Goal: Task Accomplishment & Management: Use online tool/utility

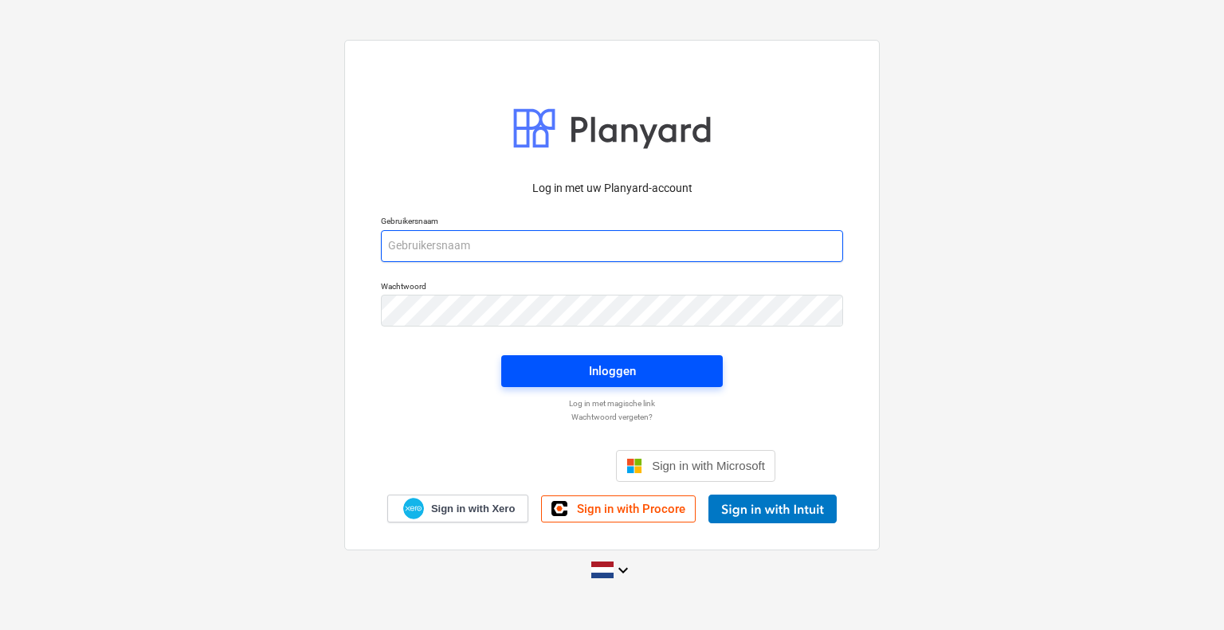
type input "[EMAIL_ADDRESS][DOMAIN_NAME]"
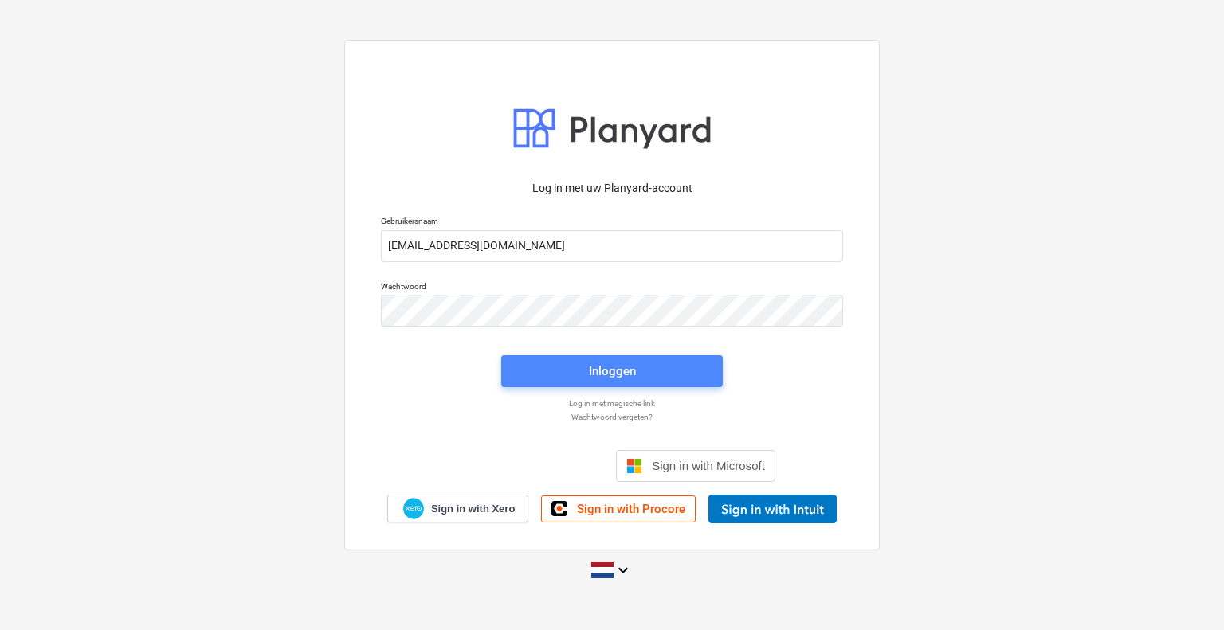
click at [539, 379] on span "Inloggen" at bounding box center [611, 371] width 183 height 21
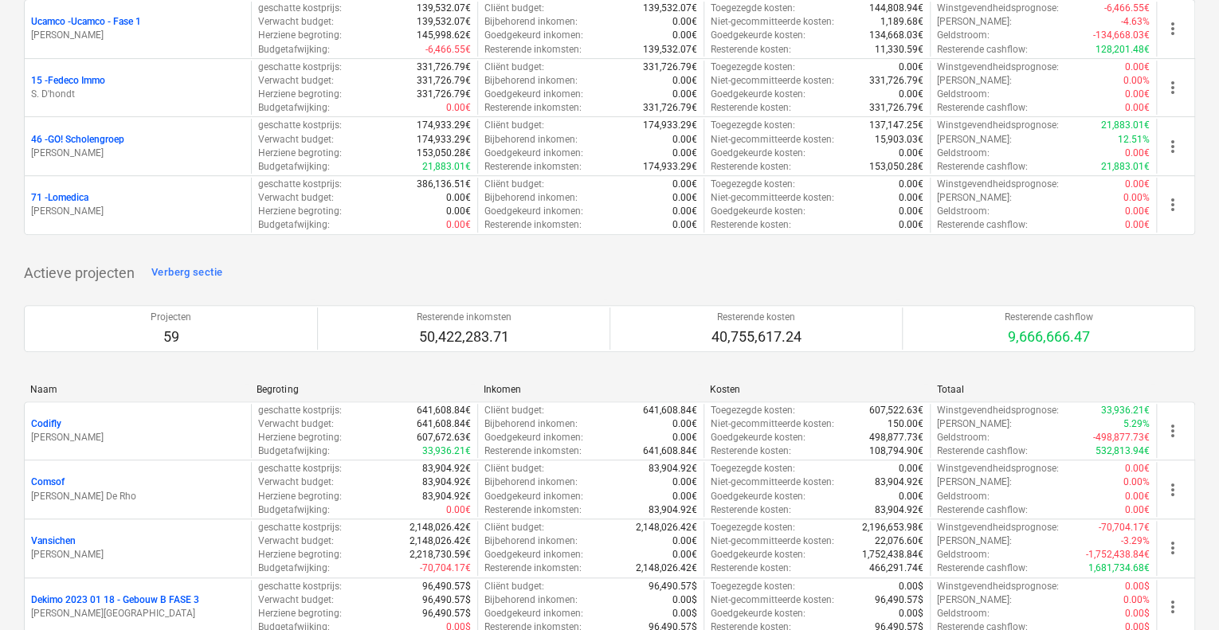
scroll to position [80, 0]
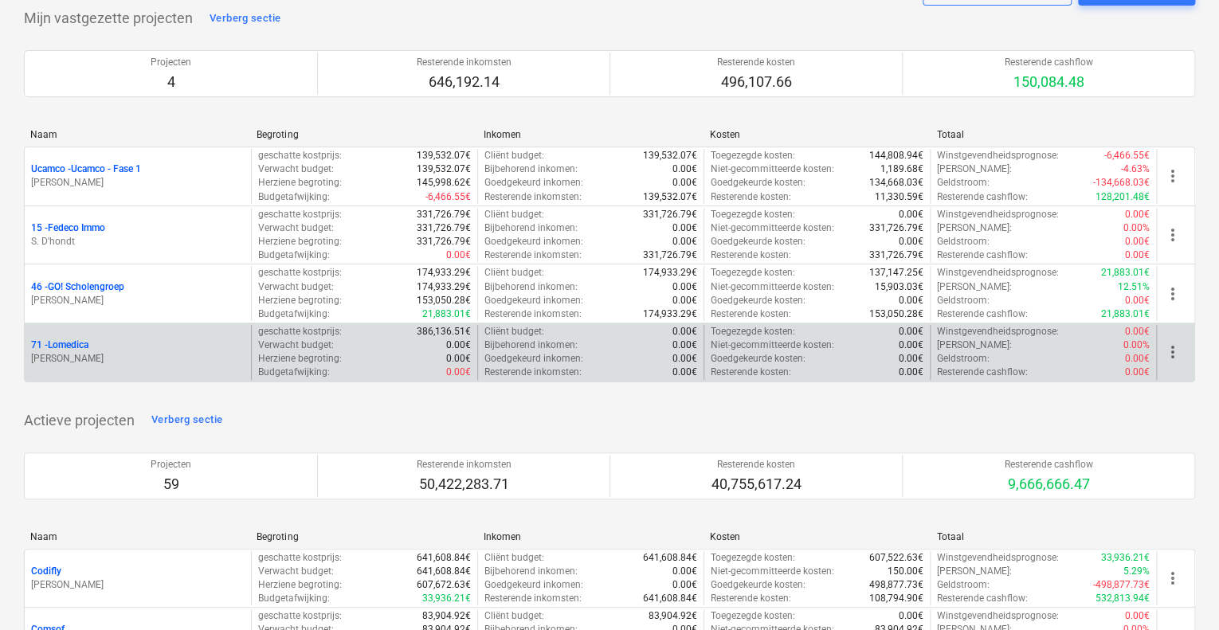
click at [84, 339] on p "71 - Lomedica" at bounding box center [59, 346] width 57 height 14
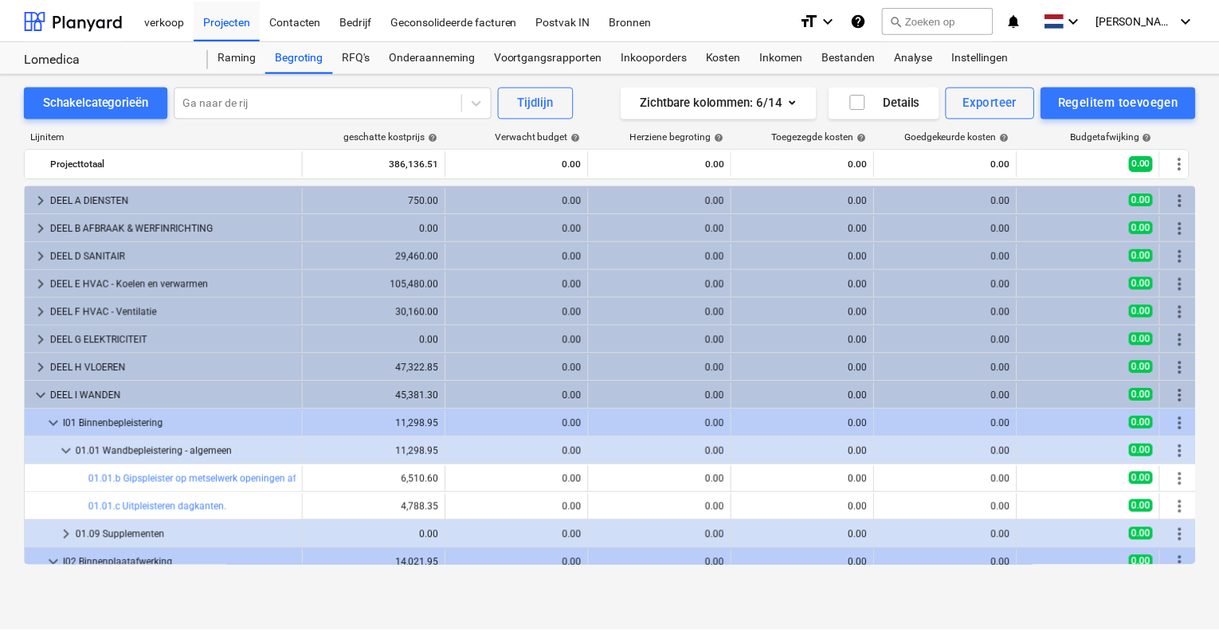
scroll to position [296, 0]
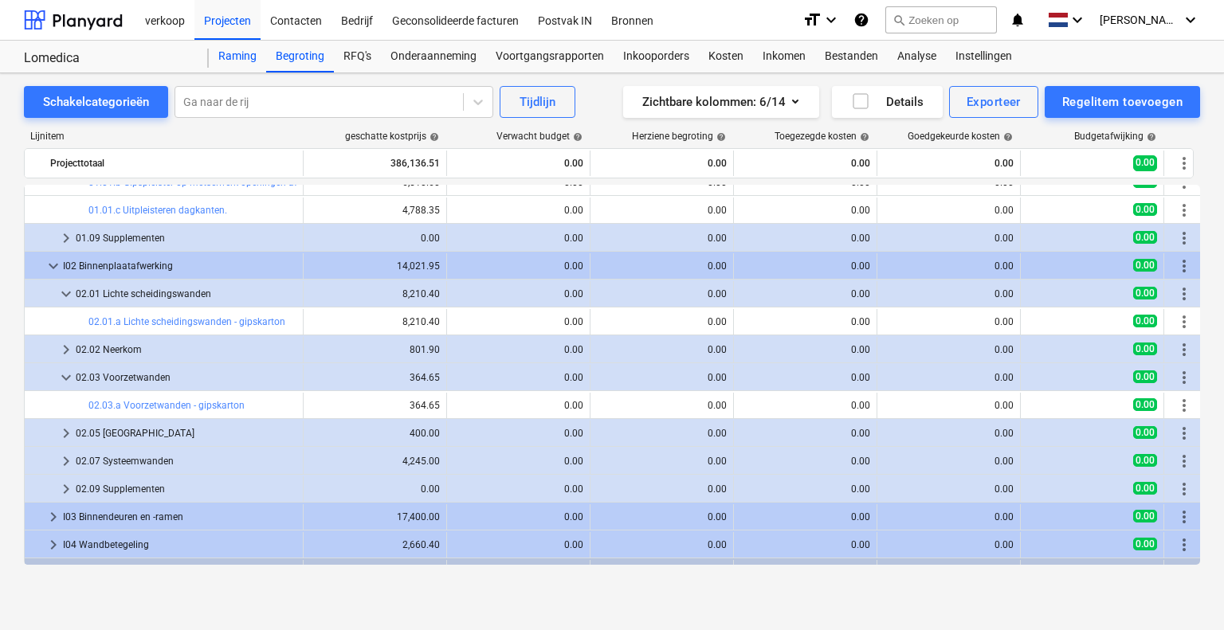
click at [227, 60] on div "Raming" at bounding box center [237, 57] width 57 height 32
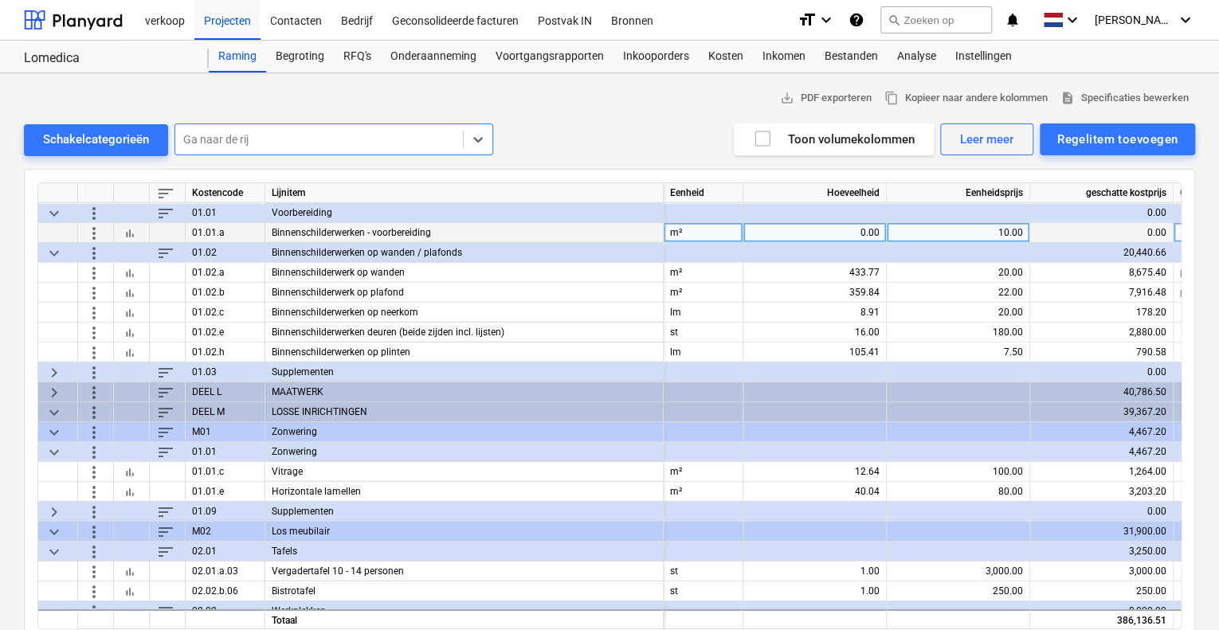
click at [848, 232] on div "0.00" at bounding box center [815, 233] width 130 height 20
click at [853, 230] on input at bounding box center [814, 232] width 143 height 19
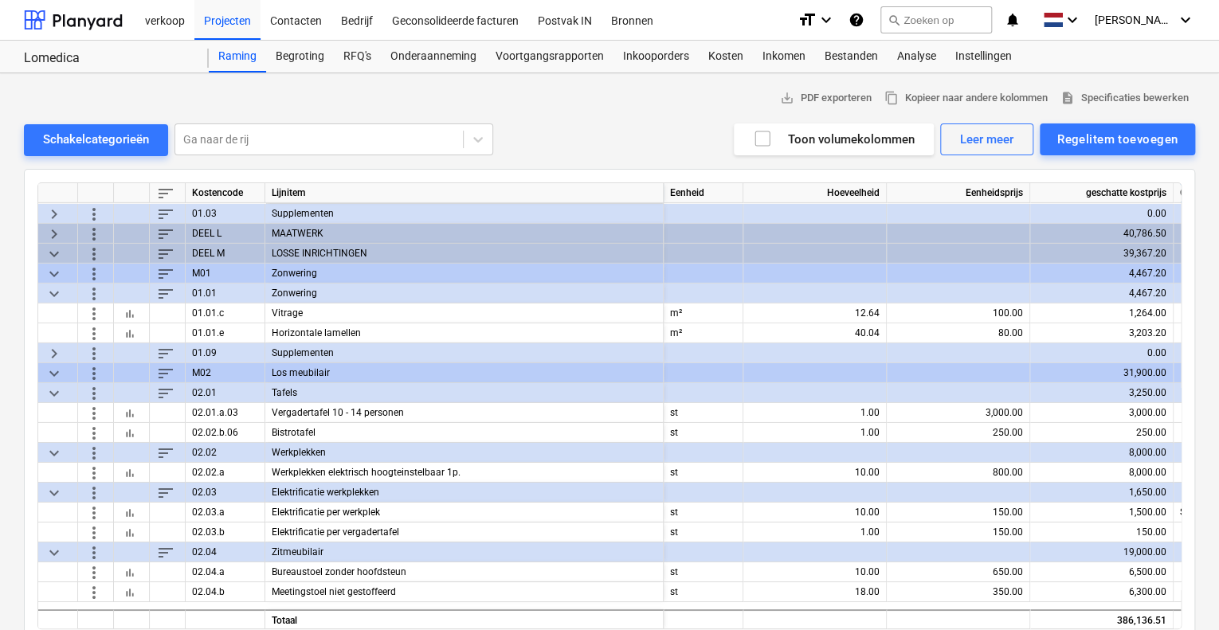
scroll to position [2630, 0]
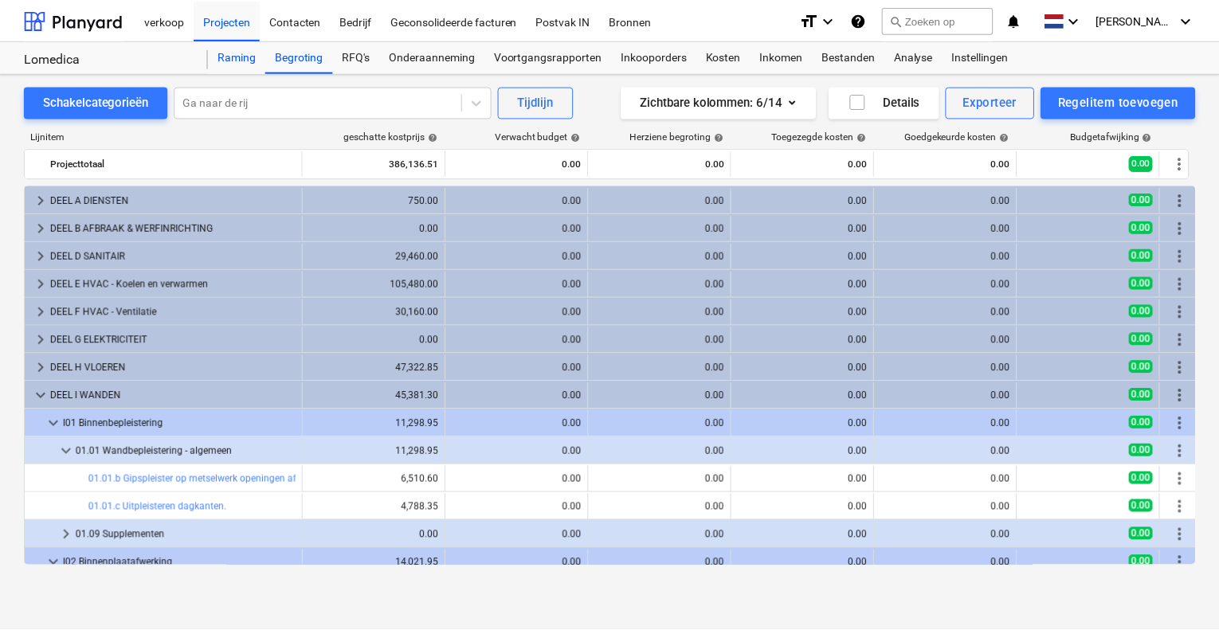
scroll to position [296, 0]
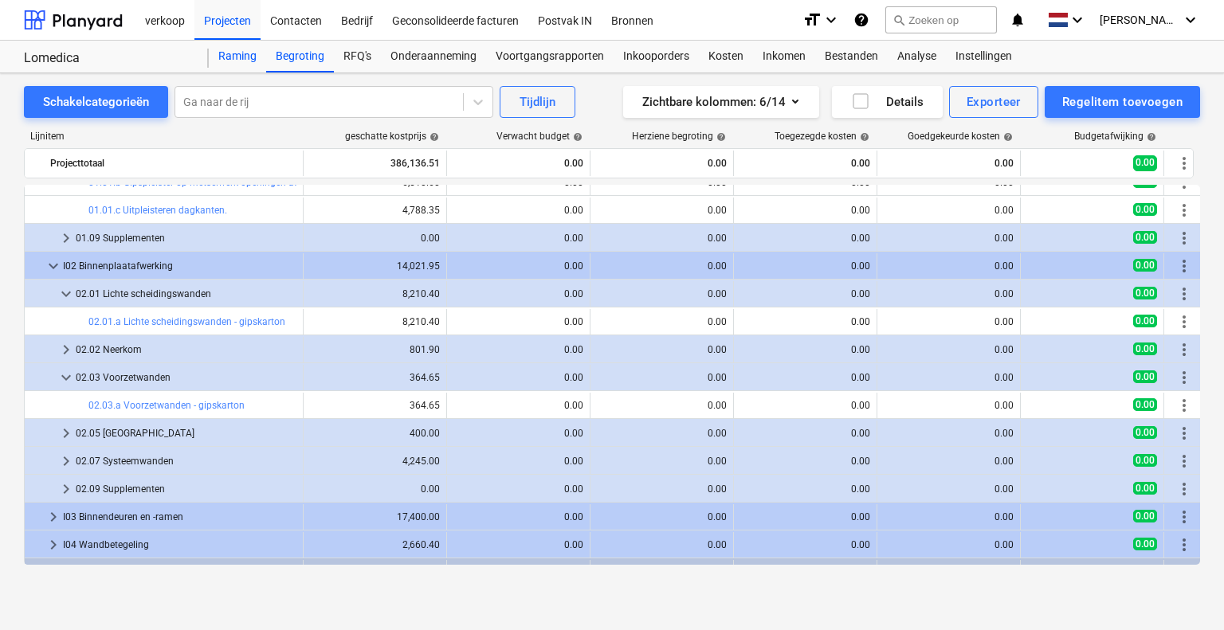
click at [237, 58] on div "Raming" at bounding box center [237, 57] width 57 height 32
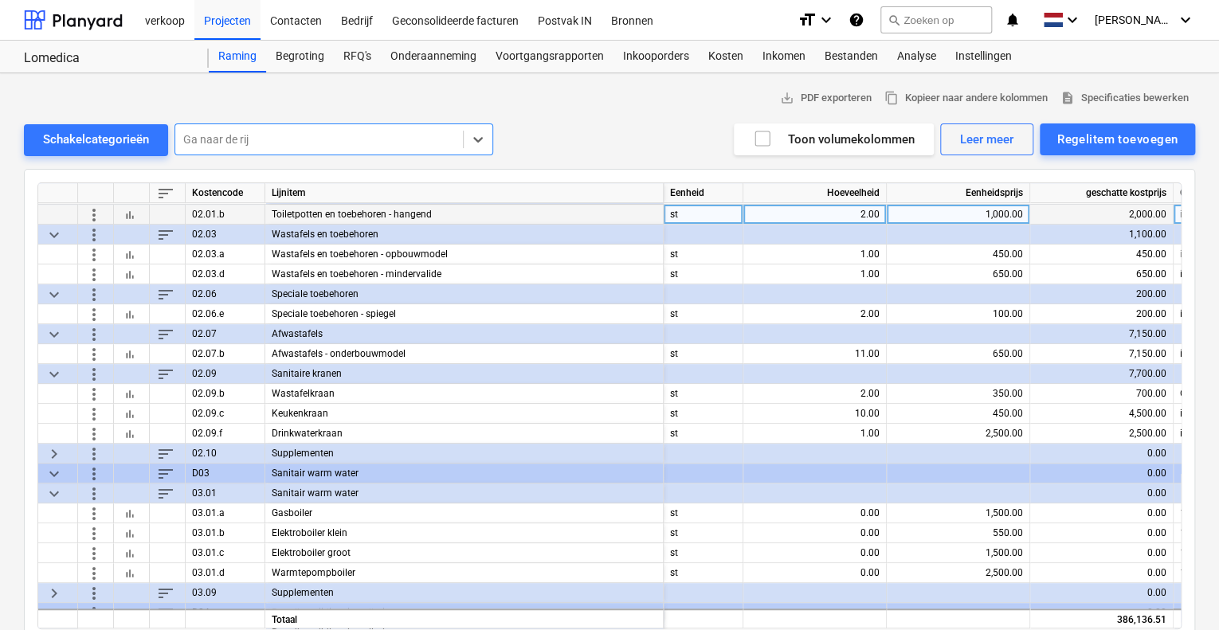
scroll to position [319, 0]
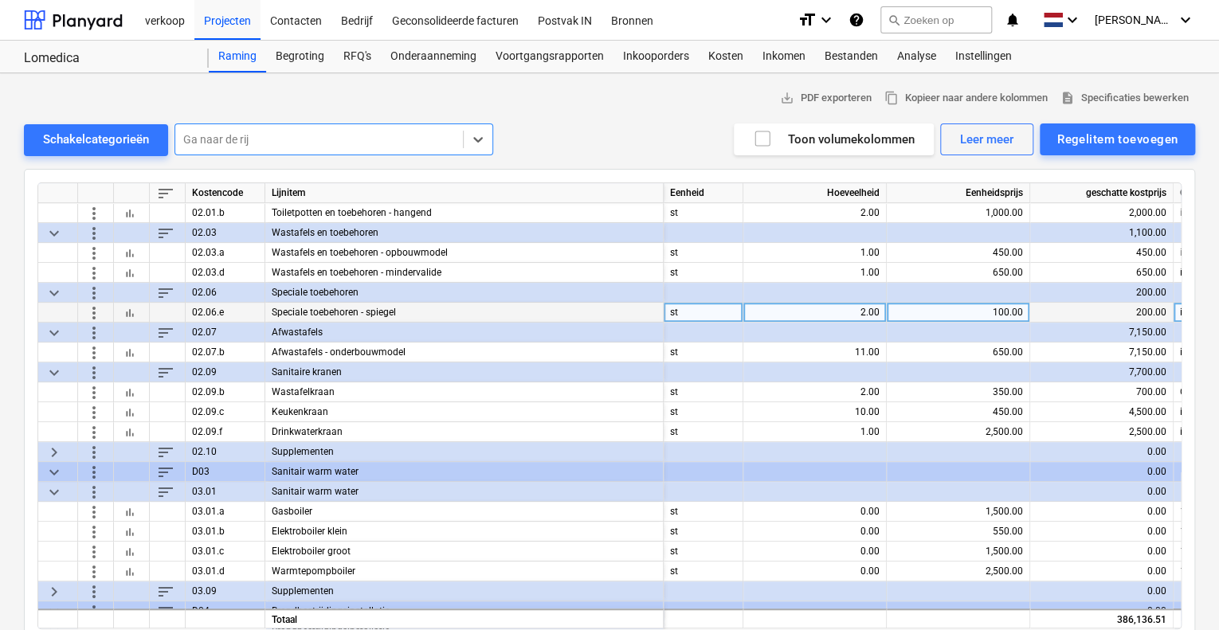
click at [97, 312] on span "more_vert" at bounding box center [93, 312] width 19 height 19
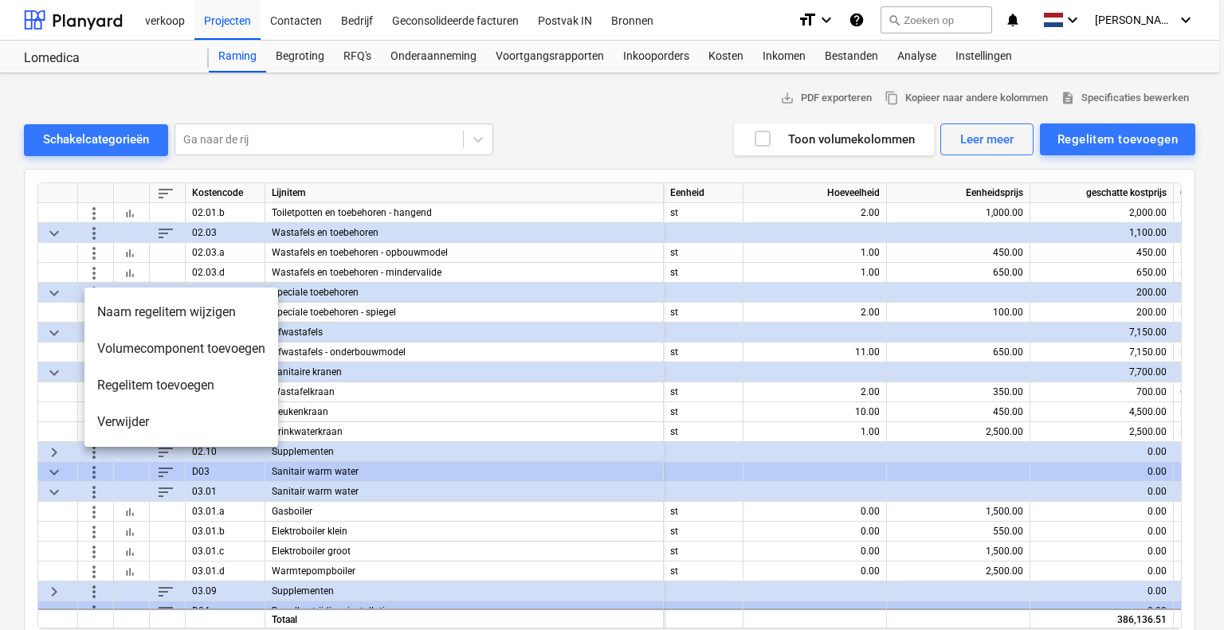
click at [454, 309] on div at bounding box center [612, 315] width 1224 height 630
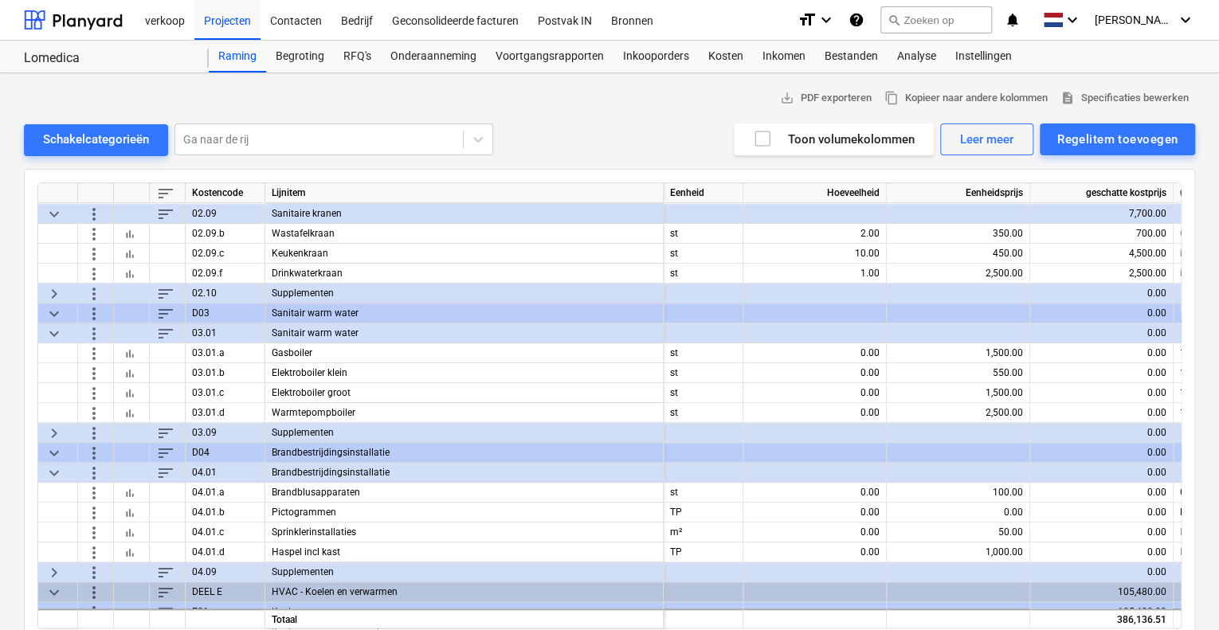
scroll to position [478, 0]
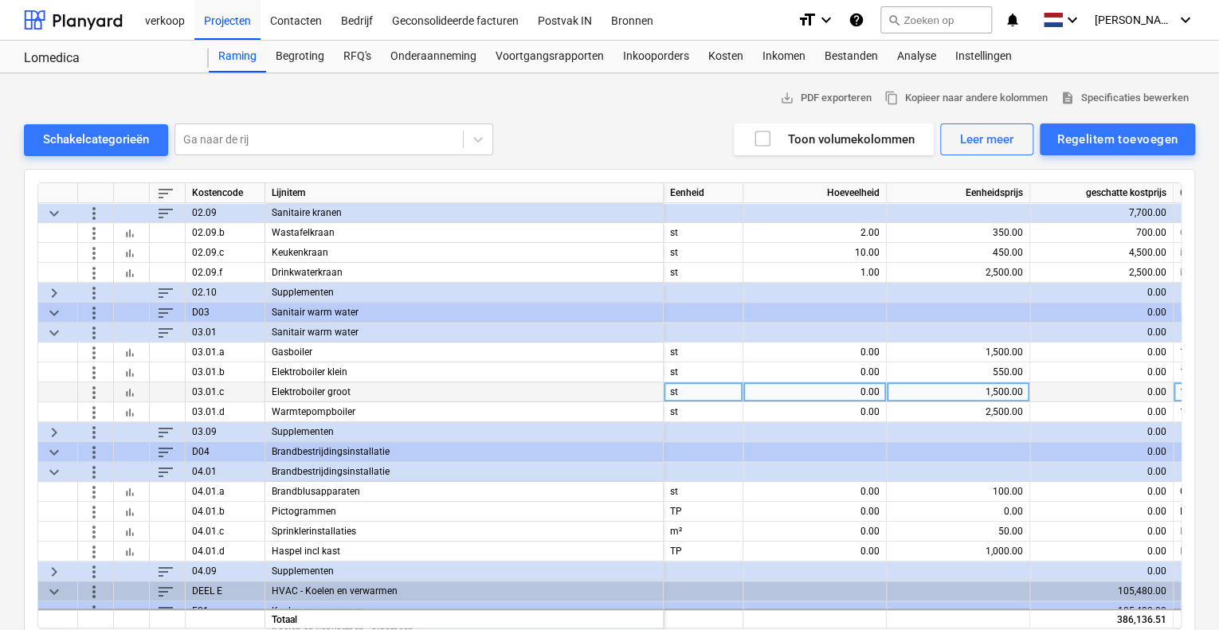
click at [96, 394] on span "more_vert" at bounding box center [93, 391] width 19 height 19
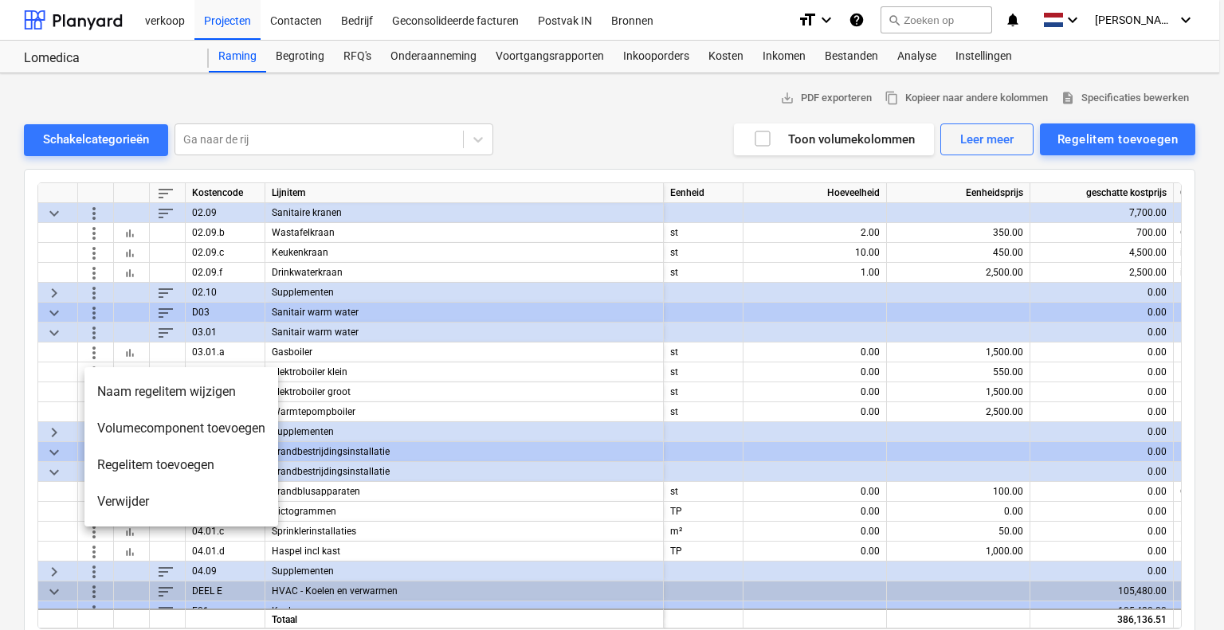
click at [121, 500] on li "Verwijder" at bounding box center [181, 502] width 194 height 37
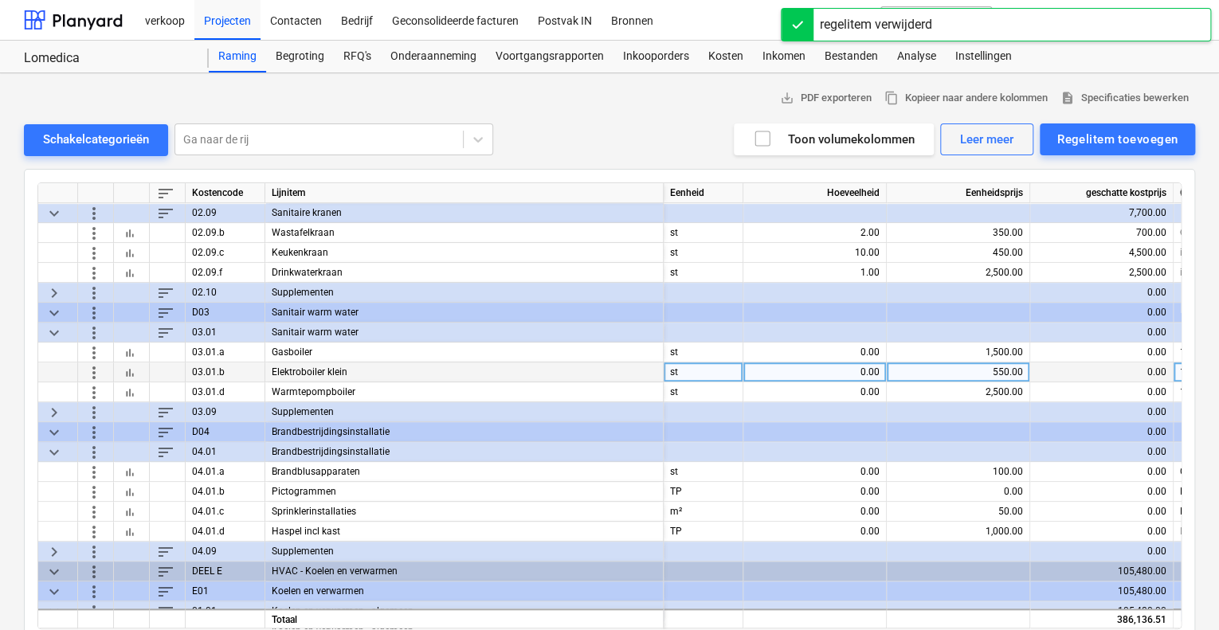
click at [98, 373] on span "more_vert" at bounding box center [93, 372] width 19 height 19
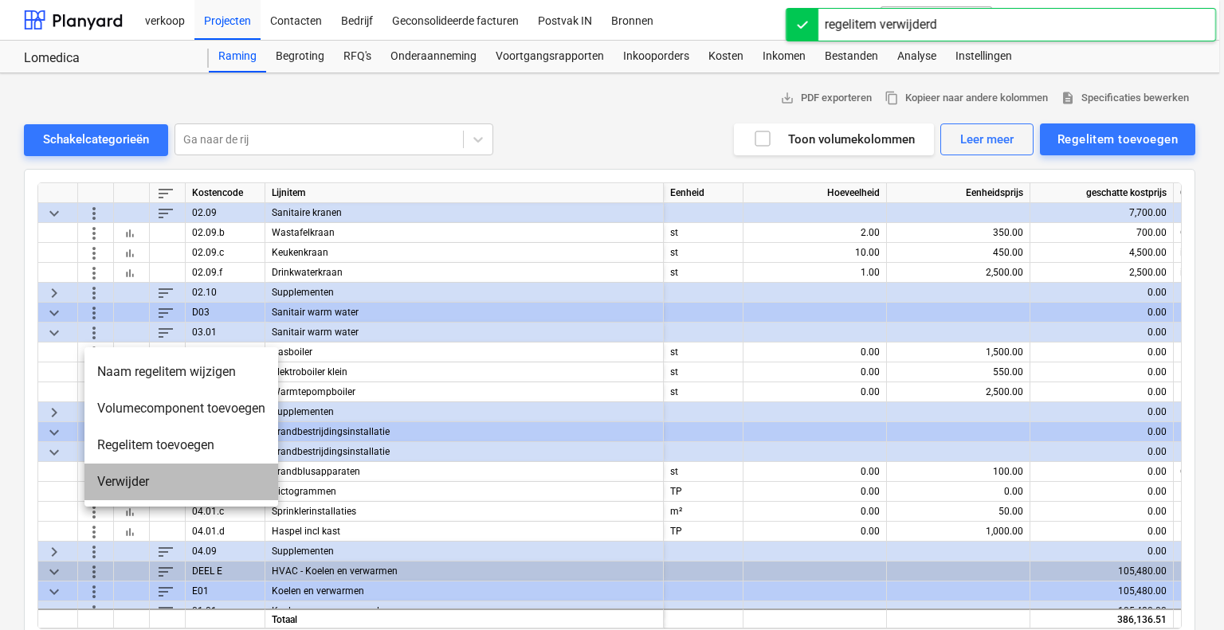
click at [118, 479] on li "Verwijder" at bounding box center [181, 482] width 194 height 37
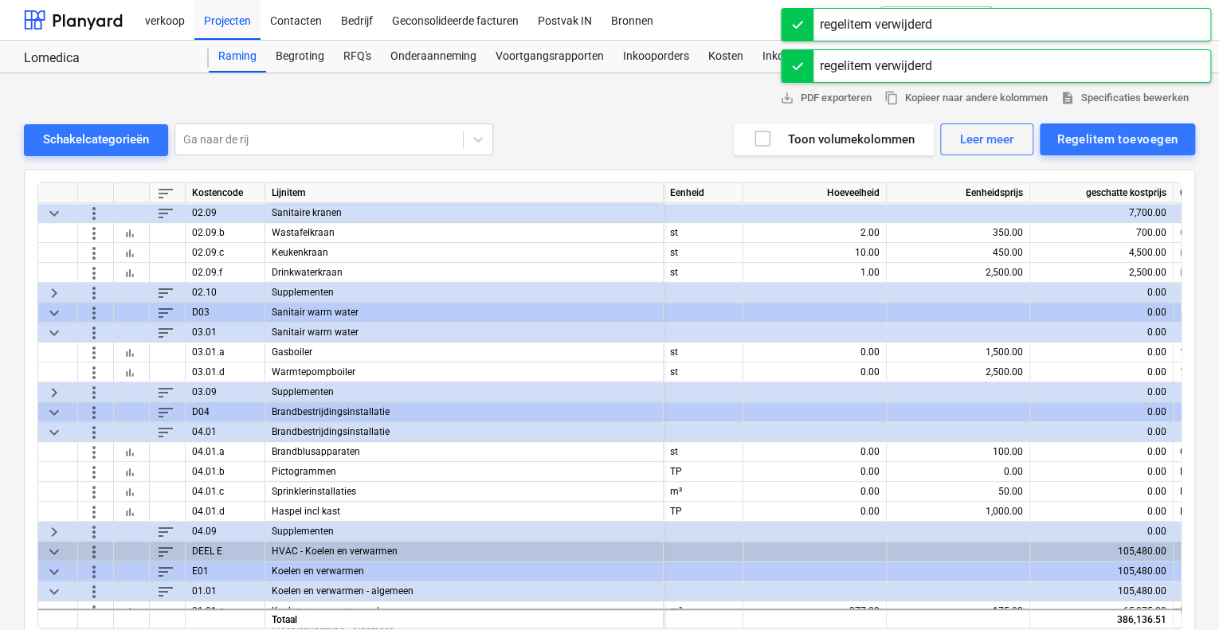
click at [96, 355] on span "more_vert" at bounding box center [93, 352] width 19 height 19
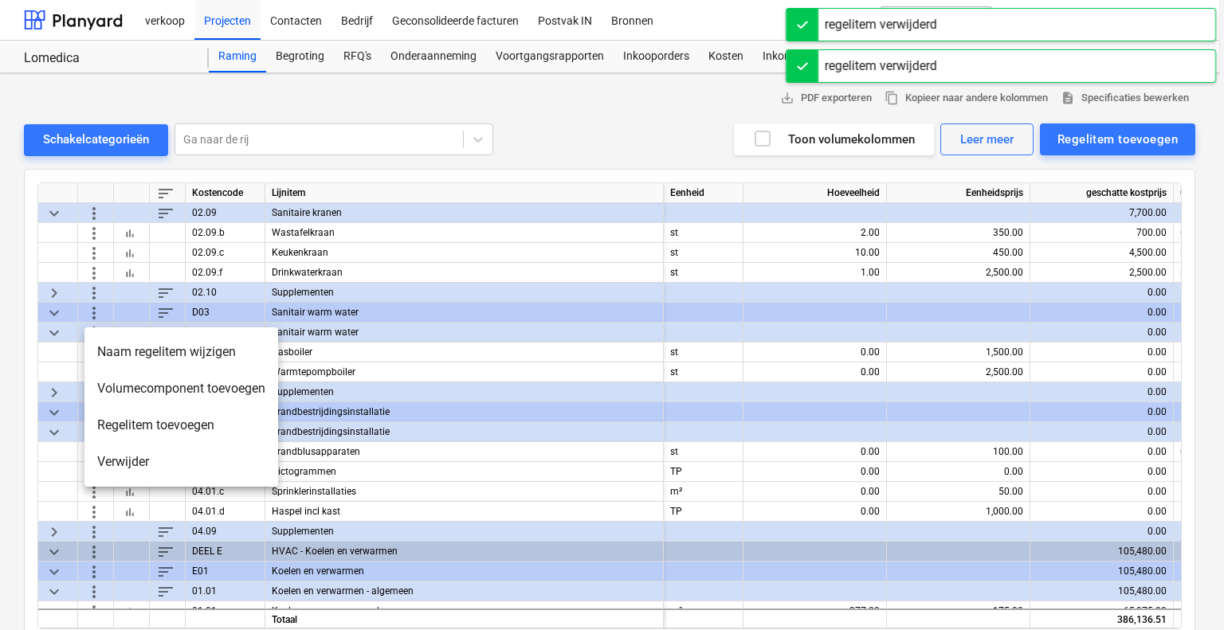
click at [108, 462] on li "Verwijder" at bounding box center [181, 462] width 194 height 37
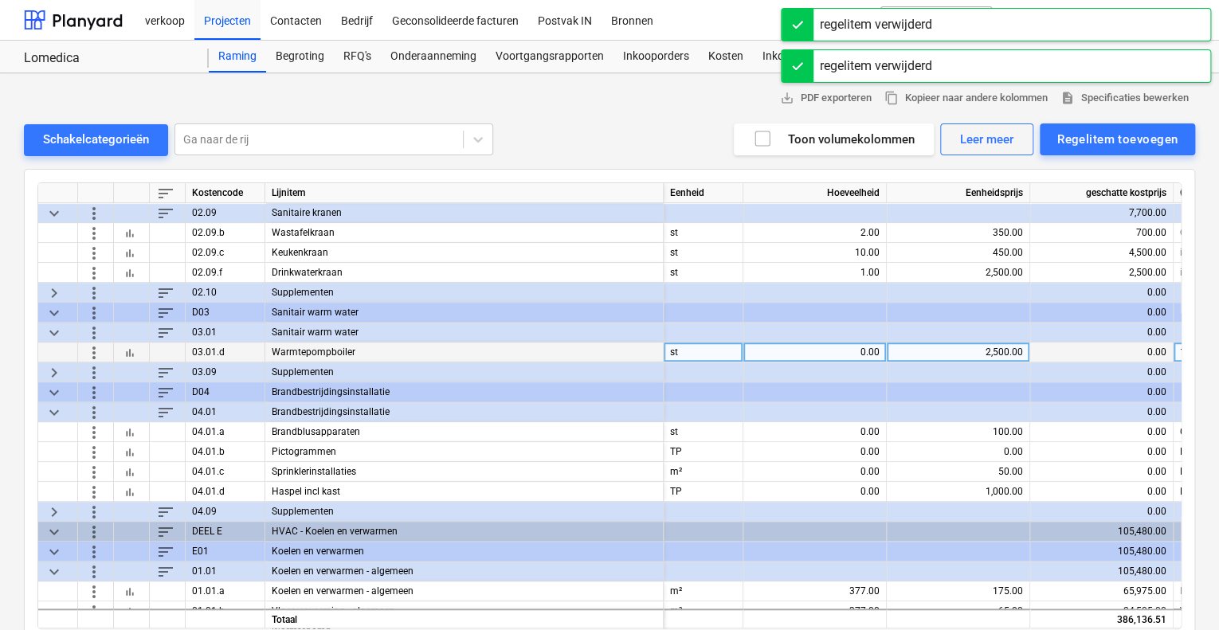
click at [818, 348] on div "0.00" at bounding box center [815, 353] width 130 height 20
type input "1"
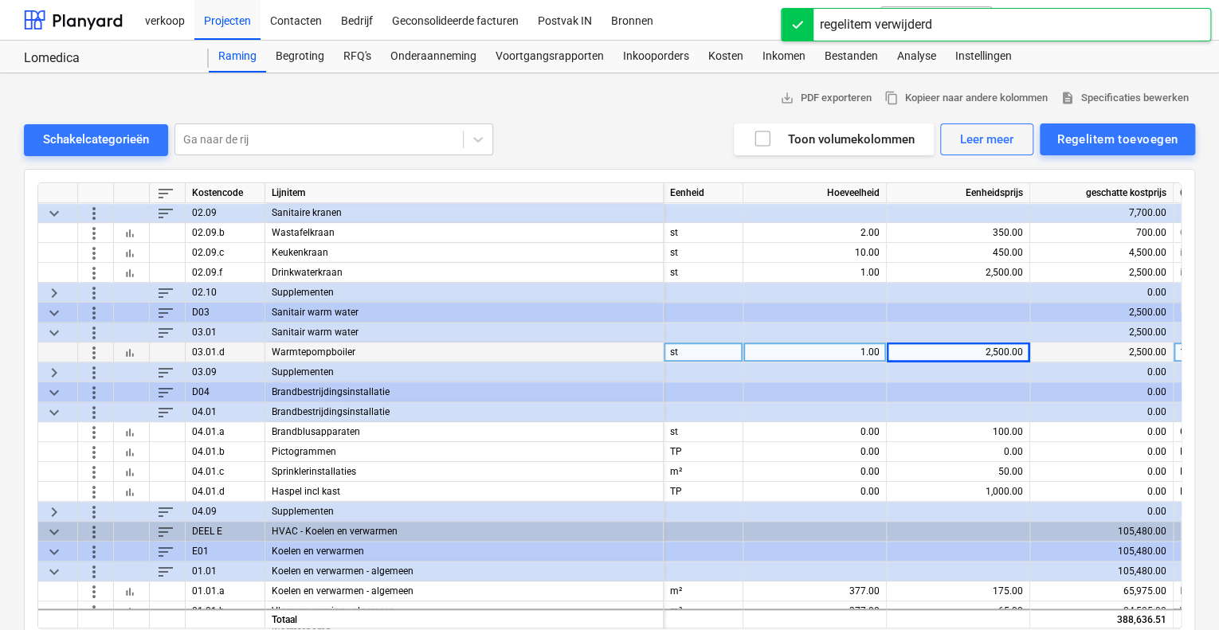
scroll to position [558, 0]
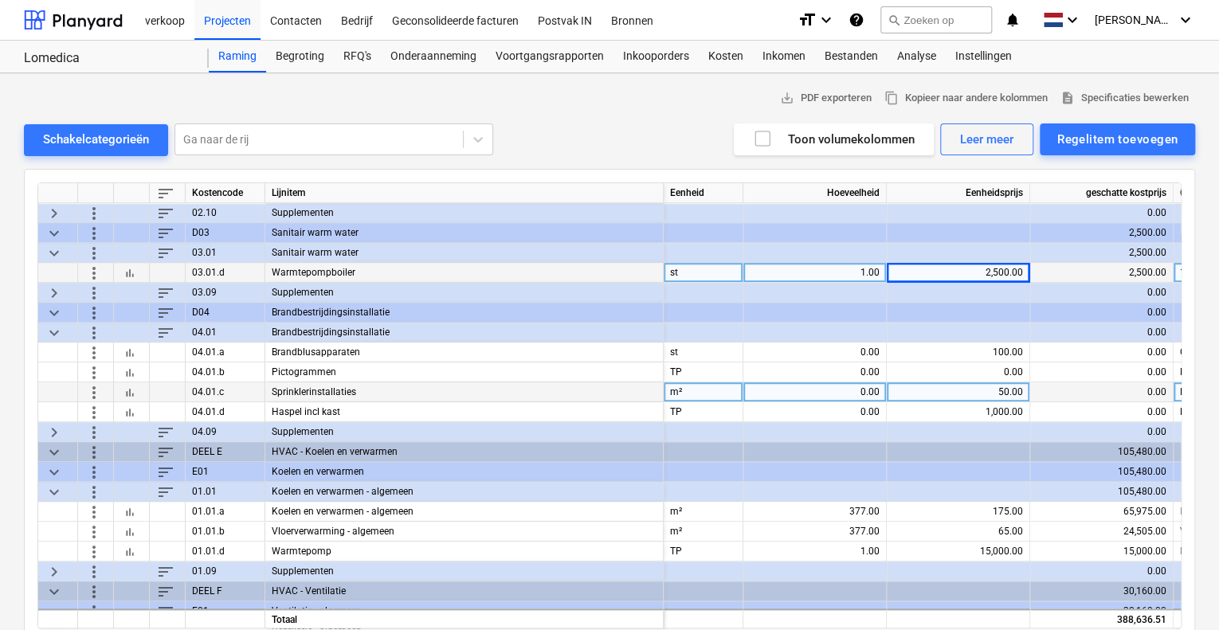
click at [87, 388] on span "more_vert" at bounding box center [93, 391] width 19 height 19
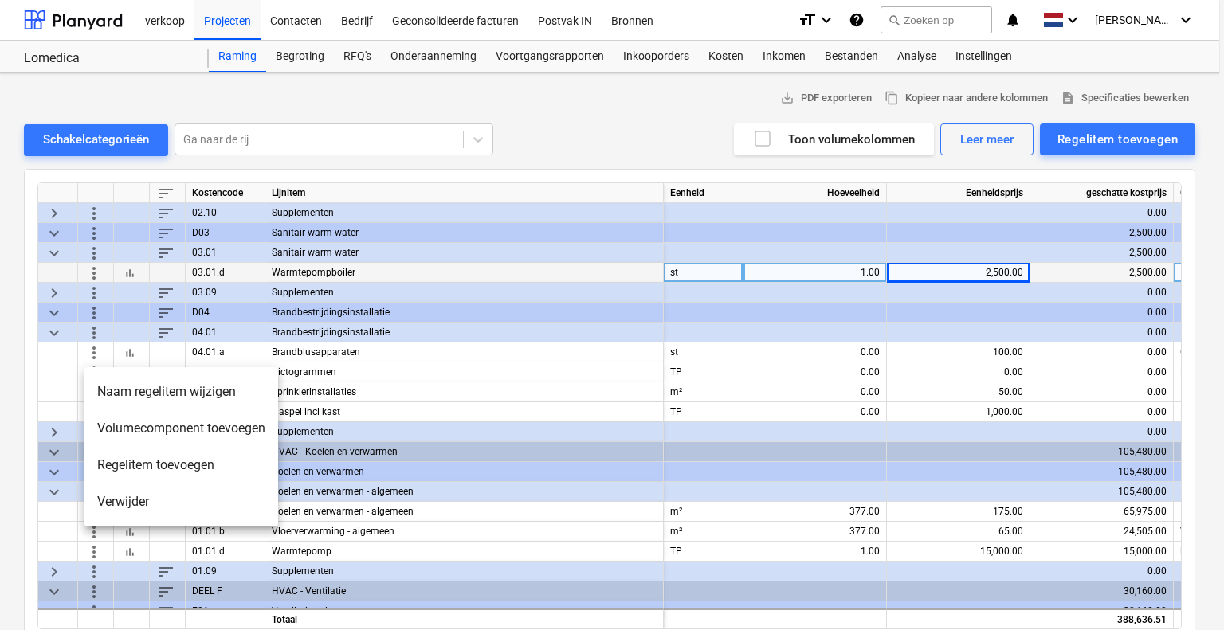
click at [148, 505] on li "Verwijder" at bounding box center [181, 502] width 194 height 37
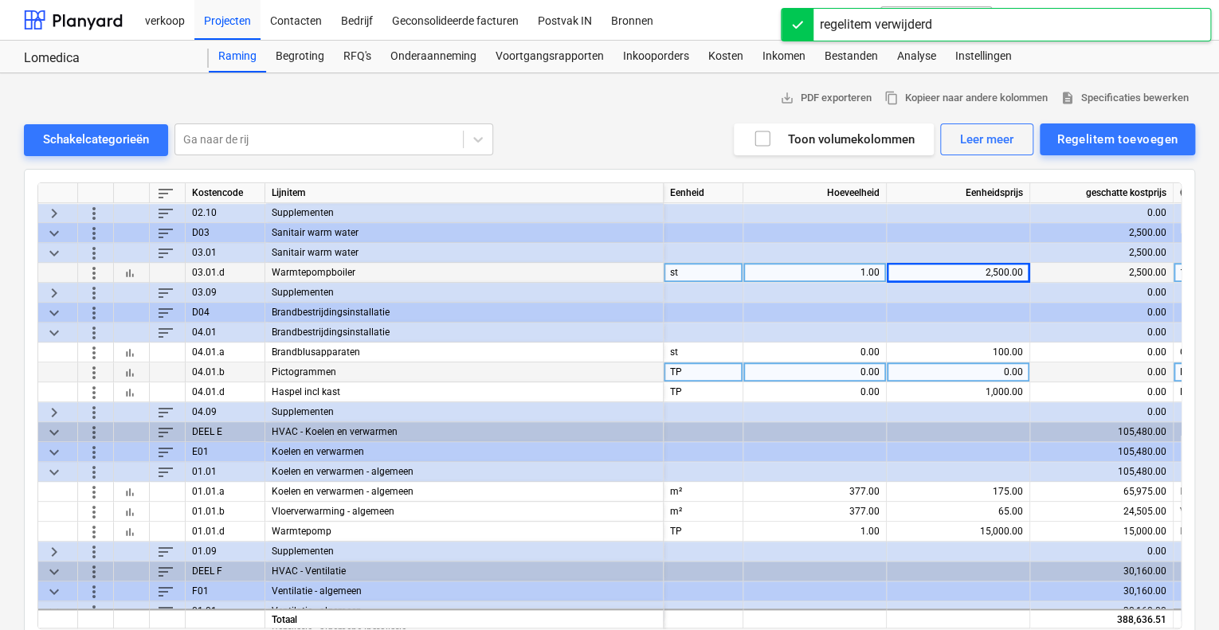
click at [794, 369] on div "0.00" at bounding box center [815, 373] width 130 height 20
type input "1"
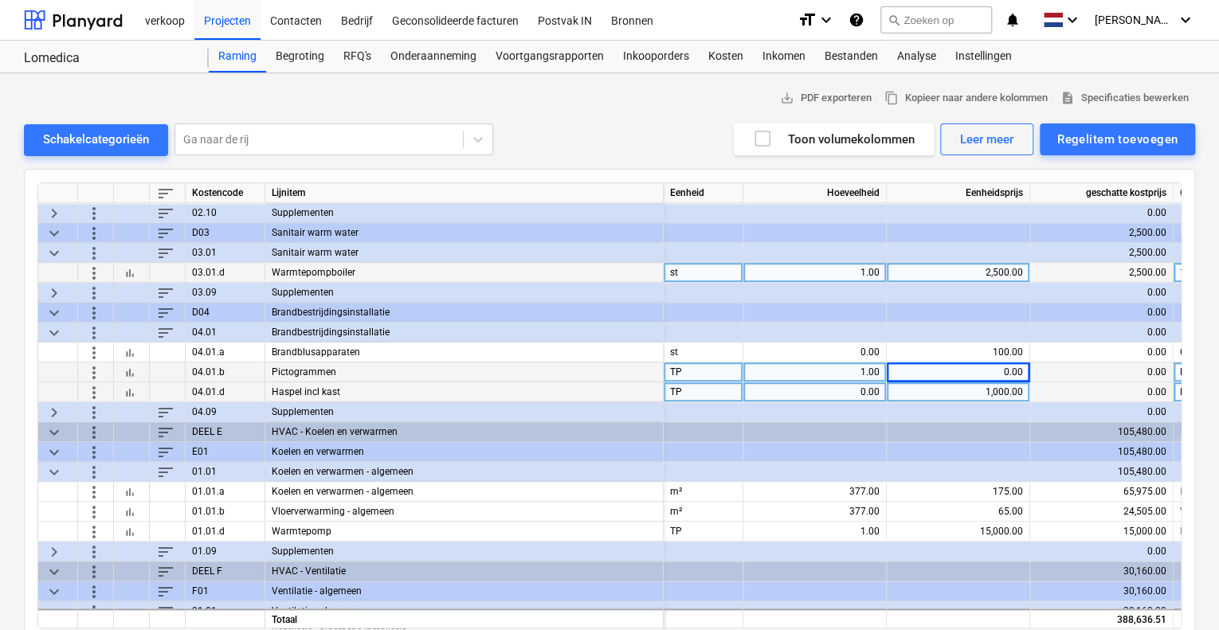
click at [87, 391] on span "more_vert" at bounding box center [93, 391] width 19 height 19
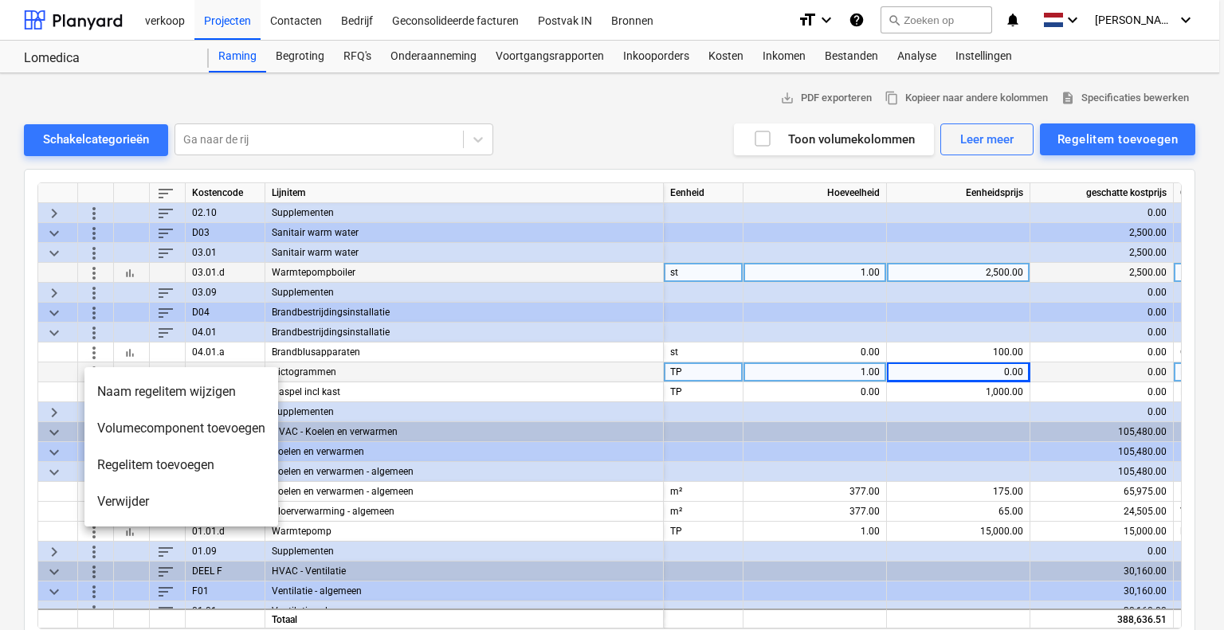
click at [127, 503] on li "Verwijder" at bounding box center [181, 502] width 194 height 37
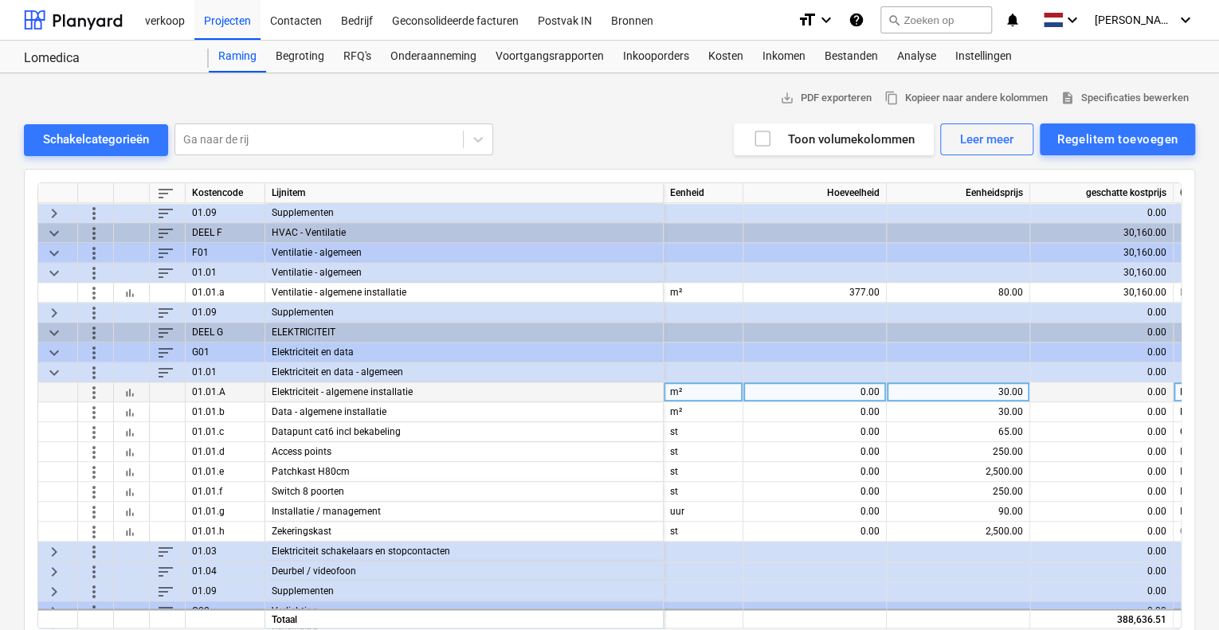
scroll to position [877, 0]
click at [829, 394] on div "0.00" at bounding box center [815, 392] width 130 height 20
type input "377"
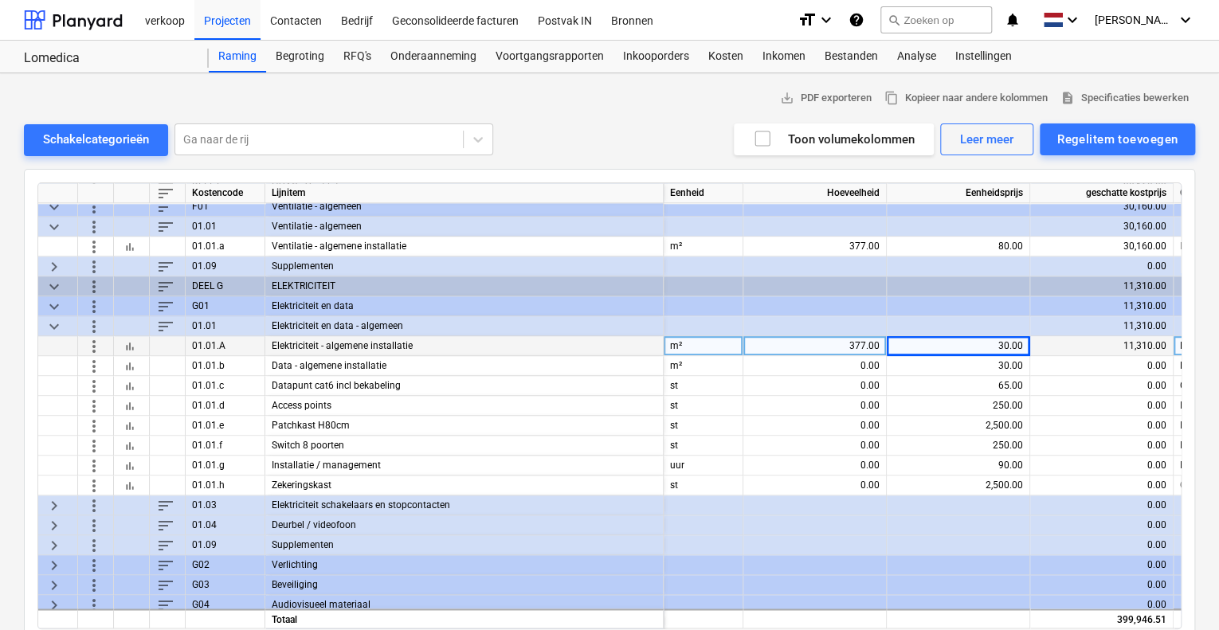
scroll to position [956, 0]
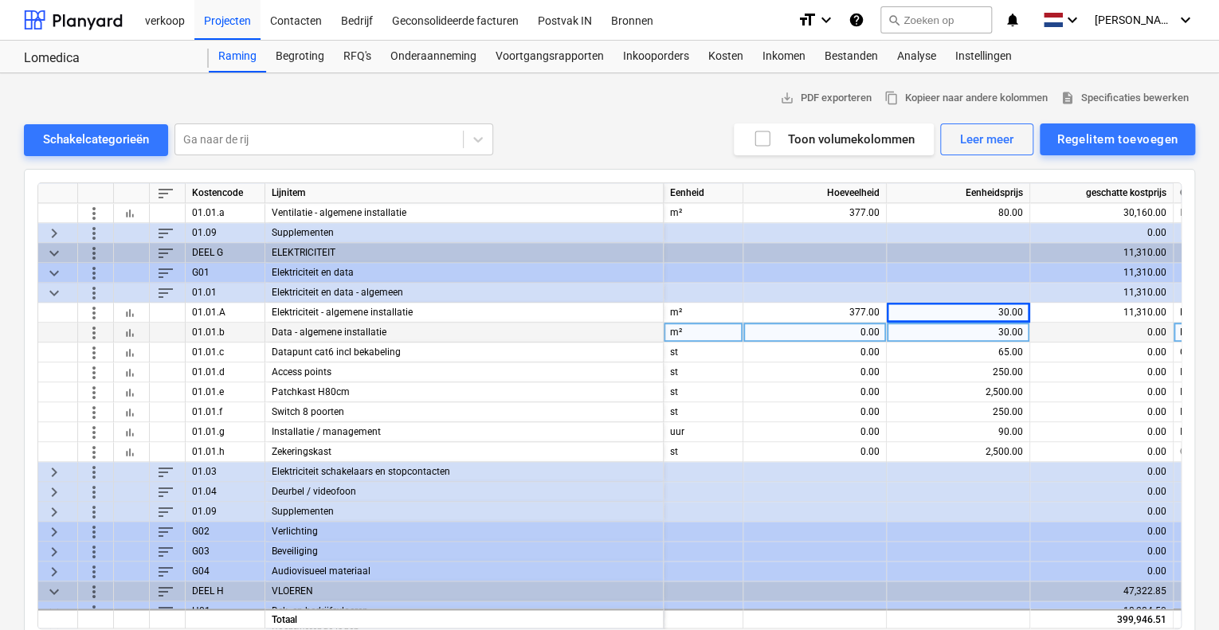
click at [860, 328] on div "0.00" at bounding box center [815, 333] width 130 height 20
type input "377"
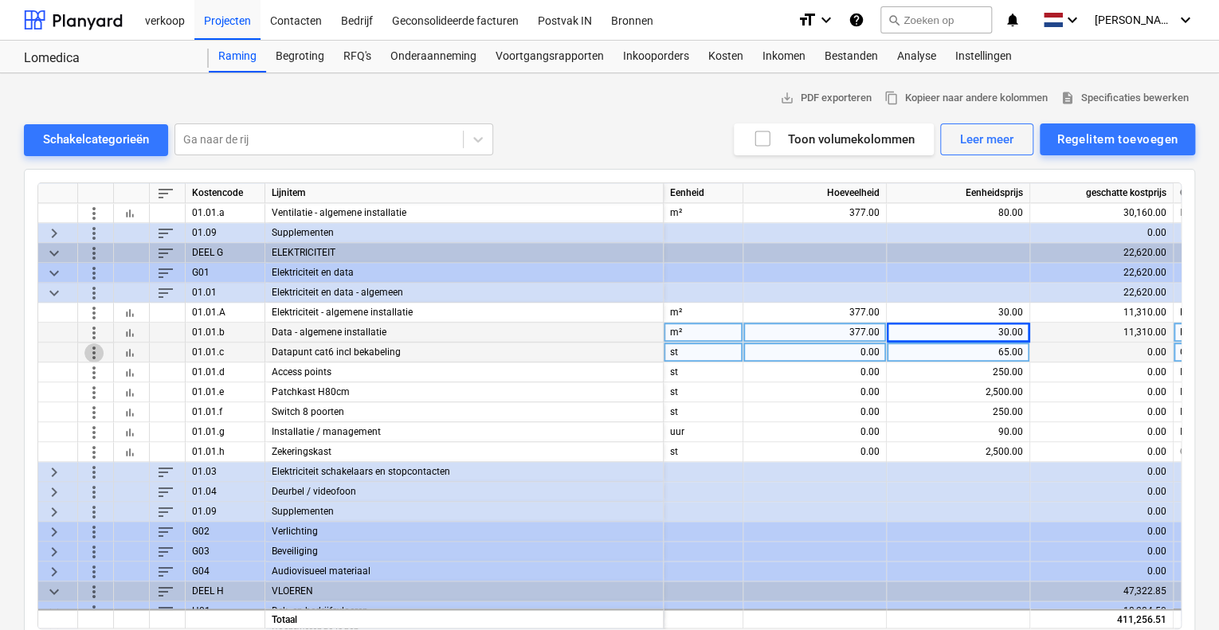
click at [99, 350] on span "more_vert" at bounding box center [93, 352] width 19 height 19
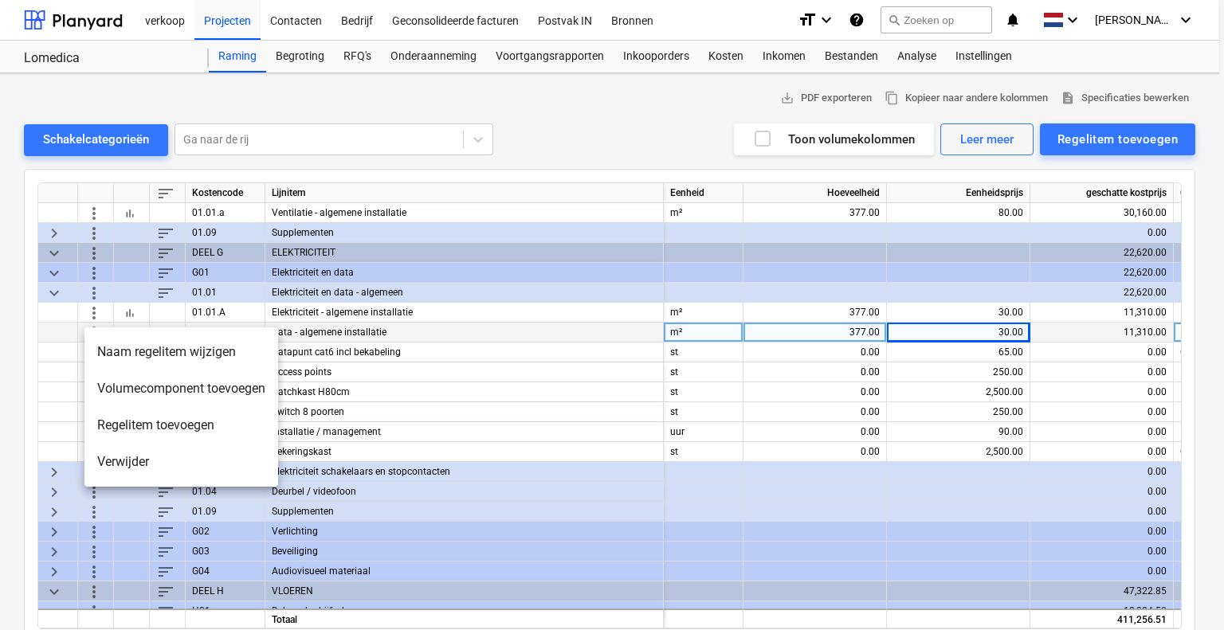
click at [144, 456] on li "Verwijder" at bounding box center [181, 462] width 194 height 37
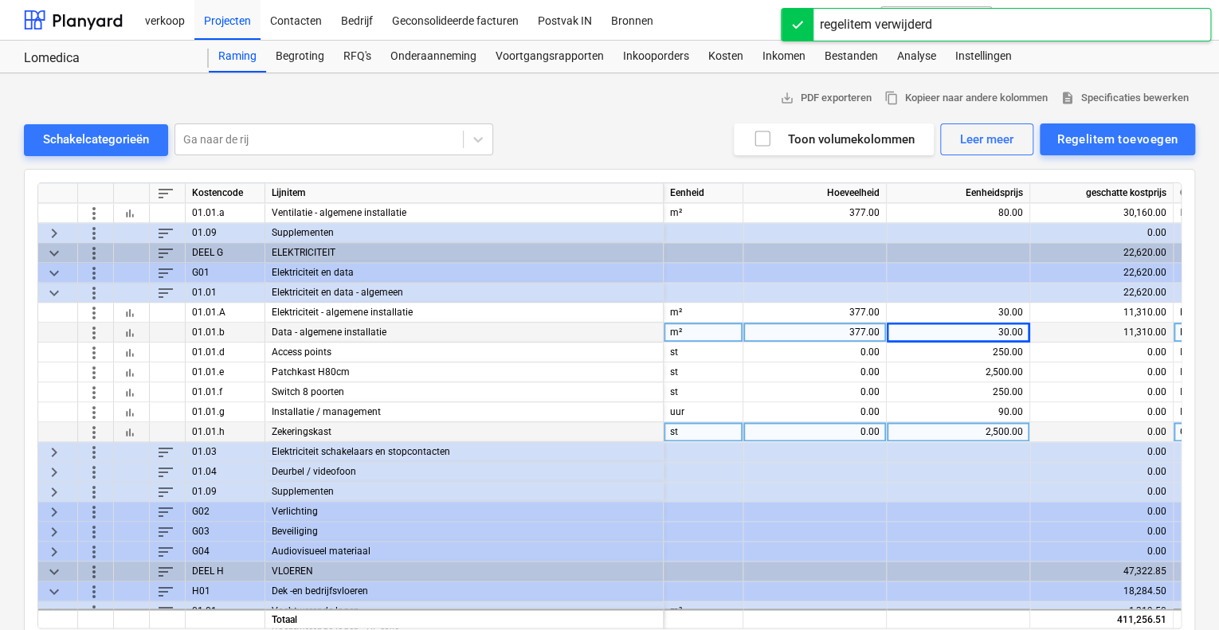
click at [839, 430] on div "0.00" at bounding box center [815, 432] width 130 height 20
type input "1"
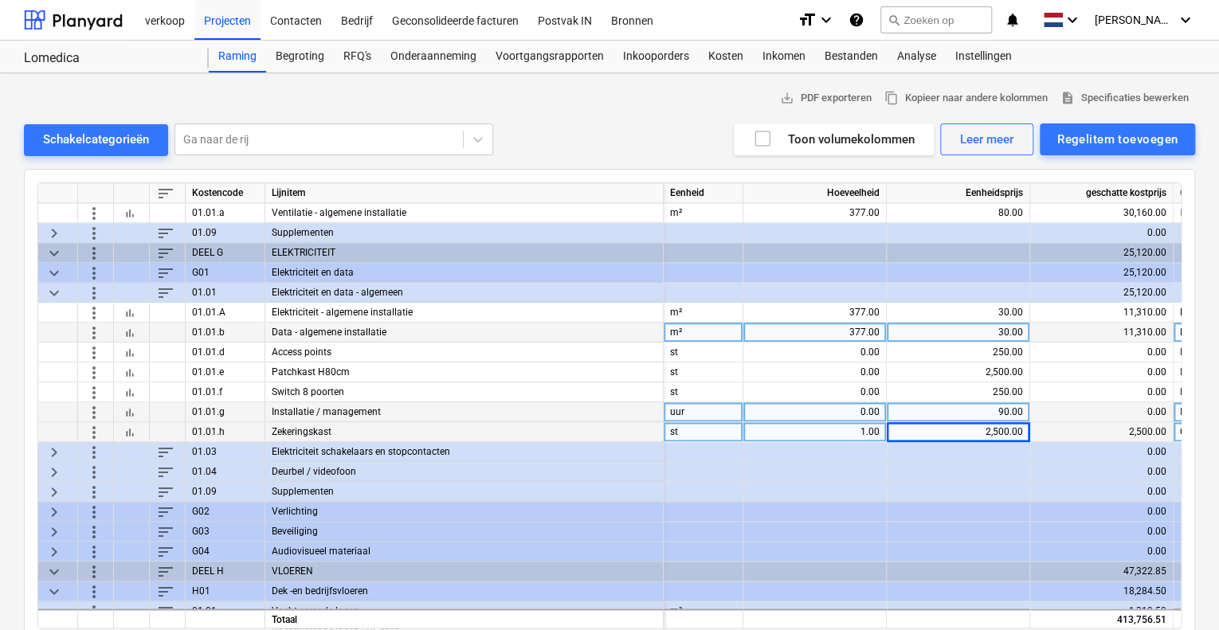
click at [845, 408] on div "0.00" at bounding box center [815, 412] width 130 height 20
click at [96, 414] on span "more_vert" at bounding box center [93, 411] width 19 height 19
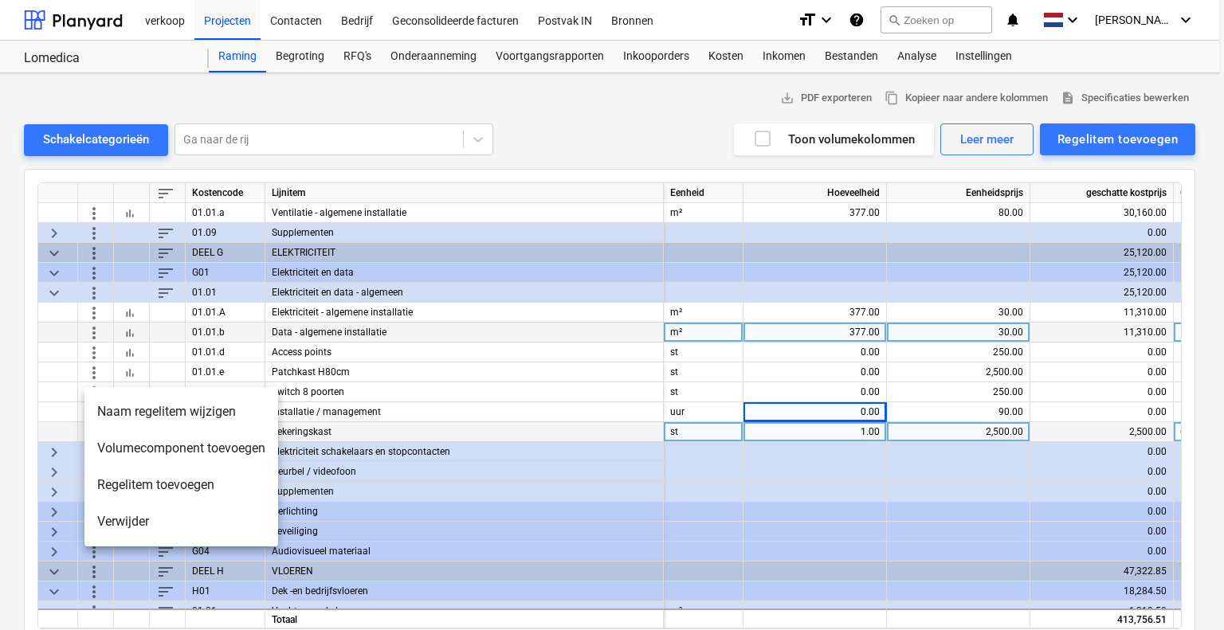
click at [115, 528] on li "Verwijder" at bounding box center [181, 522] width 194 height 37
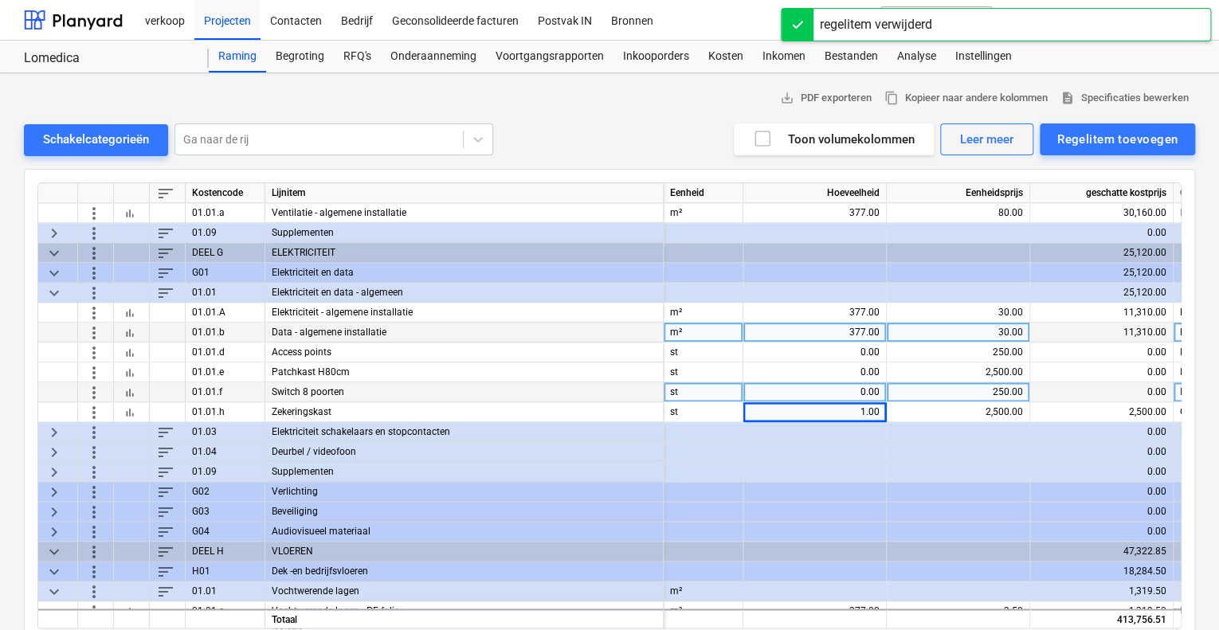
click at [92, 394] on span "more_vert" at bounding box center [93, 391] width 19 height 19
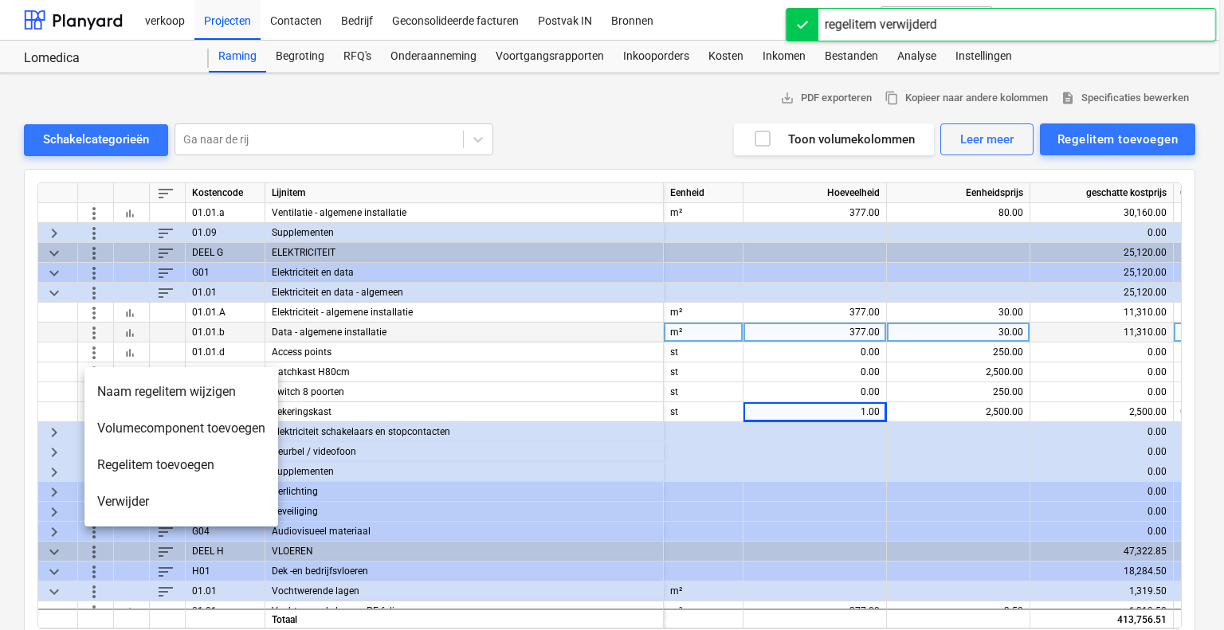
click at [135, 500] on li "Verwijder" at bounding box center [181, 502] width 194 height 37
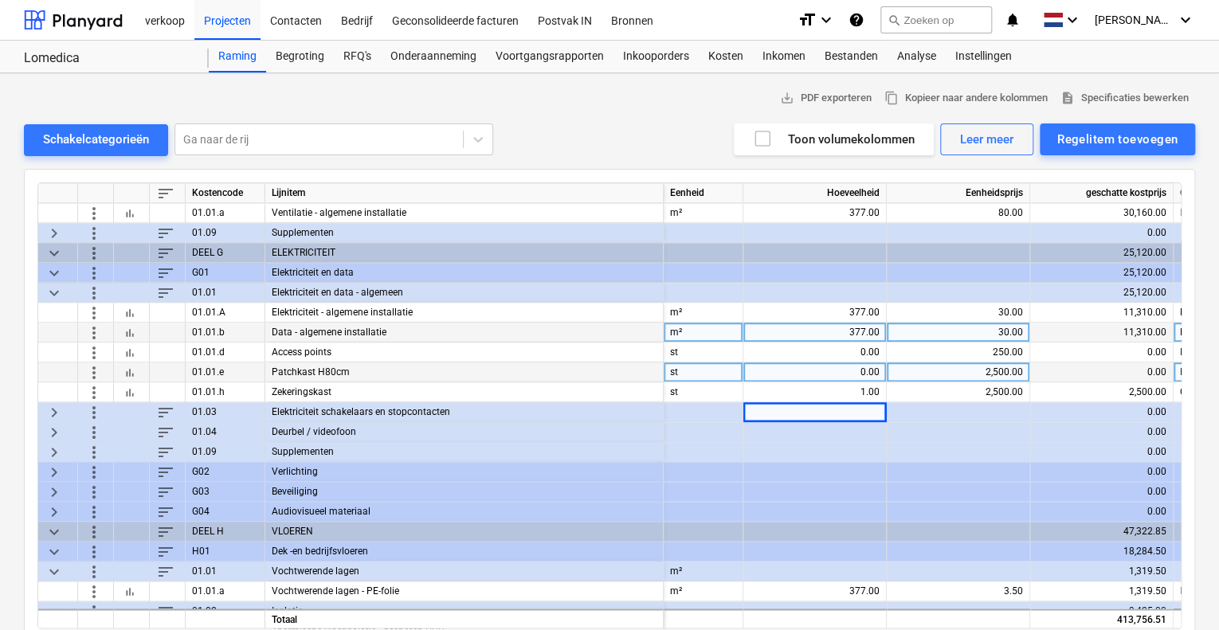
click at [853, 371] on div "0.00" at bounding box center [815, 373] width 130 height 20
type input "1"
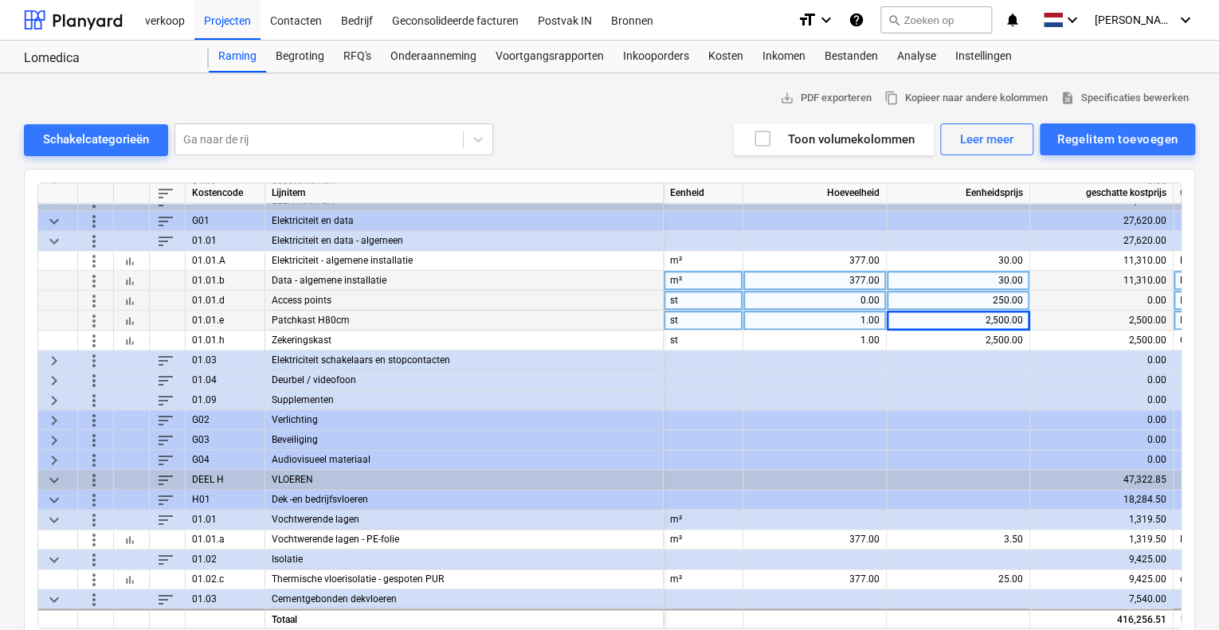
scroll to position [1036, 0]
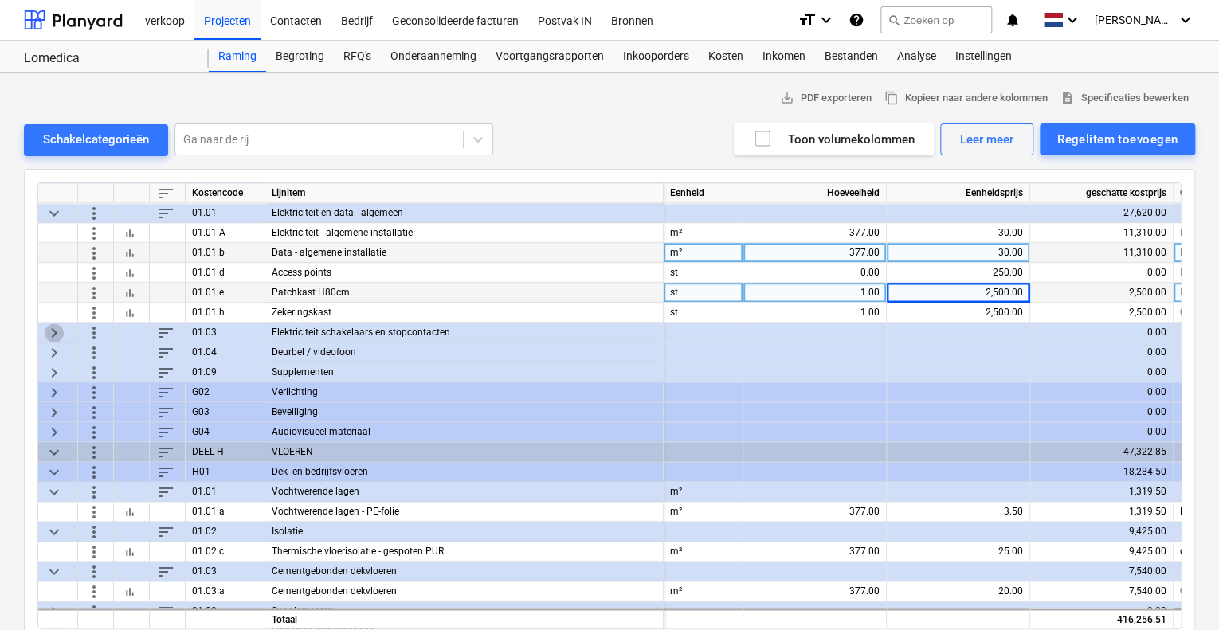
click at [53, 330] on span "keyboard_arrow_right" at bounding box center [54, 332] width 19 height 19
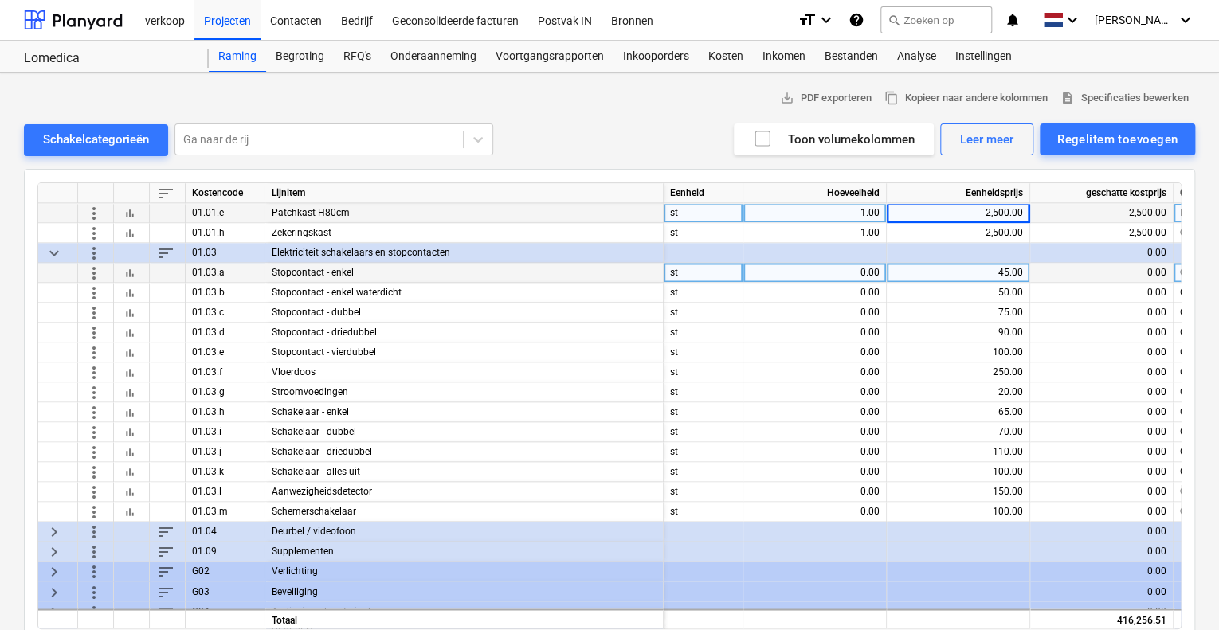
scroll to position [1195, 0]
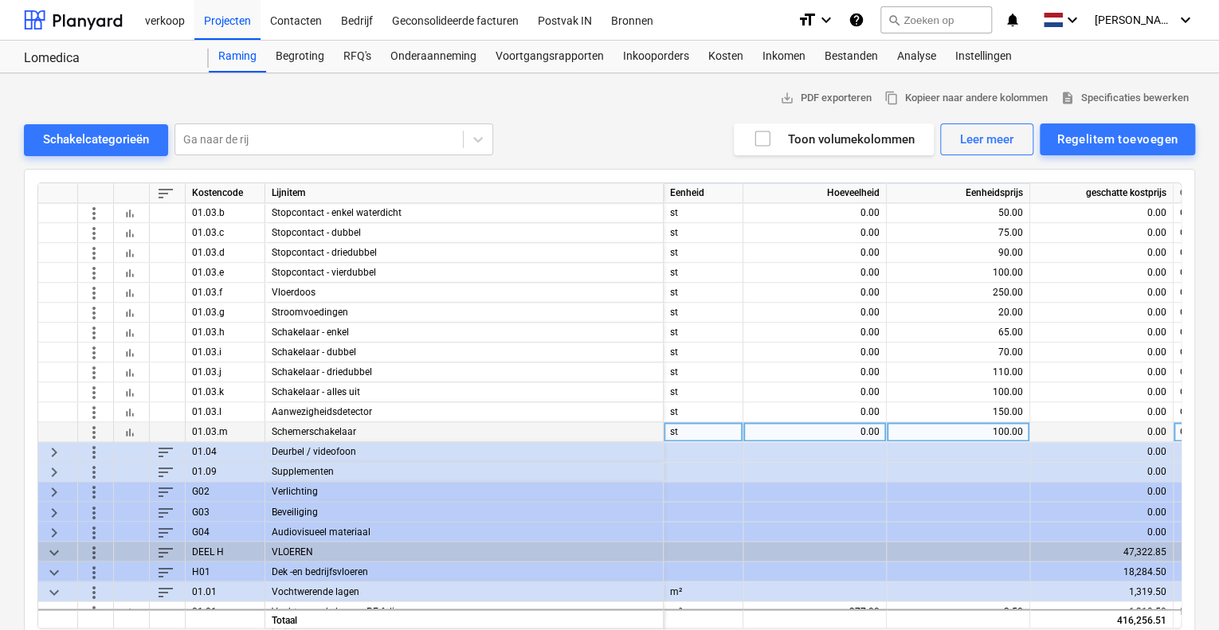
click at [93, 430] on span "more_vert" at bounding box center [93, 431] width 19 height 19
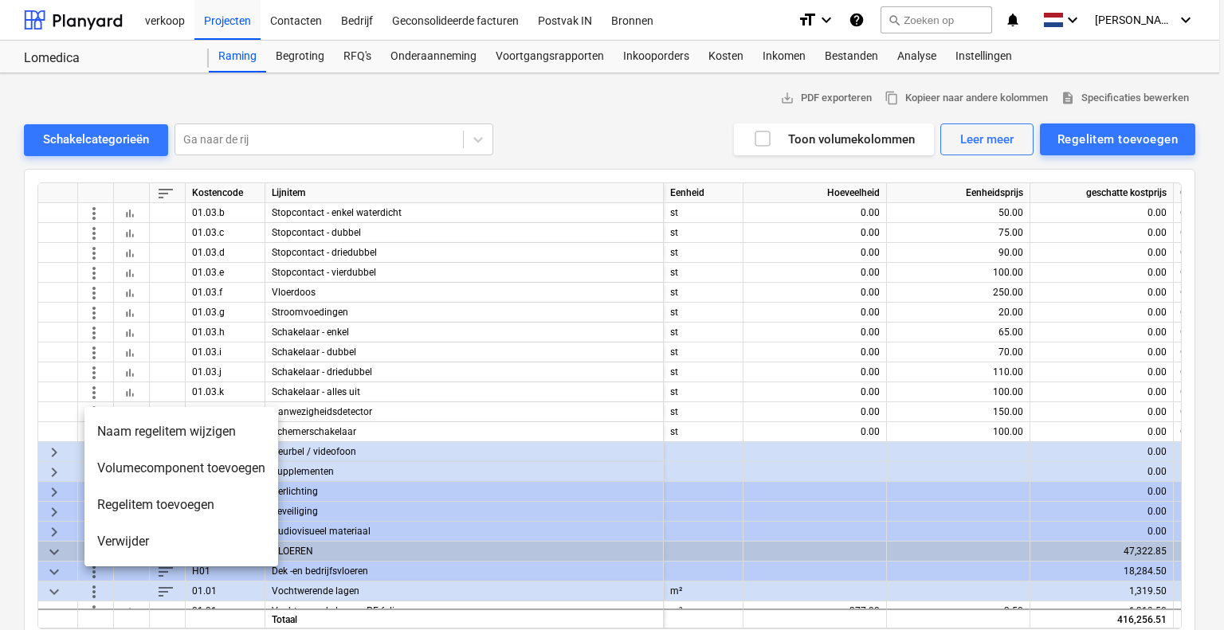
click at [147, 537] on li "Verwijder" at bounding box center [181, 542] width 194 height 37
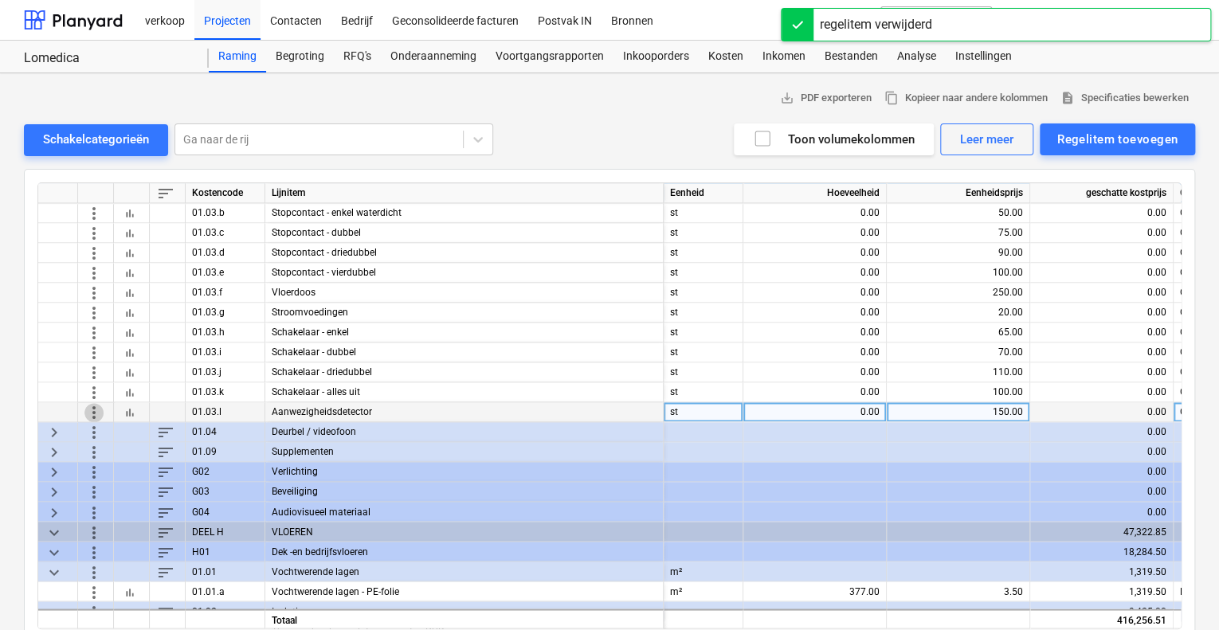
click at [95, 410] on span "more_vert" at bounding box center [93, 411] width 19 height 19
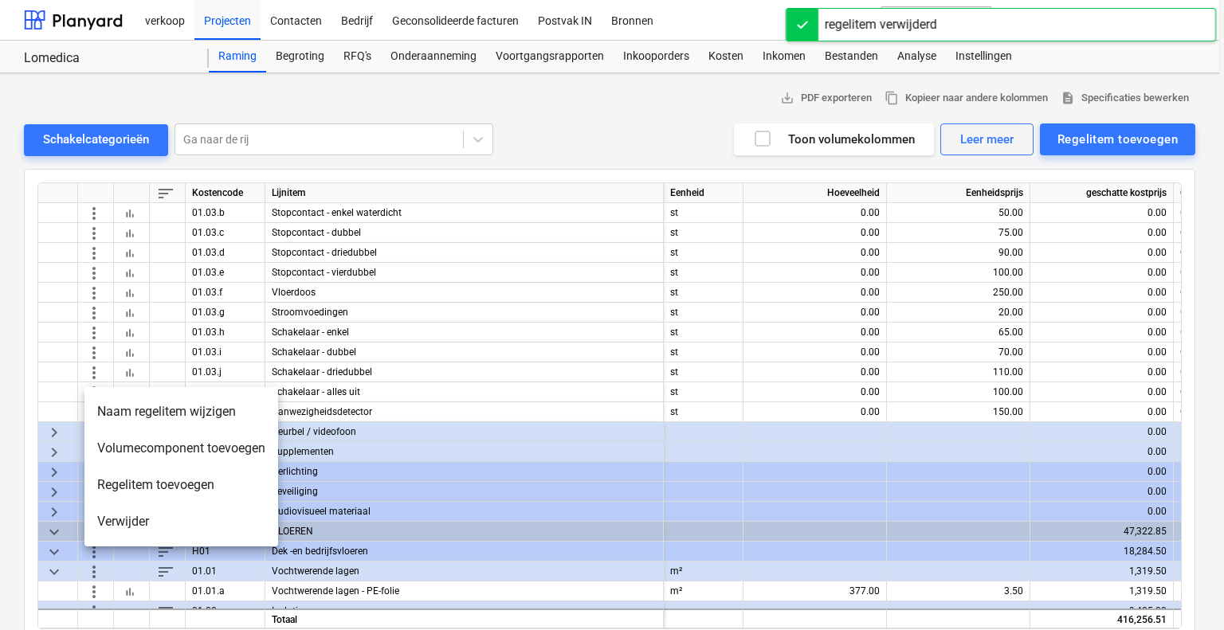
click at [119, 518] on li "Verwijder" at bounding box center [181, 522] width 194 height 37
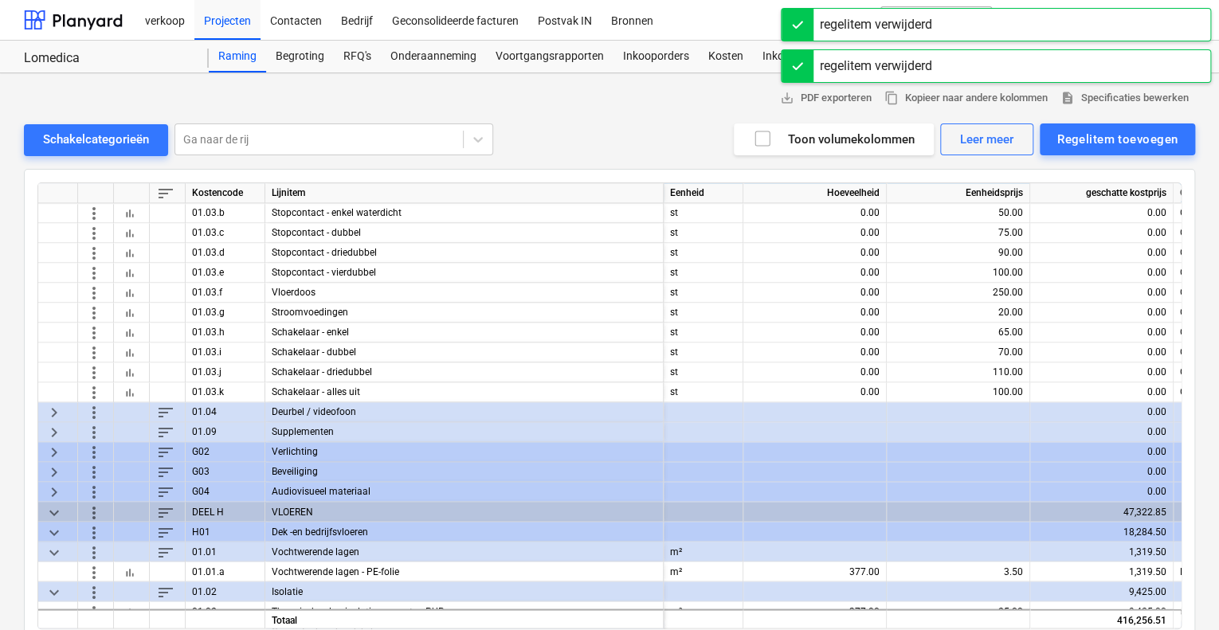
click at [95, 393] on span "more_vert" at bounding box center [93, 391] width 19 height 19
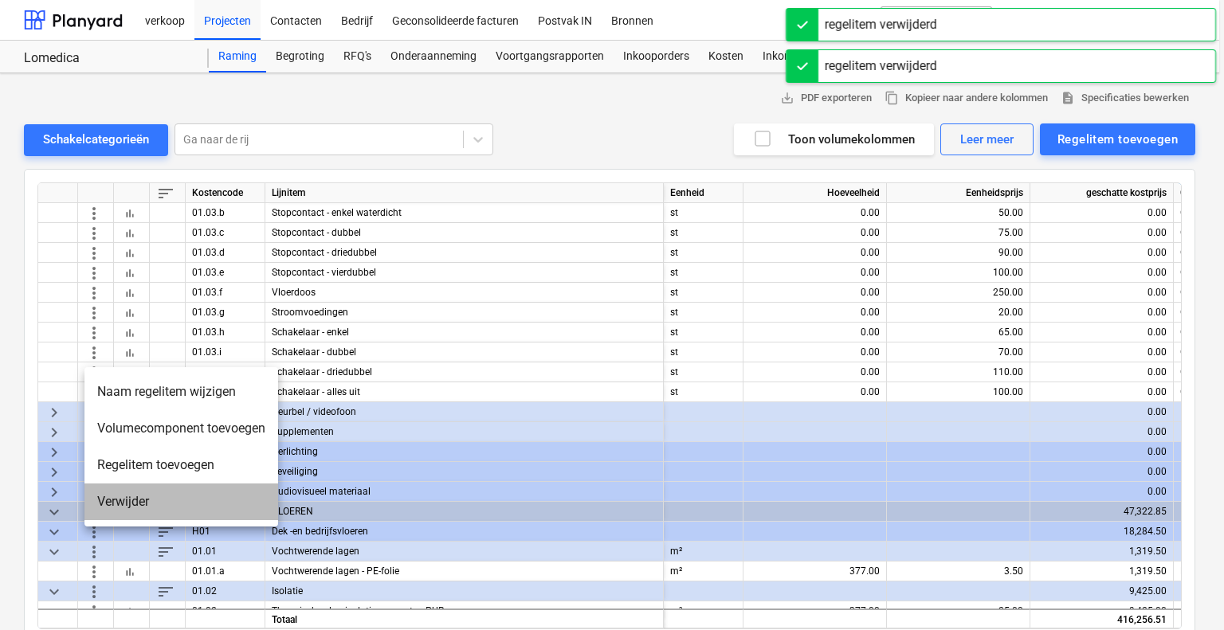
click at [127, 496] on li "Verwijder" at bounding box center [181, 502] width 194 height 37
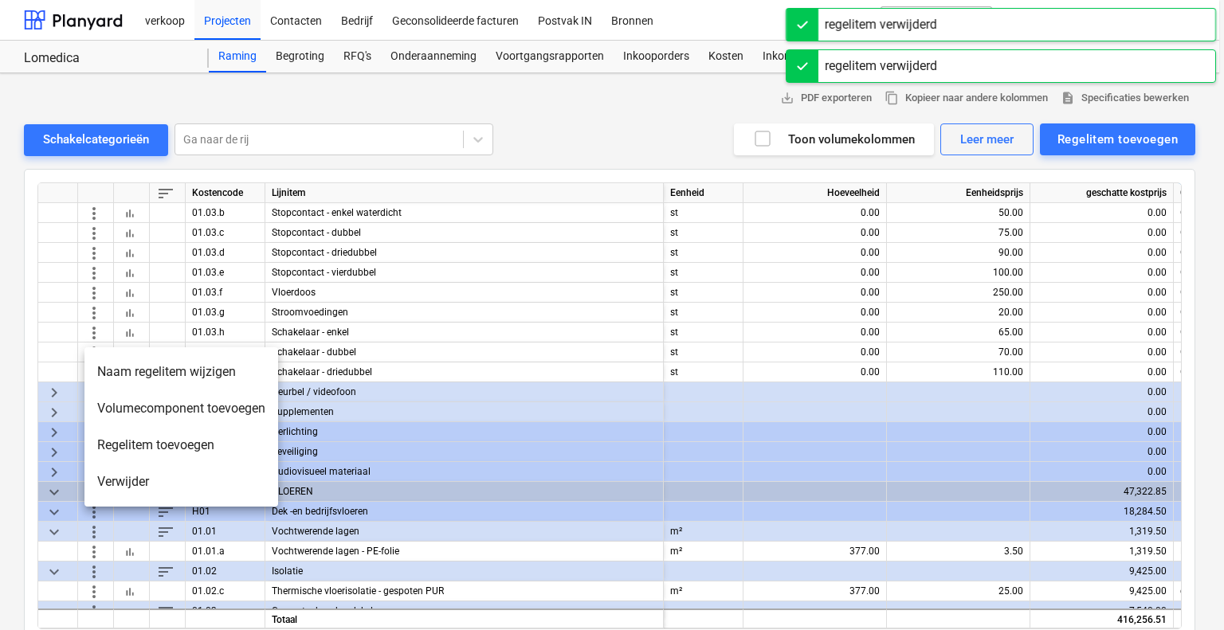
click at [104, 484] on li "Verwijder" at bounding box center [181, 482] width 194 height 37
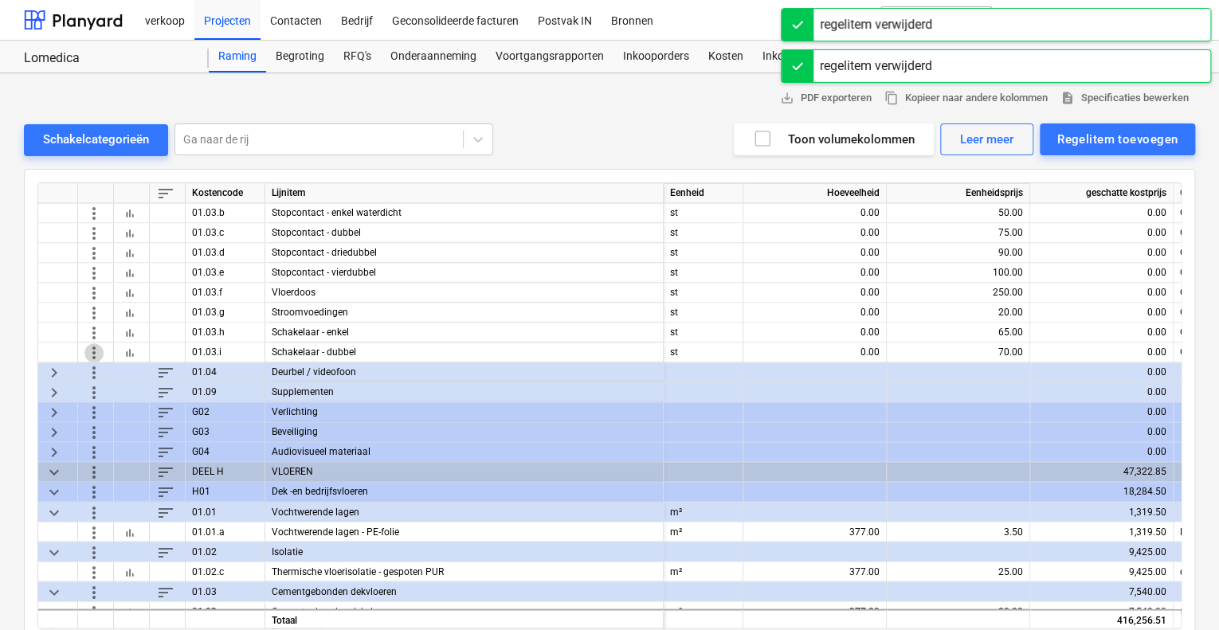
click at [96, 349] on span "more_vert" at bounding box center [93, 352] width 19 height 19
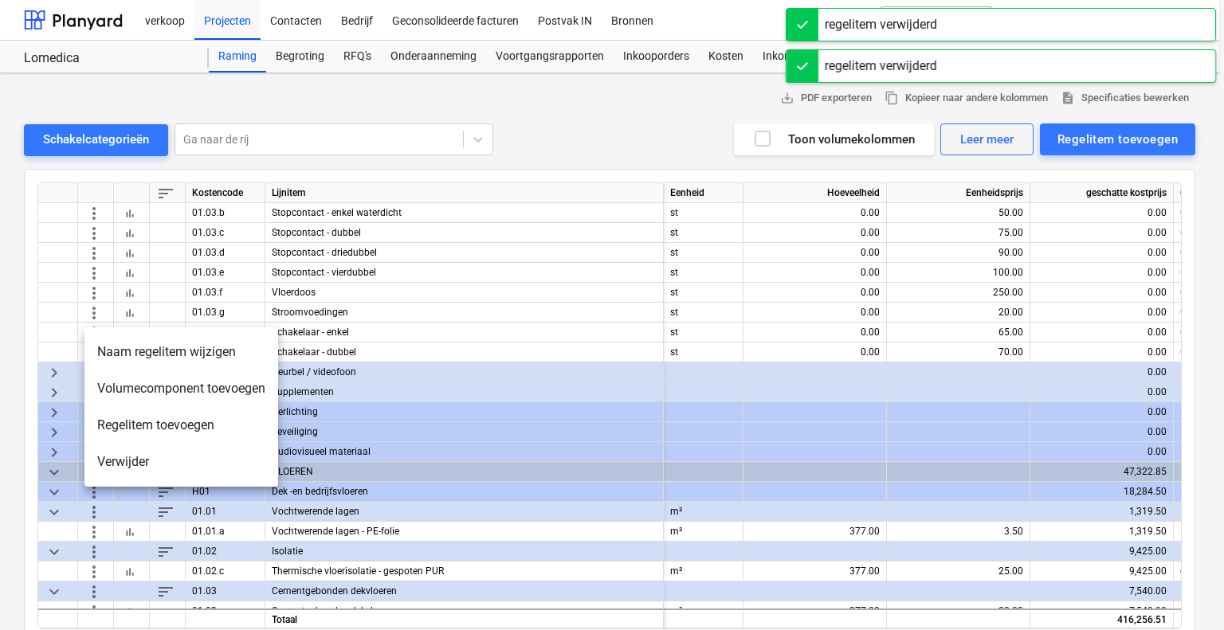
click at [104, 471] on li "Verwijder" at bounding box center [181, 462] width 194 height 37
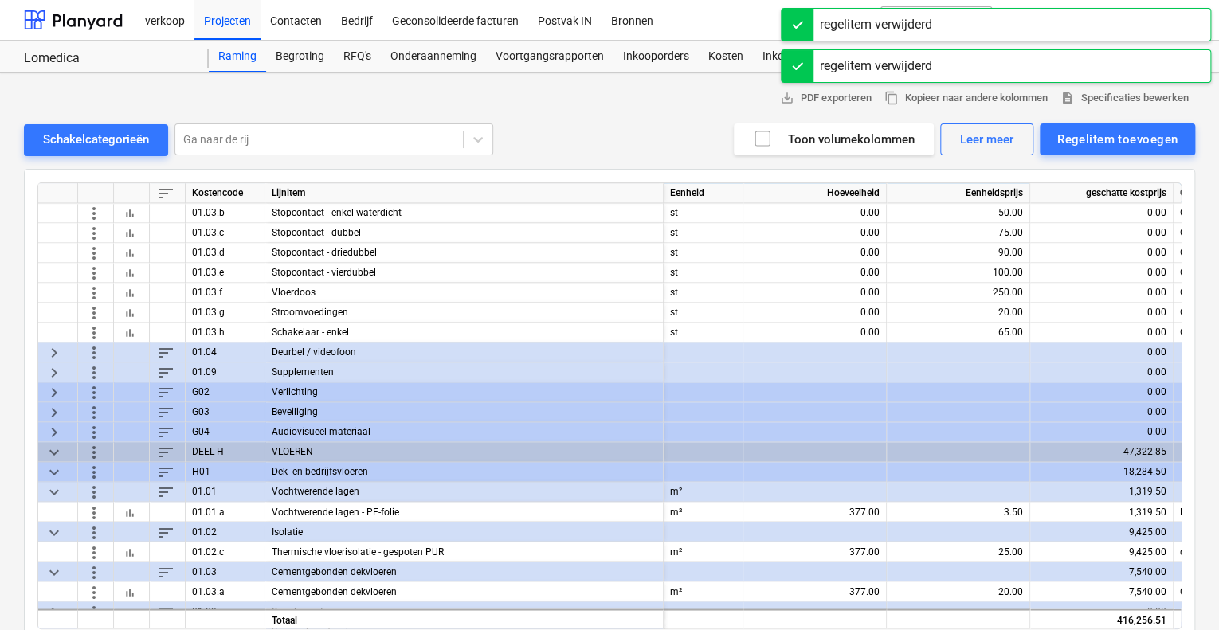
click at [96, 328] on span "more_vert" at bounding box center [93, 332] width 19 height 19
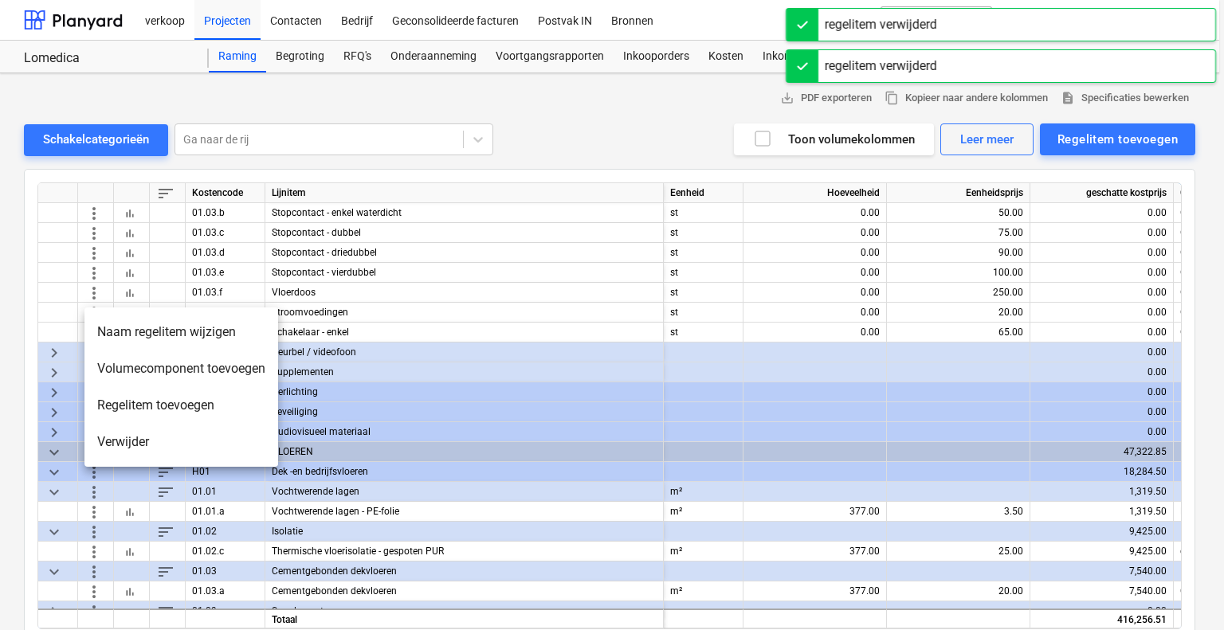
click at [112, 449] on li "Verwijder" at bounding box center [181, 442] width 194 height 37
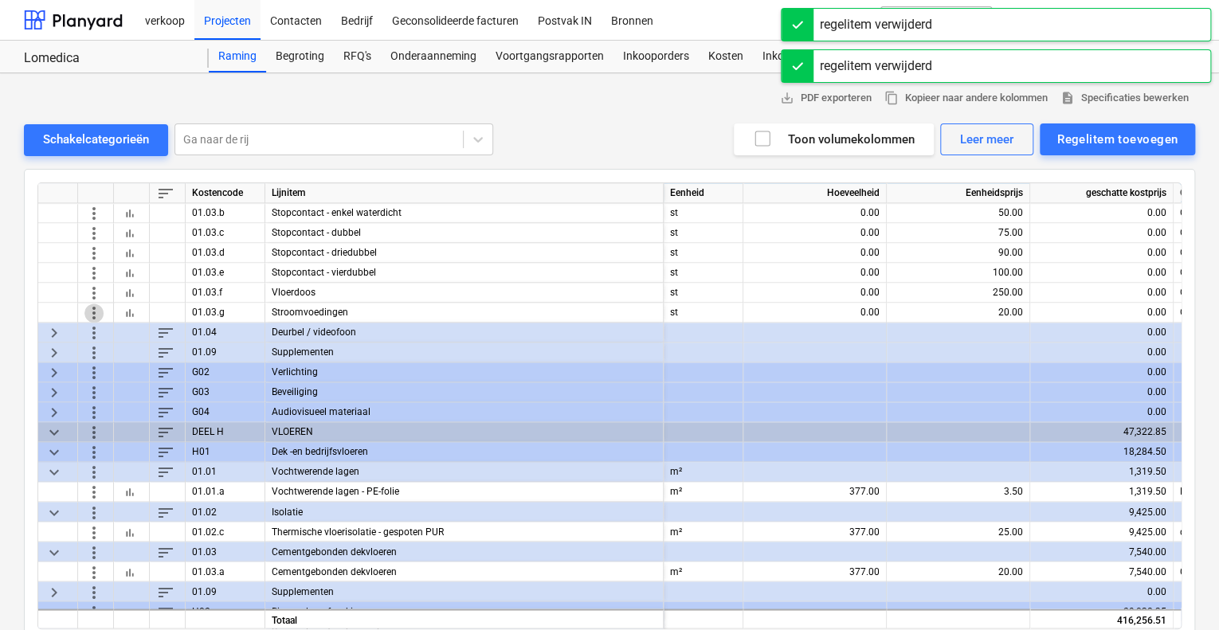
click at [98, 308] on span "more_vert" at bounding box center [93, 312] width 19 height 19
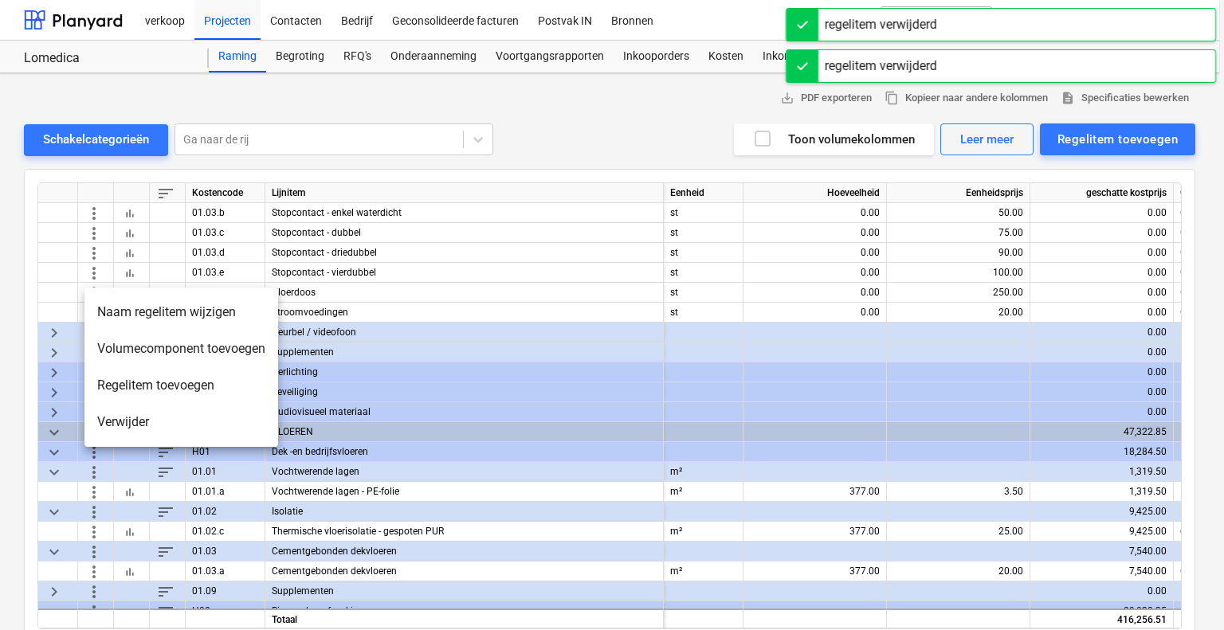
click at [109, 407] on li "Verwijder" at bounding box center [181, 422] width 194 height 37
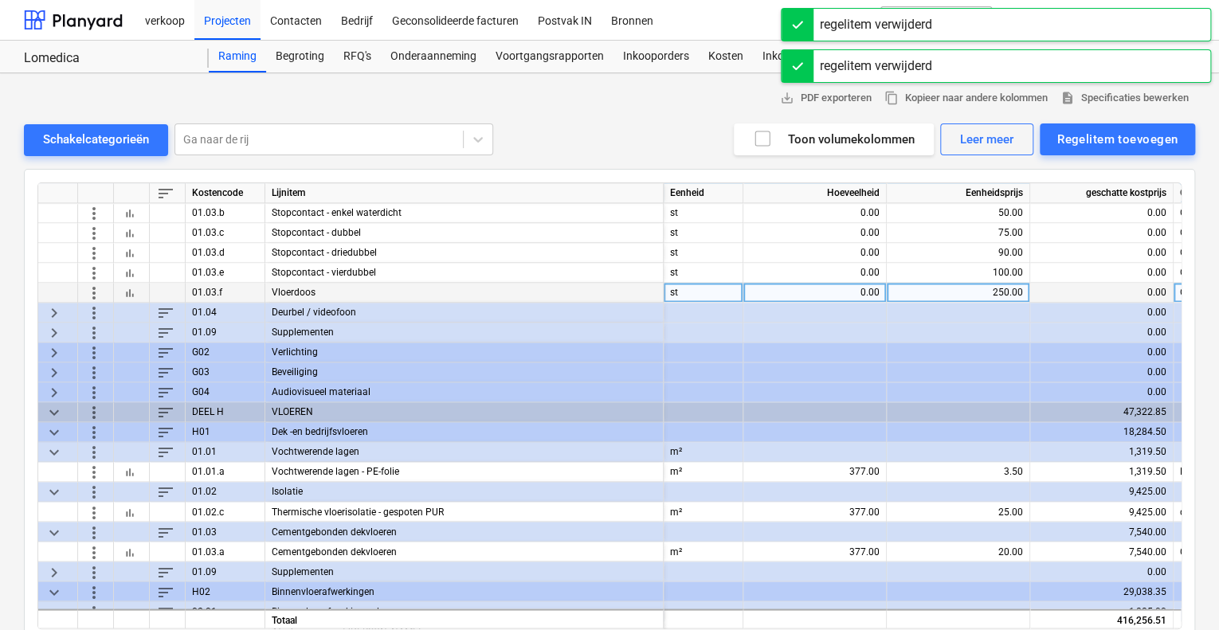
click at [96, 291] on span "more_vert" at bounding box center [93, 292] width 19 height 19
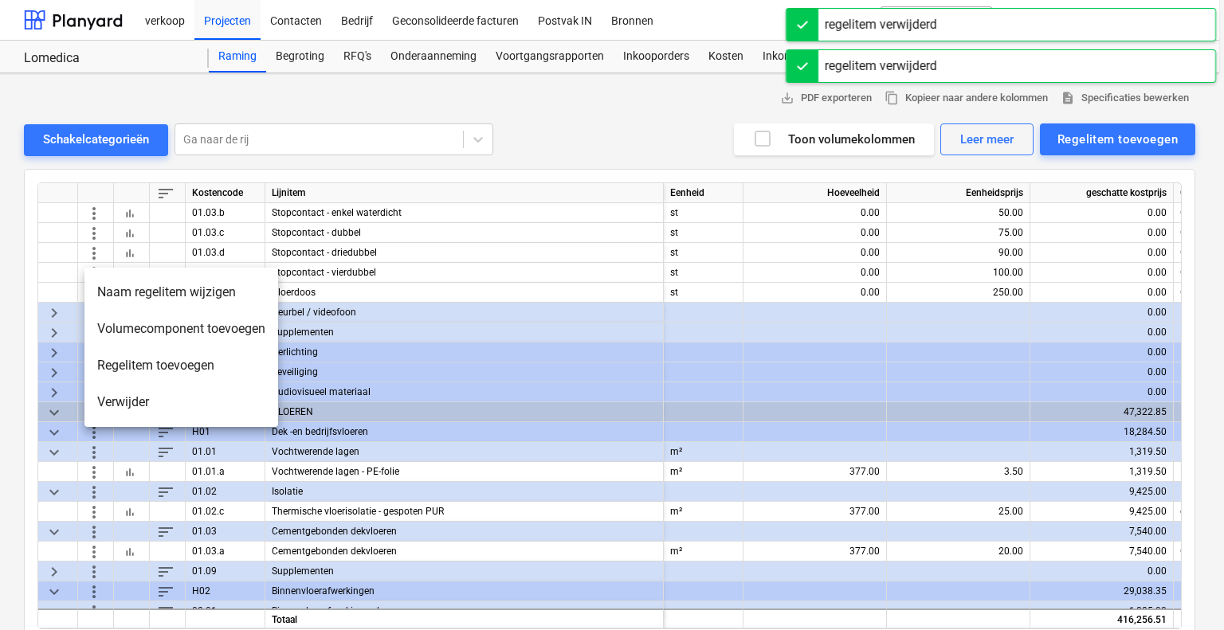
click at [100, 399] on li "Verwijder" at bounding box center [181, 402] width 194 height 37
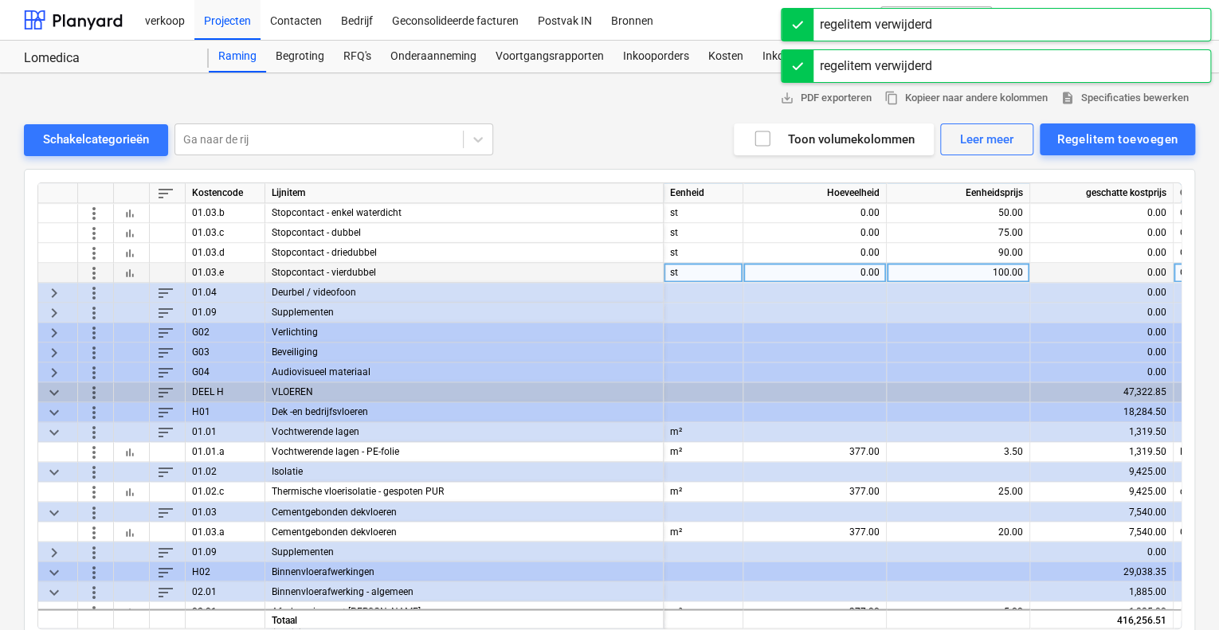
click at [99, 272] on span "more_vert" at bounding box center [93, 272] width 19 height 19
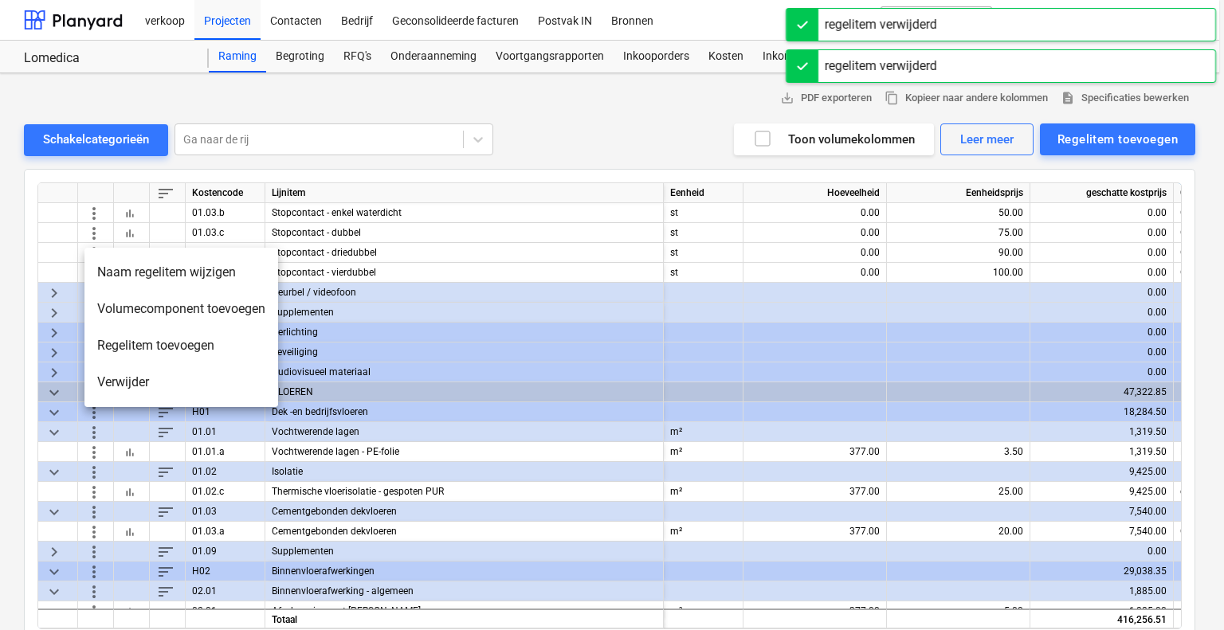
click at [115, 386] on li "Verwijder" at bounding box center [181, 382] width 194 height 37
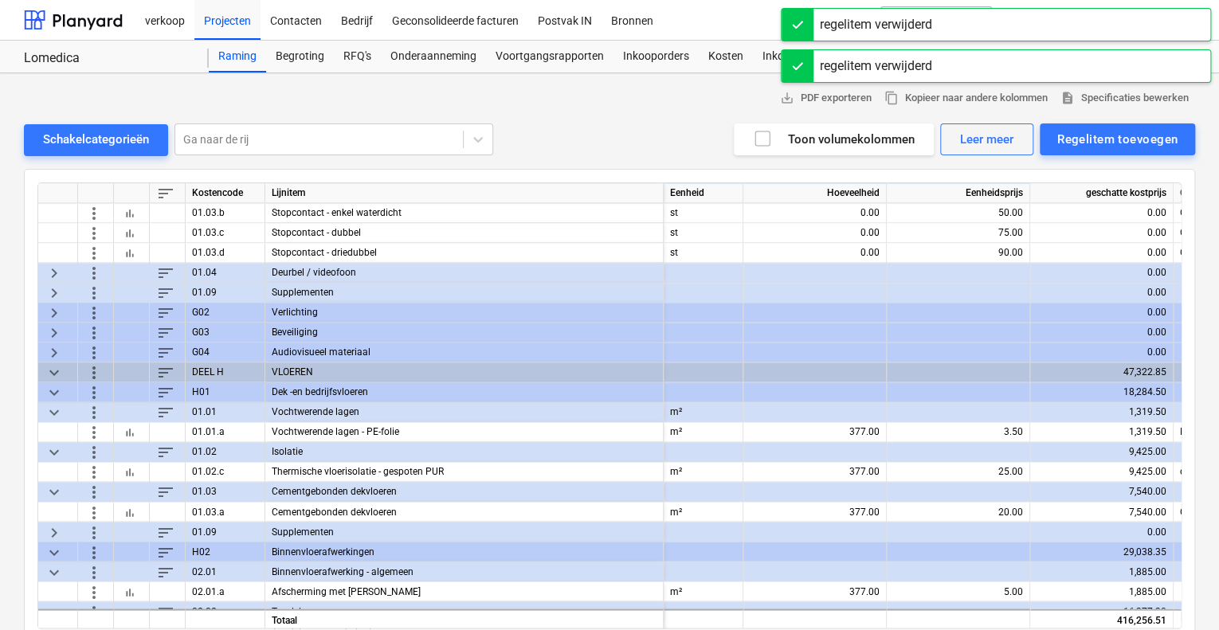
click at [98, 255] on span "more_vert" at bounding box center [93, 252] width 19 height 19
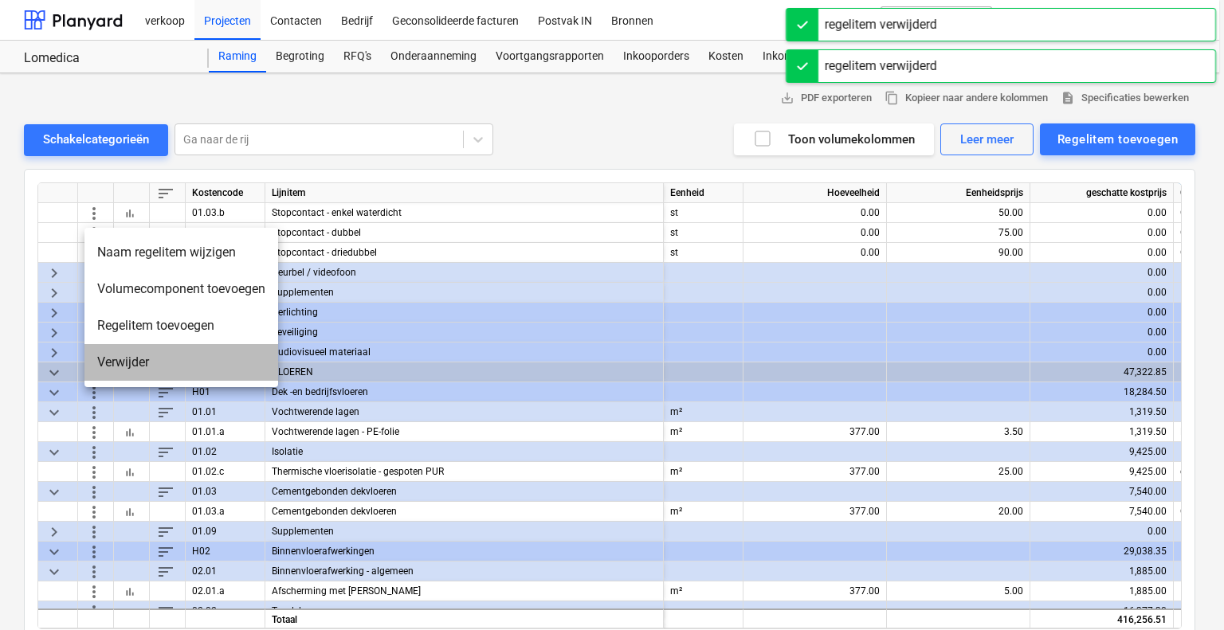
click at [103, 363] on li "Verwijder" at bounding box center [181, 362] width 194 height 37
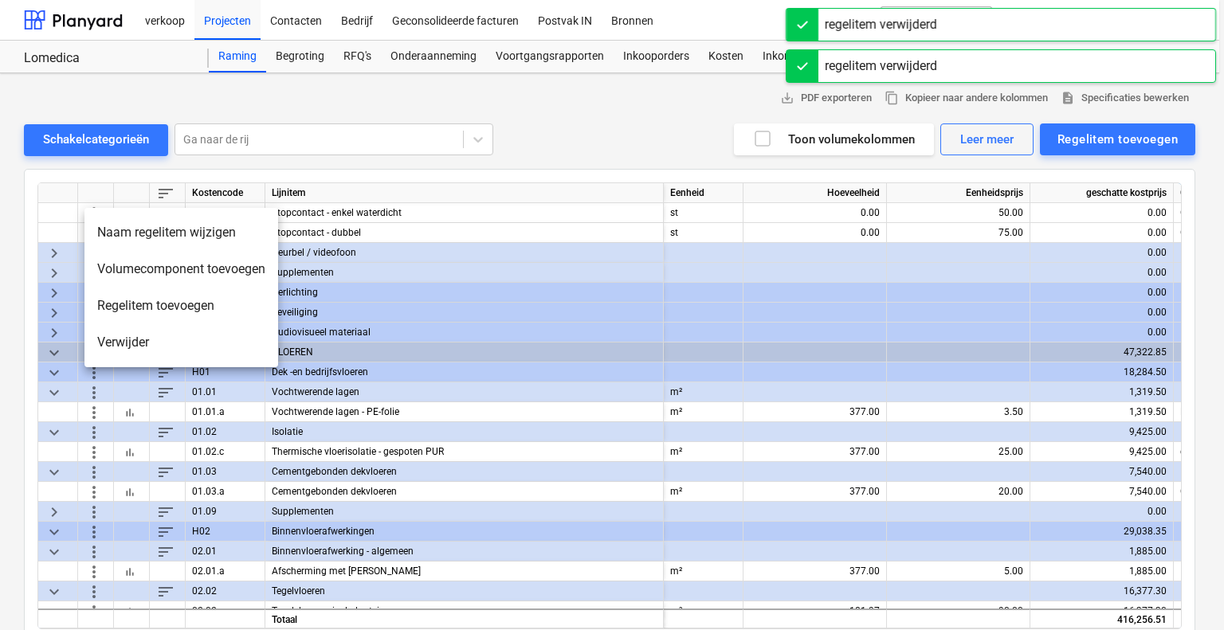
click at [99, 333] on li "Verwijder" at bounding box center [181, 342] width 194 height 37
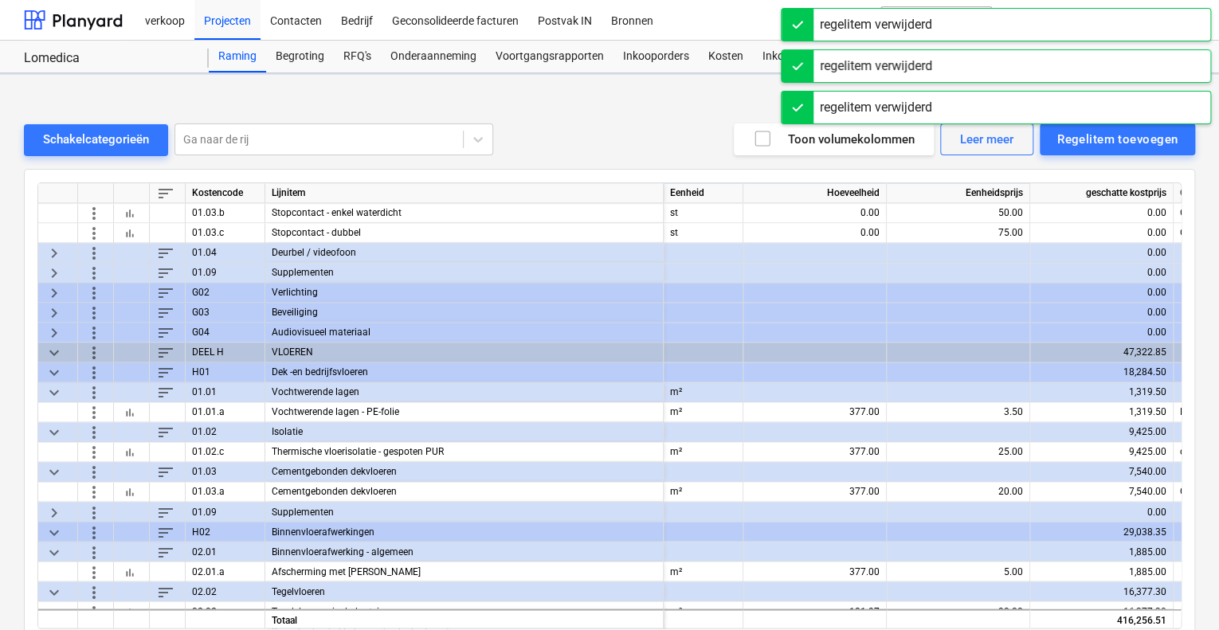
scroll to position [1116, 0]
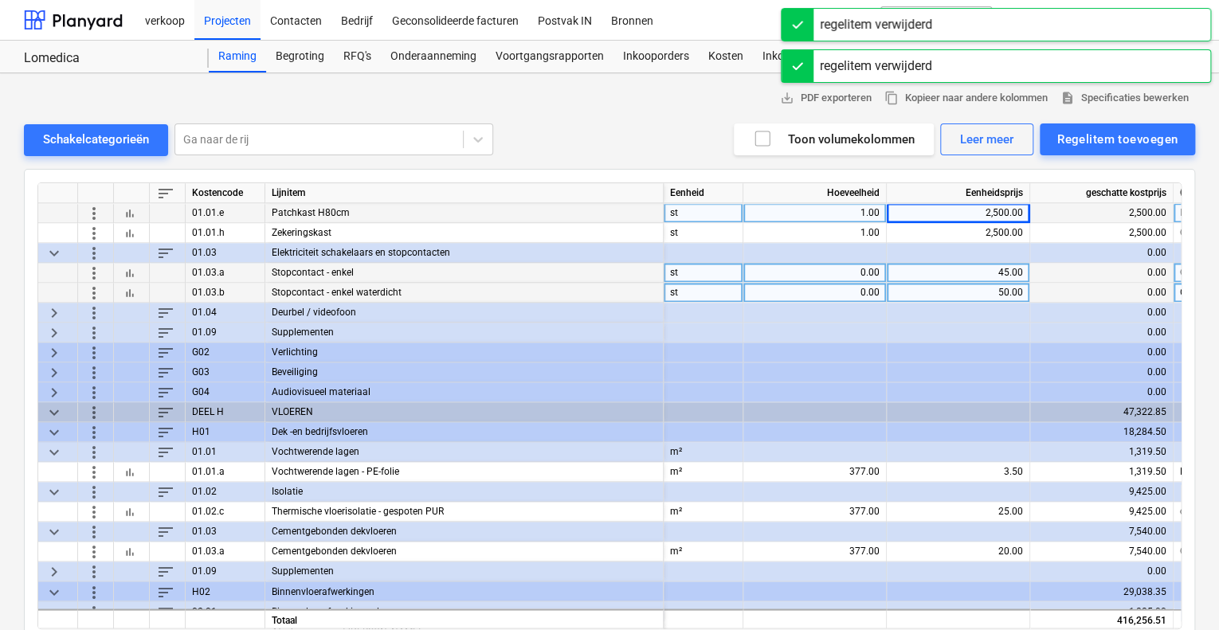
click at [93, 294] on span "more_vert" at bounding box center [93, 292] width 19 height 19
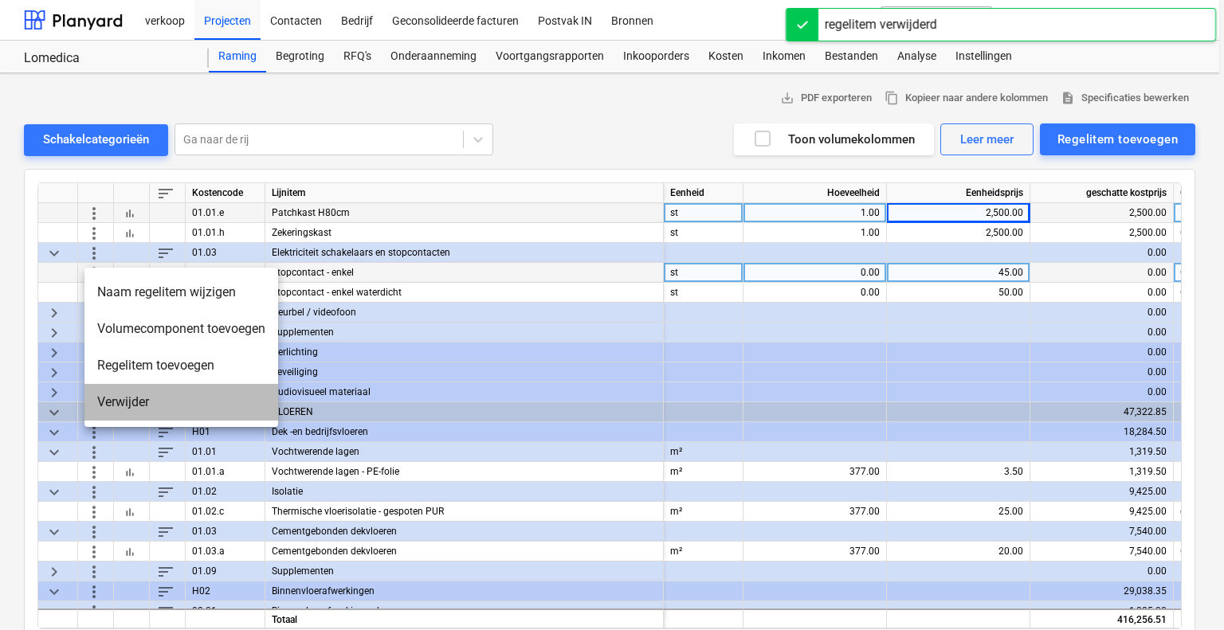
click at [108, 394] on li "Verwijder" at bounding box center [181, 402] width 194 height 37
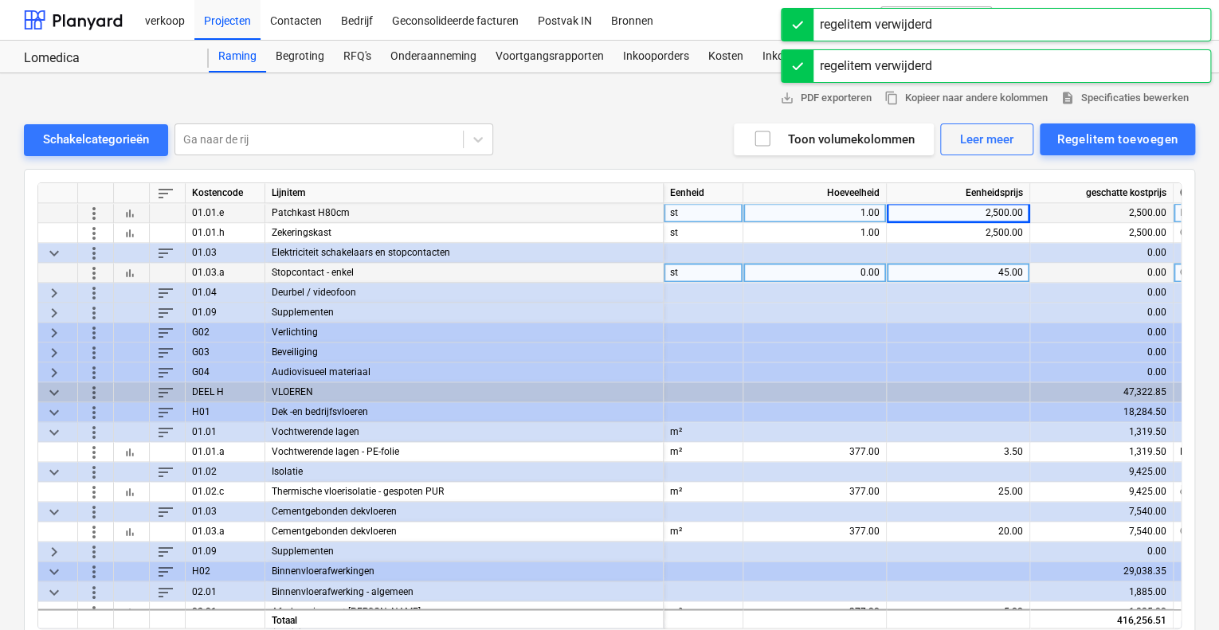
click at [99, 271] on span "more_vert" at bounding box center [93, 272] width 19 height 19
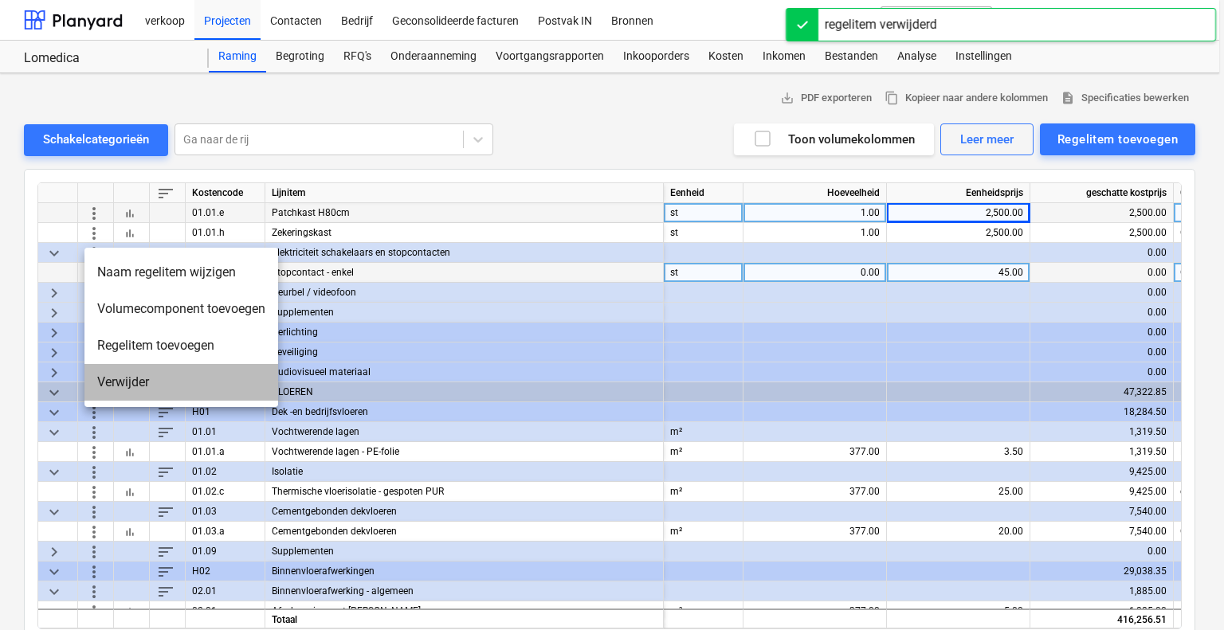
click at [107, 378] on li "Verwijder" at bounding box center [181, 382] width 194 height 37
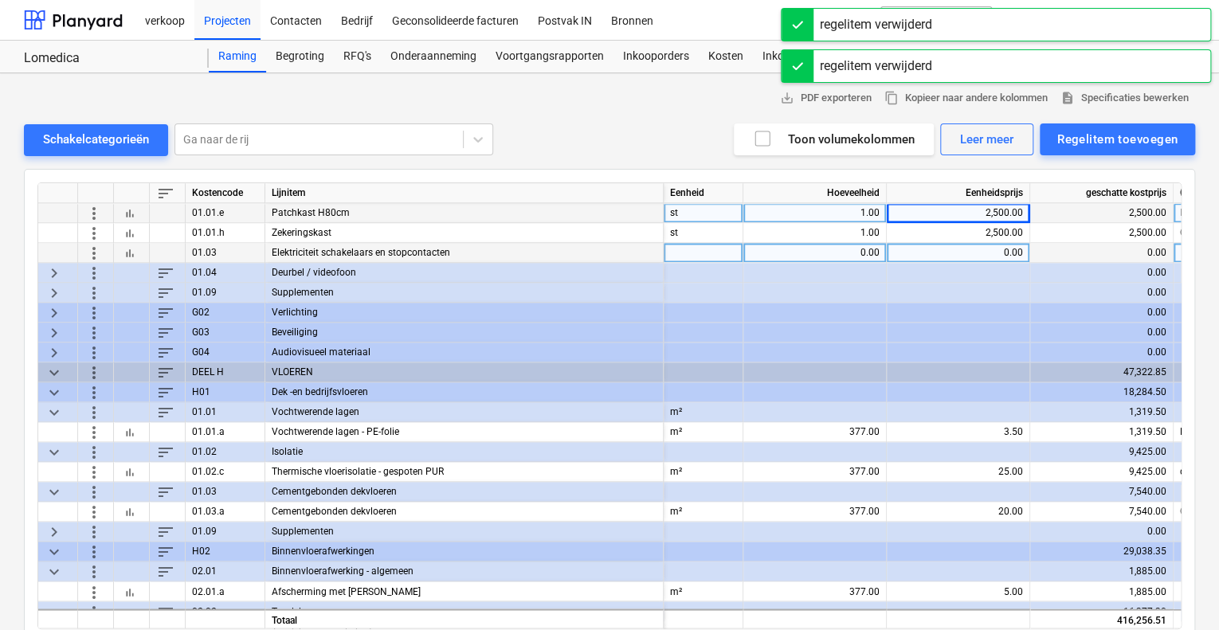
click at [93, 248] on span "more_vert" at bounding box center [93, 252] width 19 height 19
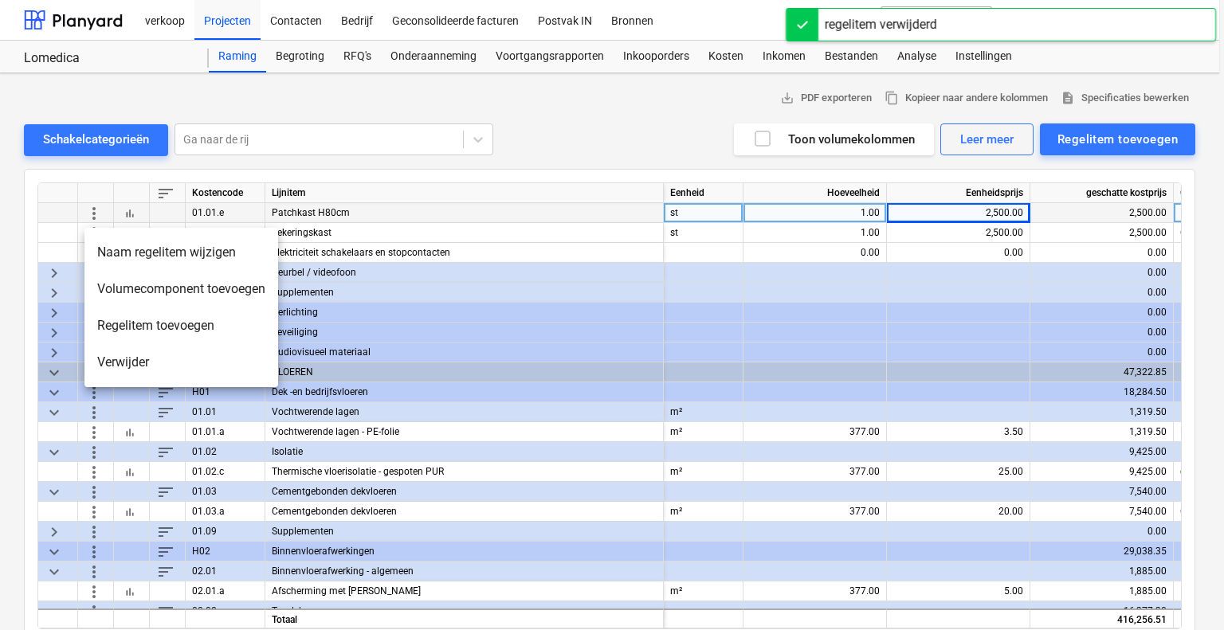
click at [104, 360] on li "Verwijder" at bounding box center [181, 362] width 194 height 37
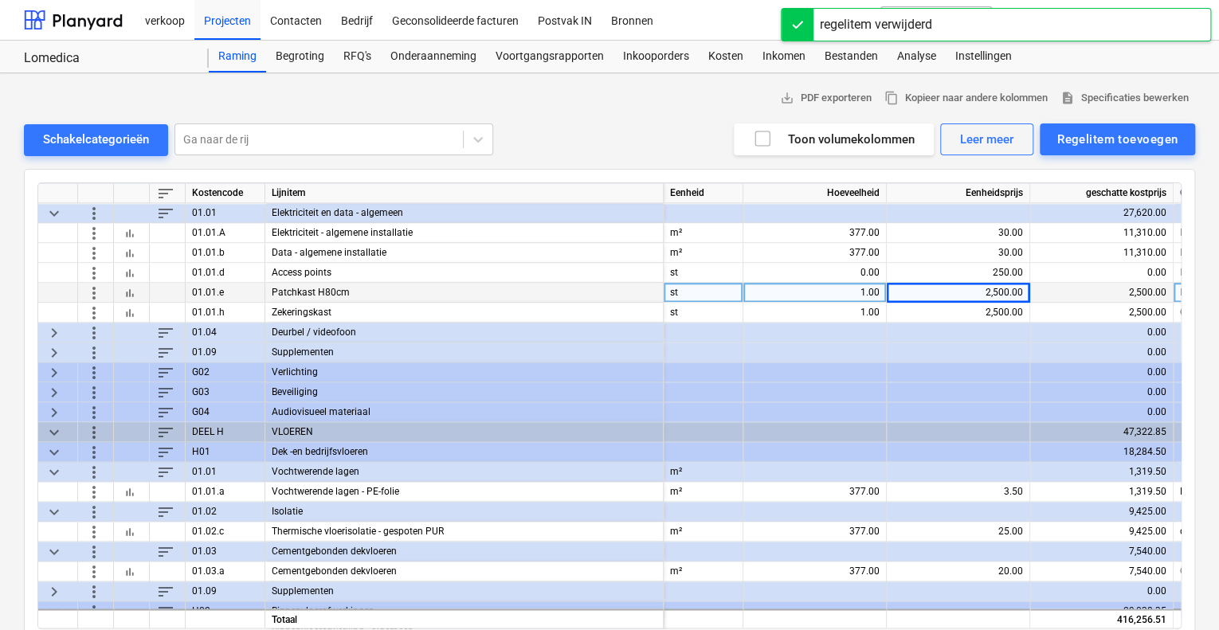
scroll to position [956, 0]
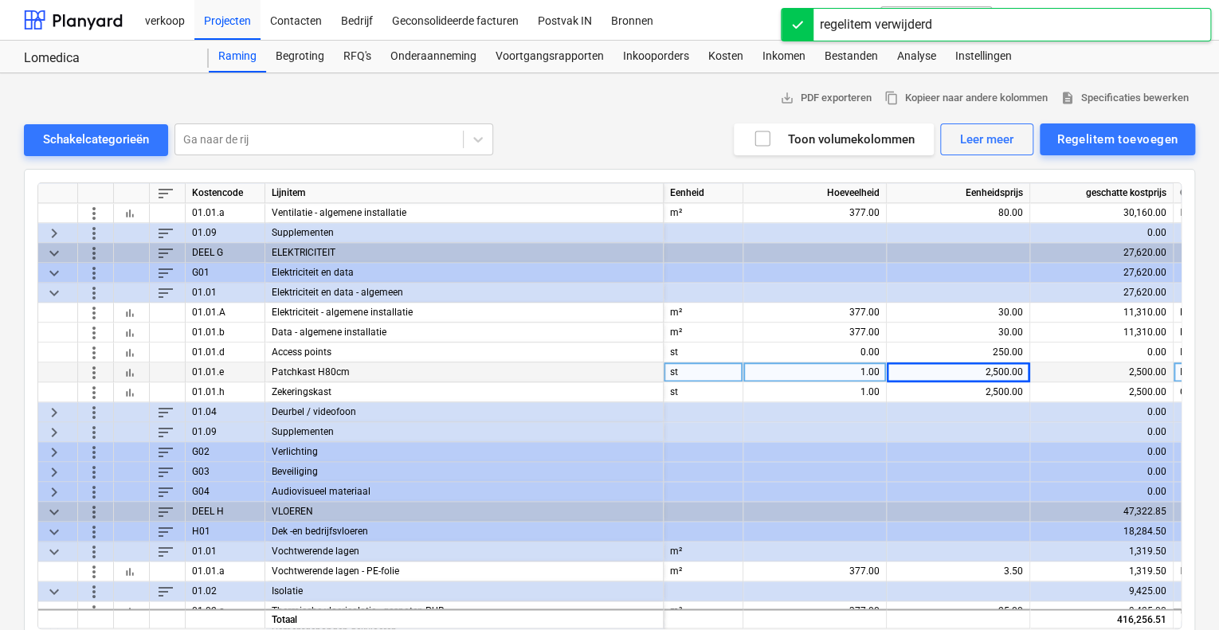
click at [58, 408] on span "keyboard_arrow_right" at bounding box center [54, 411] width 19 height 19
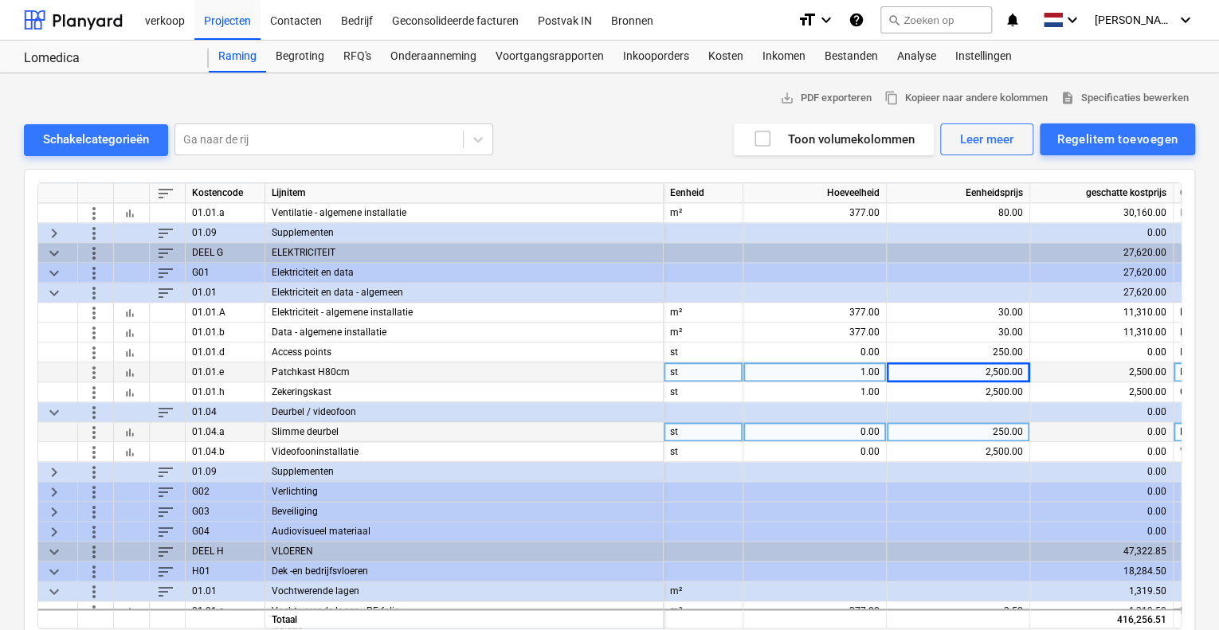
scroll to position [1036, 0]
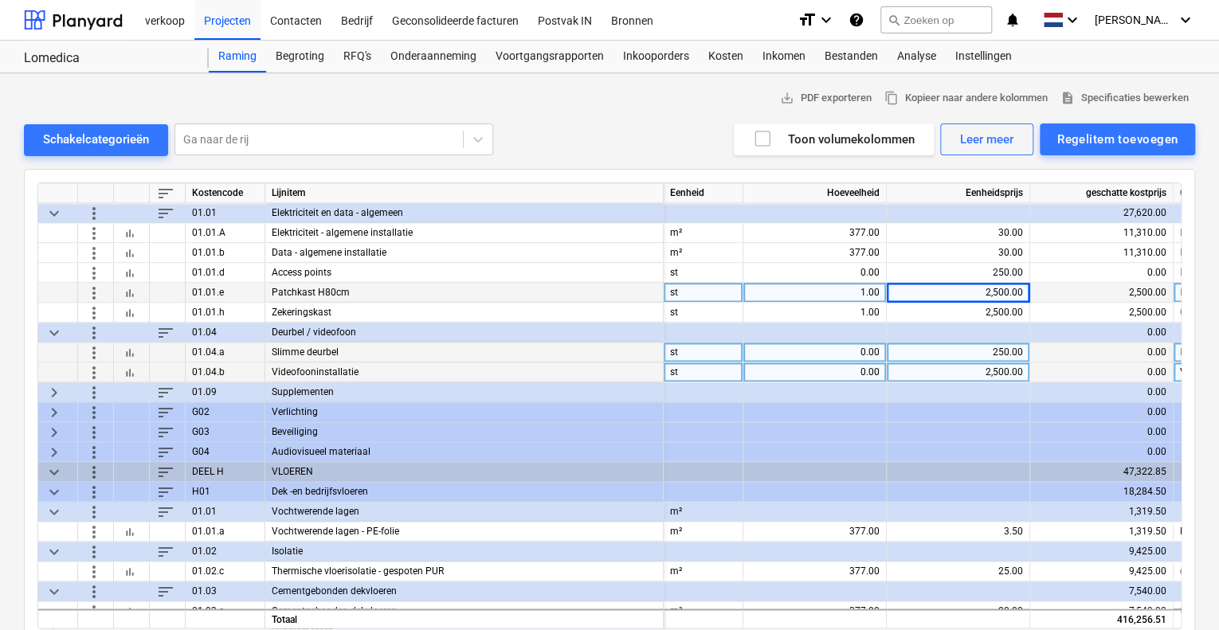
click at [755, 370] on div "0.00" at bounding box center [815, 373] width 130 height 20
type input "1"
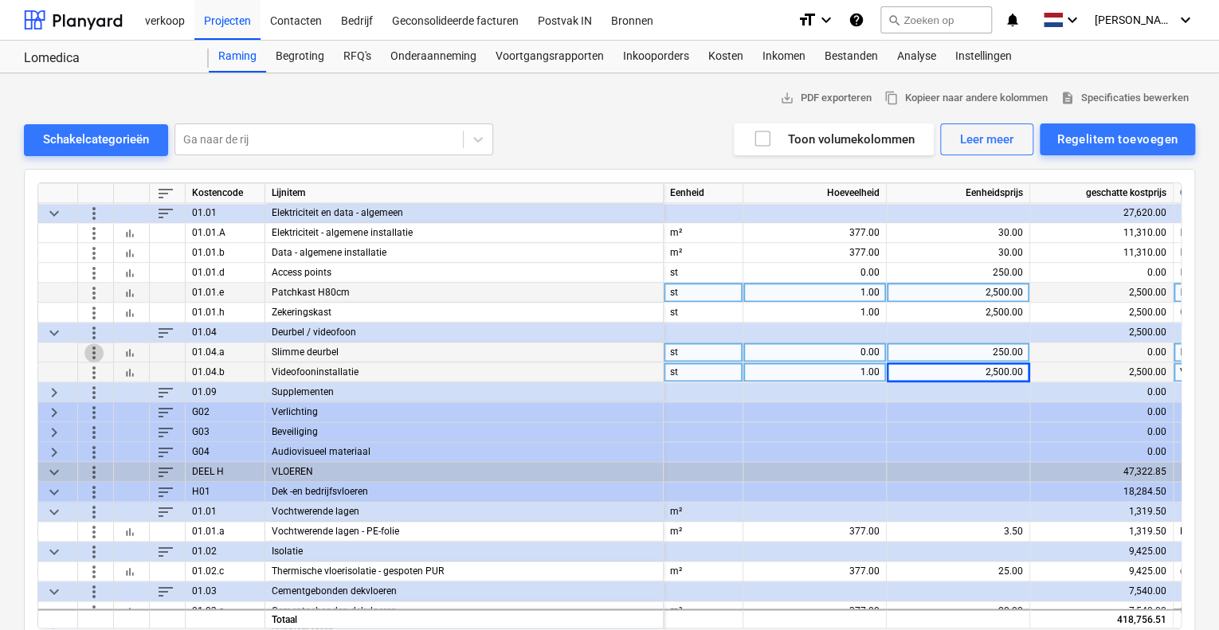
click at [96, 353] on span "more_vert" at bounding box center [93, 352] width 19 height 19
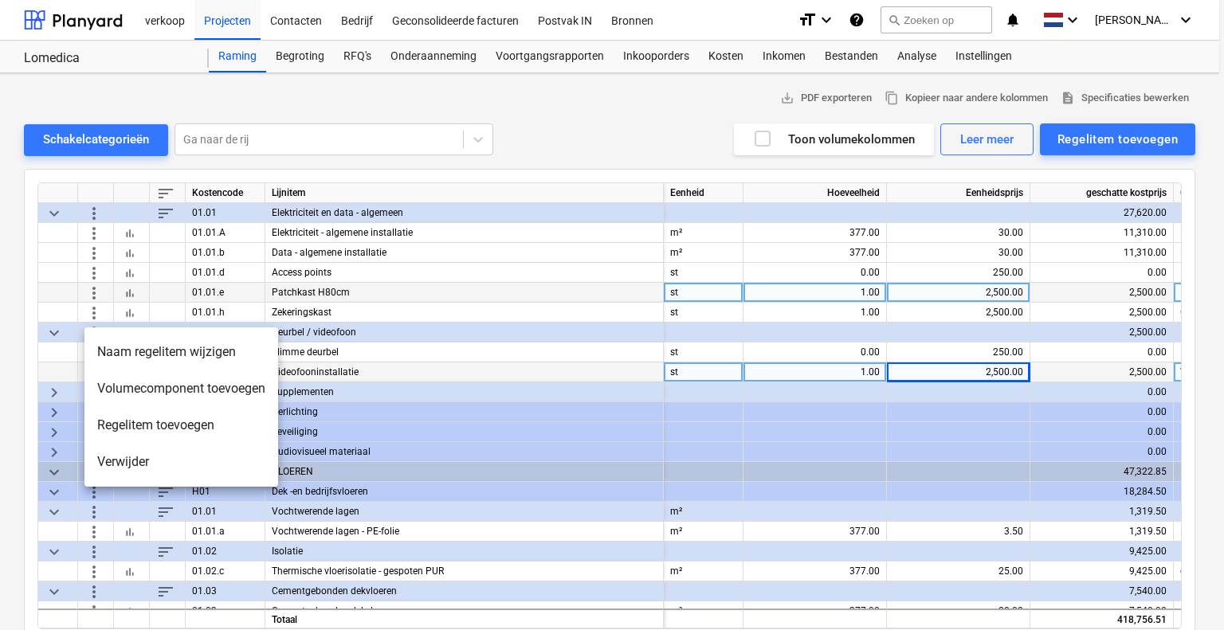
click at [115, 453] on li "Verwijder" at bounding box center [181, 462] width 194 height 37
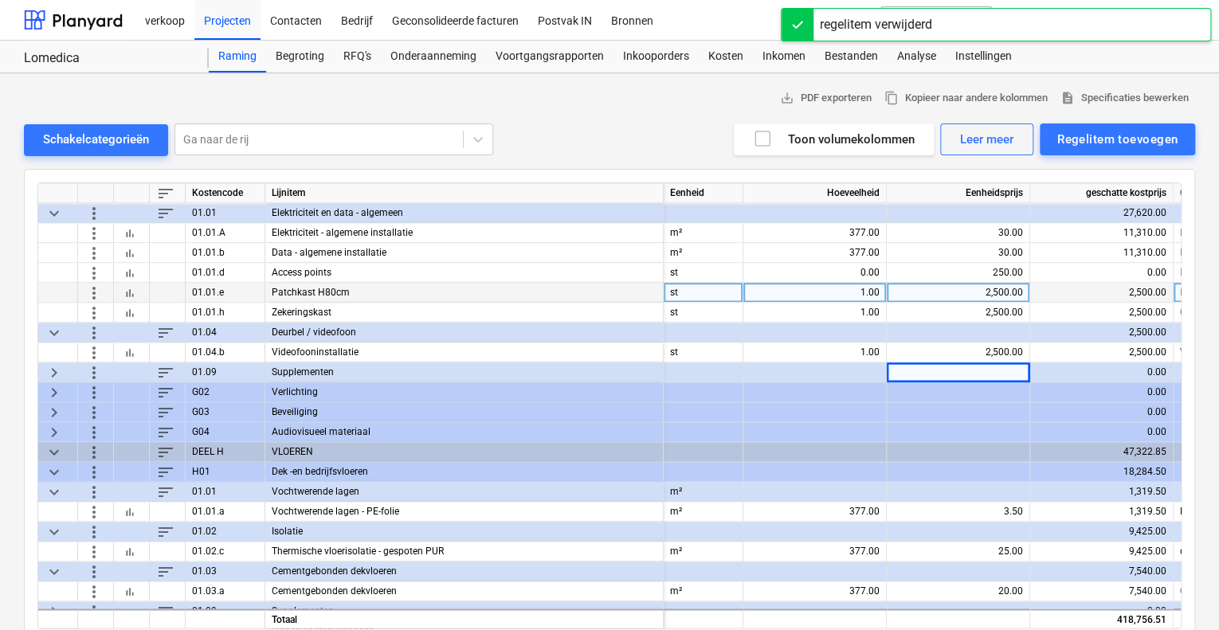
click at [53, 391] on span "keyboard_arrow_right" at bounding box center [54, 391] width 19 height 19
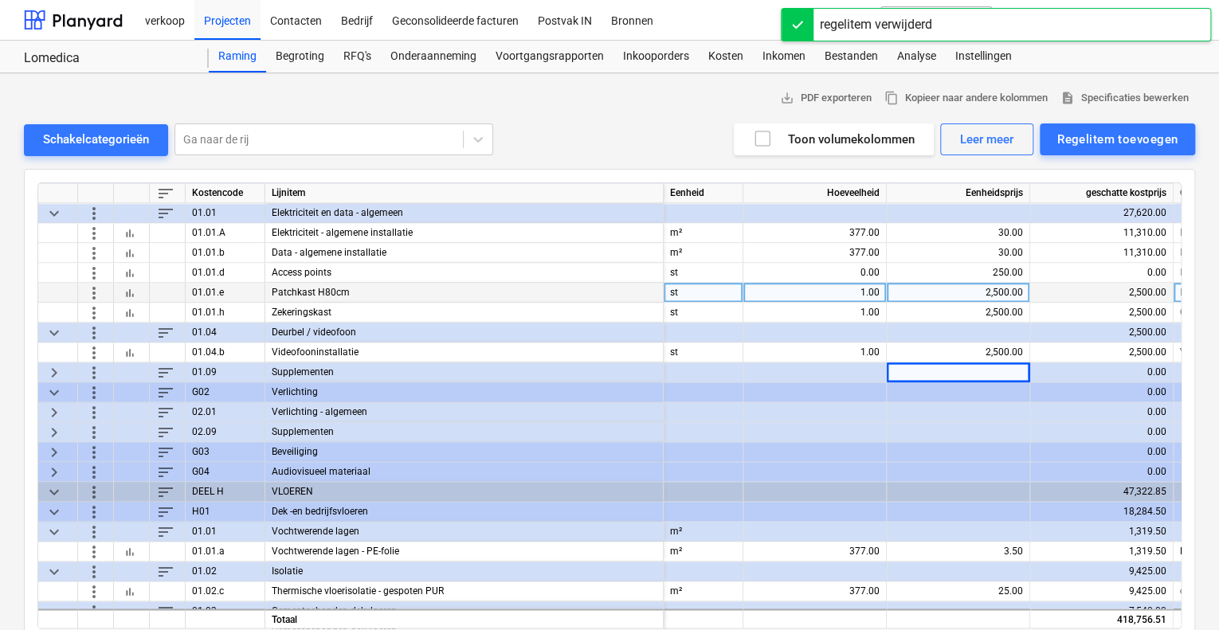
click at [55, 407] on span "keyboard_arrow_right" at bounding box center [54, 411] width 19 height 19
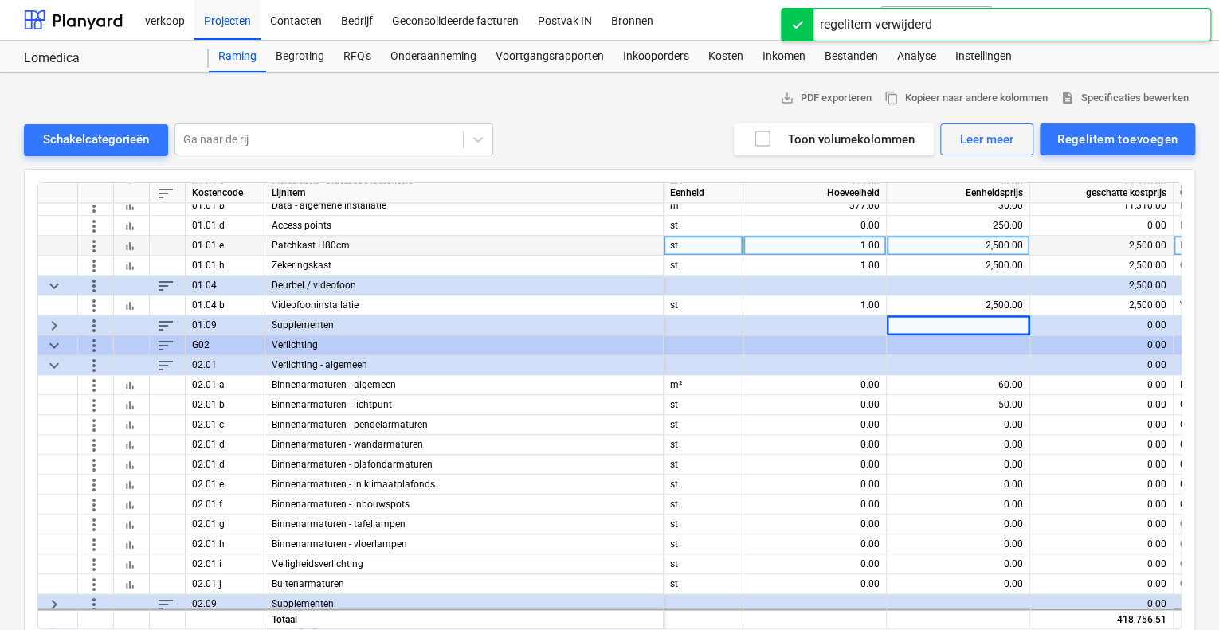
scroll to position [1116, 0]
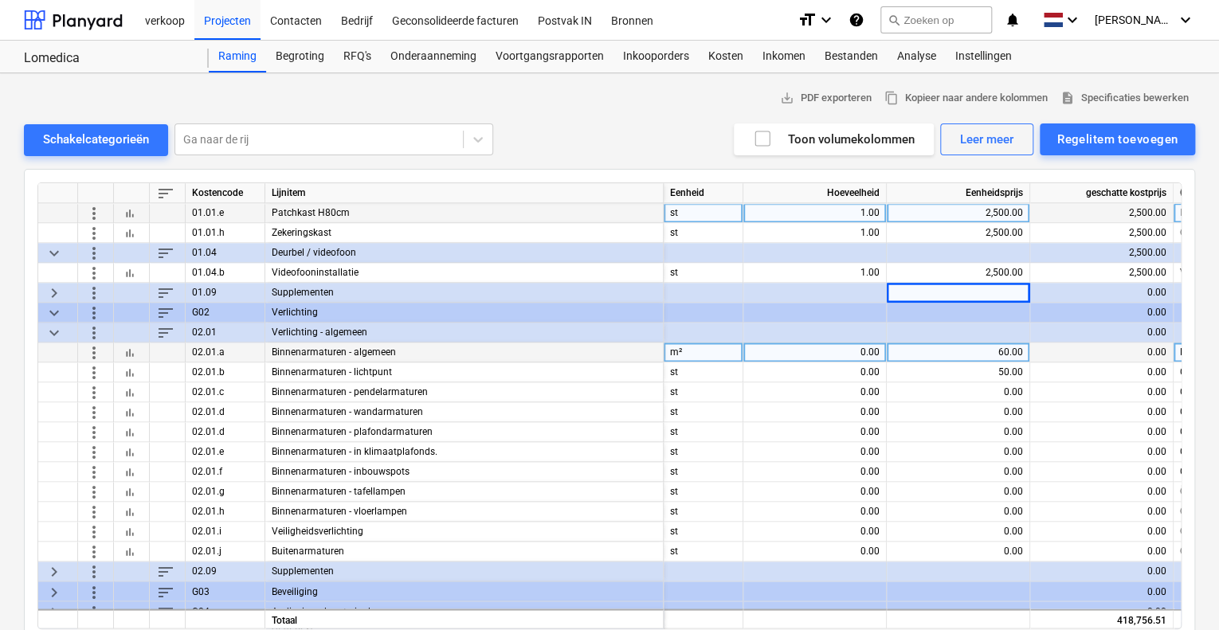
click at [810, 351] on div "0.00" at bounding box center [815, 353] width 130 height 20
type input "377"
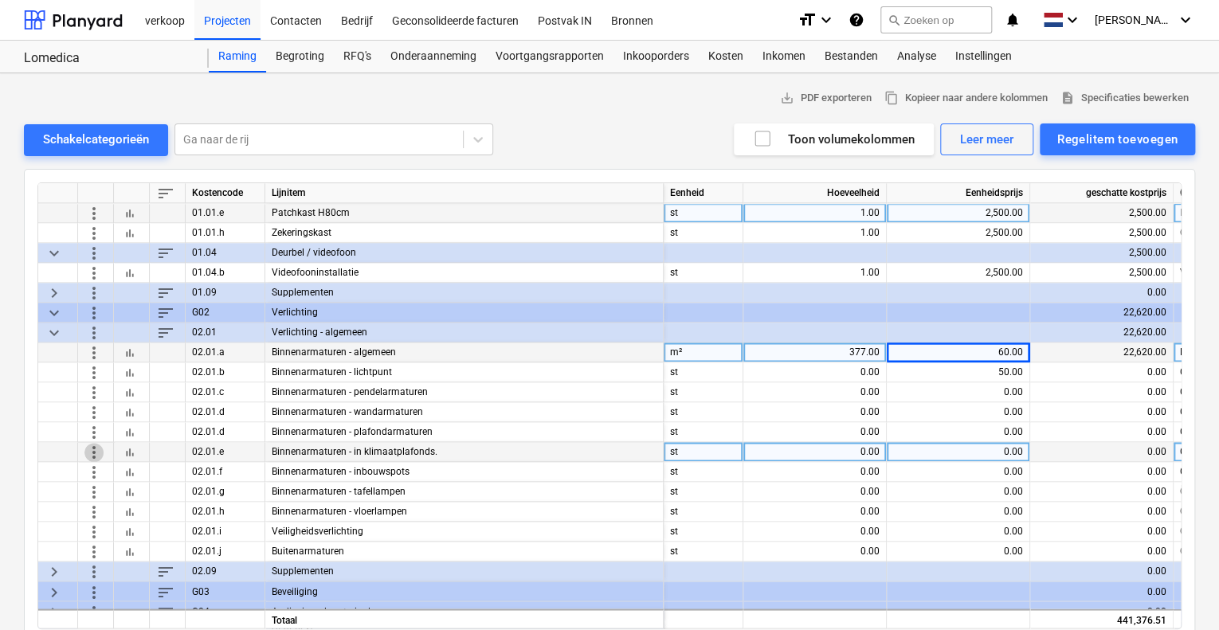
click at [93, 455] on span "more_vert" at bounding box center [93, 451] width 19 height 19
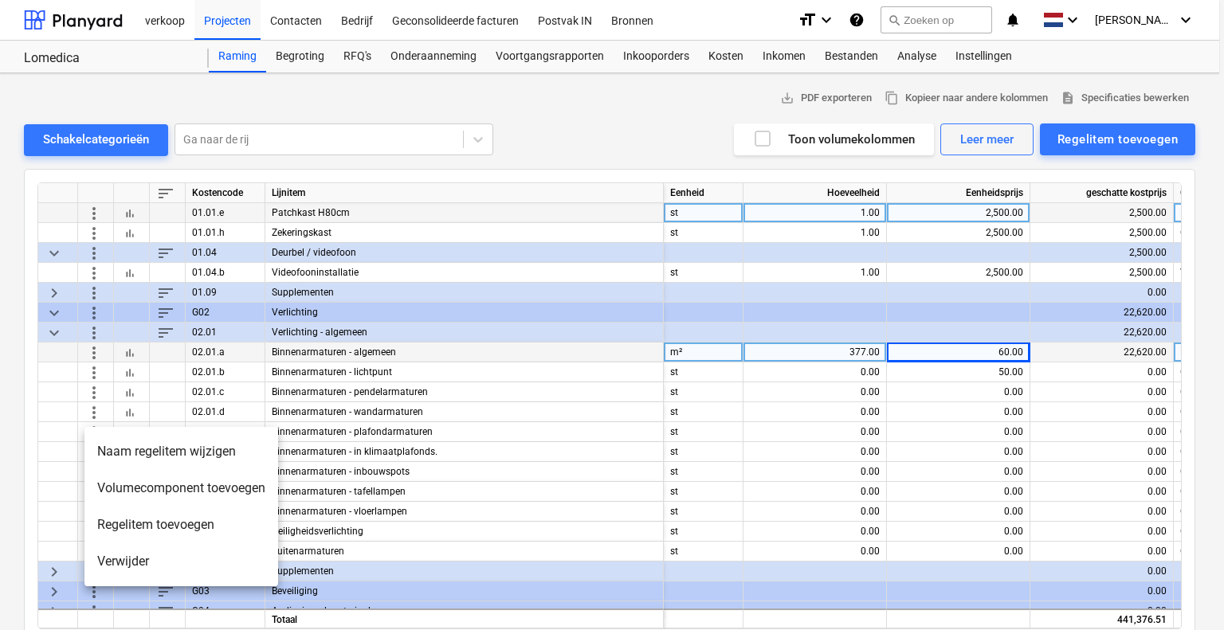
click at [124, 556] on li "Verwijder" at bounding box center [181, 561] width 194 height 37
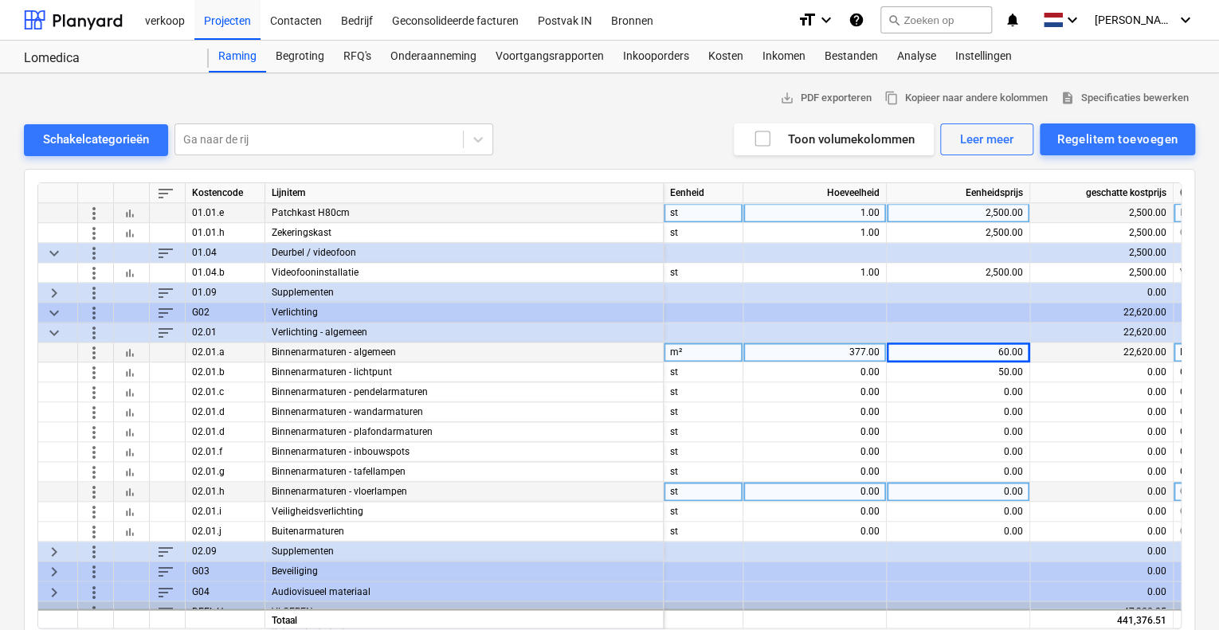
click at [95, 490] on span "more_vert" at bounding box center [93, 491] width 19 height 19
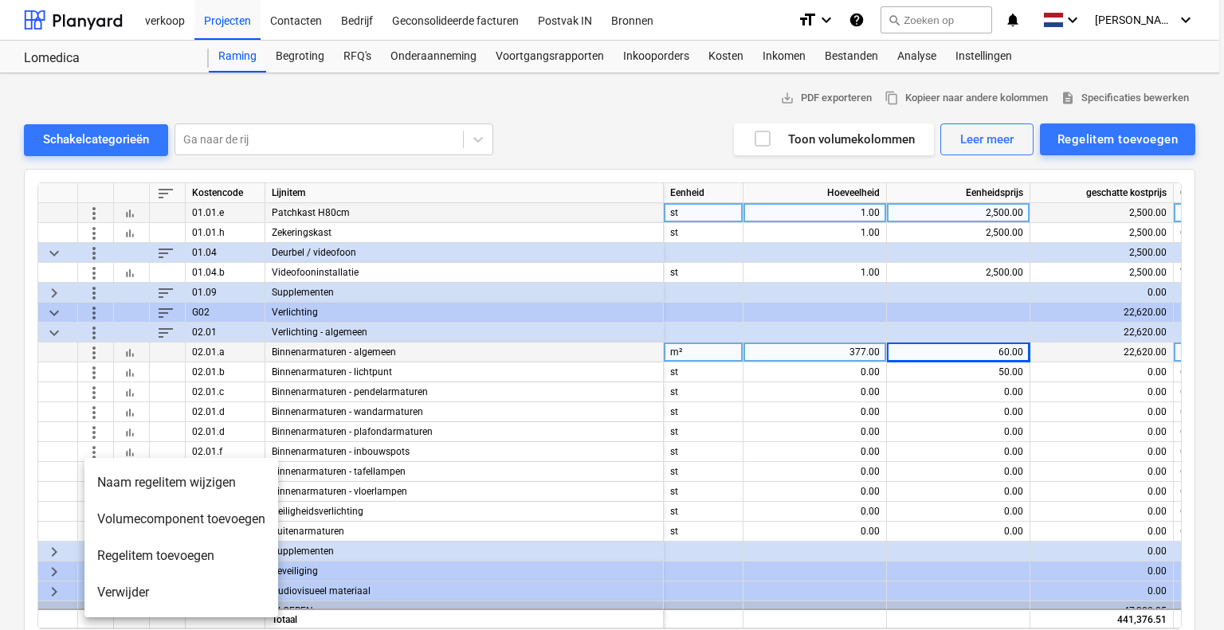
click at [115, 587] on li "Verwijder" at bounding box center [181, 593] width 194 height 37
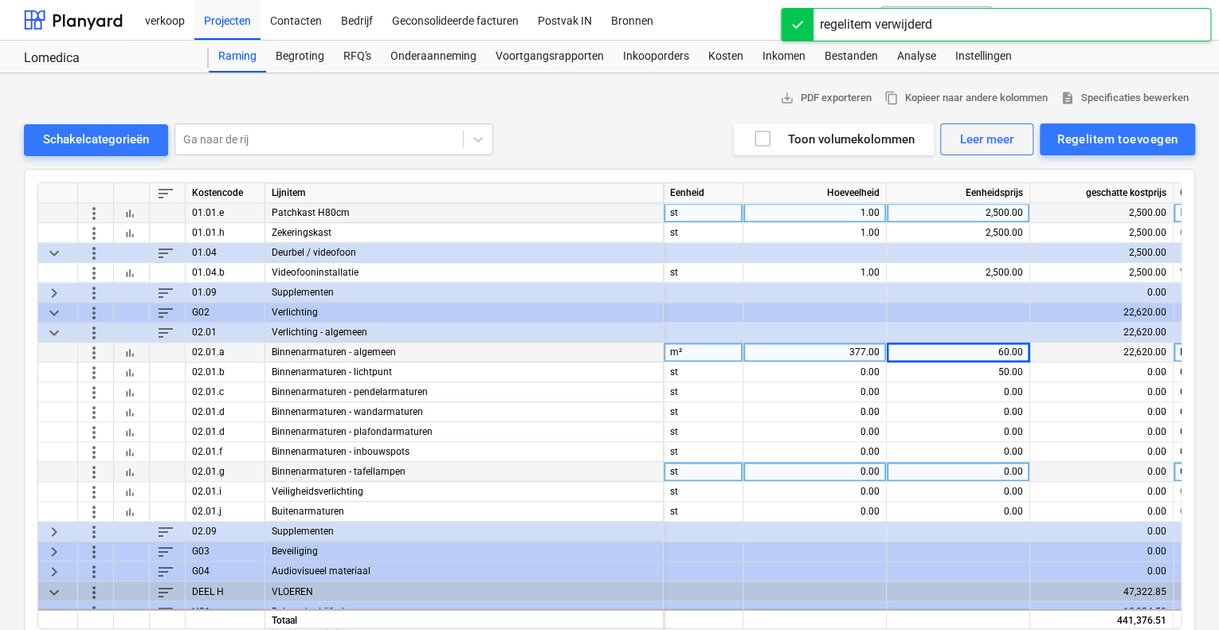
click at [101, 474] on span "more_vert" at bounding box center [93, 471] width 19 height 19
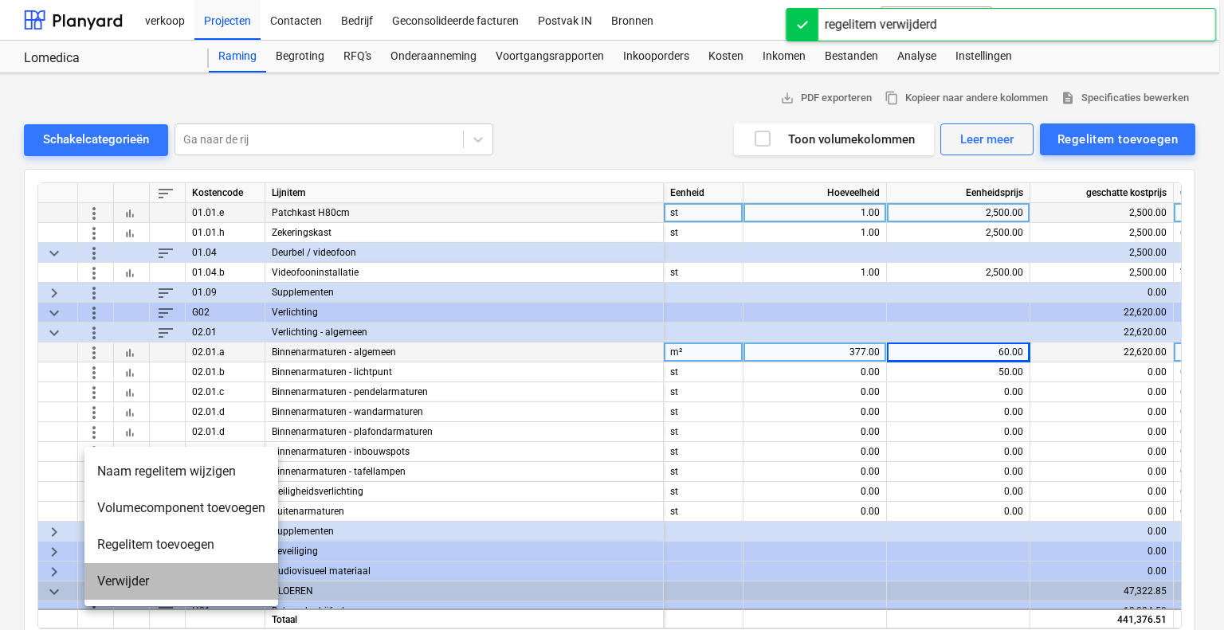
click at [131, 582] on li "Verwijder" at bounding box center [181, 581] width 194 height 37
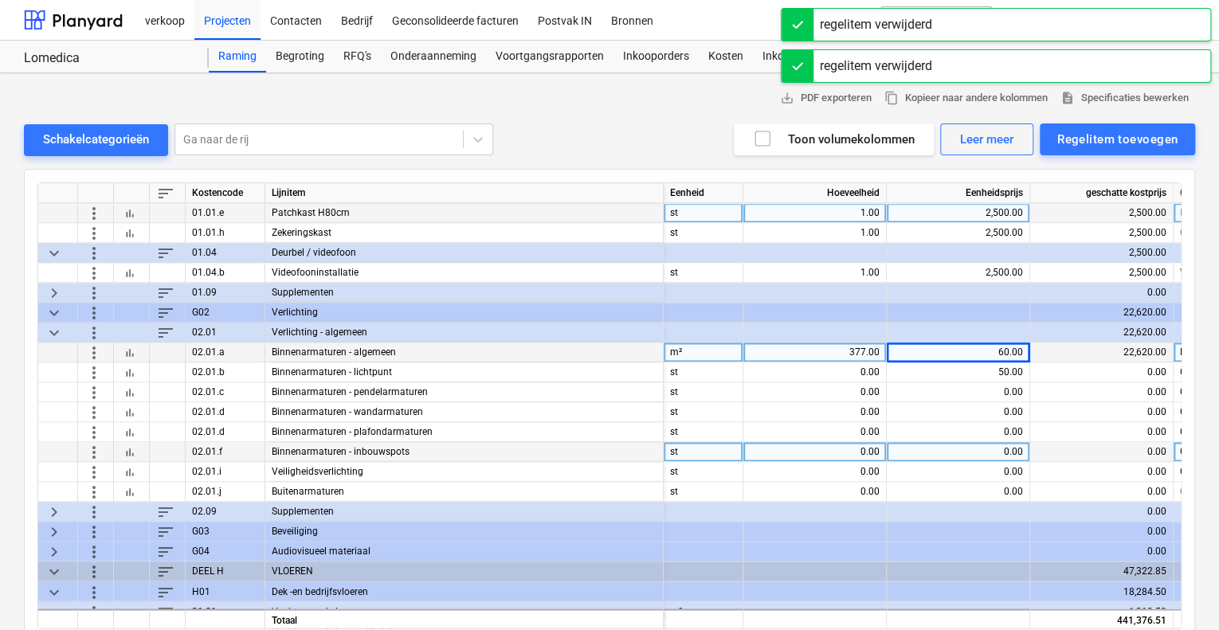
click at [98, 450] on span "more_vert" at bounding box center [93, 451] width 19 height 19
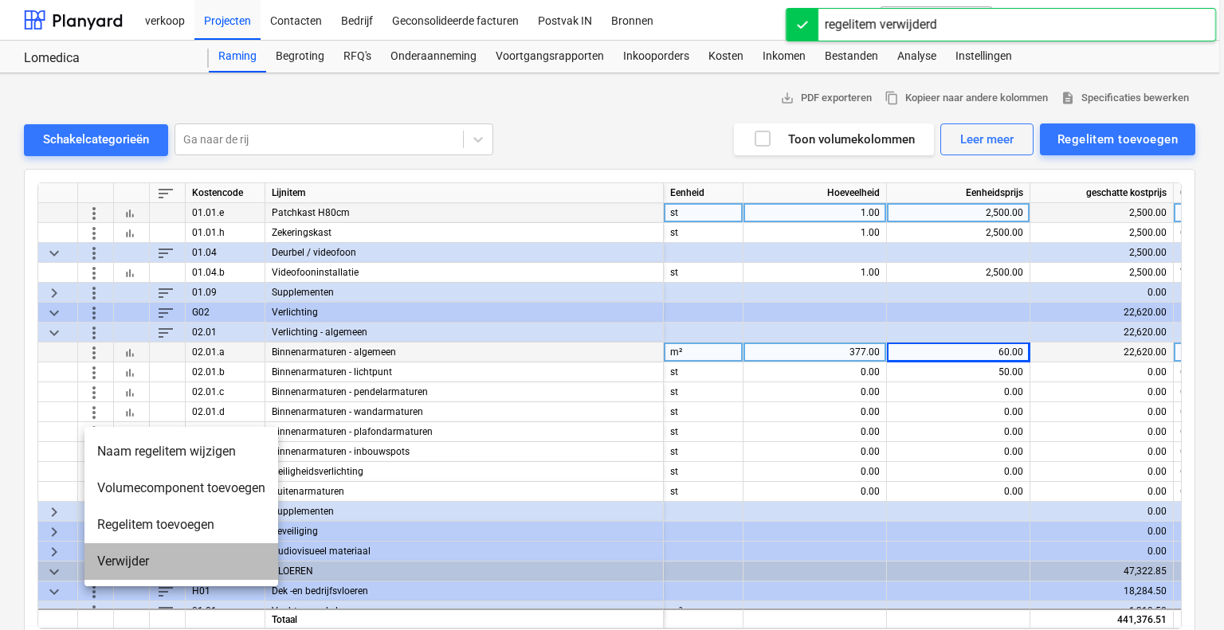
click at [120, 552] on li "Verwijder" at bounding box center [181, 561] width 194 height 37
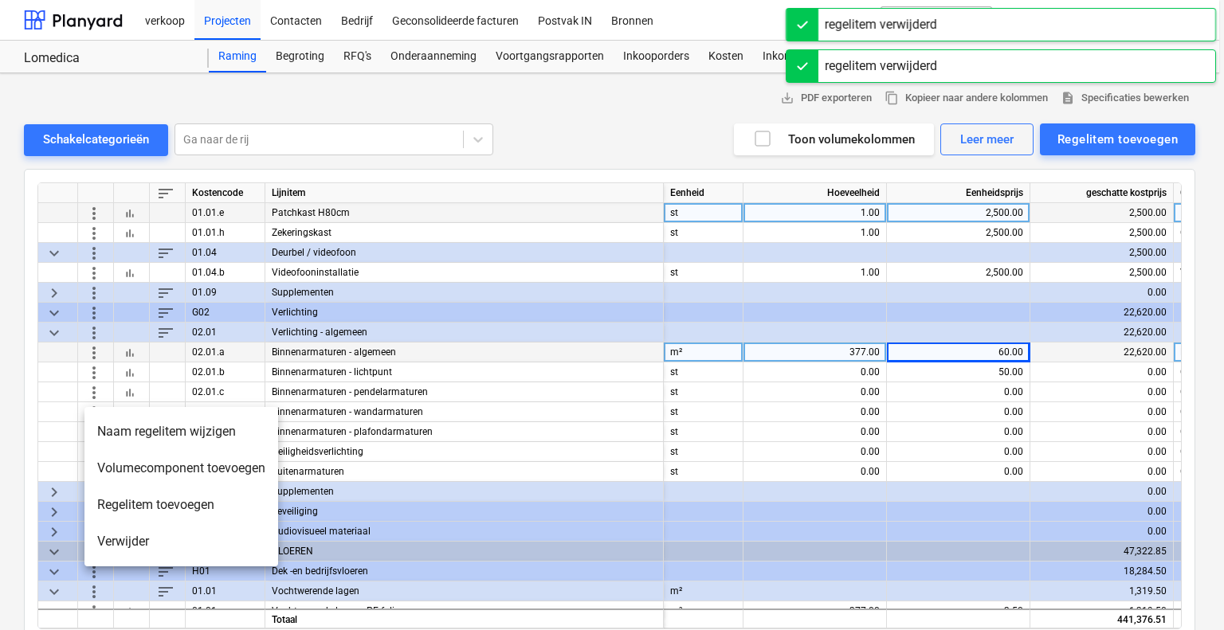
click at [105, 531] on li "Verwijder" at bounding box center [181, 542] width 194 height 37
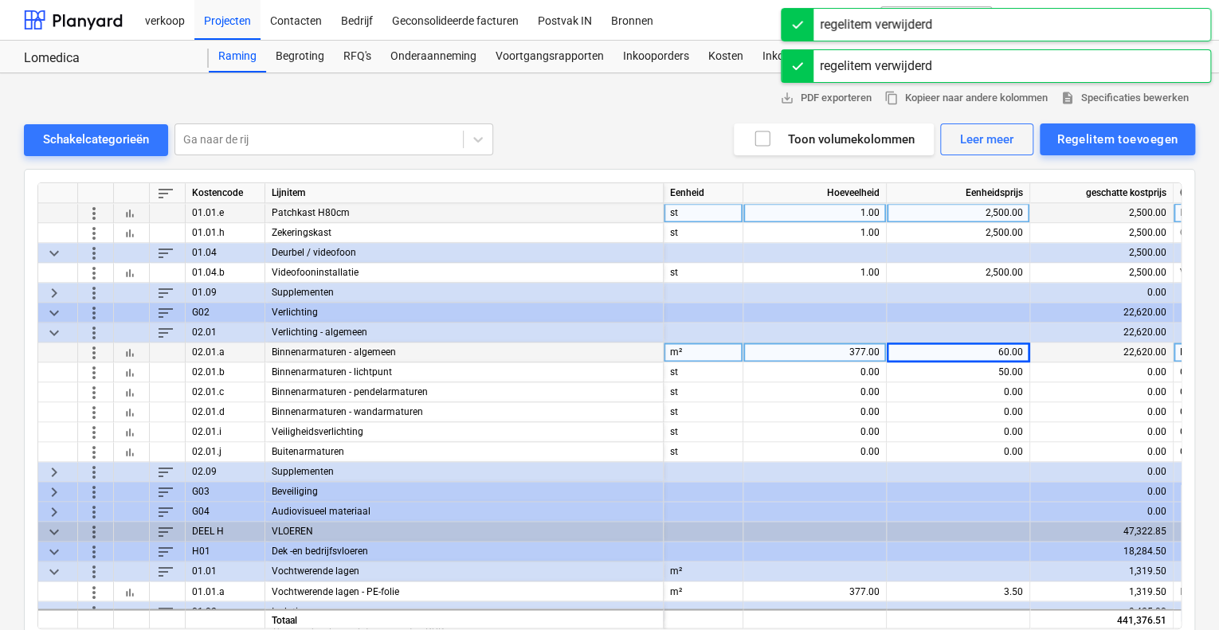
click at [99, 392] on span "more_vert" at bounding box center [93, 391] width 19 height 19
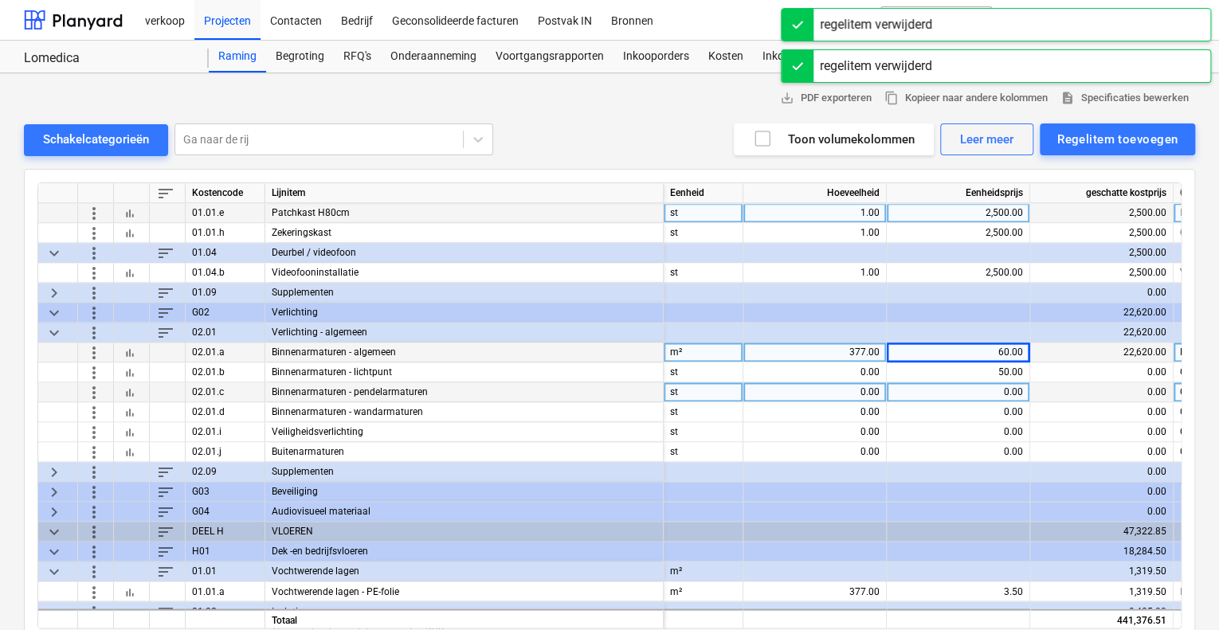
click at [94, 392] on span "more_vert" at bounding box center [93, 391] width 19 height 19
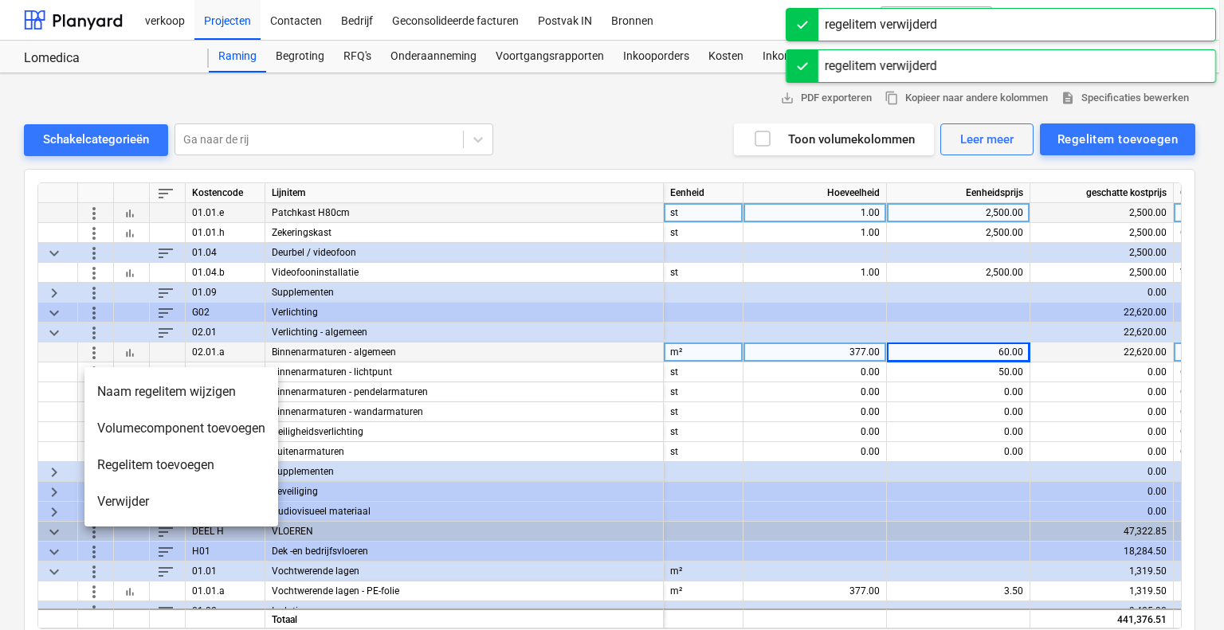
click at [119, 492] on li "Verwijder" at bounding box center [181, 502] width 194 height 37
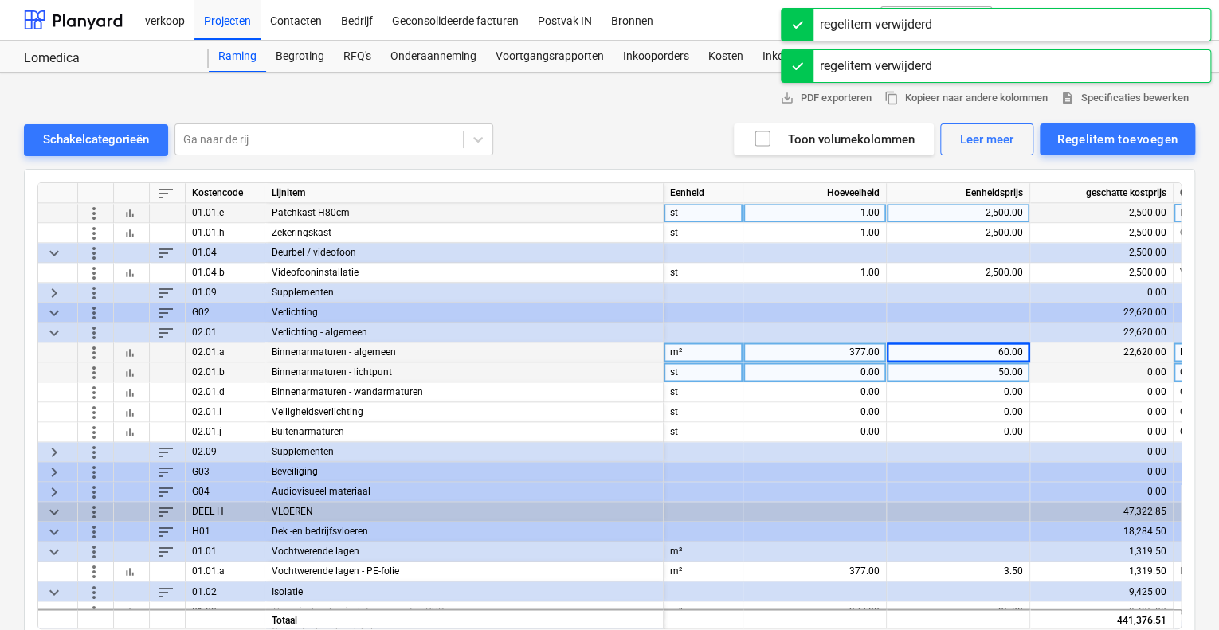
click at [96, 371] on span "more_vert" at bounding box center [93, 372] width 19 height 19
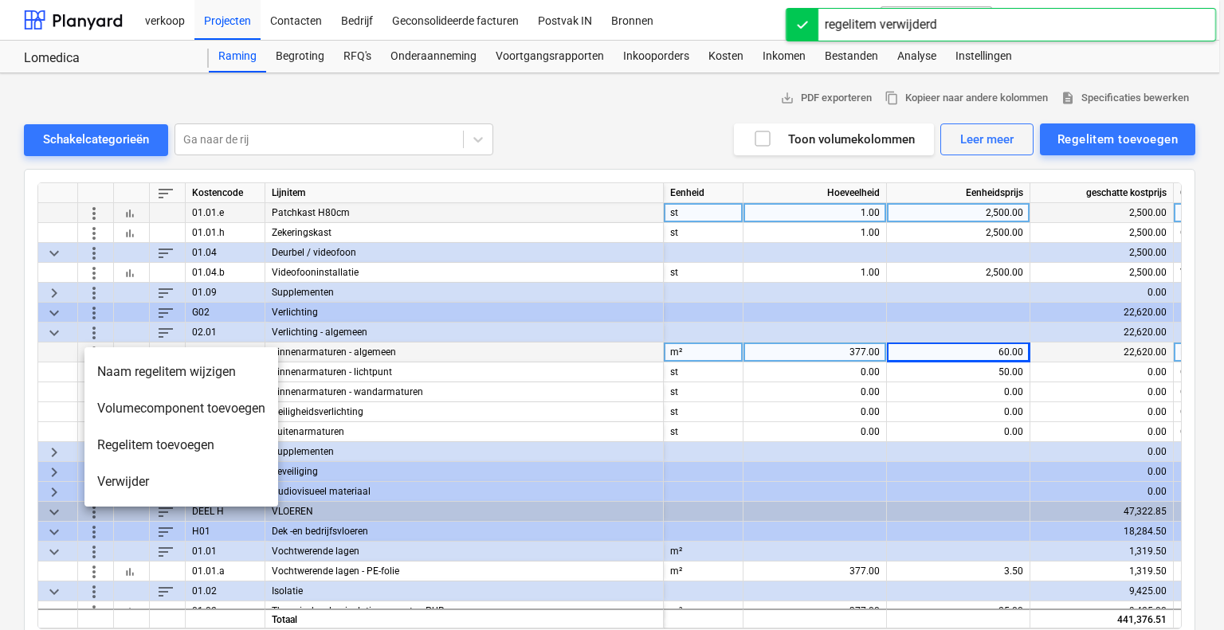
click at [115, 487] on li "Verwijder" at bounding box center [181, 482] width 194 height 37
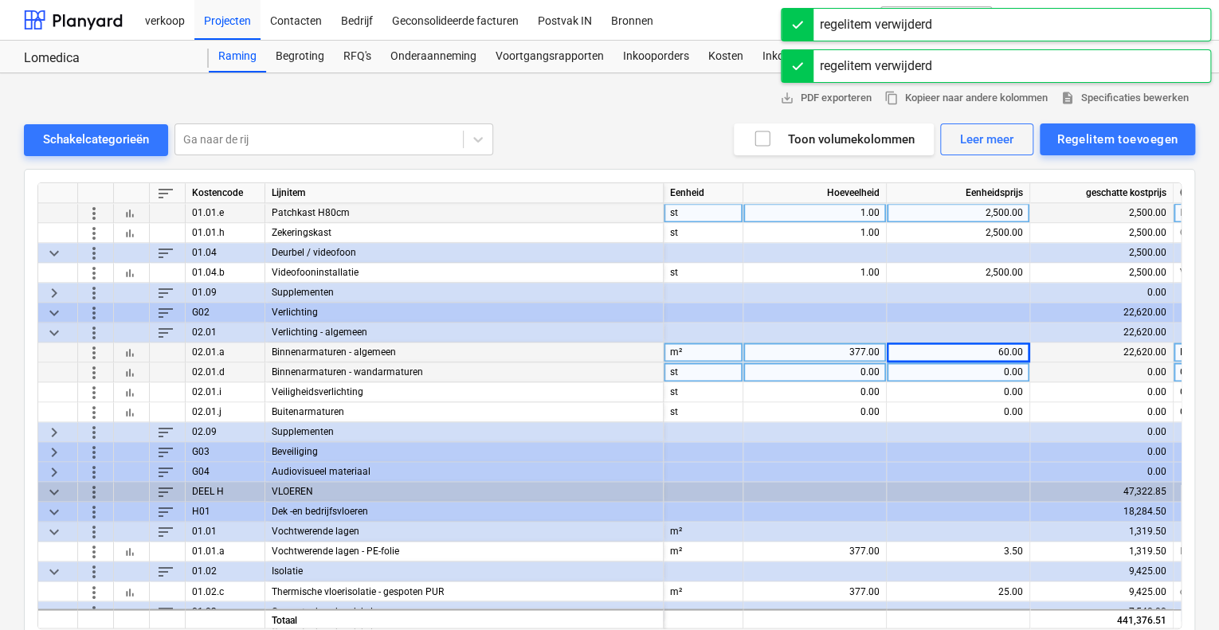
click at [92, 369] on span "more_vert" at bounding box center [93, 372] width 19 height 19
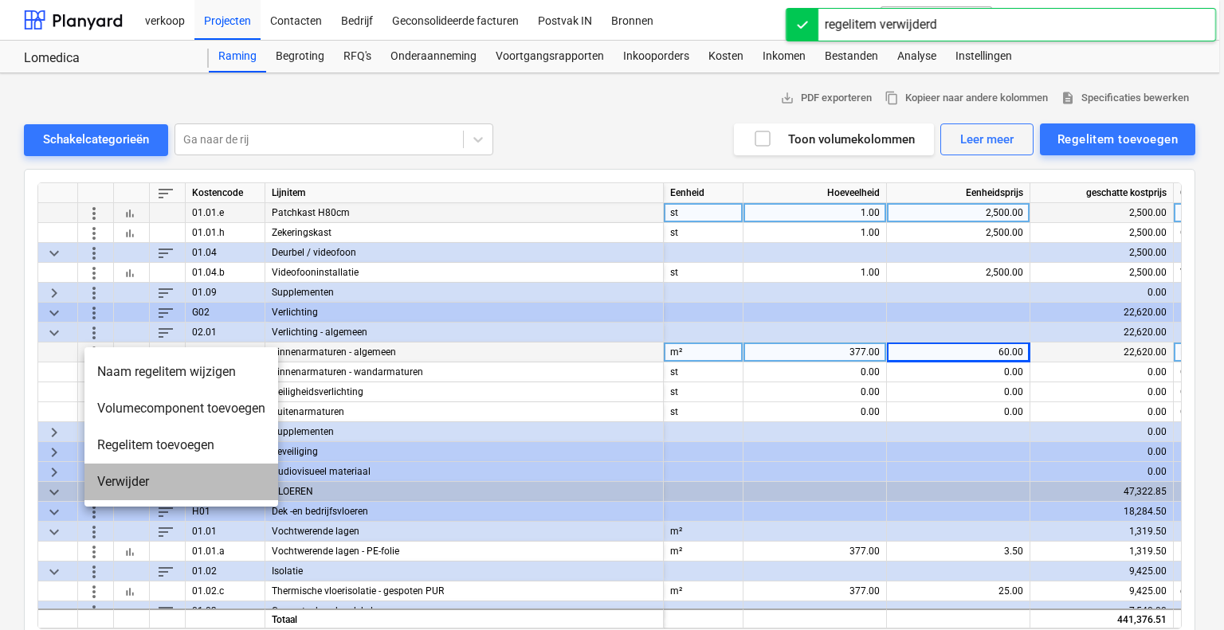
click at [127, 482] on li "Verwijder" at bounding box center [181, 482] width 194 height 37
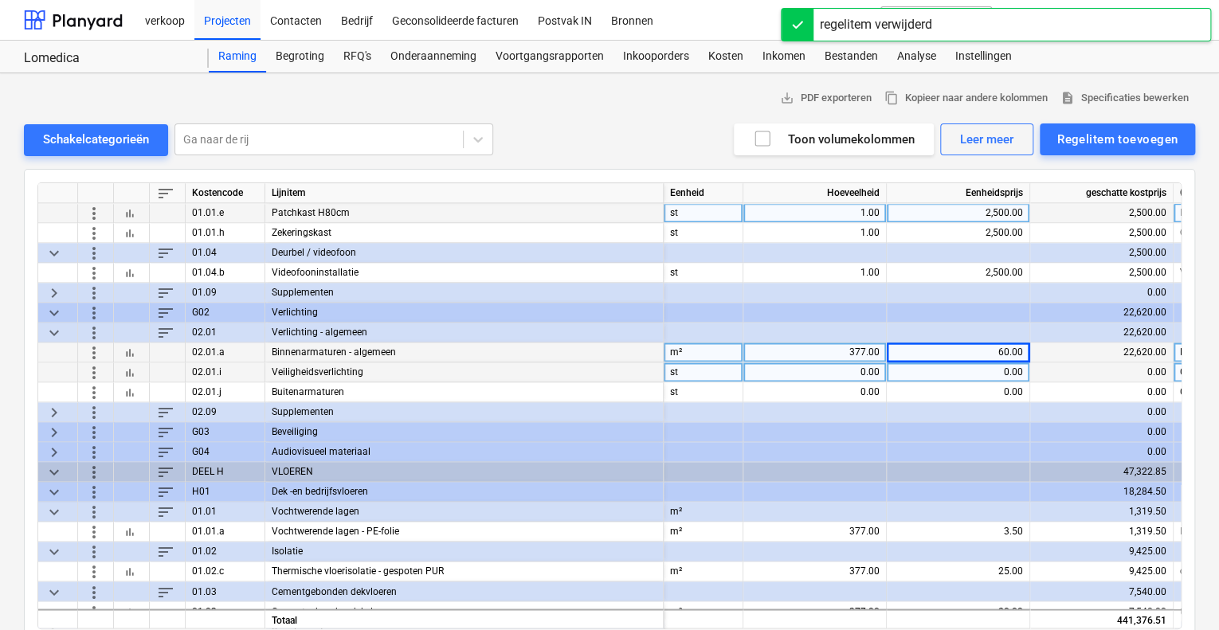
click at [89, 371] on span "more_vert" at bounding box center [93, 372] width 19 height 19
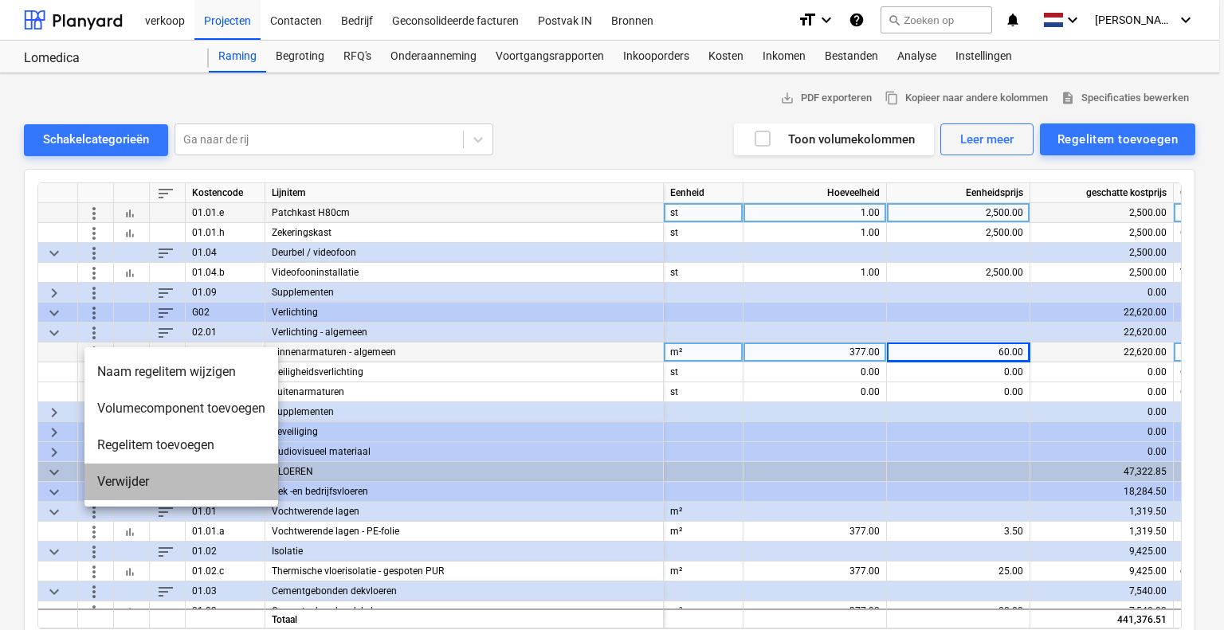
click at [112, 483] on li "Verwijder" at bounding box center [181, 482] width 194 height 37
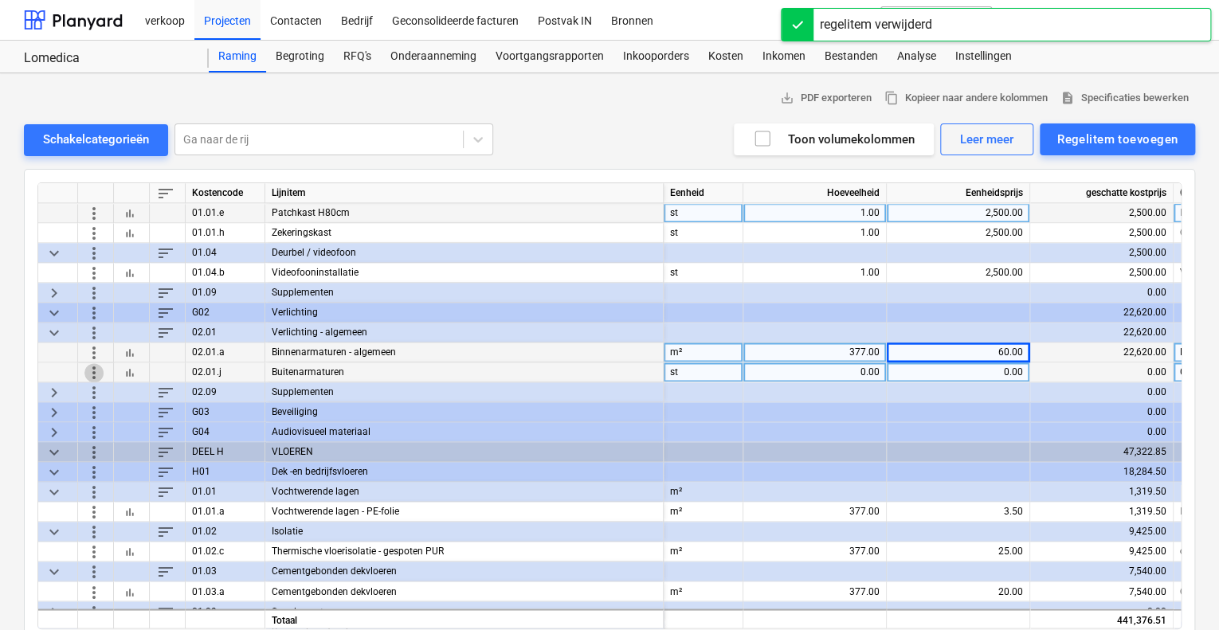
click at [93, 369] on span "more_vert" at bounding box center [93, 372] width 19 height 19
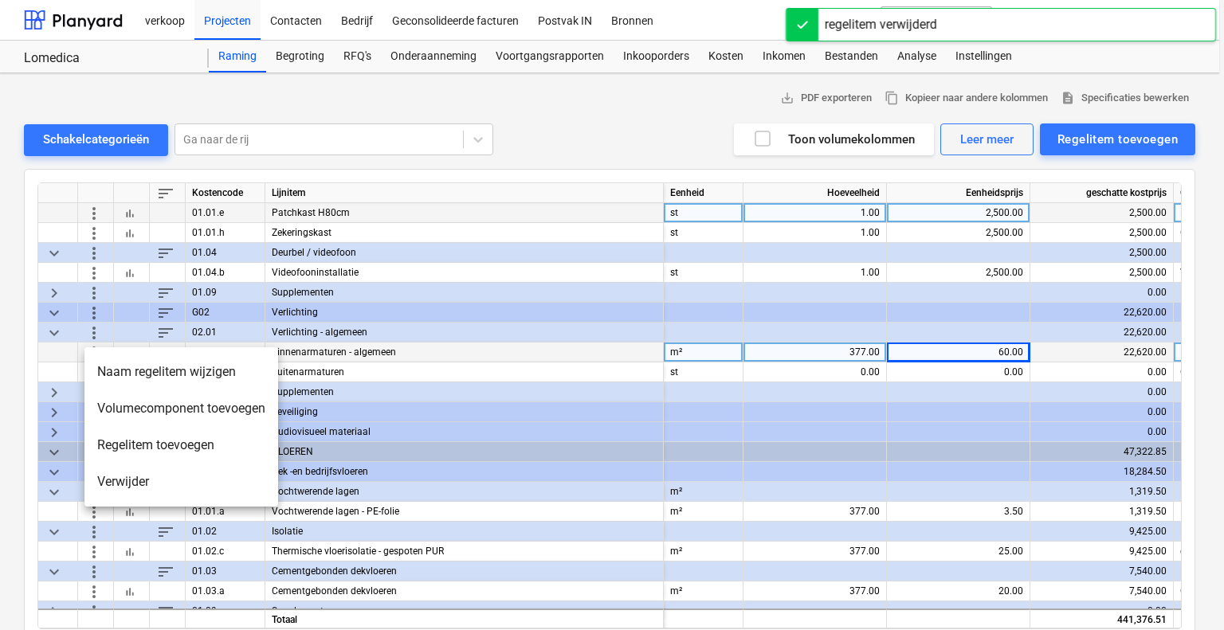
click at [114, 478] on li "Verwijder" at bounding box center [181, 482] width 194 height 37
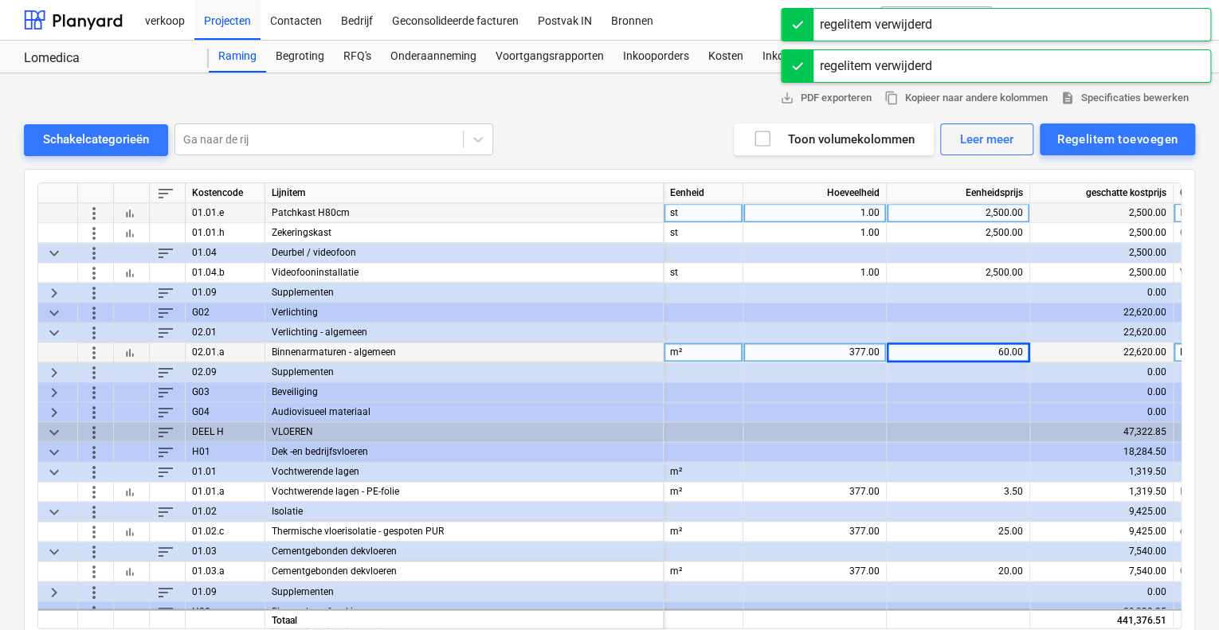
click at [1000, 350] on div "60.00" at bounding box center [958, 353] width 130 height 20
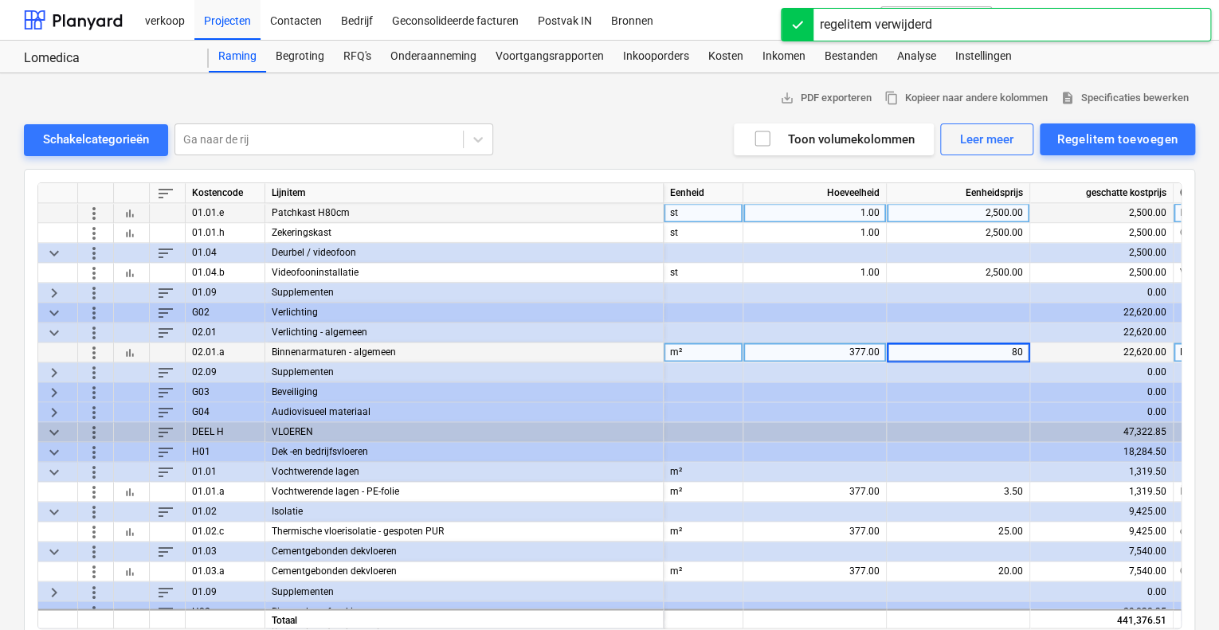
type input "8"
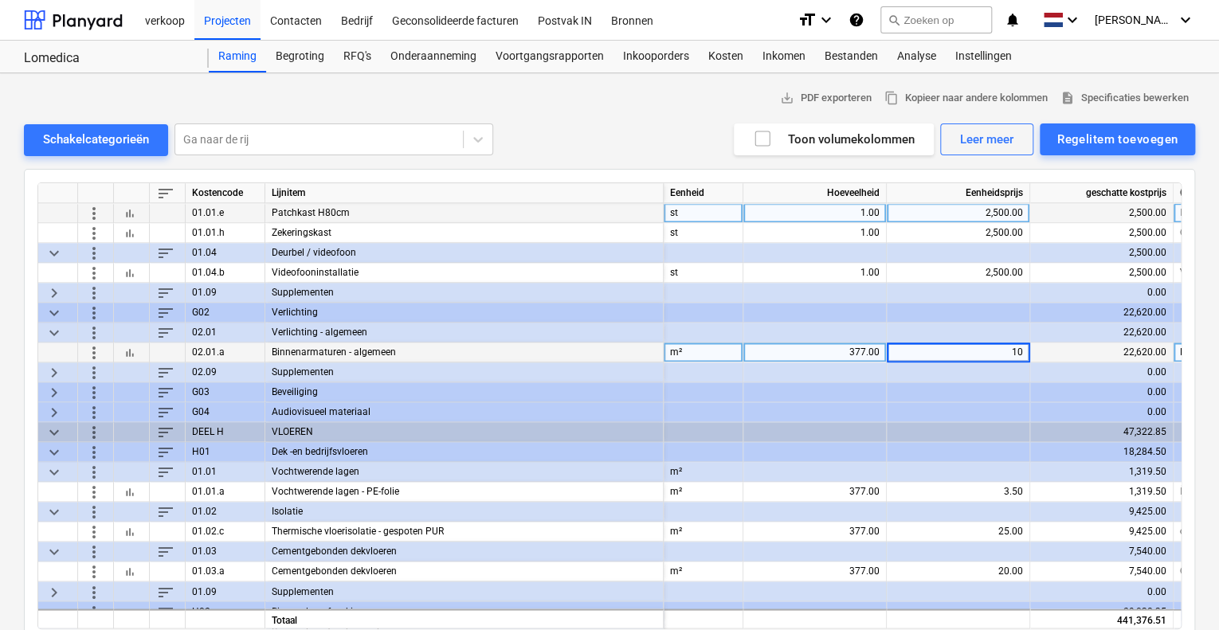
type input "100"
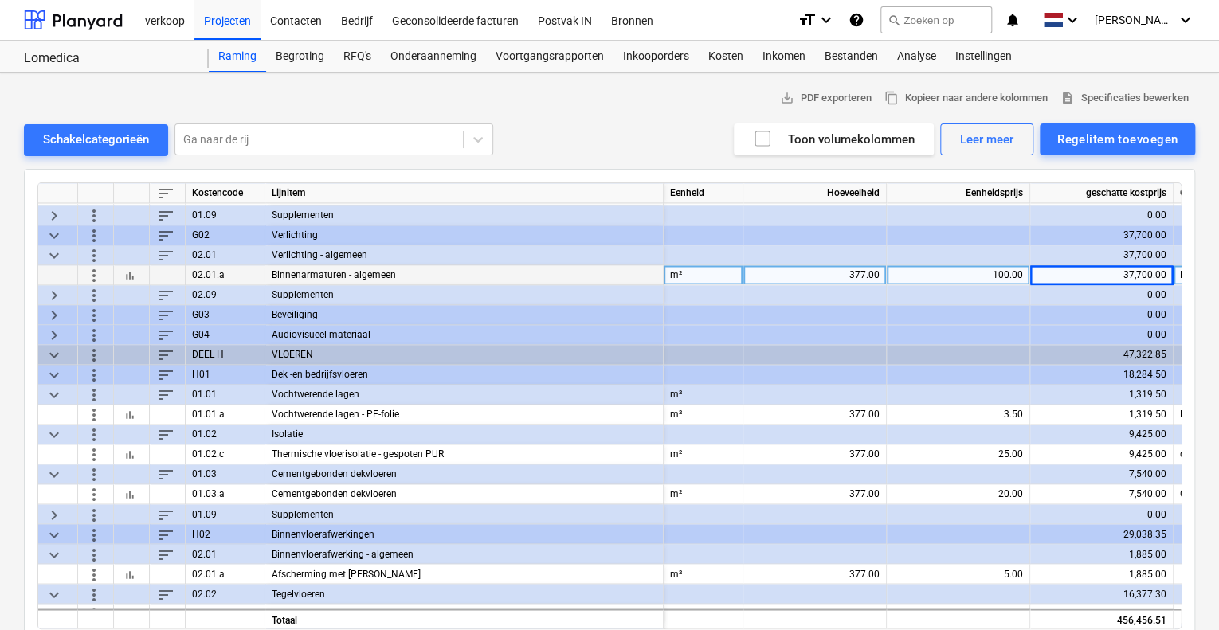
scroll to position [1195, 0]
click at [52, 312] on span "keyboard_arrow_right" at bounding box center [54, 312] width 19 height 19
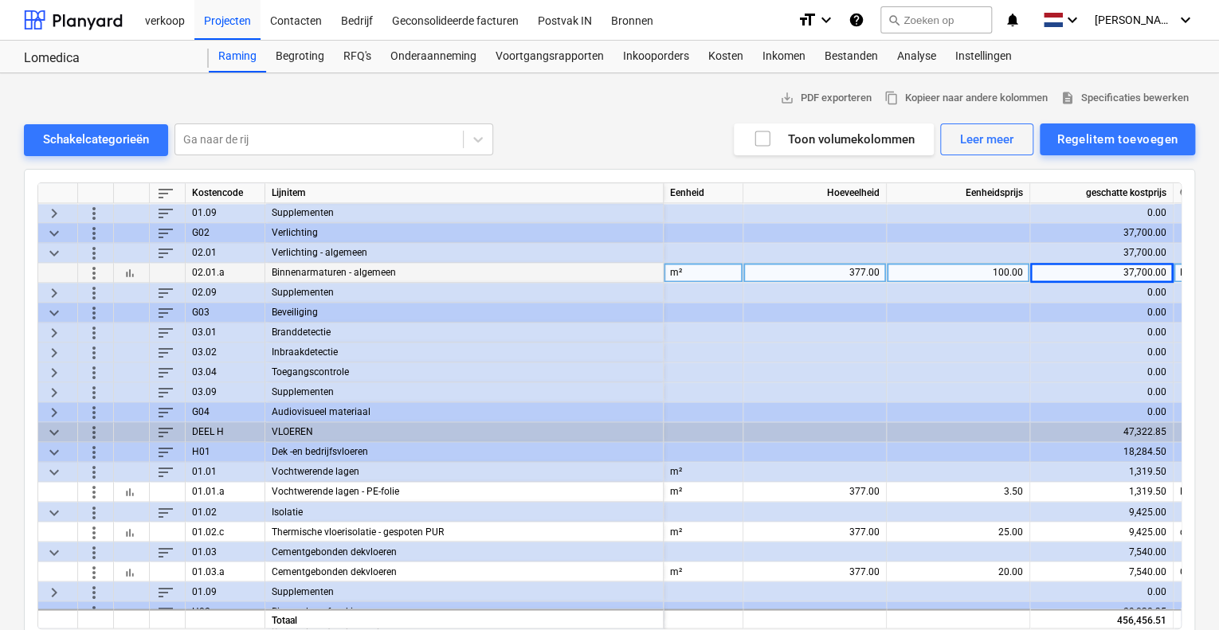
click at [53, 326] on span "keyboard_arrow_right" at bounding box center [54, 332] width 19 height 19
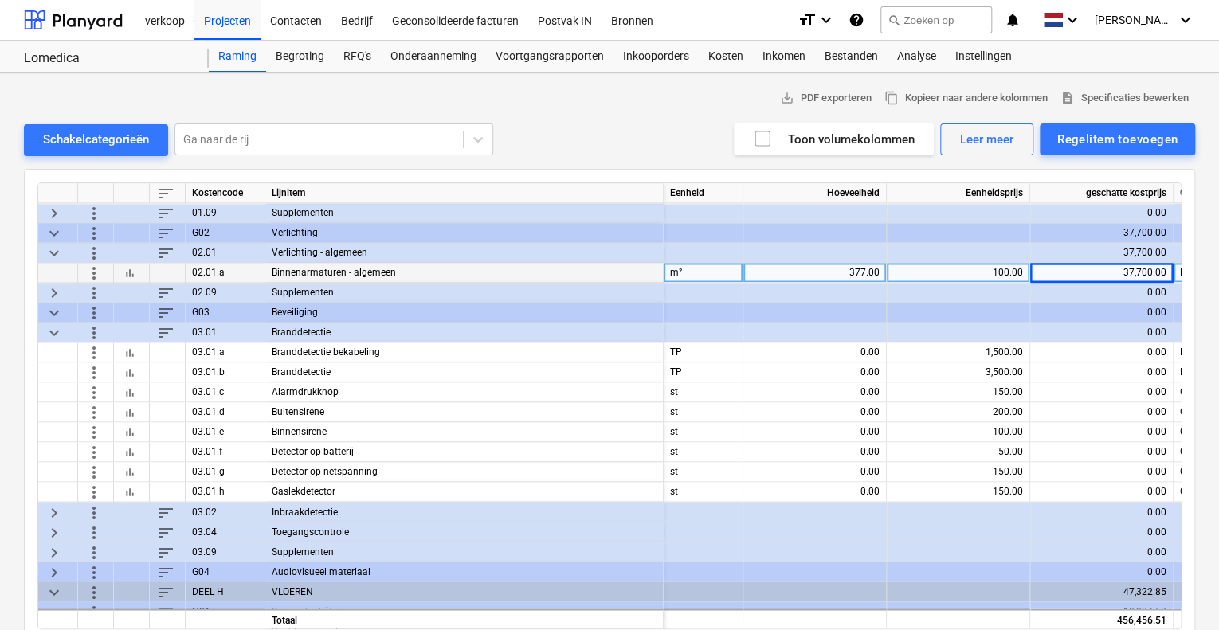
scroll to position [1275, 0]
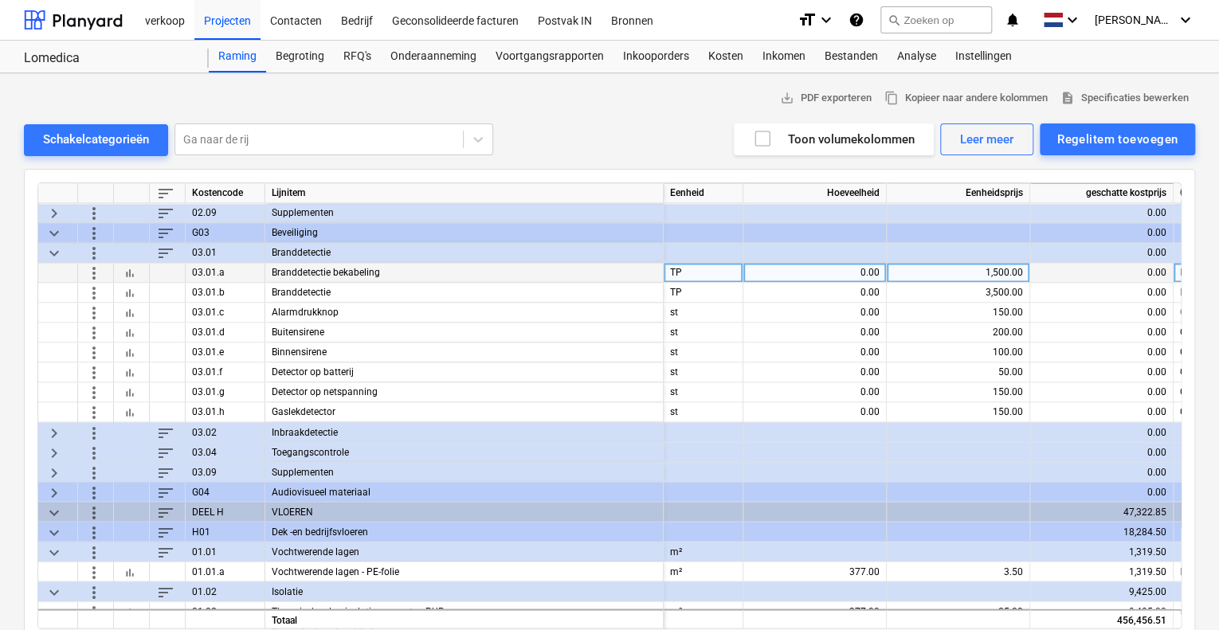
click at [804, 266] on div "0.00" at bounding box center [815, 273] width 130 height 20
type input "1"
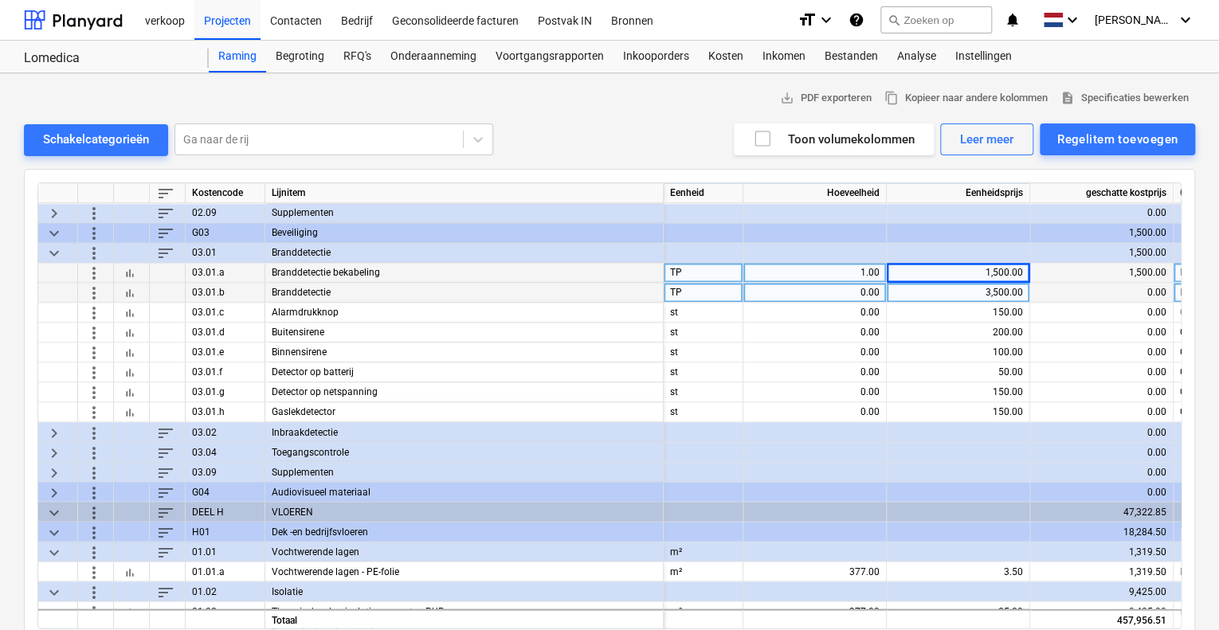
click at [792, 289] on div "0.00" at bounding box center [815, 293] width 130 height 20
type input "1"
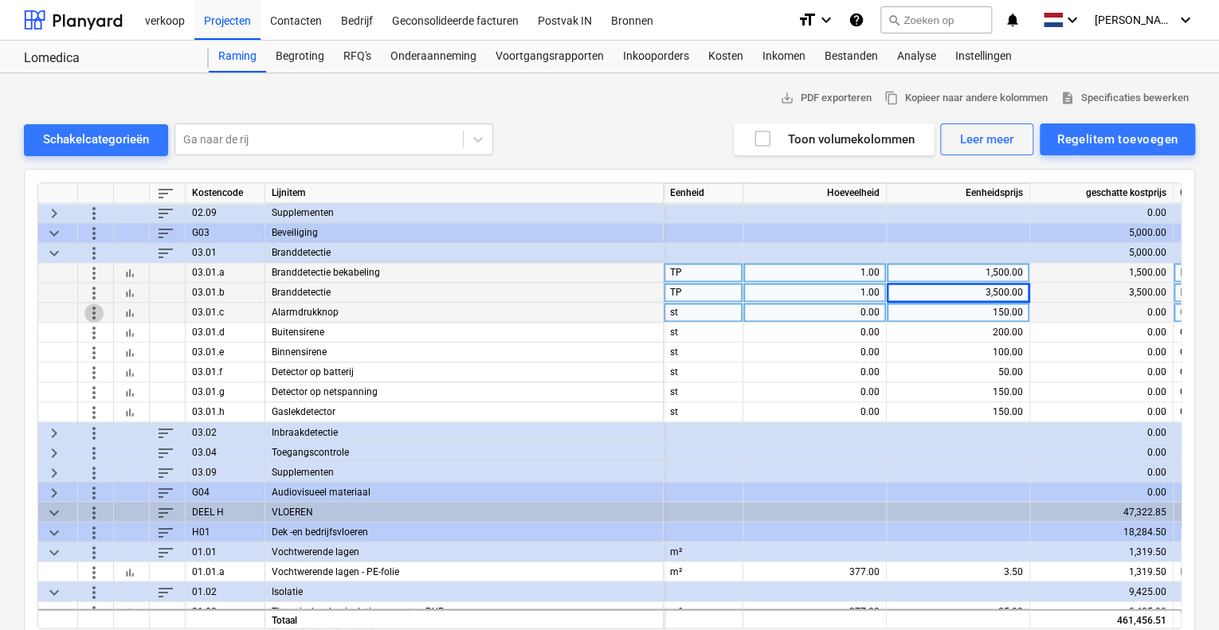
click at [92, 307] on span "more_vert" at bounding box center [93, 312] width 19 height 19
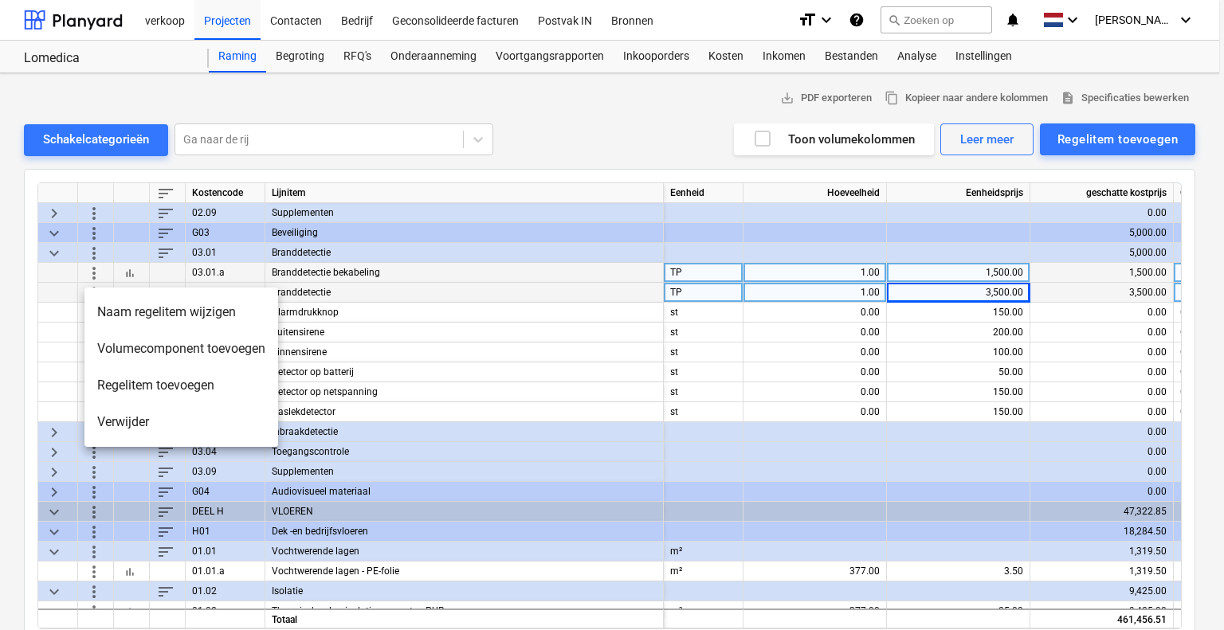
click at [116, 427] on li "Verwijder" at bounding box center [181, 422] width 194 height 37
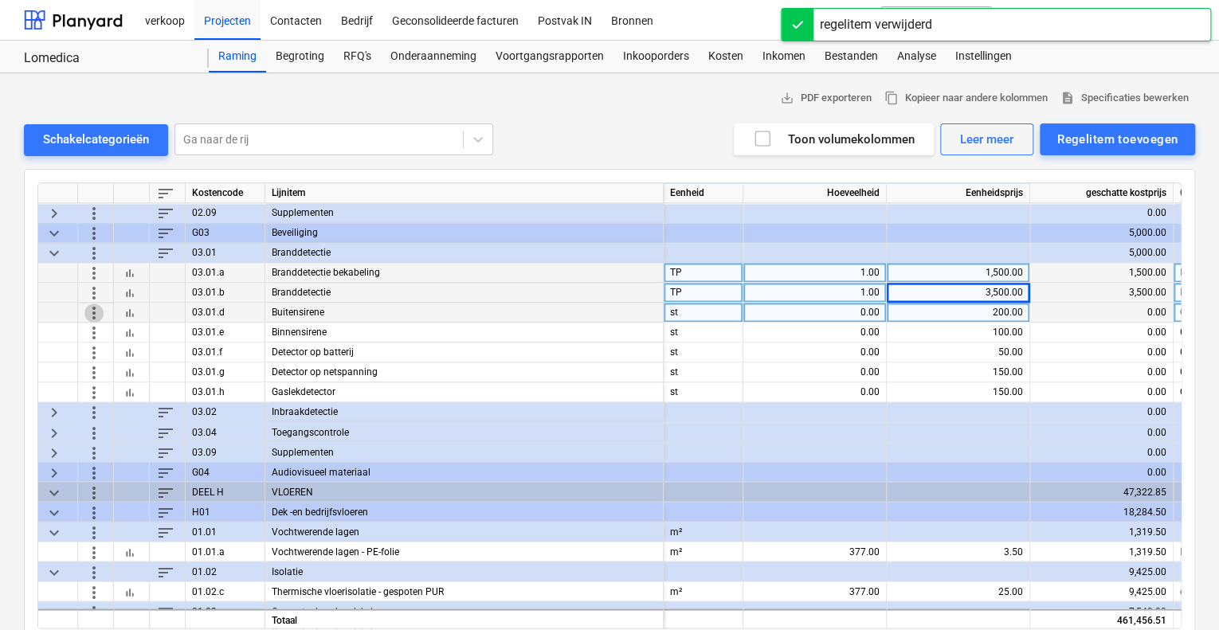
click at [89, 310] on span "more_vert" at bounding box center [93, 312] width 19 height 19
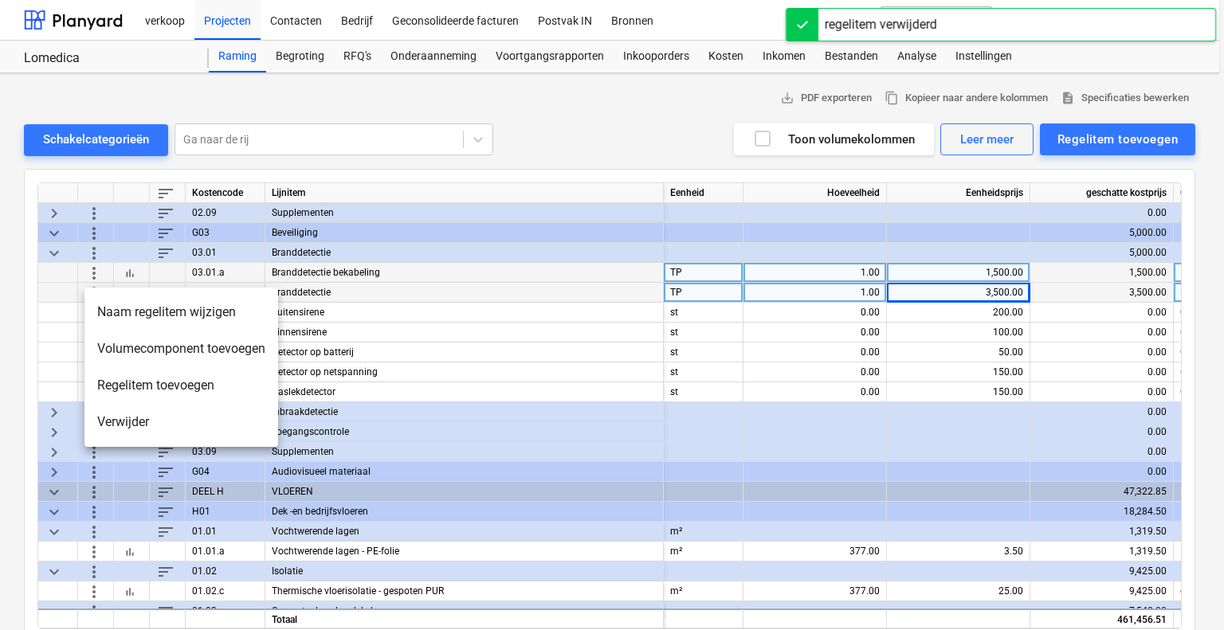
click at [118, 414] on li "Verwijder" at bounding box center [181, 422] width 194 height 37
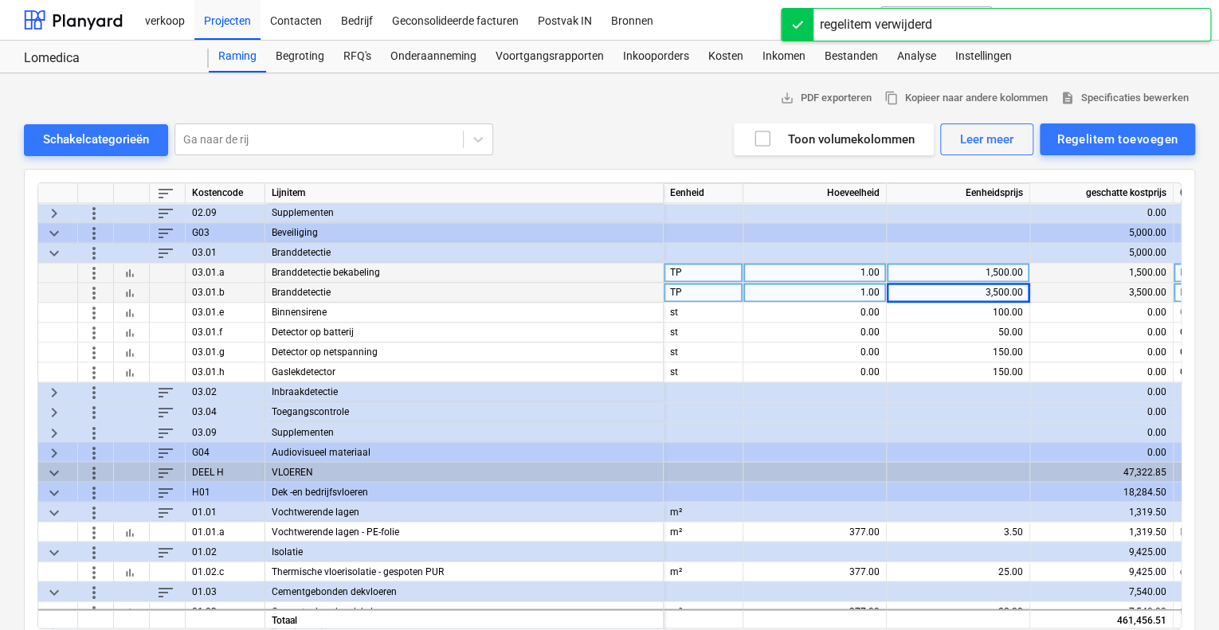
click at [94, 310] on span "more_vert" at bounding box center [93, 312] width 19 height 19
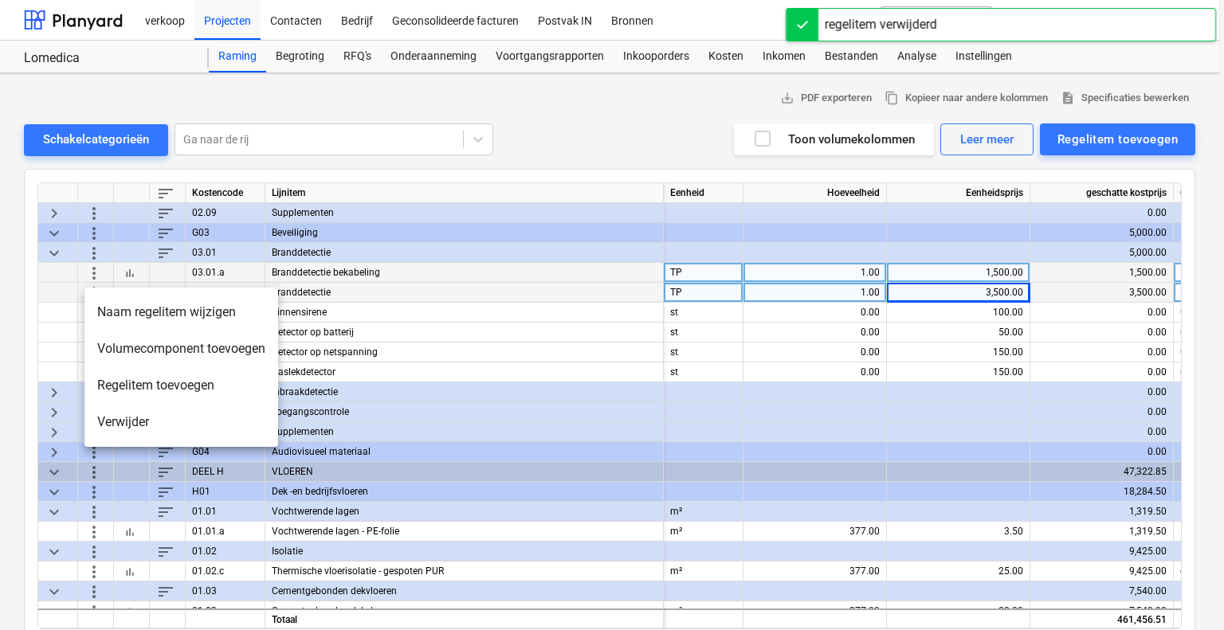
click at [102, 420] on li "Verwijder" at bounding box center [181, 422] width 194 height 37
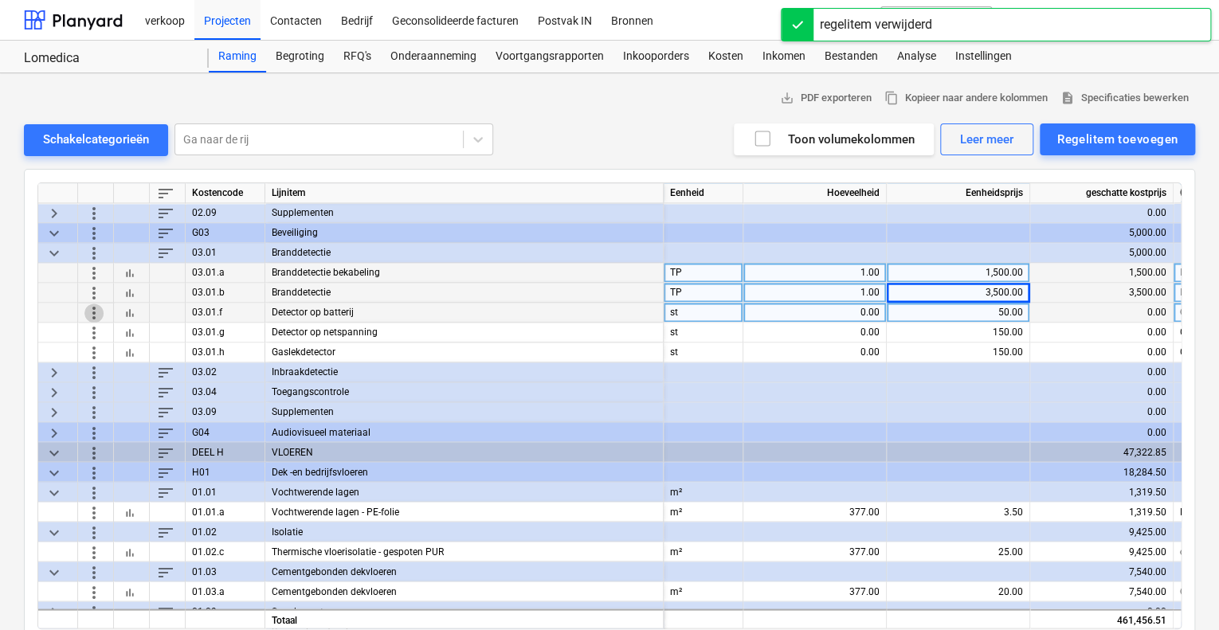
click at [92, 311] on span "more_vert" at bounding box center [93, 312] width 19 height 19
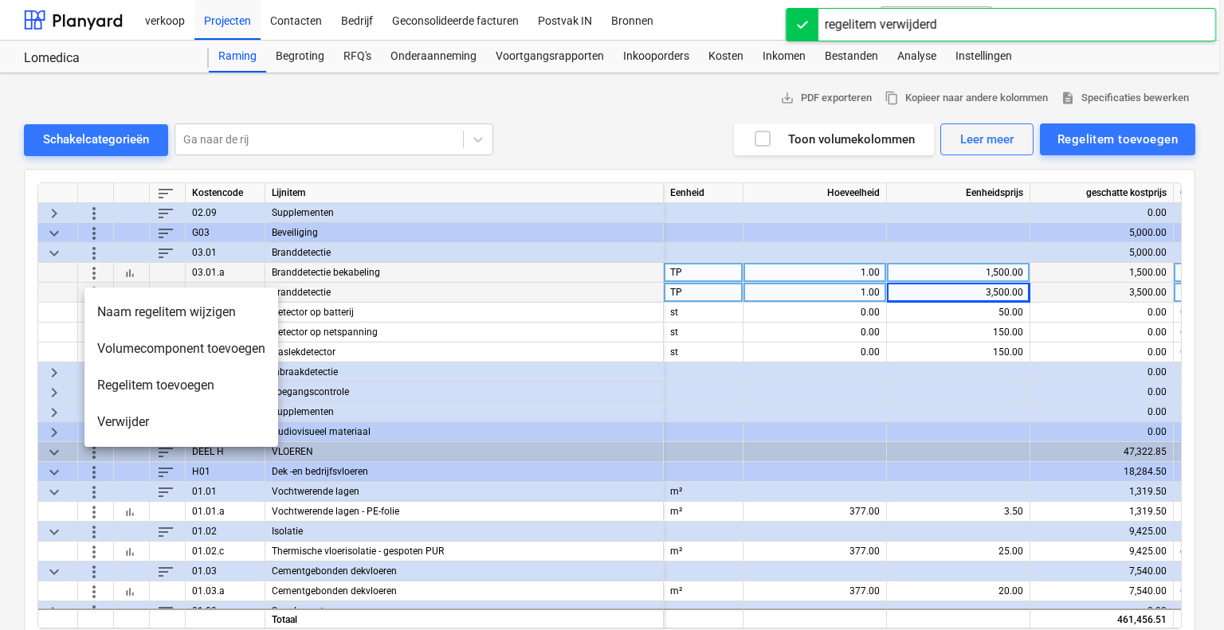
click at [121, 422] on li "Verwijder" at bounding box center [181, 422] width 194 height 37
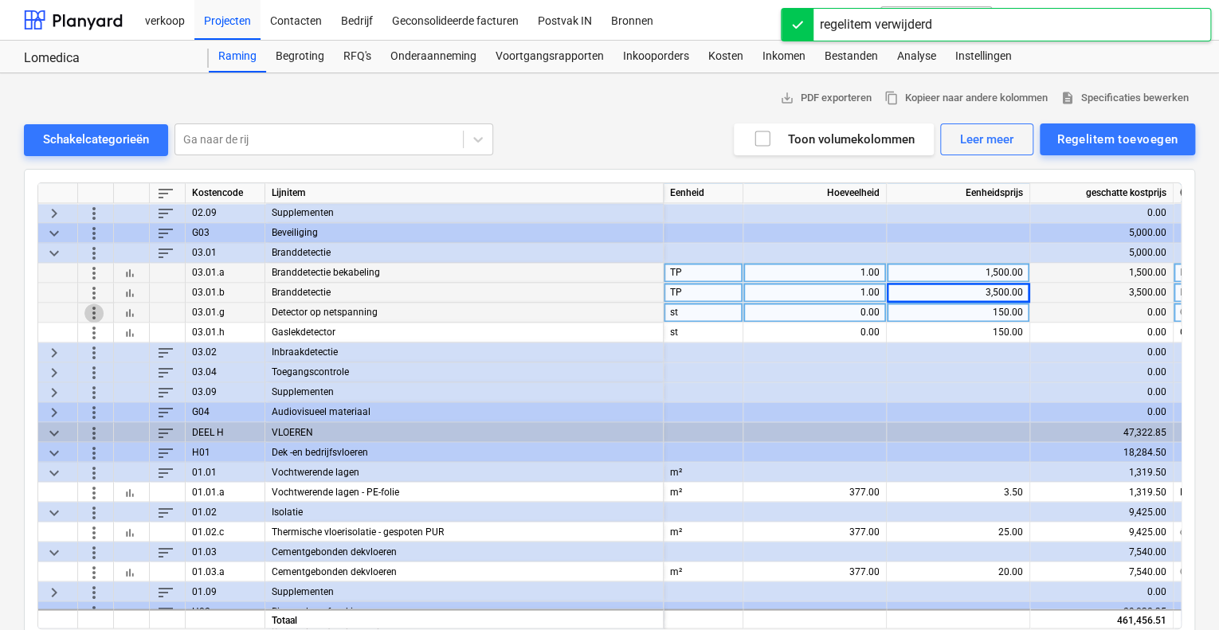
click at [98, 308] on span "more_vert" at bounding box center [93, 312] width 19 height 19
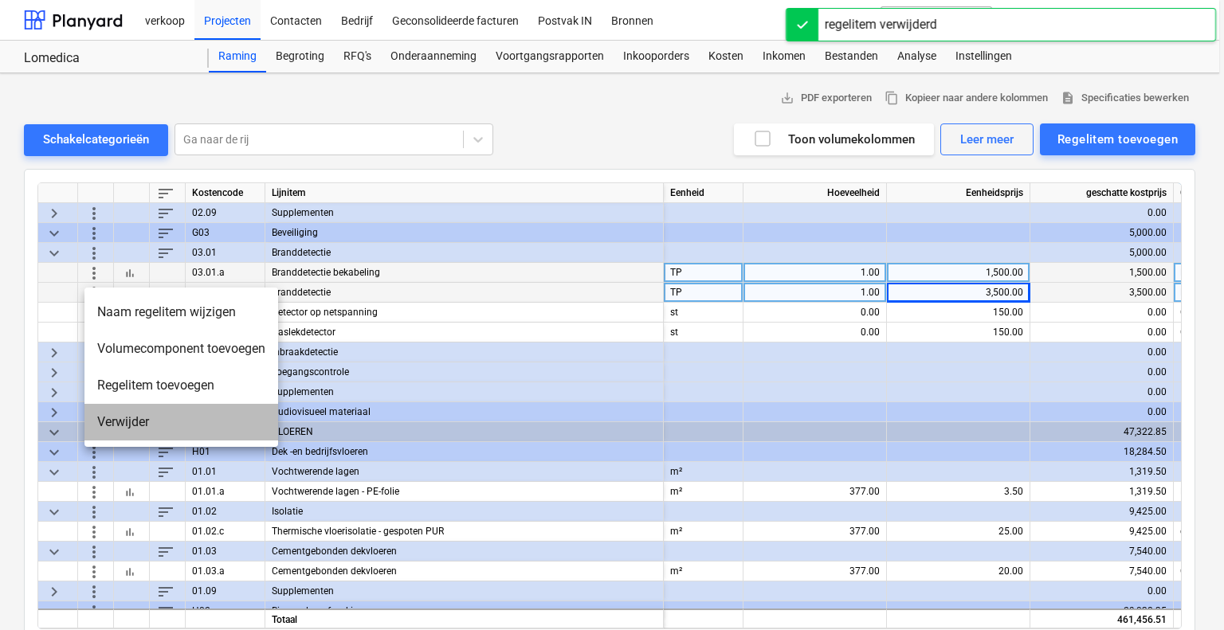
click at [109, 426] on li "Verwijder" at bounding box center [181, 422] width 194 height 37
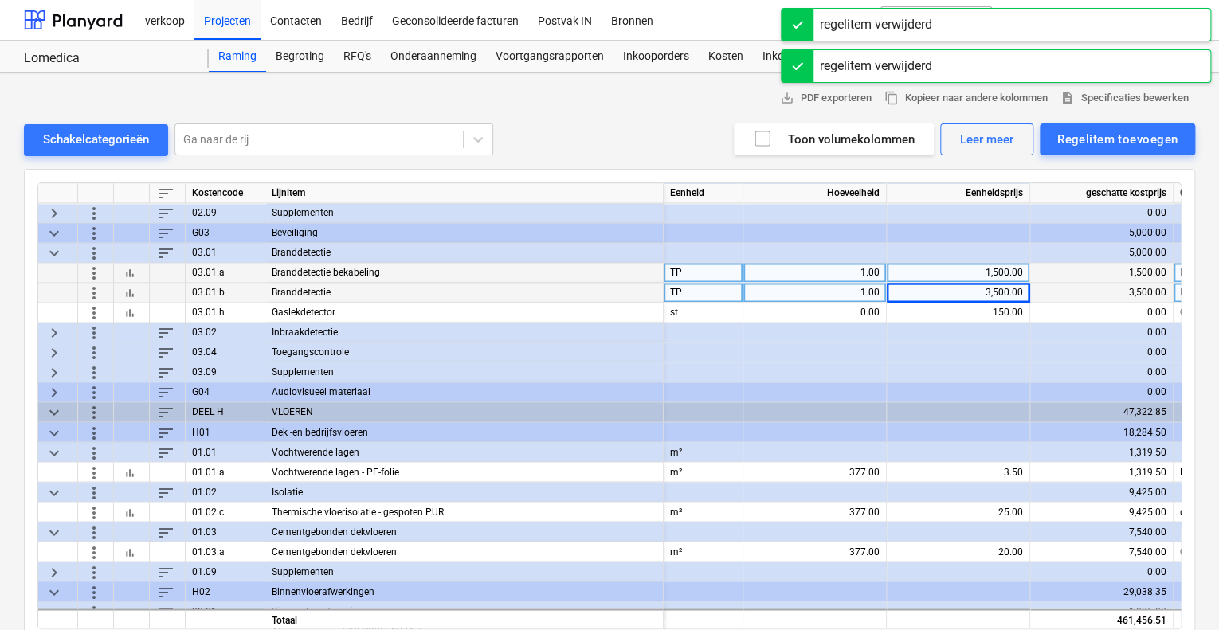
click at [98, 331] on span "more_vert" at bounding box center [93, 332] width 19 height 19
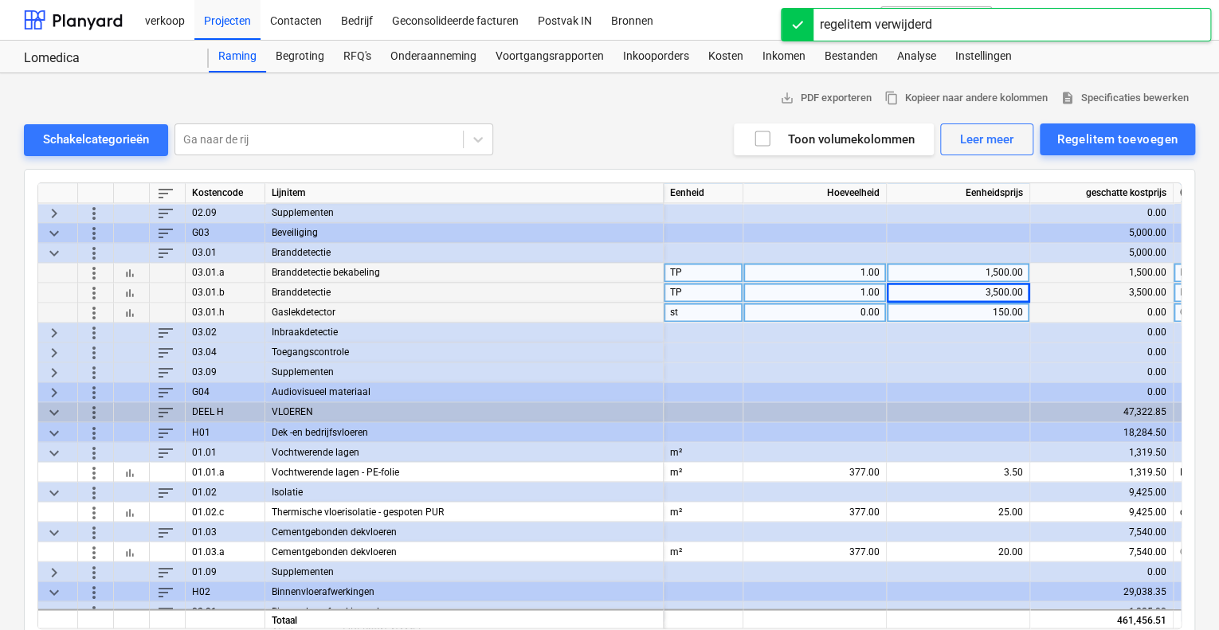
click at [96, 308] on span "more_vert" at bounding box center [93, 312] width 19 height 19
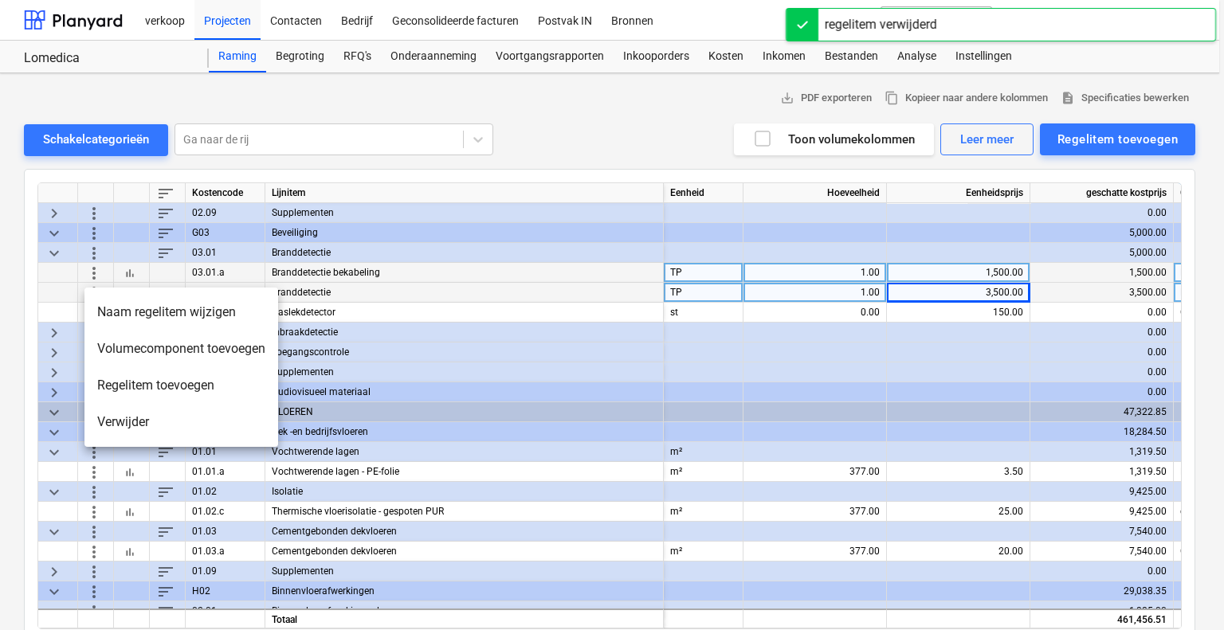
click at [120, 425] on li "Verwijder" at bounding box center [181, 422] width 194 height 37
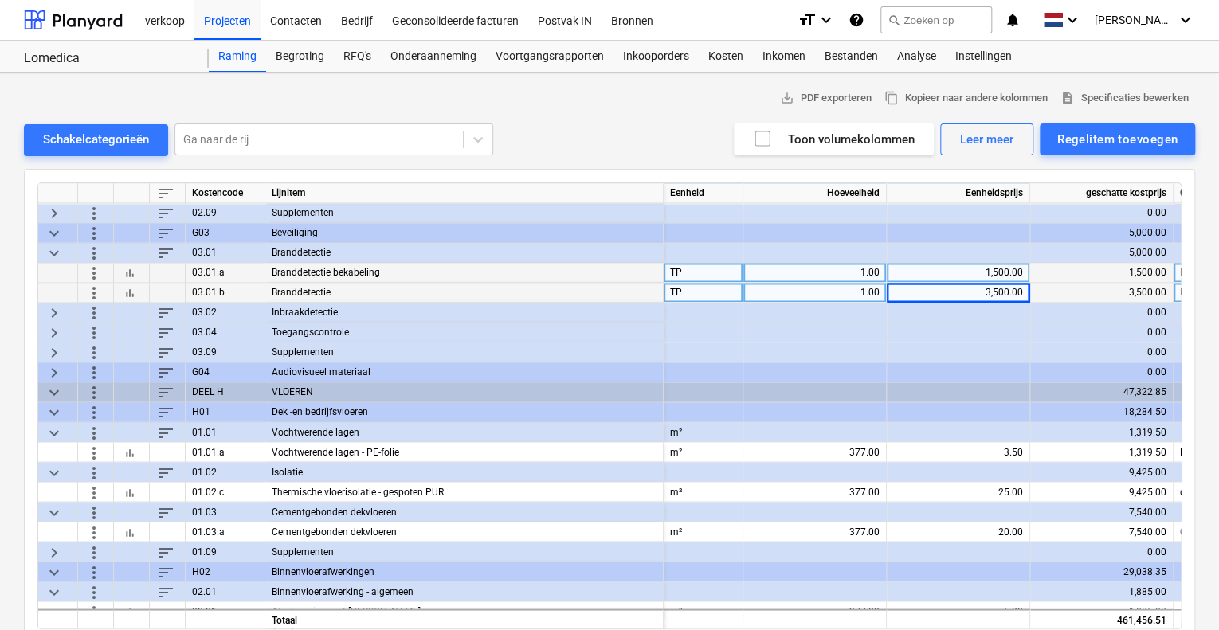
click at [50, 313] on span "keyboard_arrow_right" at bounding box center [54, 312] width 19 height 19
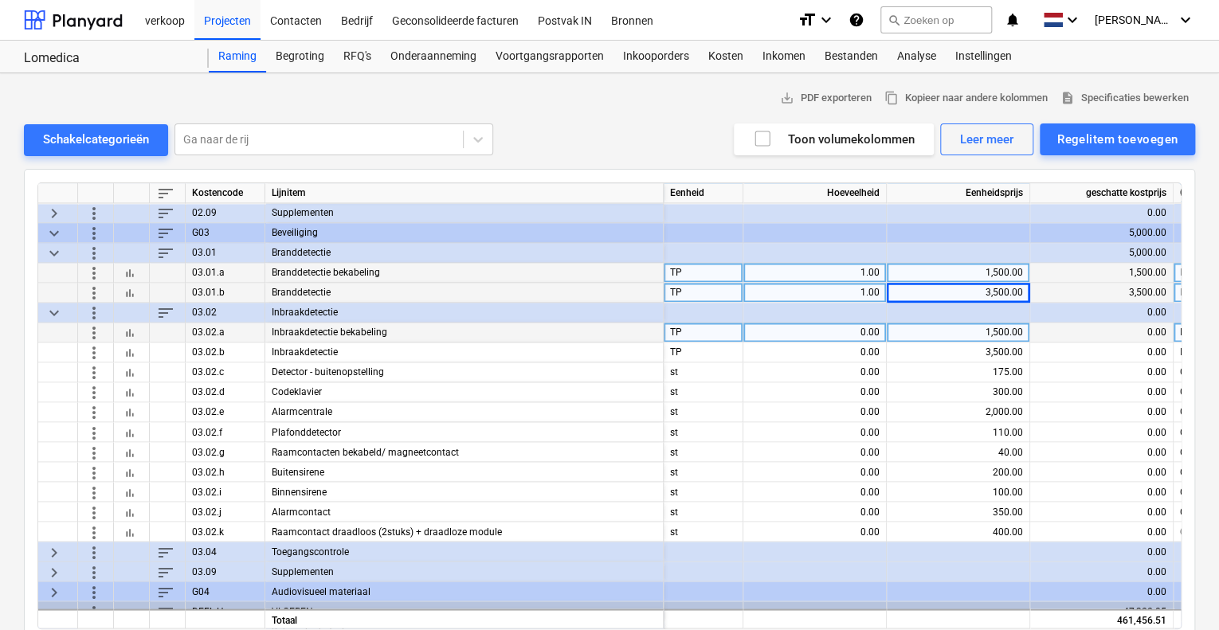
click at [827, 328] on div "0.00" at bounding box center [815, 333] width 130 height 20
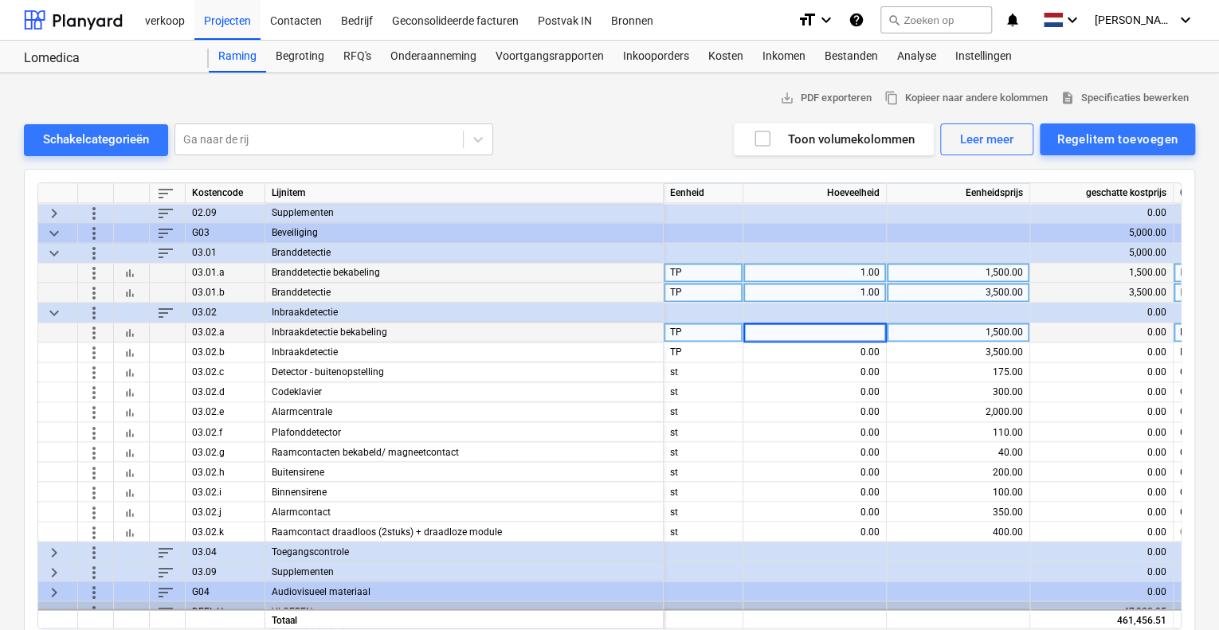
type input "1"
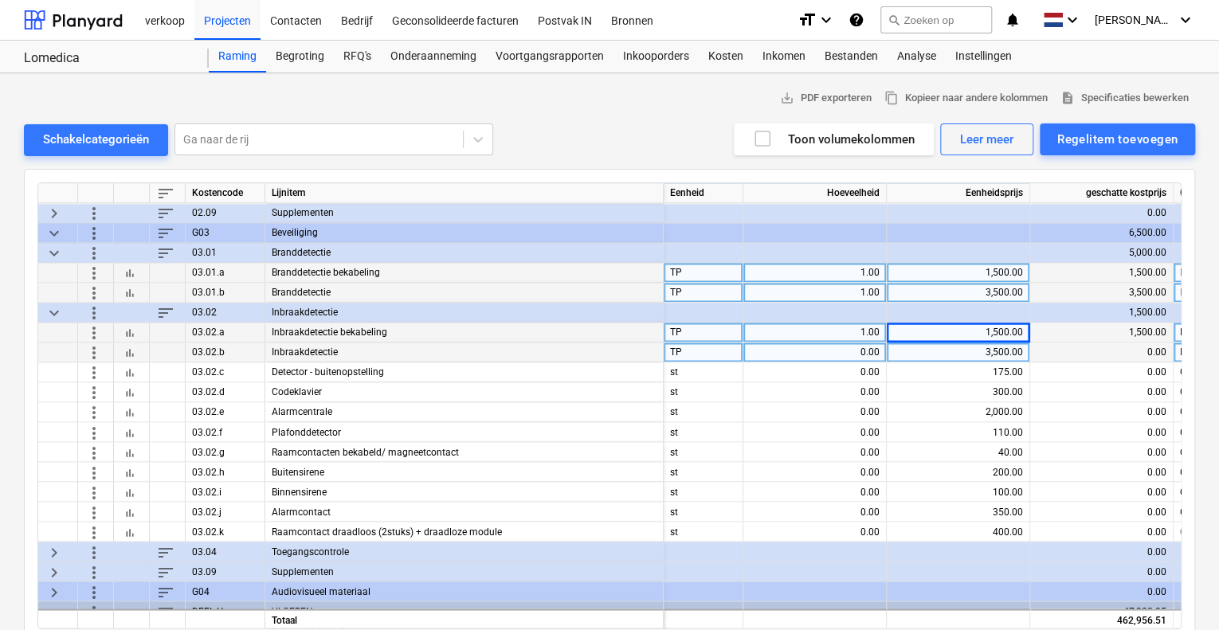
click at [828, 349] on div "0.00" at bounding box center [815, 353] width 130 height 20
type input "1"
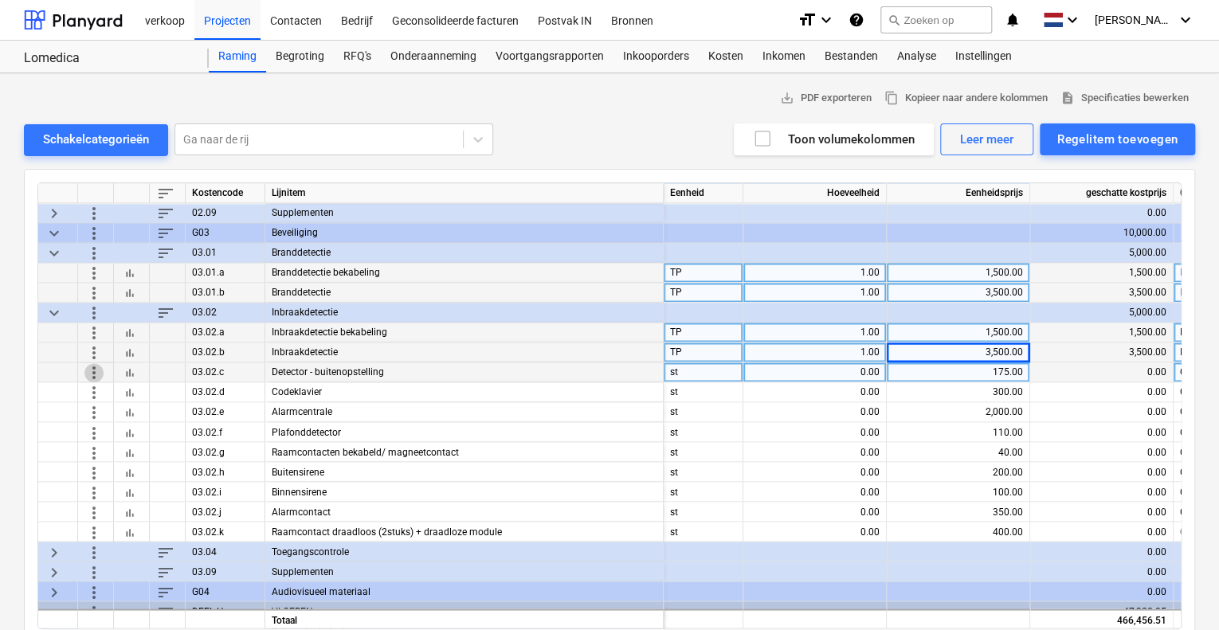
click at [94, 370] on span "more_vert" at bounding box center [93, 372] width 19 height 19
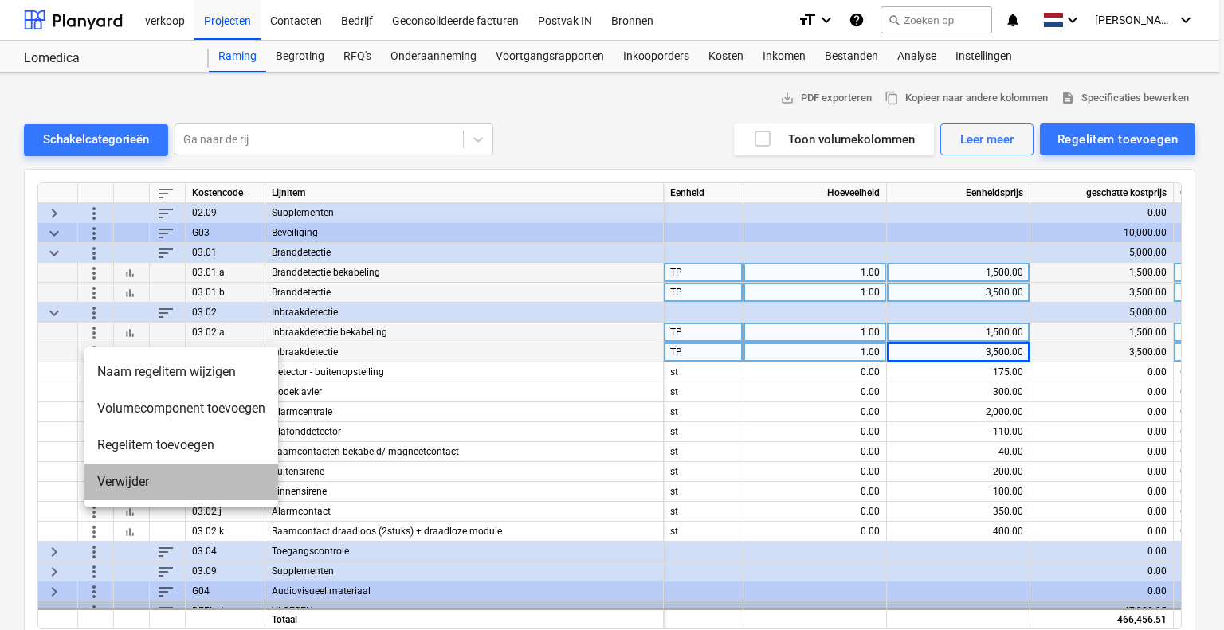
click at [109, 481] on li "Verwijder" at bounding box center [181, 482] width 194 height 37
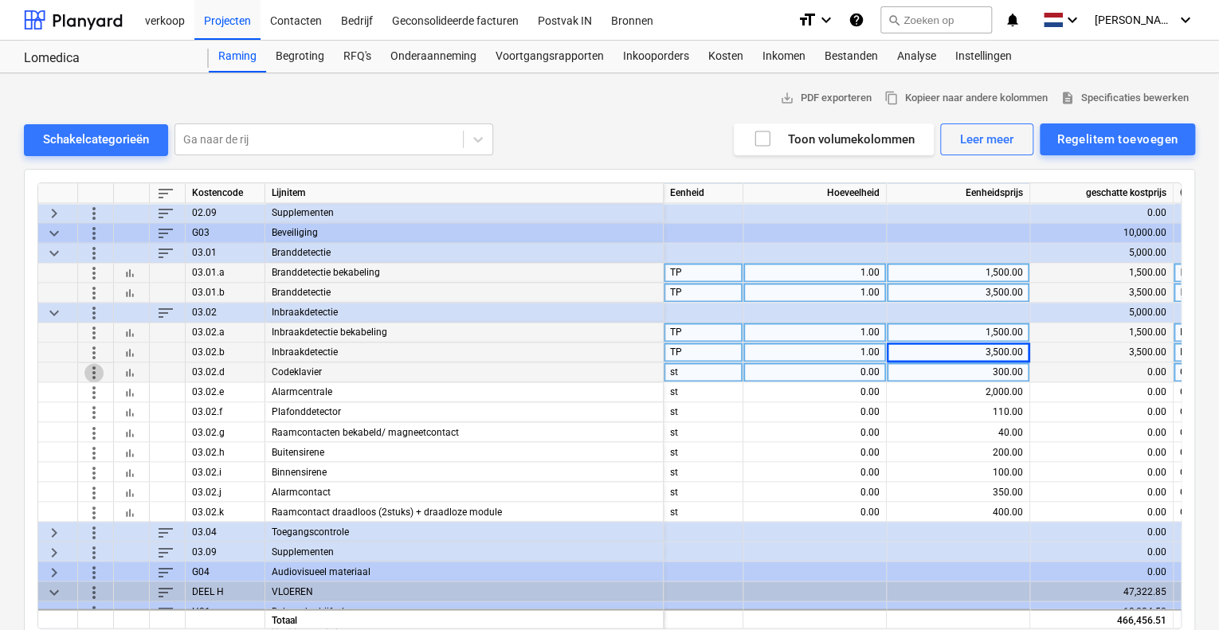
click at [92, 372] on span "more_vert" at bounding box center [93, 372] width 19 height 19
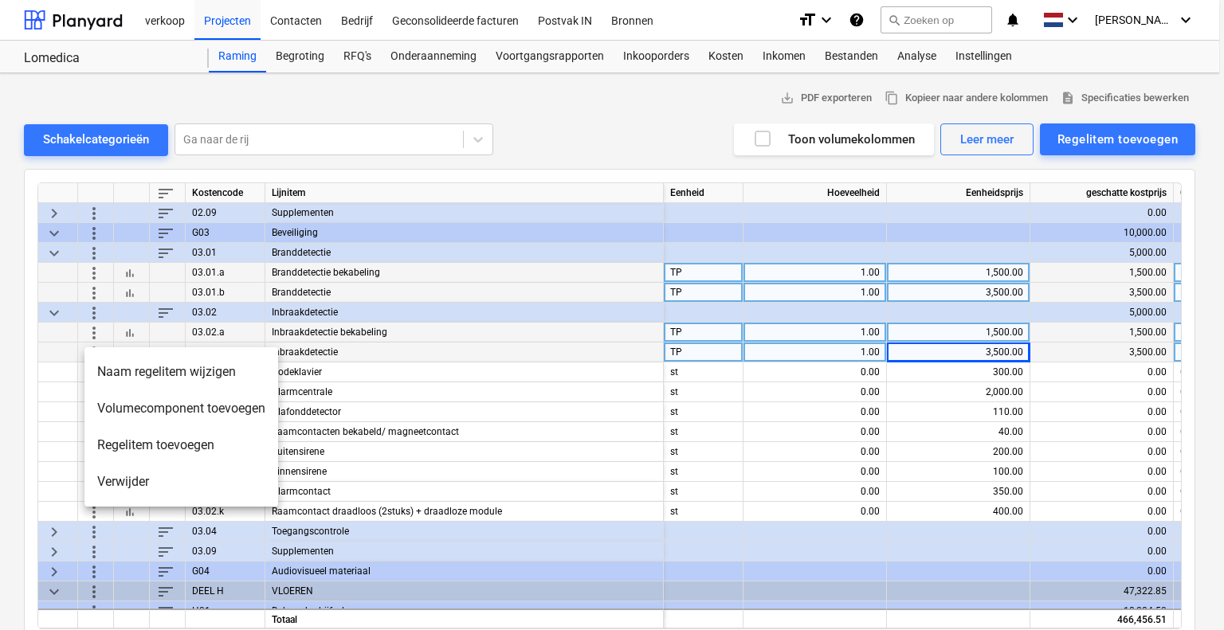
click at [117, 485] on li "Verwijder" at bounding box center [181, 482] width 194 height 37
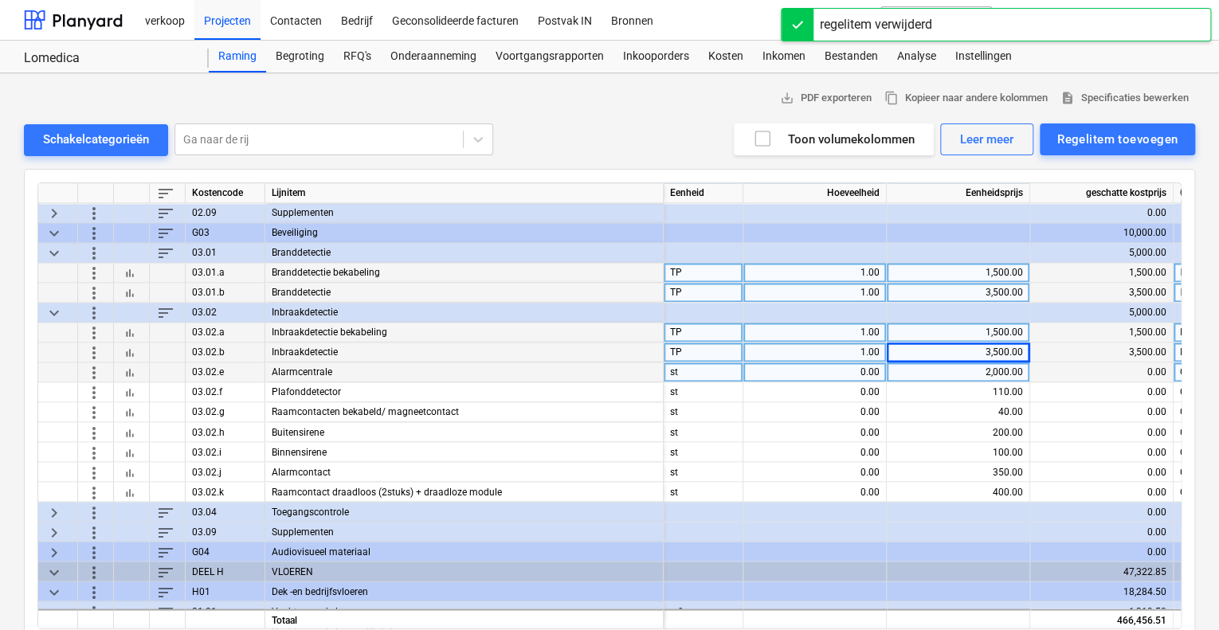
click at [89, 369] on span "more_vert" at bounding box center [93, 372] width 19 height 19
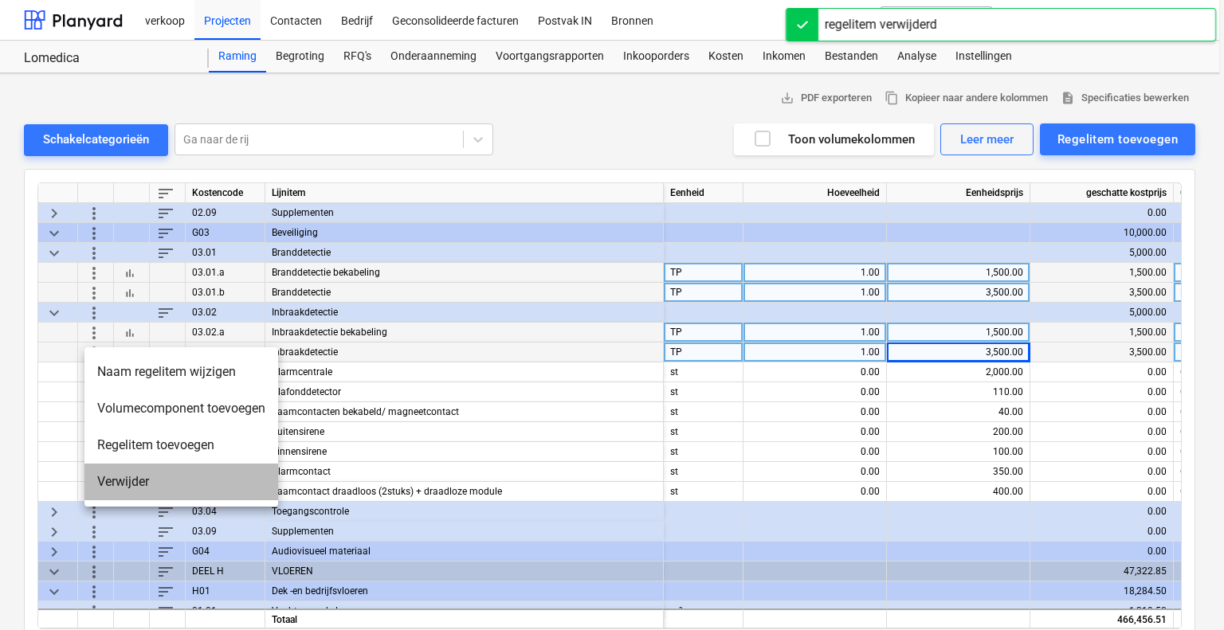
click at [112, 484] on li "Verwijder" at bounding box center [181, 482] width 194 height 37
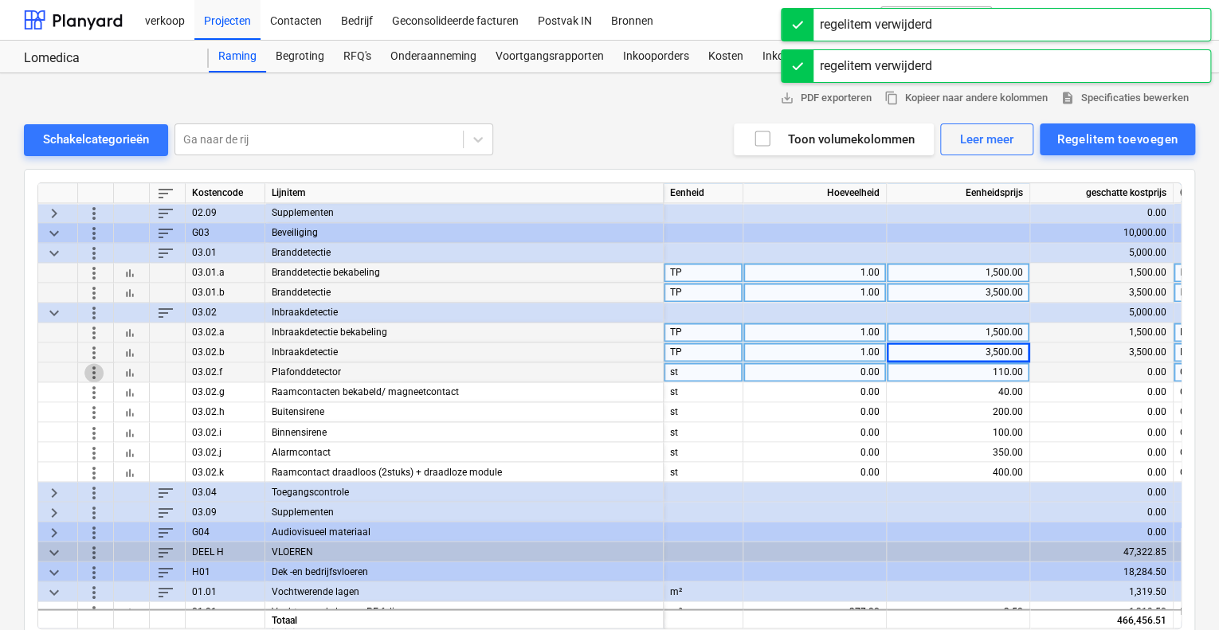
click at [98, 375] on span "more_vert" at bounding box center [93, 372] width 19 height 19
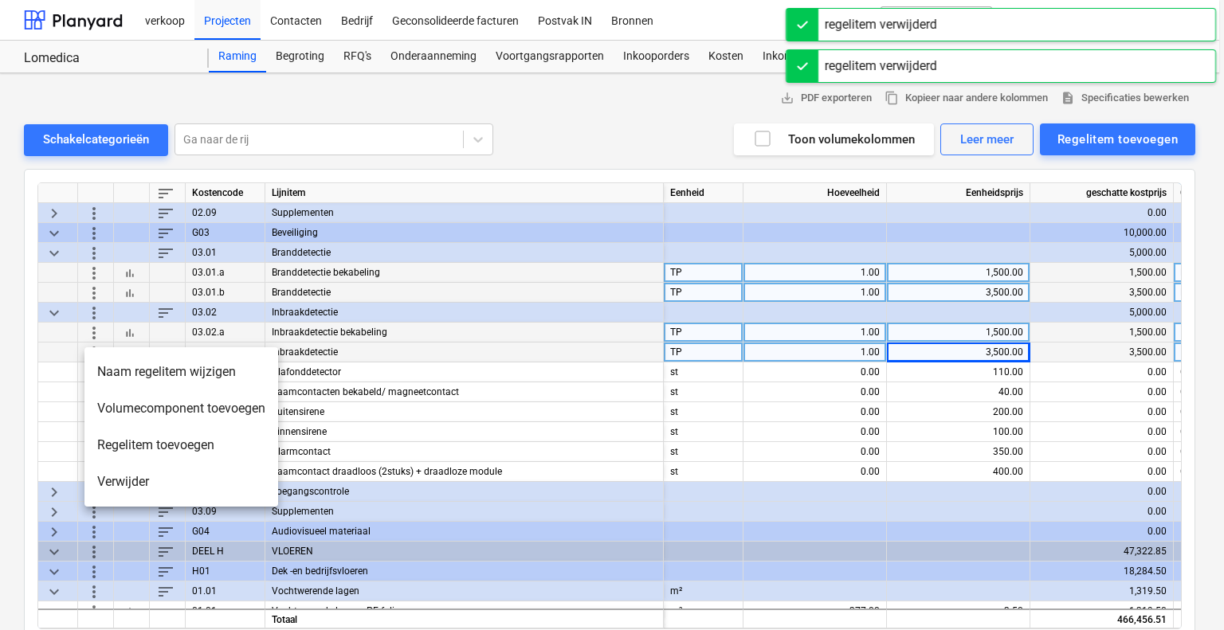
click at [108, 477] on li "Verwijder" at bounding box center [181, 482] width 194 height 37
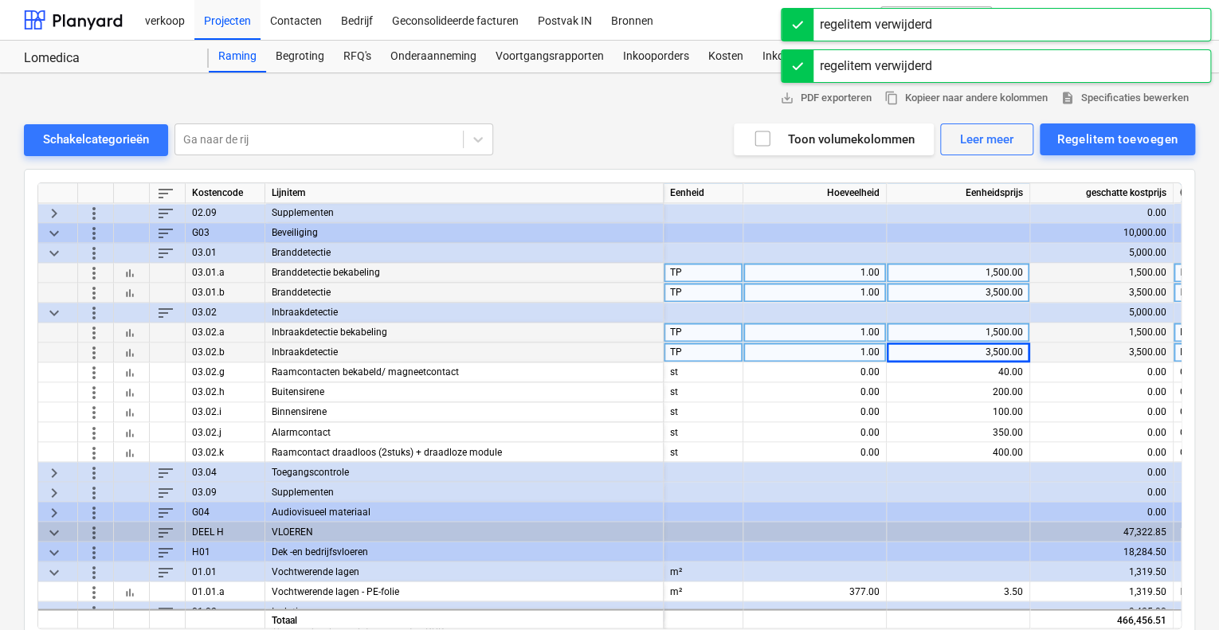
click at [90, 378] on span "more_vert" at bounding box center [93, 372] width 19 height 19
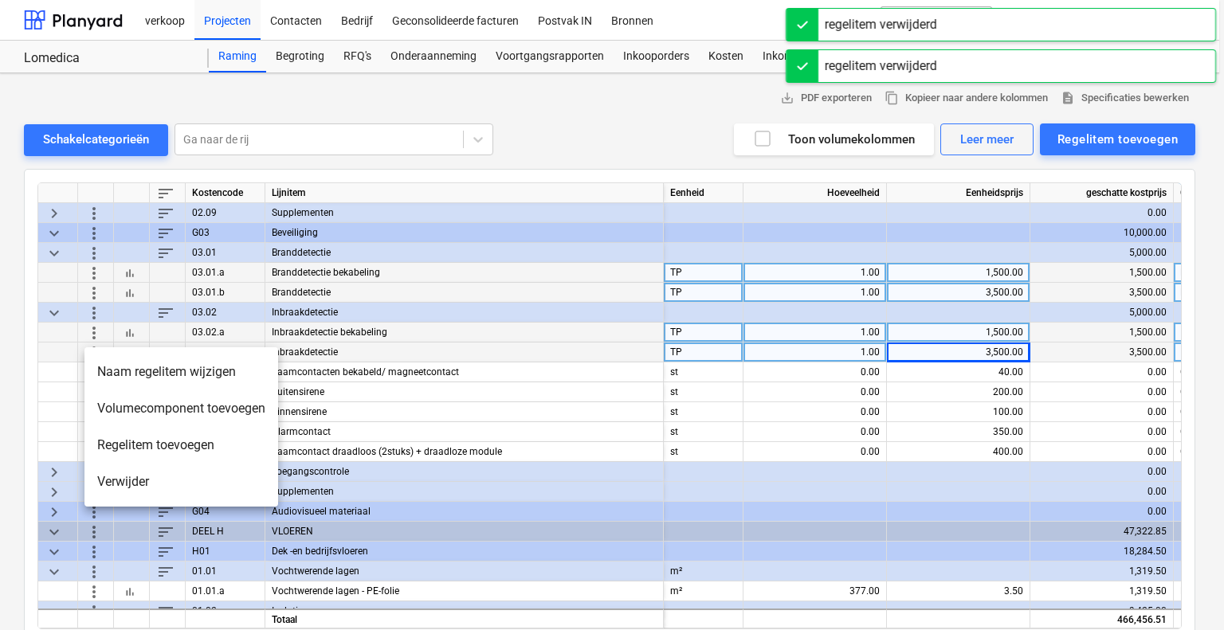
click at [95, 480] on li "Verwijder" at bounding box center [181, 482] width 194 height 37
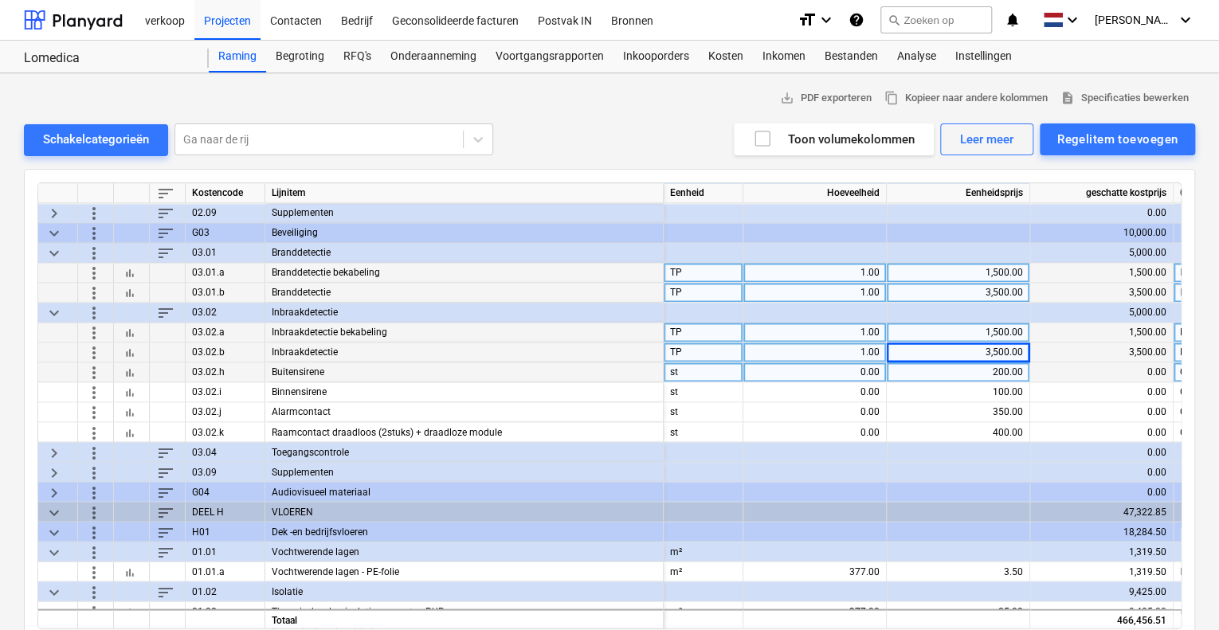
click at [96, 375] on span "more_vert" at bounding box center [93, 372] width 19 height 19
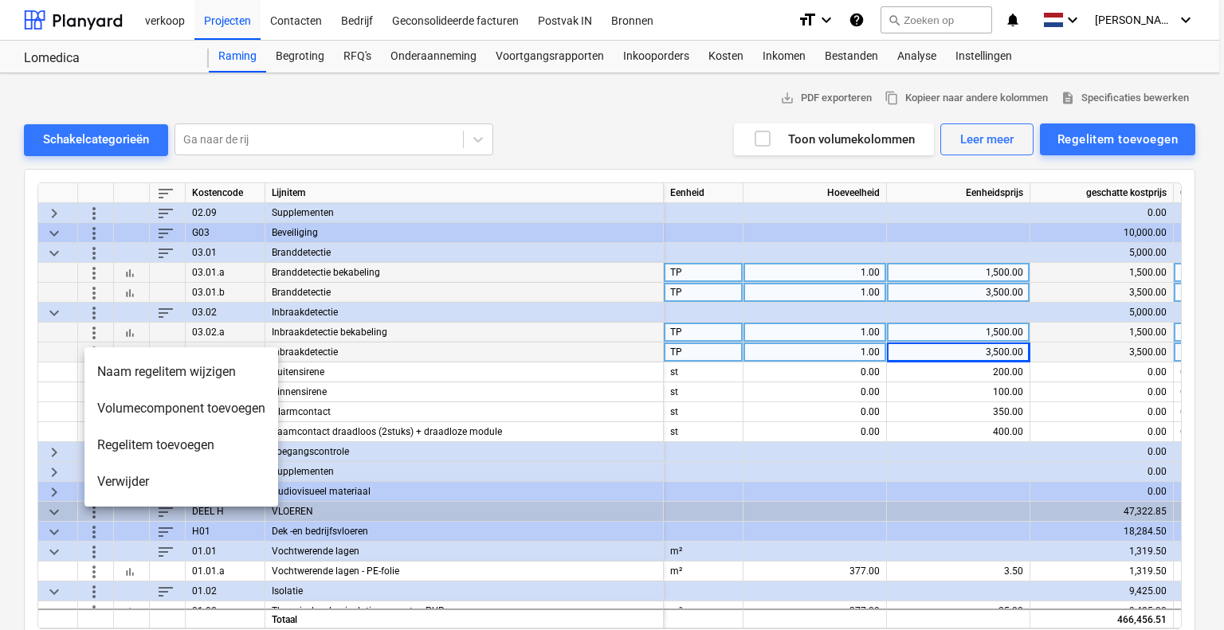
click at [108, 473] on li "Verwijder" at bounding box center [181, 482] width 194 height 37
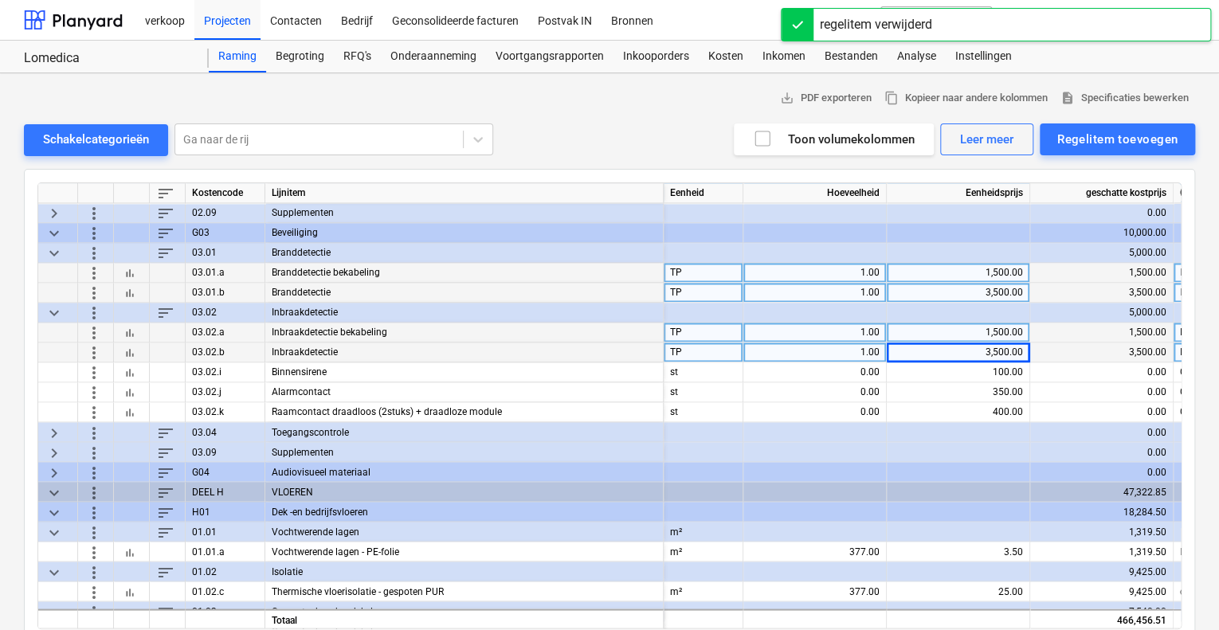
click at [103, 369] on span "more_vert" at bounding box center [93, 372] width 19 height 19
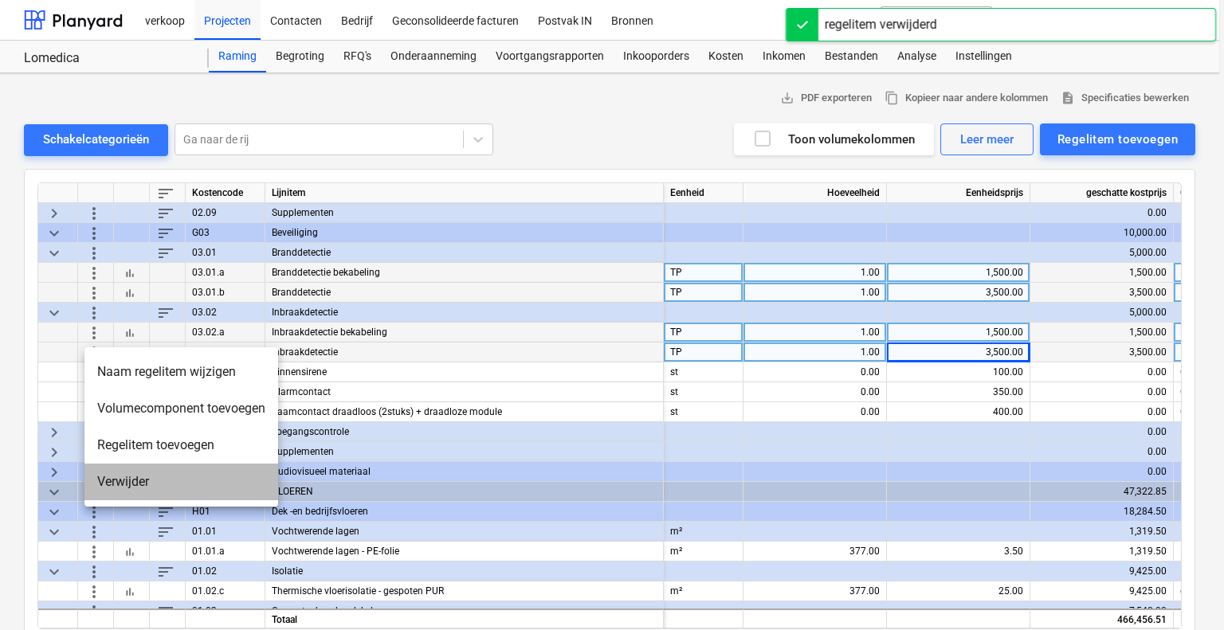
click at [124, 477] on li "Verwijder" at bounding box center [181, 482] width 194 height 37
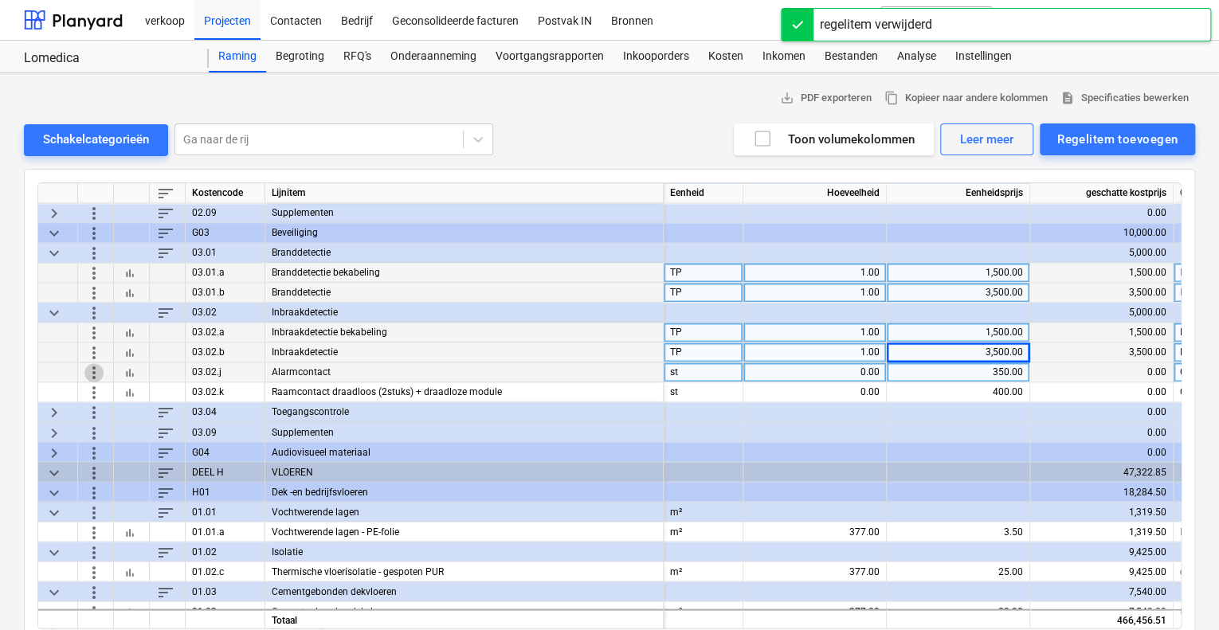
click at [102, 369] on span "more_vert" at bounding box center [93, 372] width 19 height 19
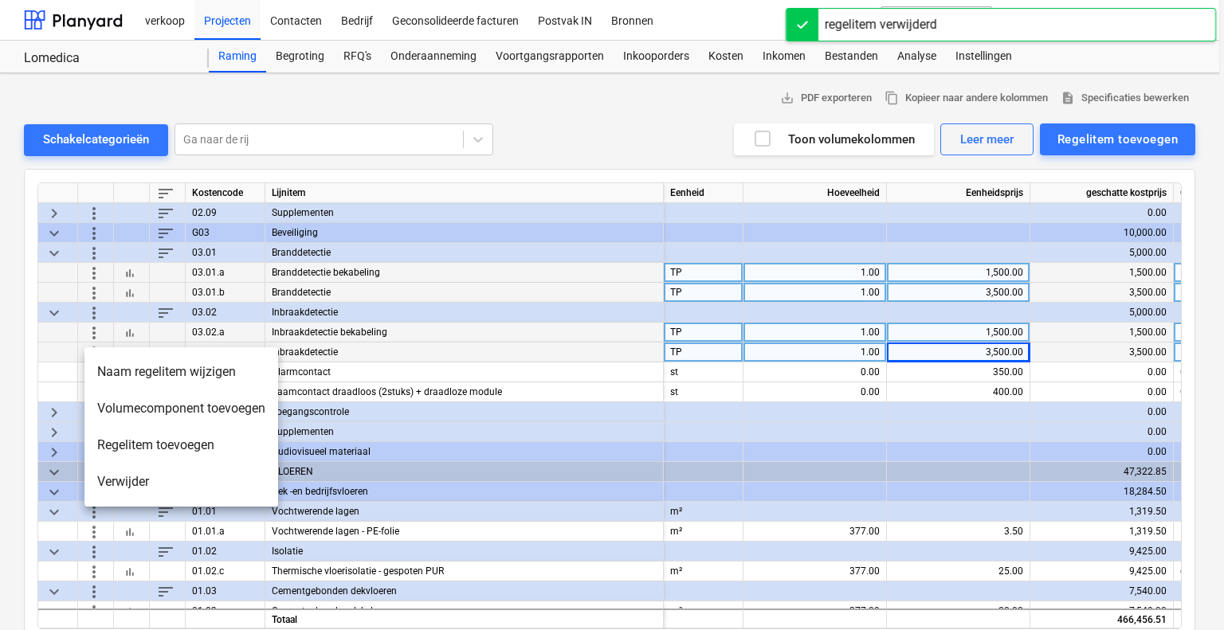
click at [113, 477] on li "Verwijder" at bounding box center [181, 482] width 194 height 37
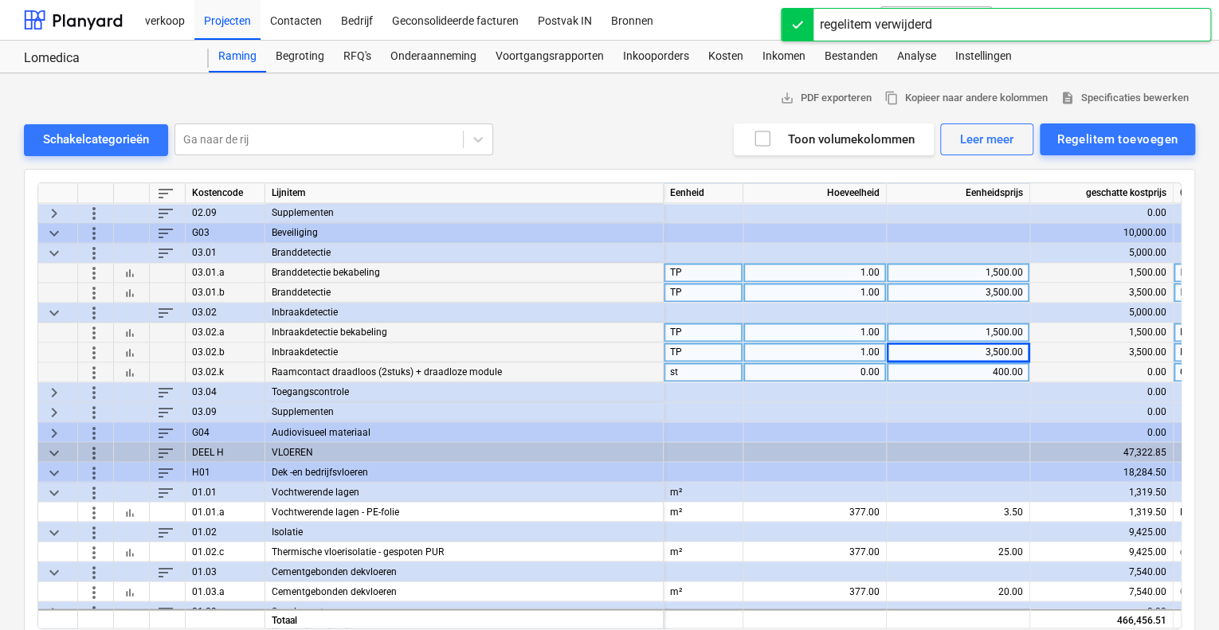
click at [90, 367] on span "more_vert" at bounding box center [93, 372] width 19 height 19
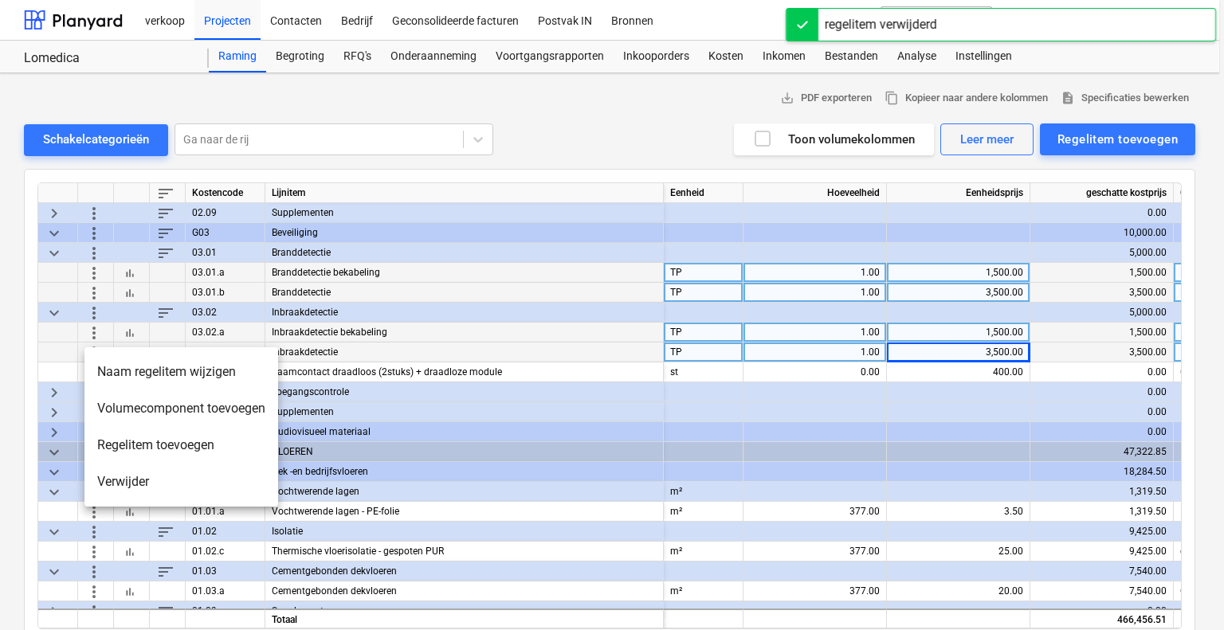
click at [106, 484] on li "Verwijder" at bounding box center [181, 482] width 194 height 37
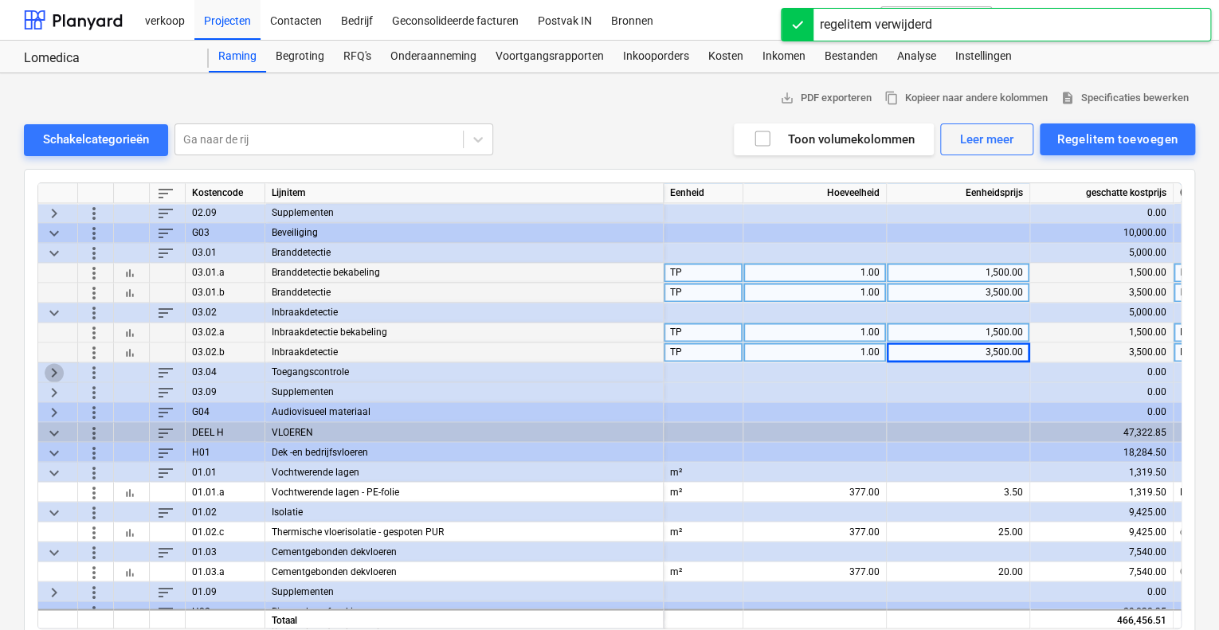
click at [59, 367] on span "keyboard_arrow_right" at bounding box center [54, 372] width 19 height 19
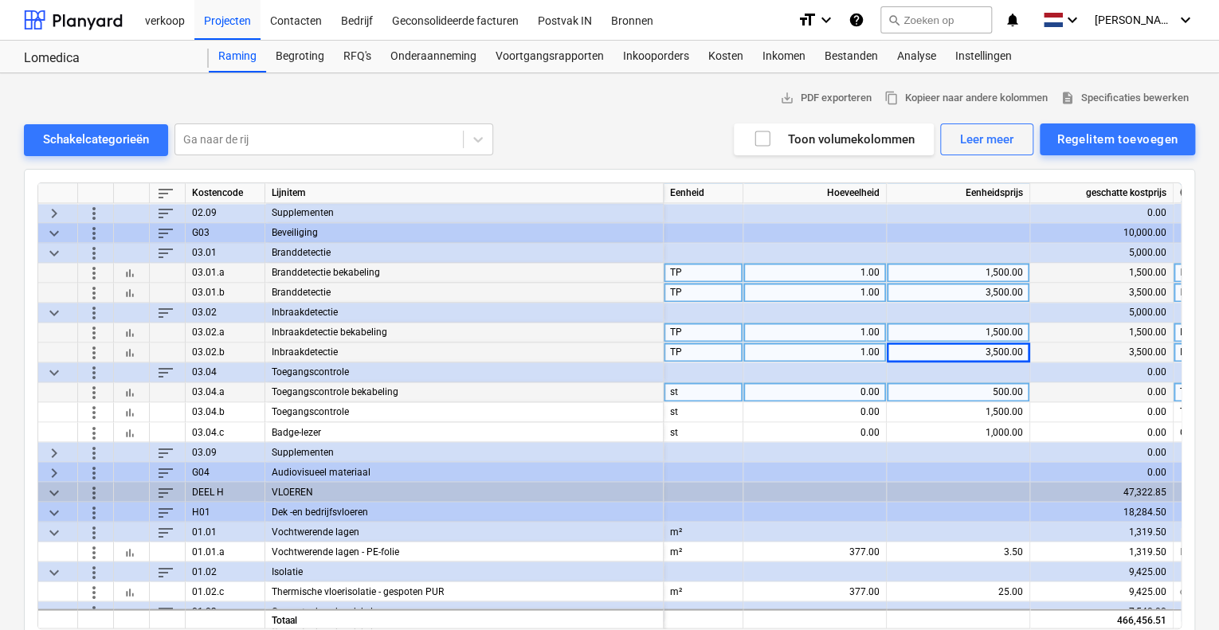
click at [796, 387] on div "0.00" at bounding box center [815, 392] width 130 height 20
type input "1"
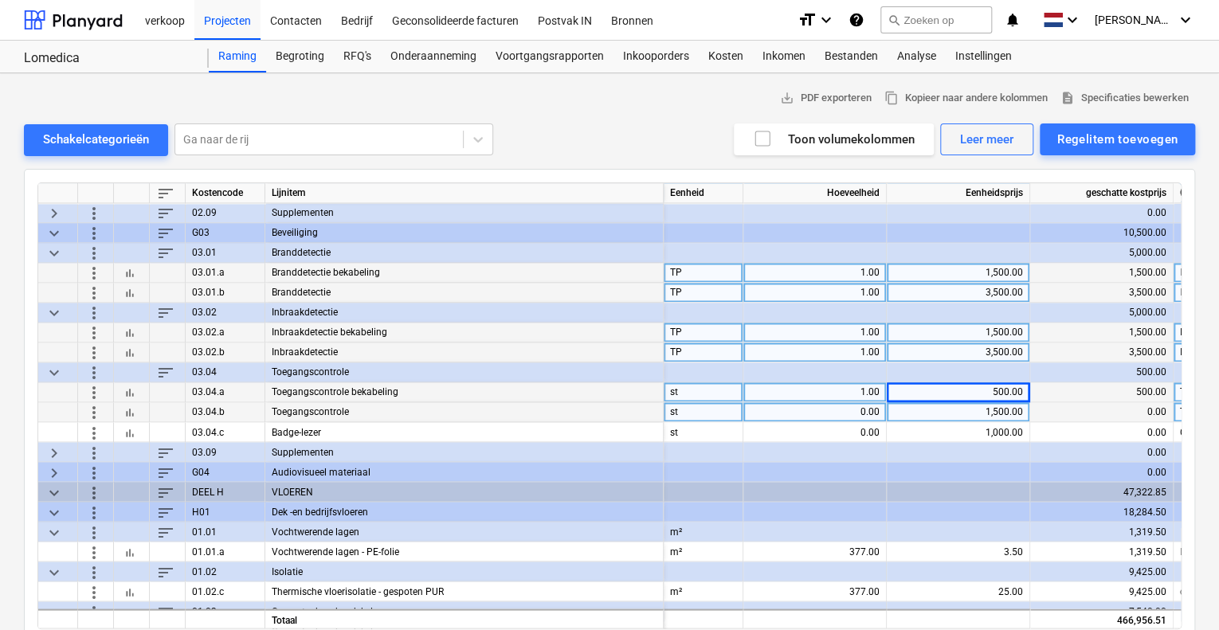
click at [831, 407] on div "0.00" at bounding box center [815, 412] width 130 height 20
type input "1"
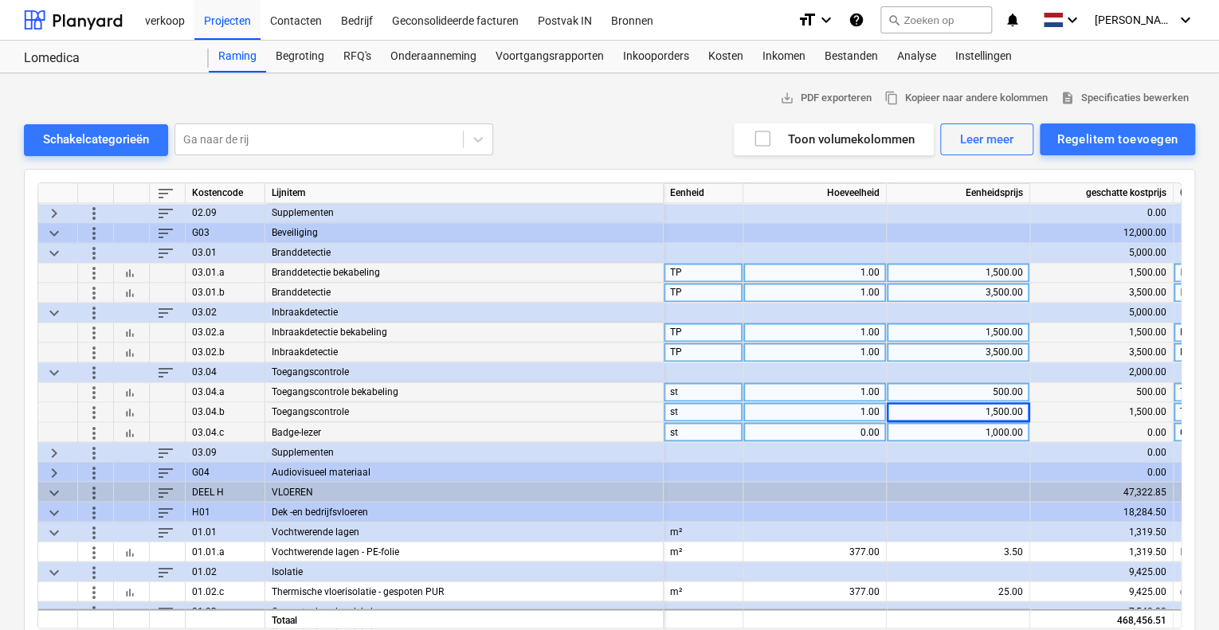
click at [826, 434] on div "0.00" at bounding box center [815, 432] width 130 height 20
type input "1"
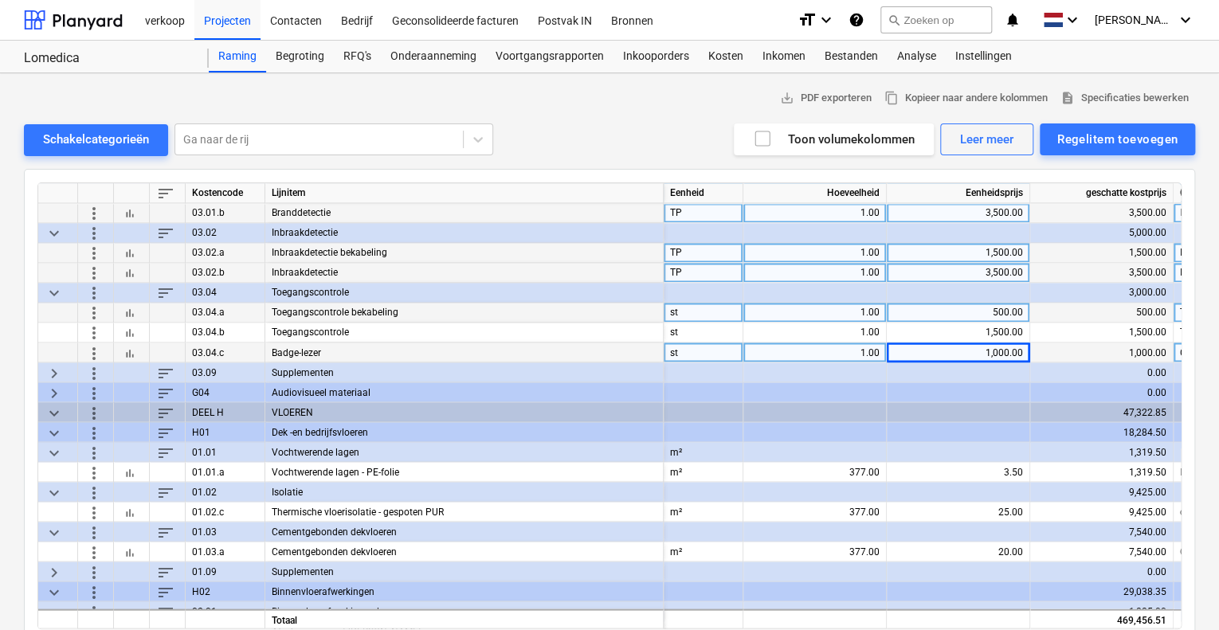
click at [52, 387] on span "keyboard_arrow_right" at bounding box center [54, 391] width 19 height 19
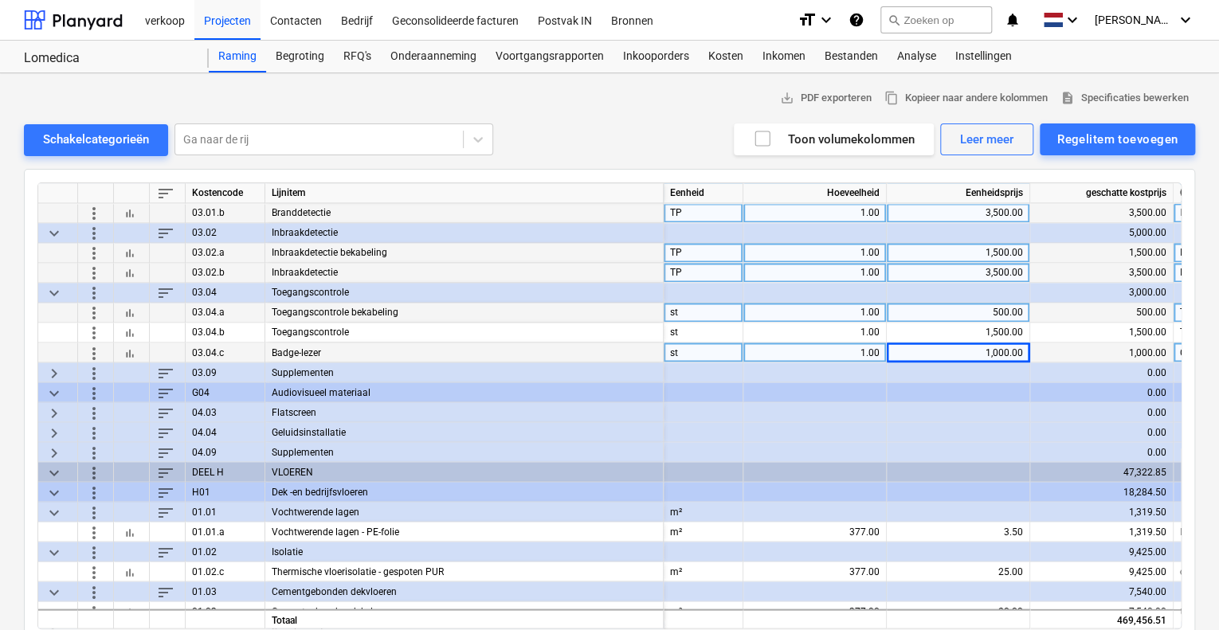
click at [56, 410] on span "keyboard_arrow_right" at bounding box center [54, 411] width 19 height 19
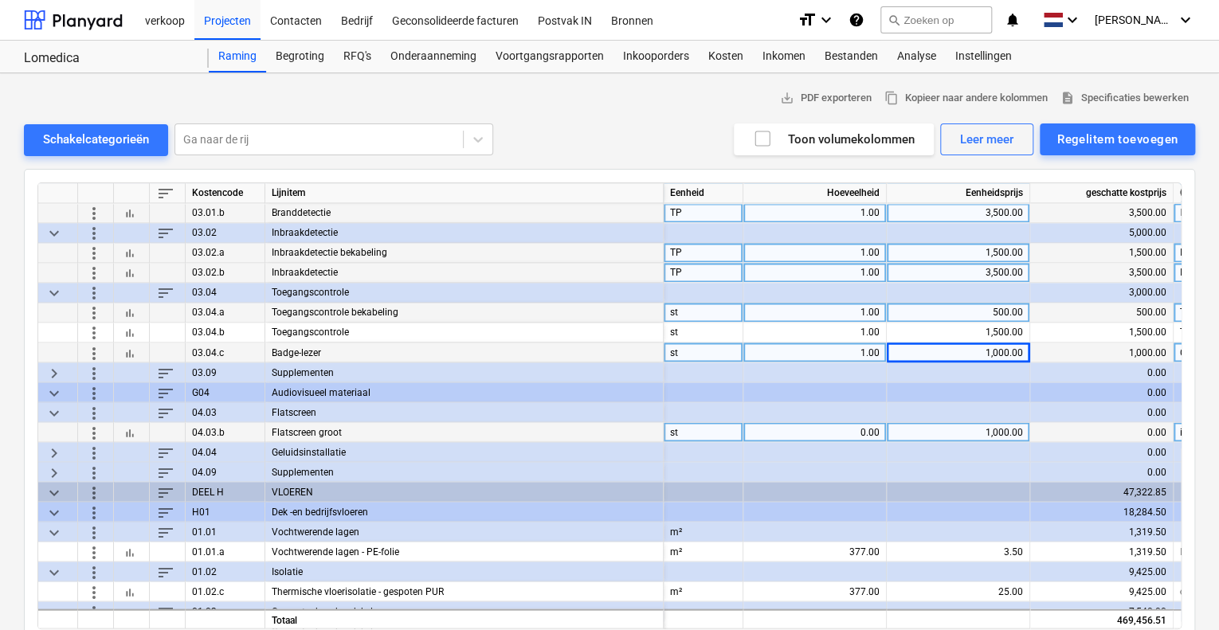
click at [825, 433] on div "0.00" at bounding box center [815, 432] width 130 height 20
type input "3"
click at [52, 445] on span "keyboard_arrow_right" at bounding box center [54, 451] width 19 height 19
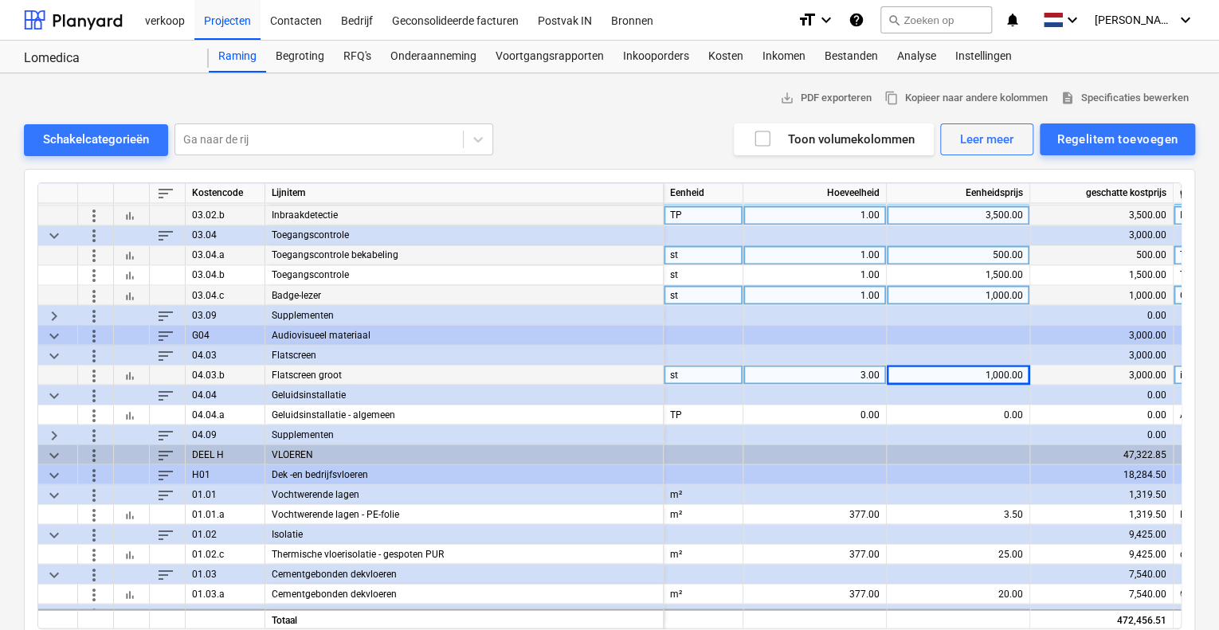
scroll to position [1434, 0]
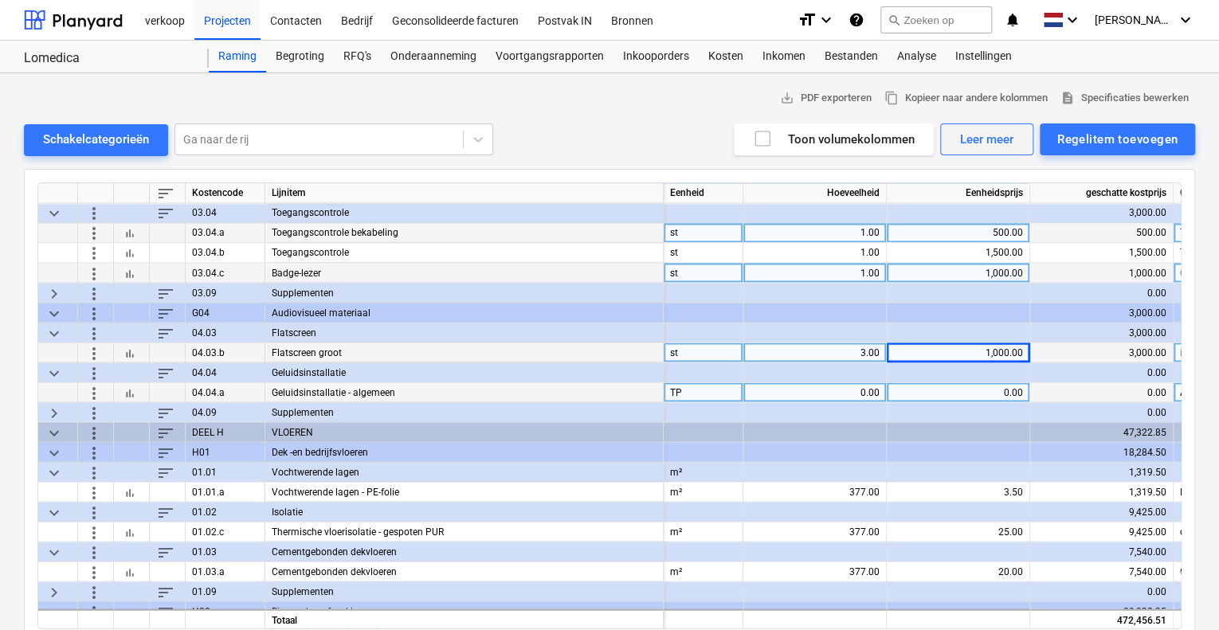
click at [857, 386] on div "0.00" at bounding box center [815, 392] width 130 height 20
type input "1"
type input "3000"
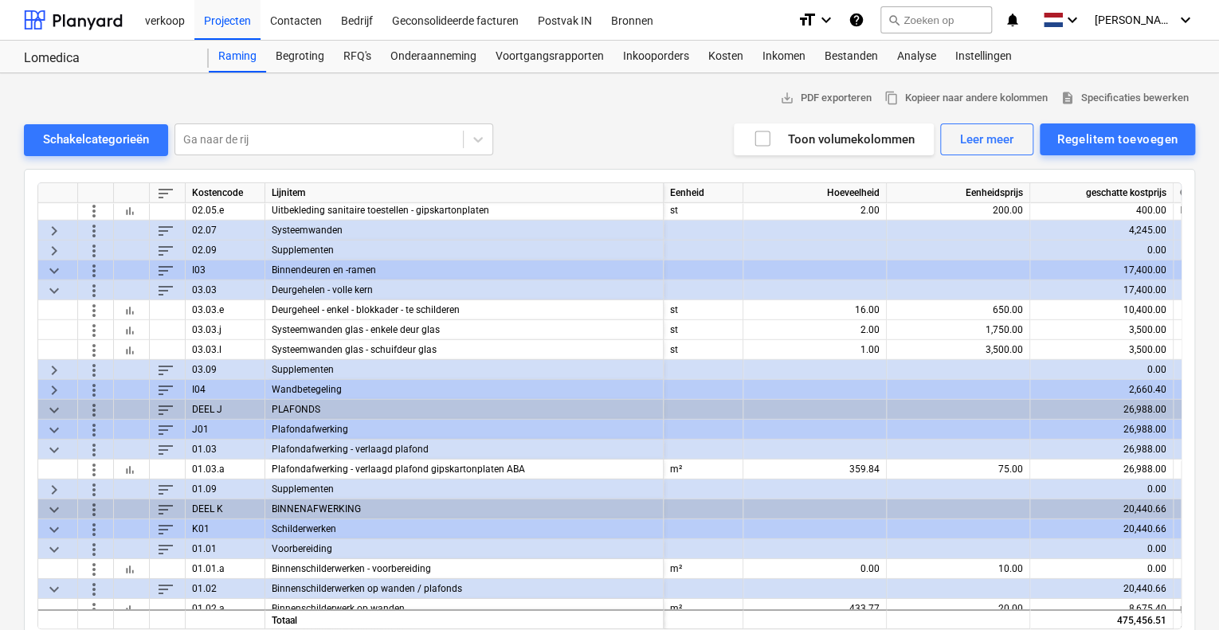
scroll to position [2391, 0]
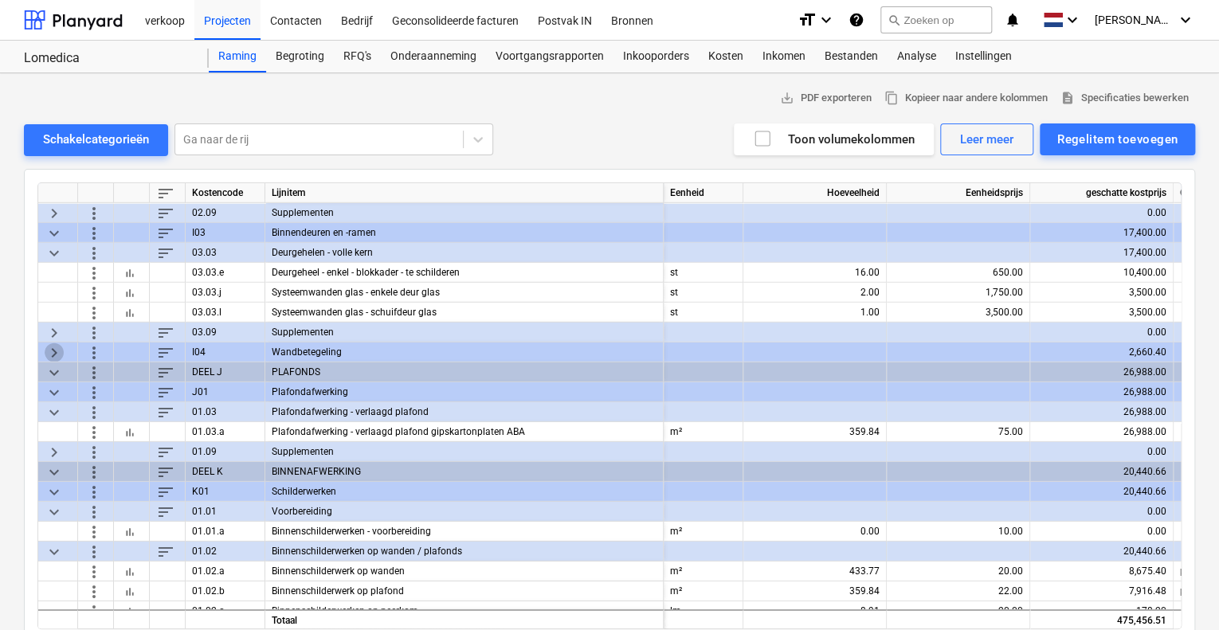
click at [59, 356] on span "keyboard_arrow_right" at bounding box center [54, 352] width 19 height 19
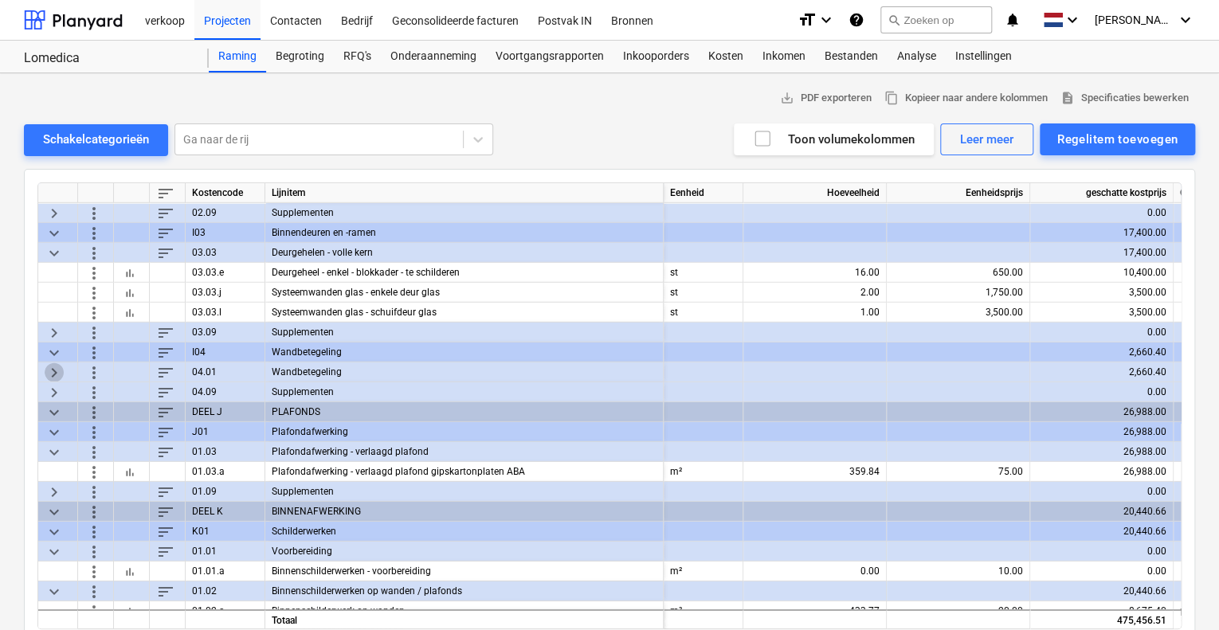
click at [54, 374] on span "keyboard_arrow_right" at bounding box center [54, 372] width 19 height 19
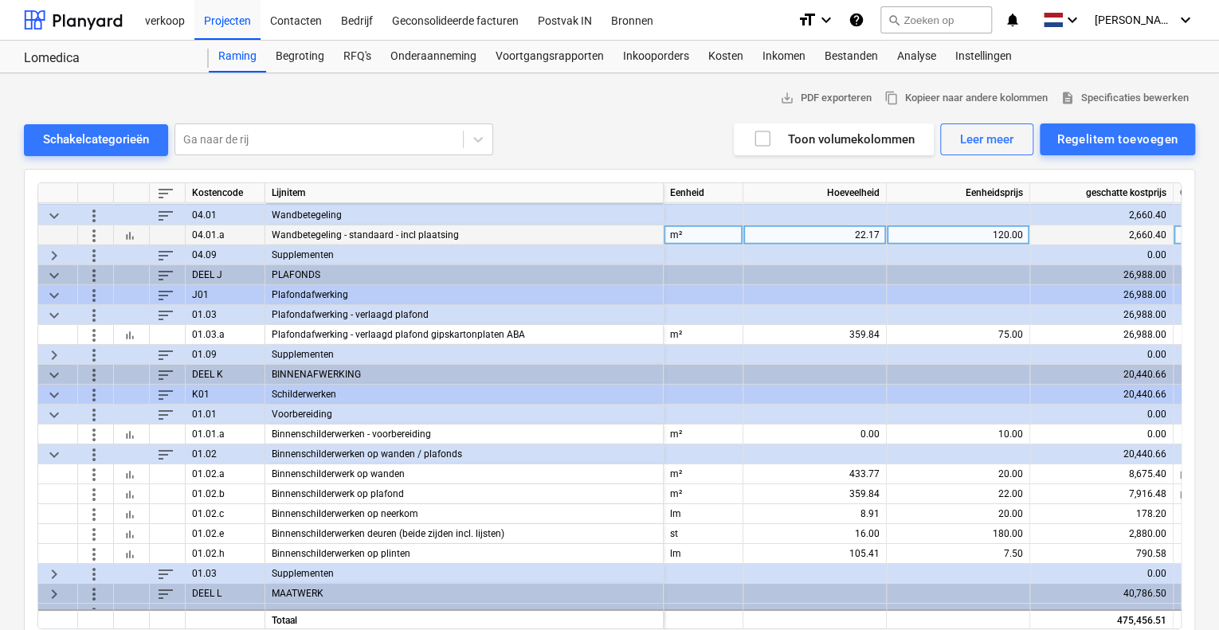
scroll to position [2550, 0]
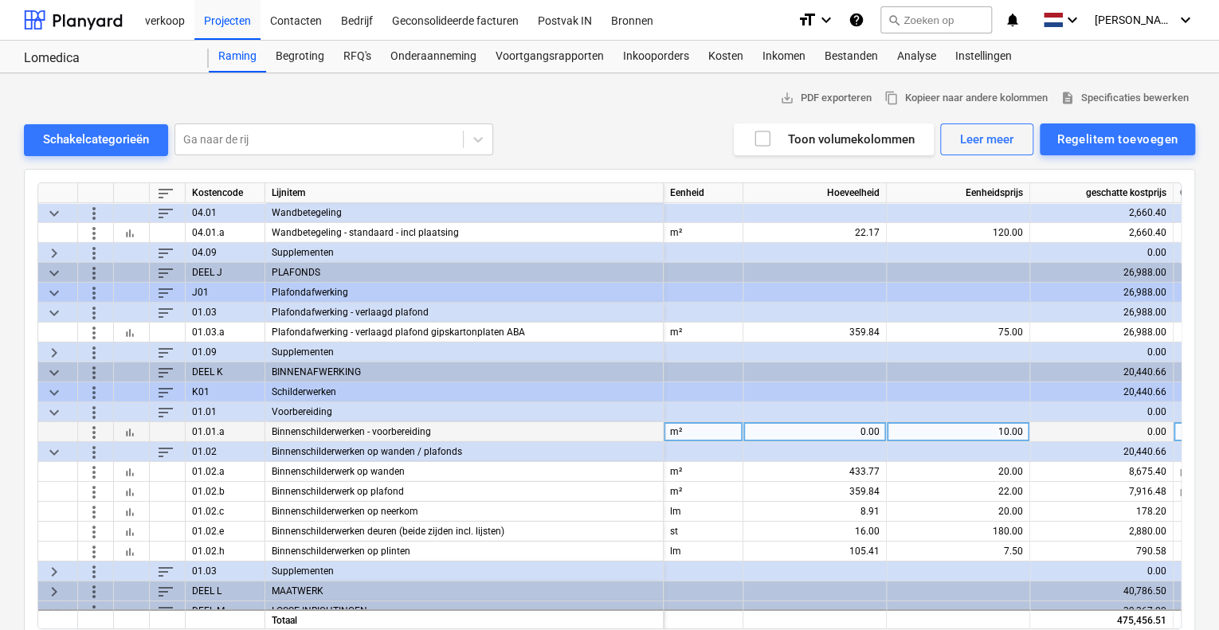
click at [841, 431] on div "0.00" at bounding box center [815, 432] width 130 height 20
type input "500"
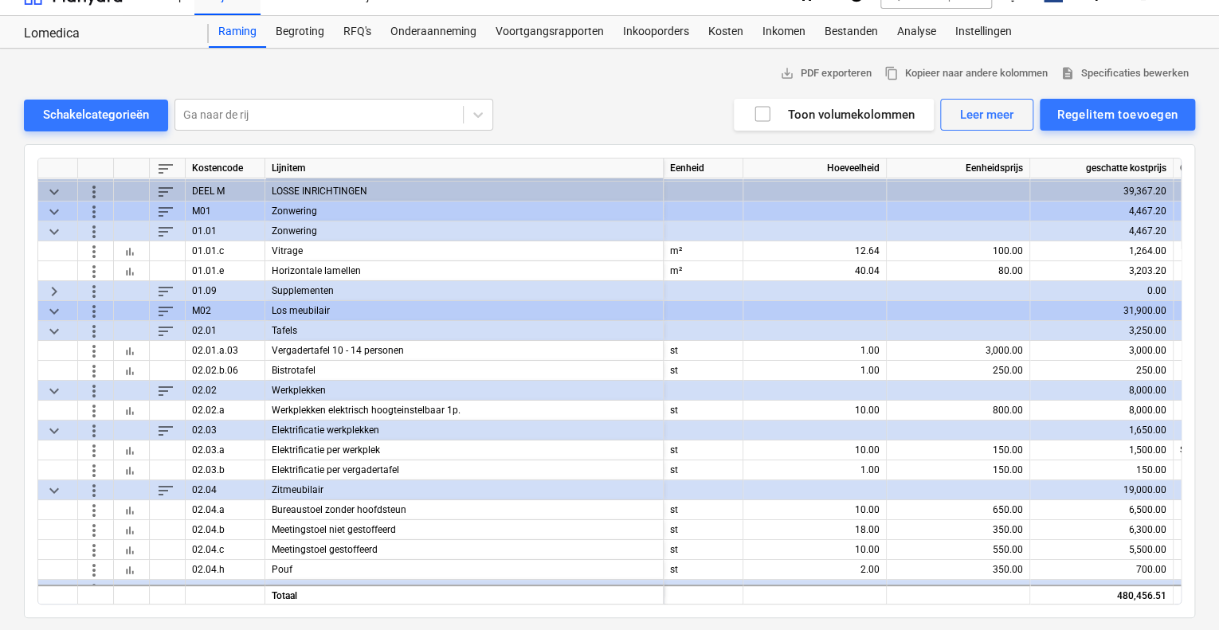
scroll to position [2706, 0]
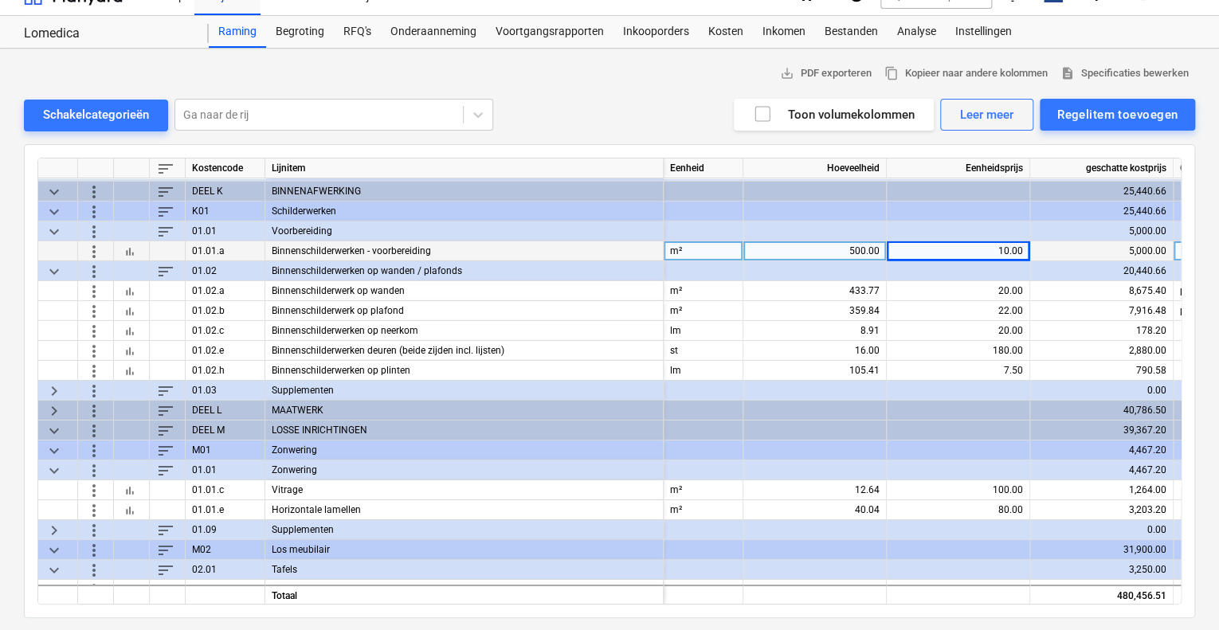
click at [50, 411] on span "keyboard_arrow_right" at bounding box center [54, 410] width 19 height 19
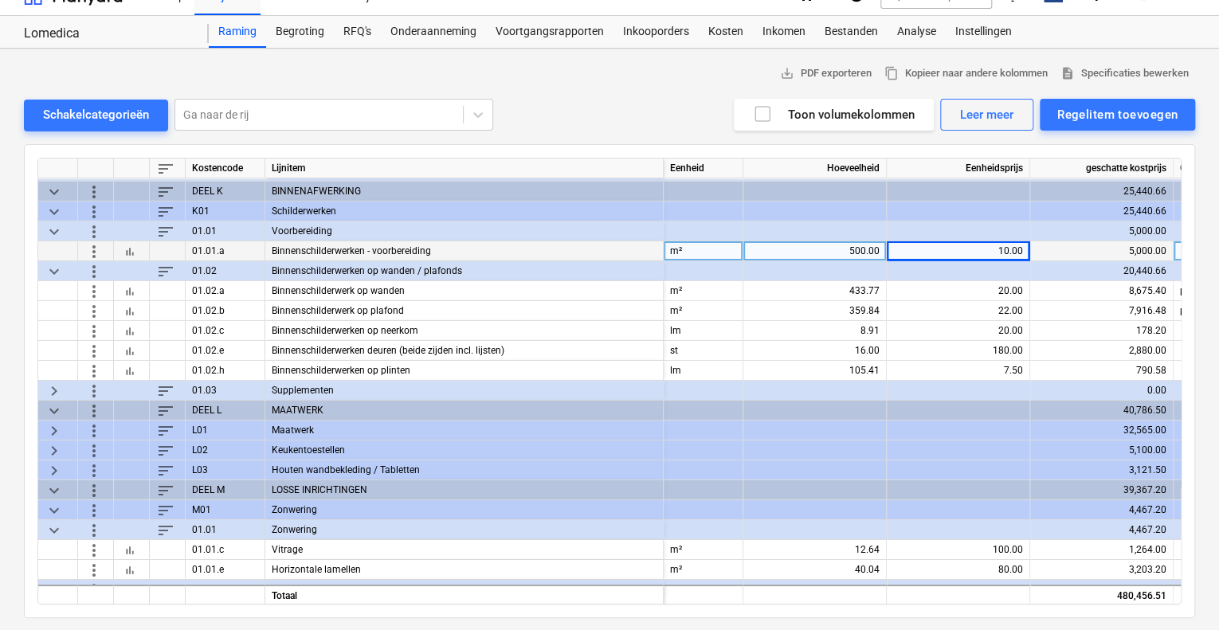
click at [53, 426] on span "keyboard_arrow_right" at bounding box center [54, 430] width 19 height 19
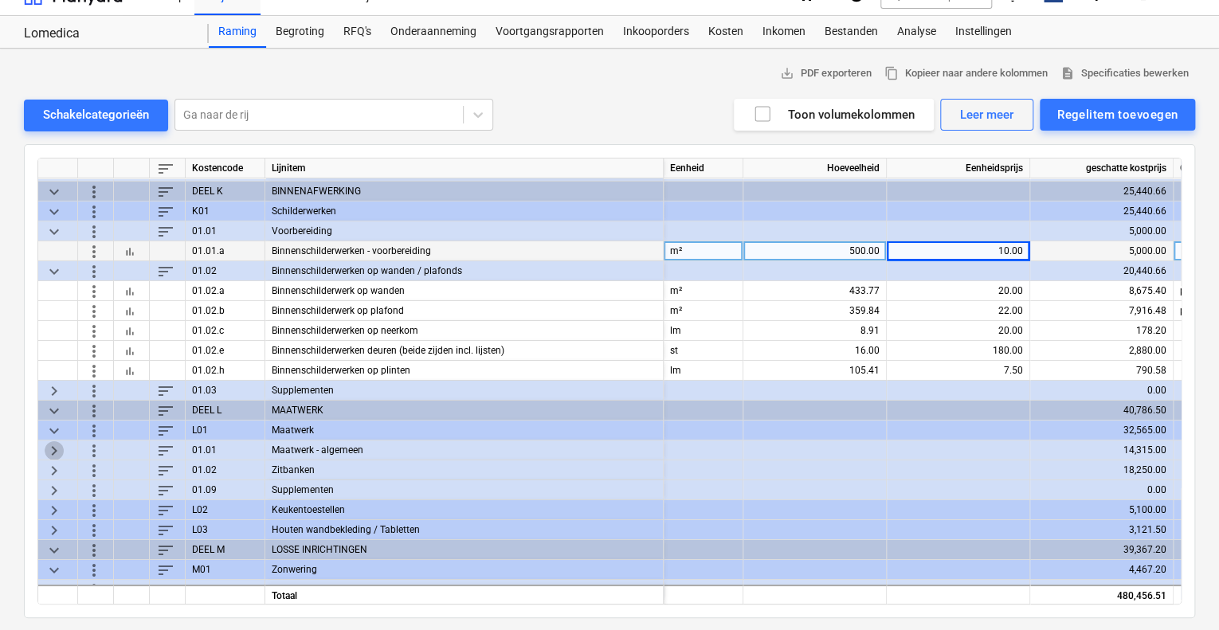
click at [51, 447] on span "keyboard_arrow_right" at bounding box center [54, 450] width 19 height 19
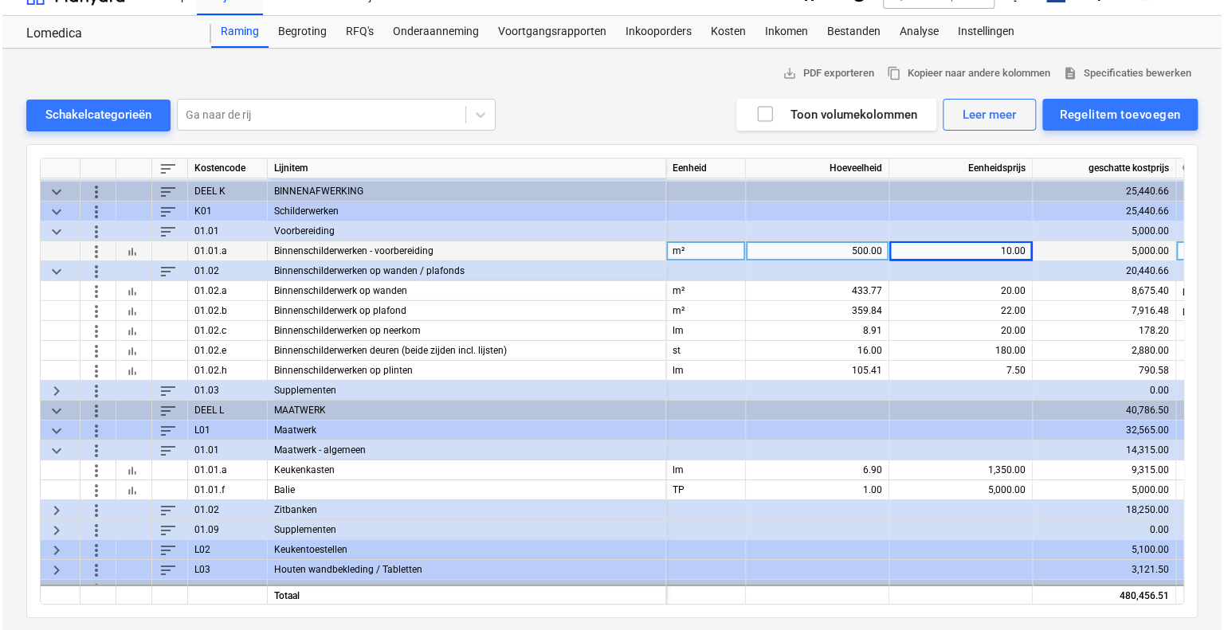
scroll to position [2786, 0]
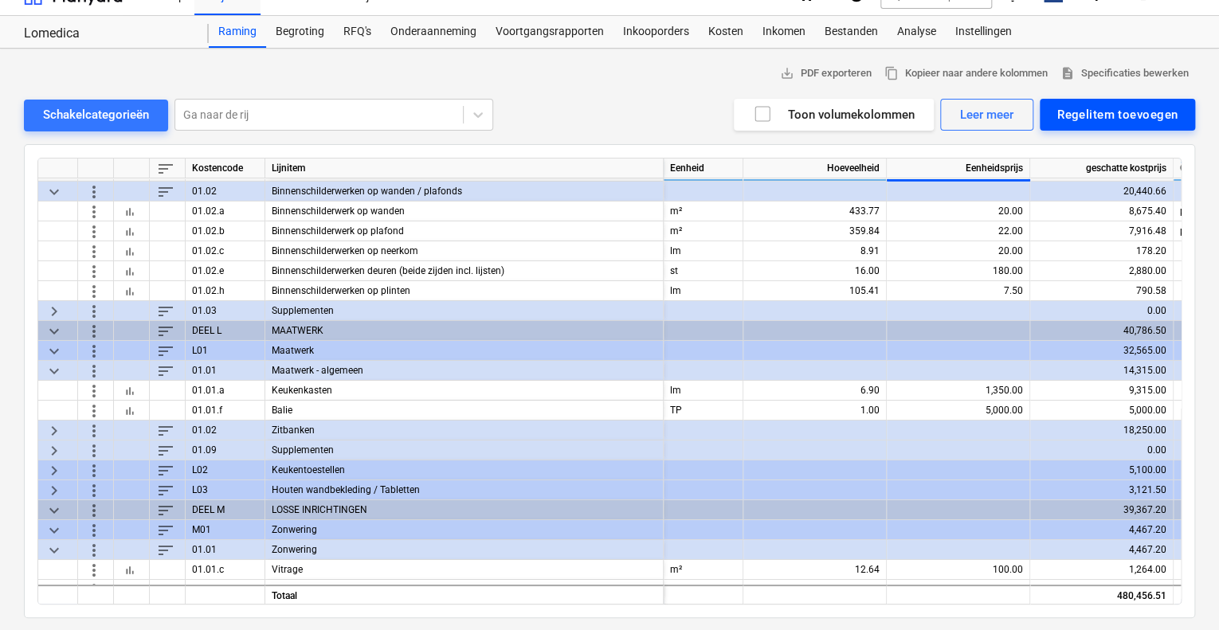
click at [1135, 114] on div "Regelitem toevoegen" at bounding box center [1117, 114] width 120 height 21
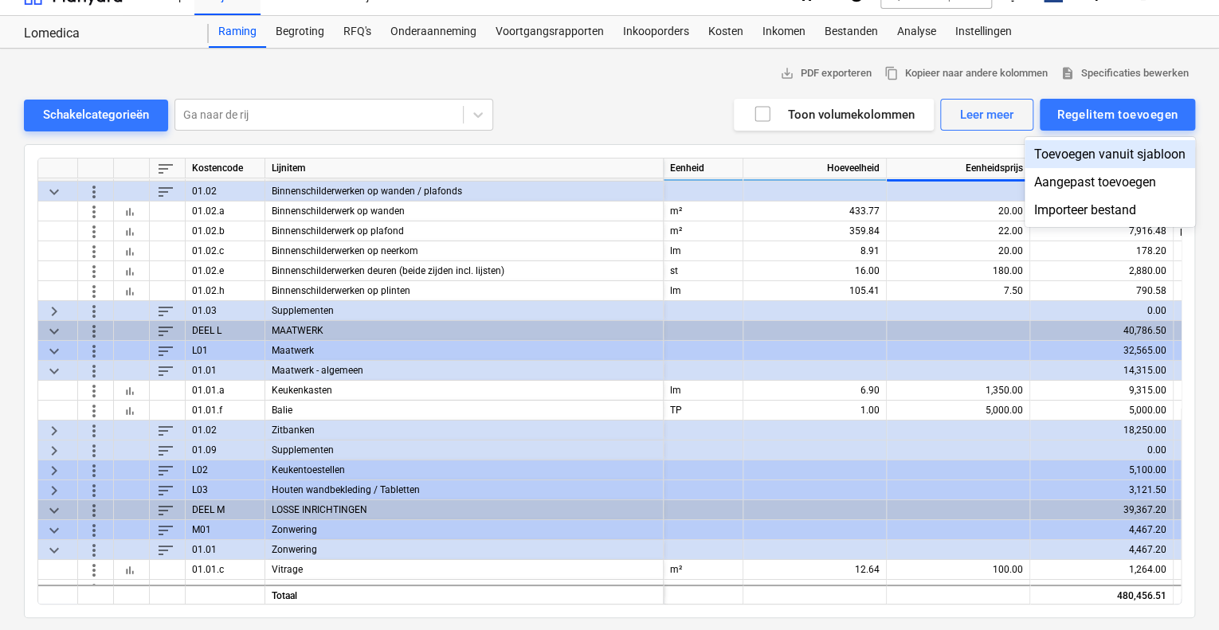
click at [1120, 149] on div "Toevoegen vanuit sjabloon" at bounding box center [1110, 154] width 171 height 28
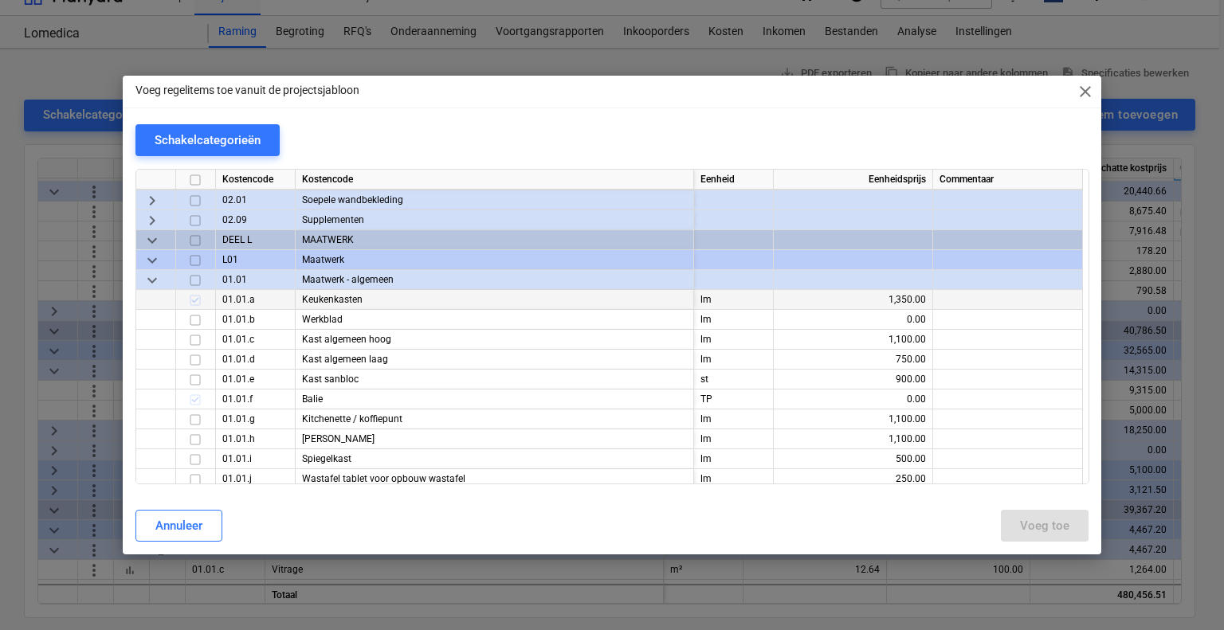
scroll to position [6375, 0]
click at [193, 324] on input "checkbox" at bounding box center [195, 319] width 19 height 19
click at [1022, 524] on div "Voeg toe" at bounding box center [1044, 526] width 49 height 21
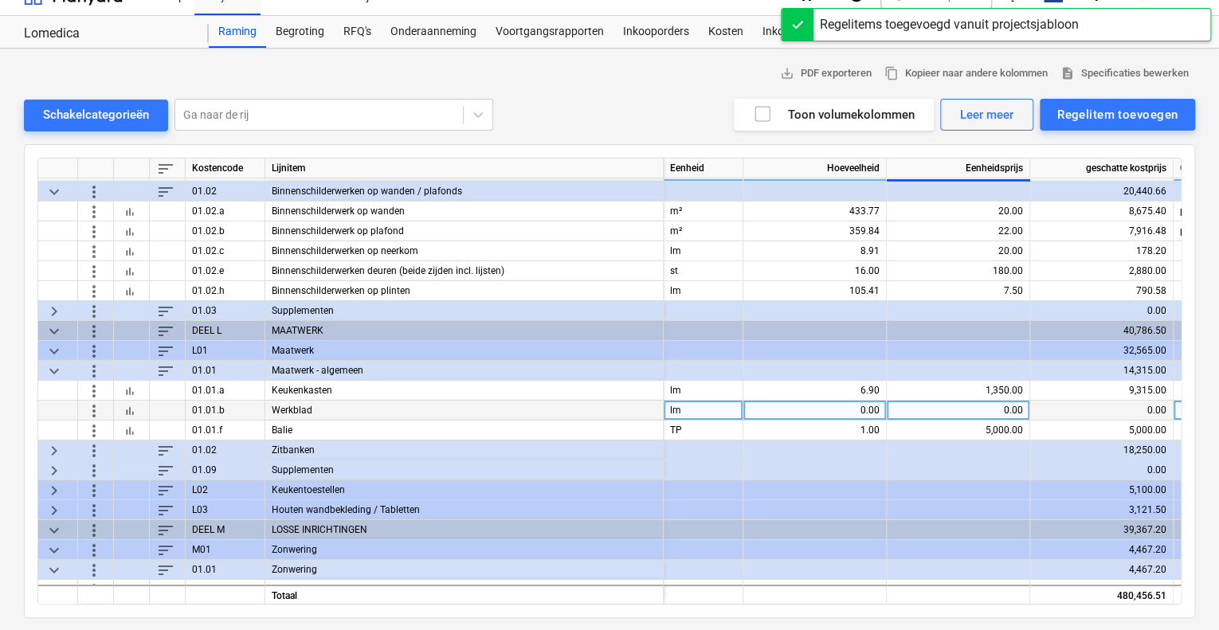
click at [867, 411] on div "0.00" at bounding box center [815, 411] width 130 height 20
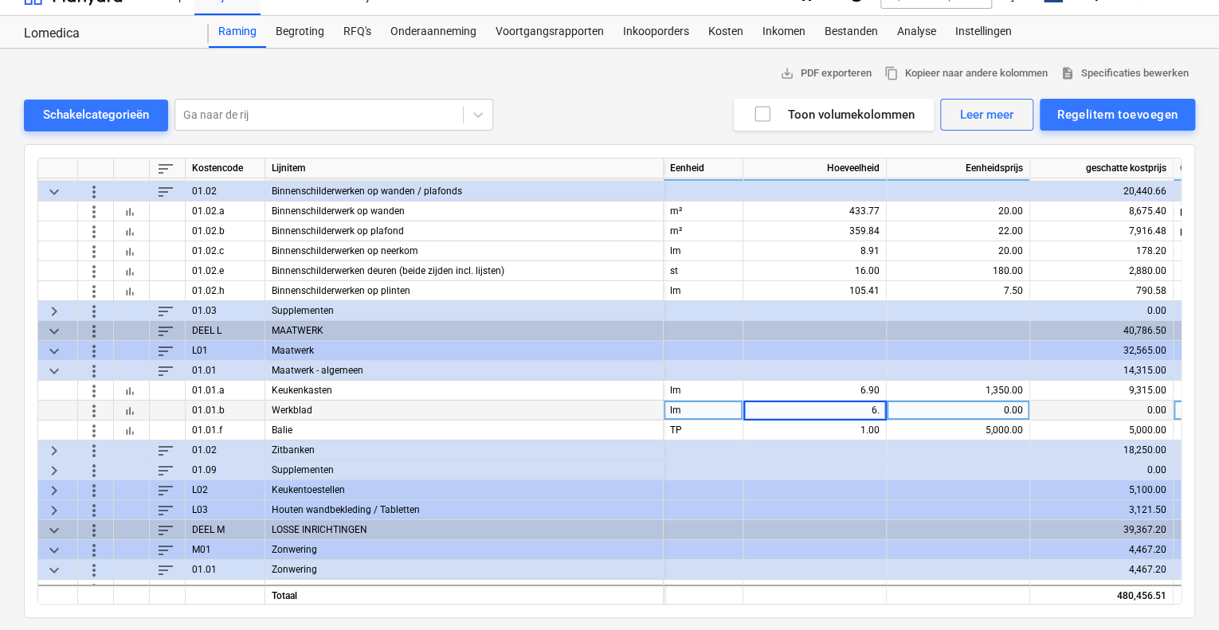
type input "6.9"
click at [963, 401] on div "0.00" at bounding box center [958, 411] width 130 height 20
type input "500"
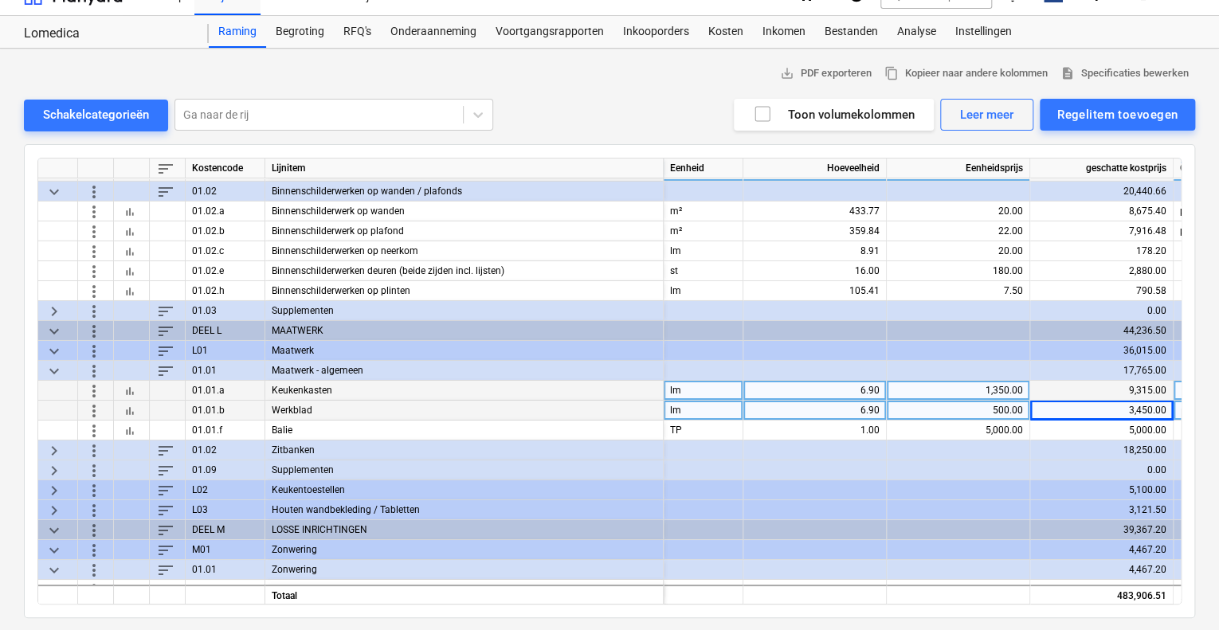
click at [978, 387] on div "1,350.00" at bounding box center [958, 391] width 130 height 20
type input "1500"
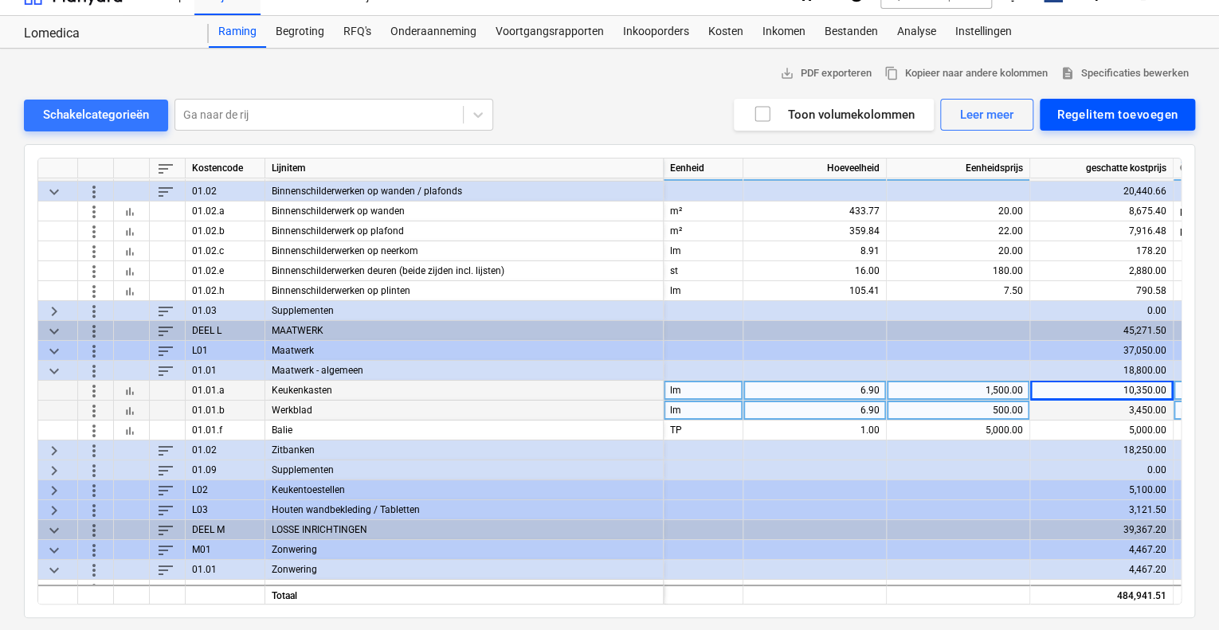
click at [1078, 100] on button "Regelitem toevoegen" at bounding box center [1117, 115] width 155 height 32
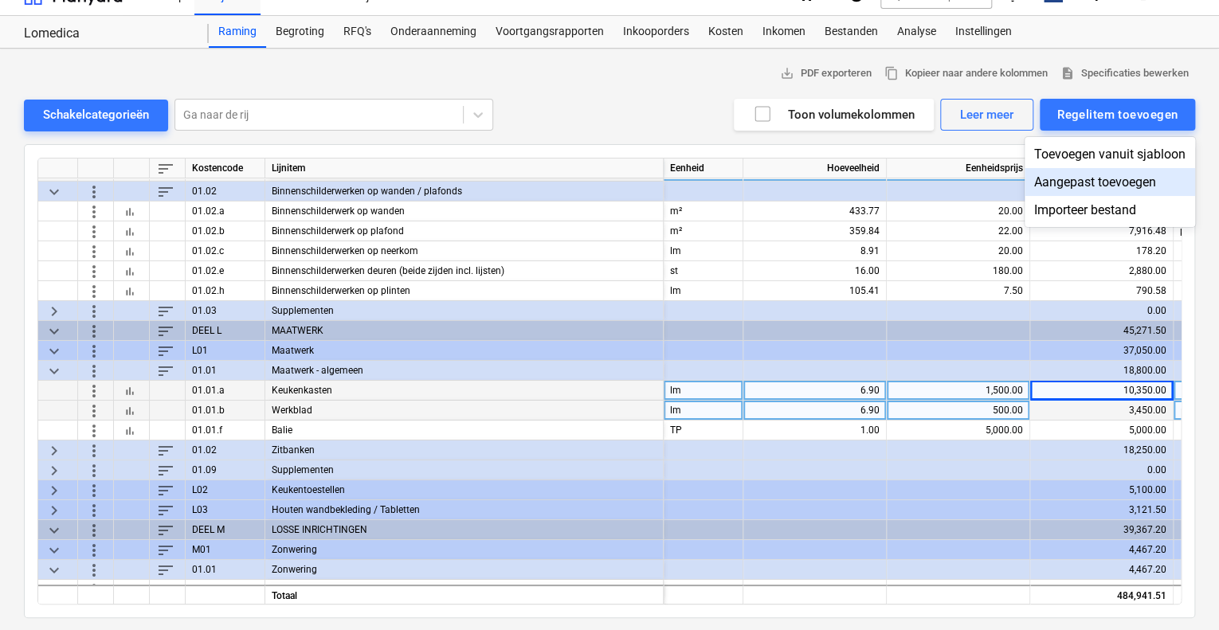
click at [1093, 179] on div "Aangepast toevoegen" at bounding box center [1110, 182] width 171 height 28
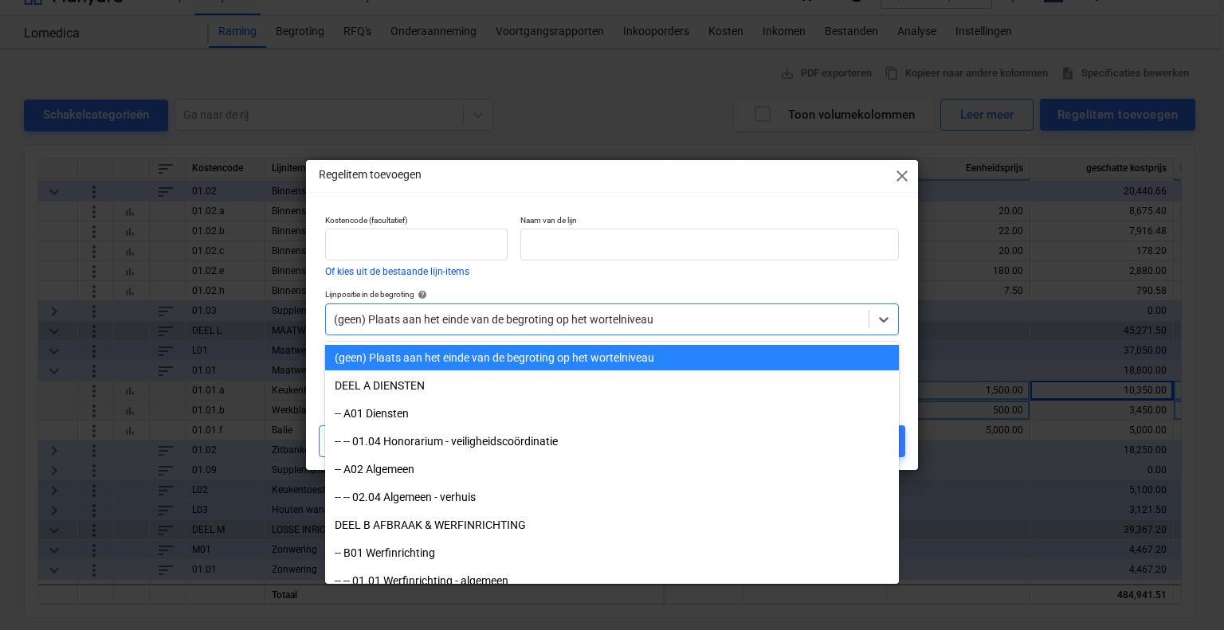
click at [472, 320] on div at bounding box center [597, 320] width 527 height 16
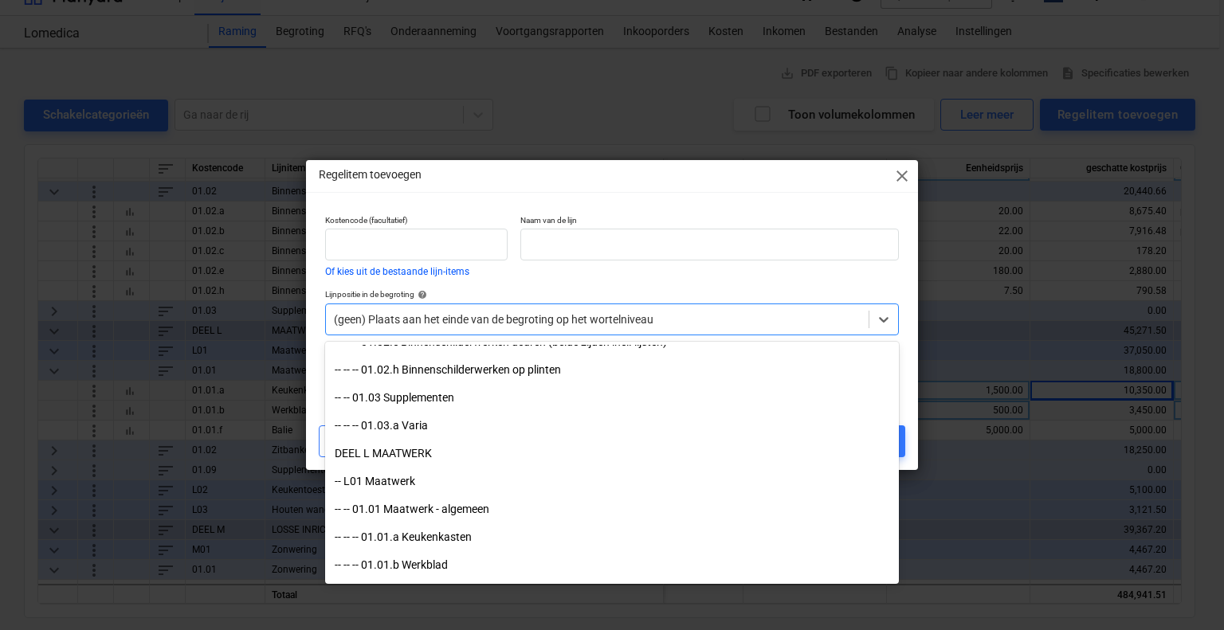
scroll to position [4622, 0]
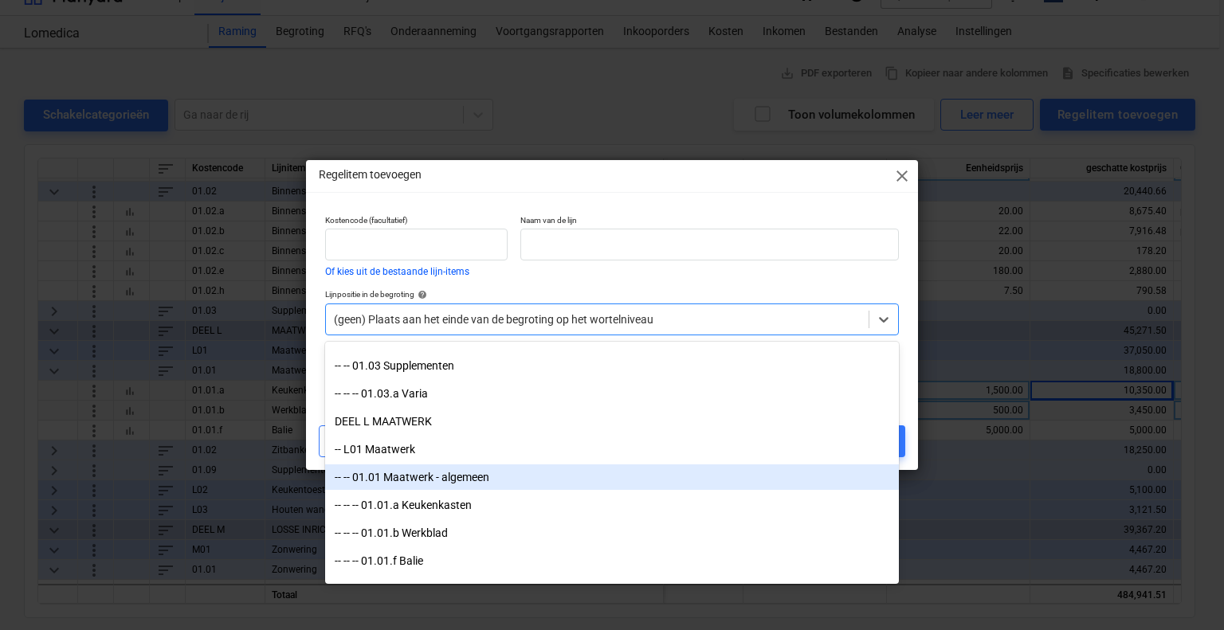
click at [477, 482] on div "-- -- 01.01 Maatwerk - algemeen" at bounding box center [612, 477] width 574 height 25
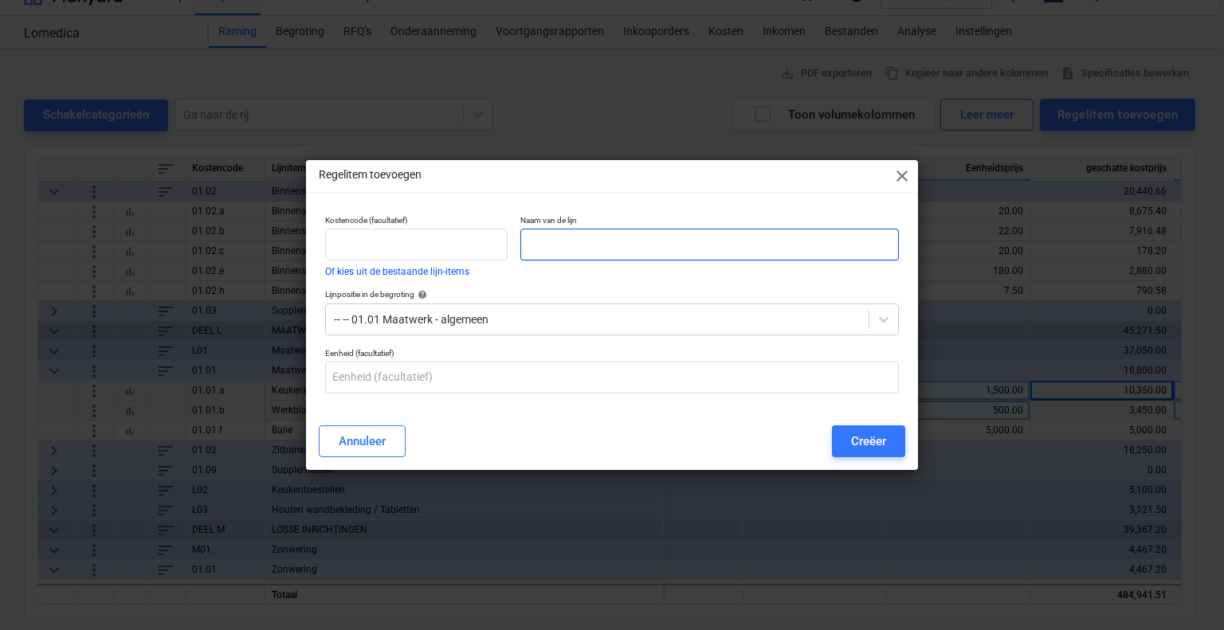
click at [555, 234] on input "text" at bounding box center [709, 245] width 379 height 32
drag, startPoint x: 557, startPoint y: 253, endPoint x: 520, endPoint y: 248, distance: 37.8
click at [520, 248] on div "Naam van de lijn pLA" at bounding box center [709, 246] width 391 height 74
type input "Plantenbak inkom"
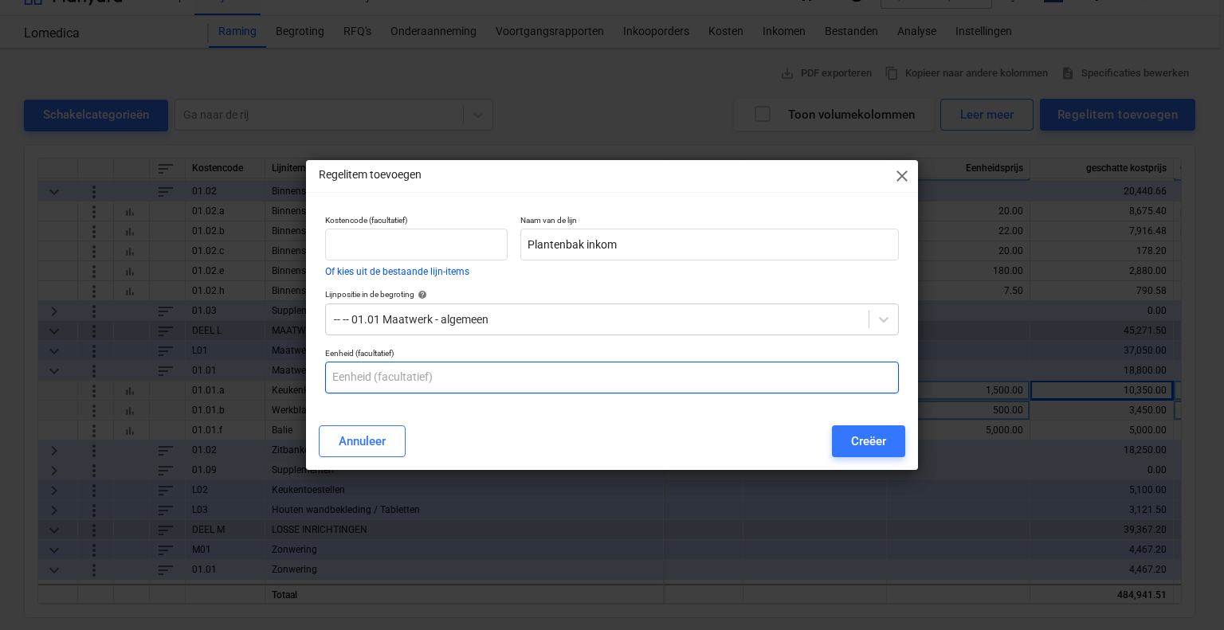
click at [565, 375] on input "text" at bounding box center [612, 378] width 574 height 32
type input "s"
type input "TP"
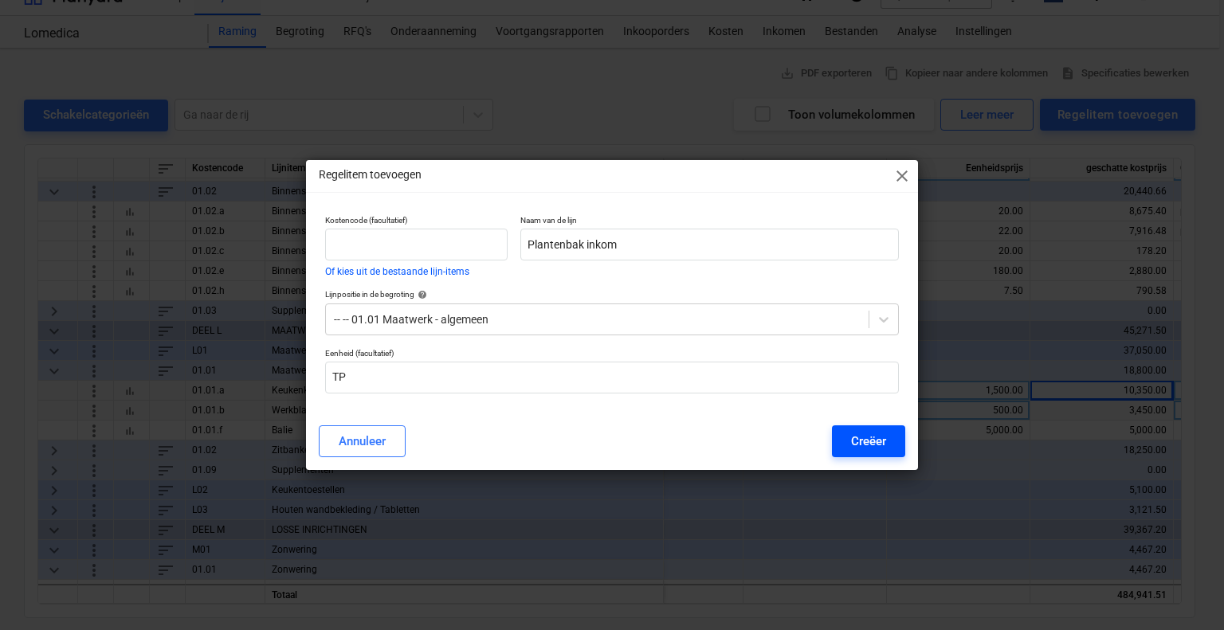
click at [848, 441] on button "Creëer" at bounding box center [868, 442] width 73 height 32
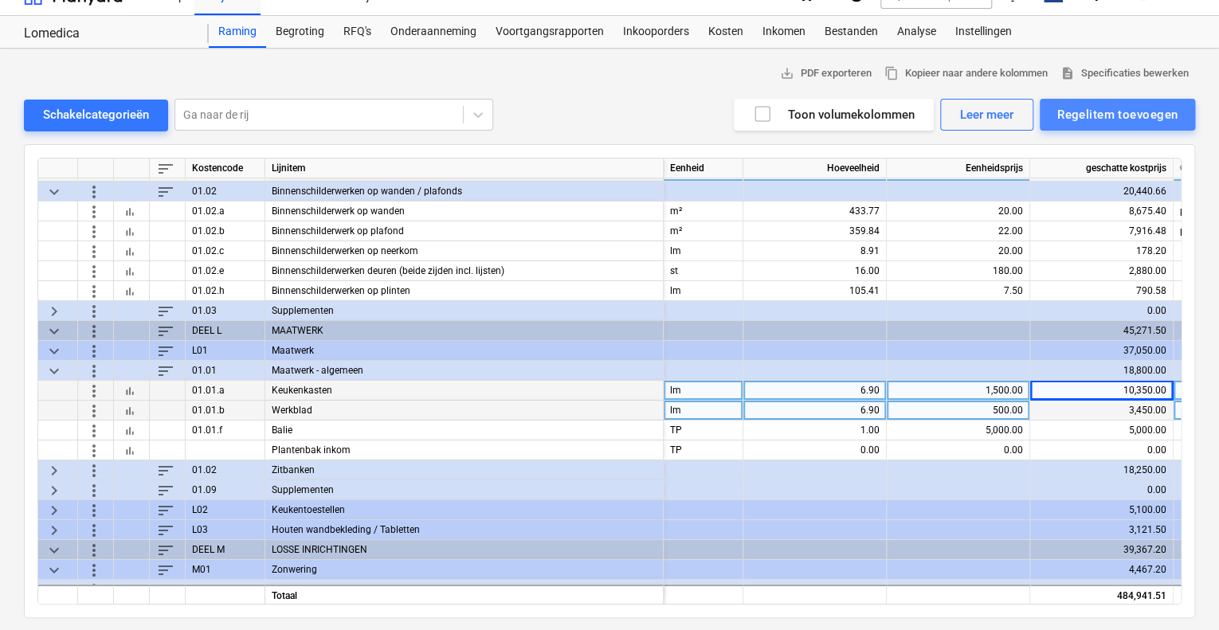
click at [1100, 117] on div "Regelitem toevoegen" at bounding box center [1117, 114] width 120 height 21
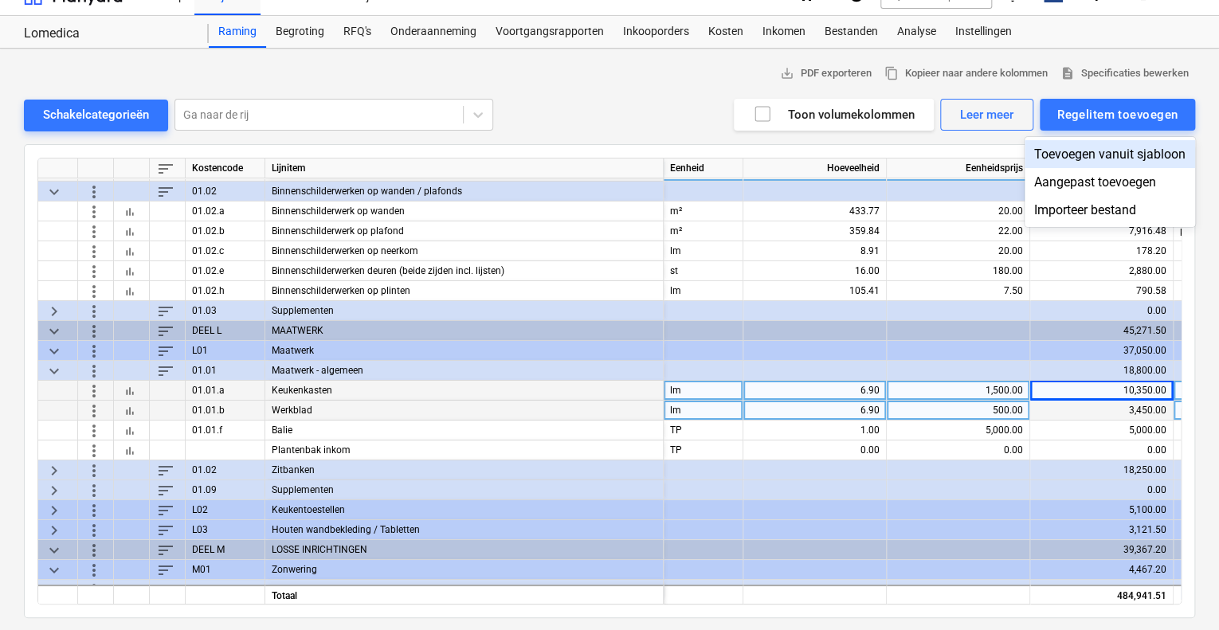
click at [1104, 151] on div "Toevoegen vanuit sjabloon" at bounding box center [1110, 154] width 171 height 28
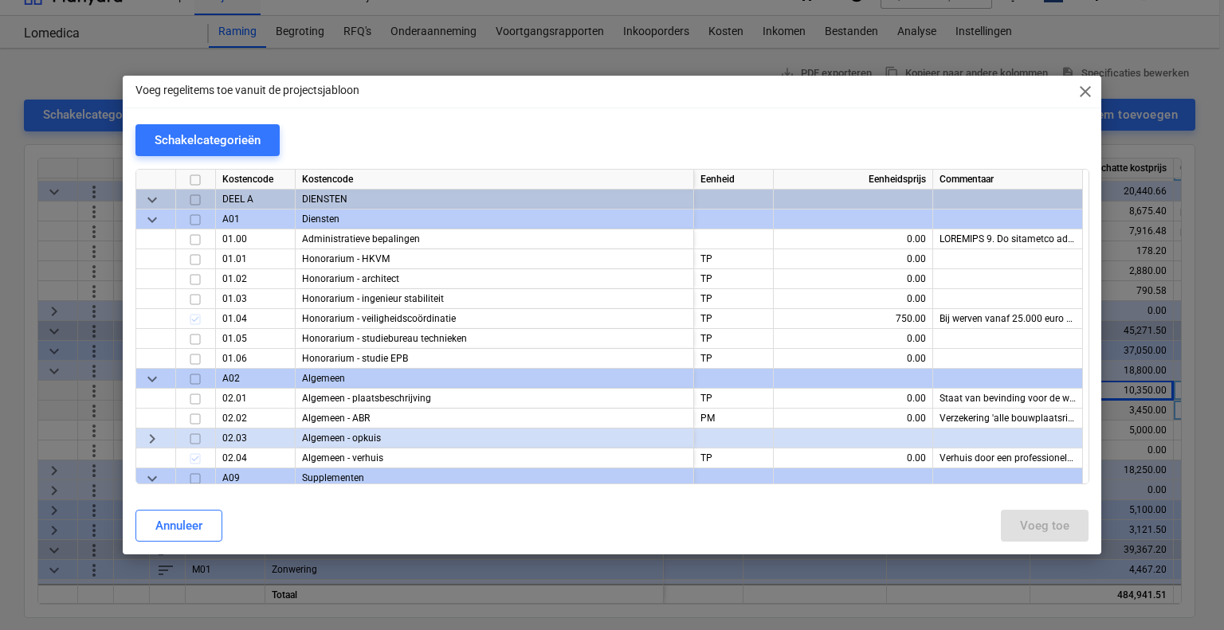
click at [1085, 92] on span "close" at bounding box center [1085, 91] width 19 height 19
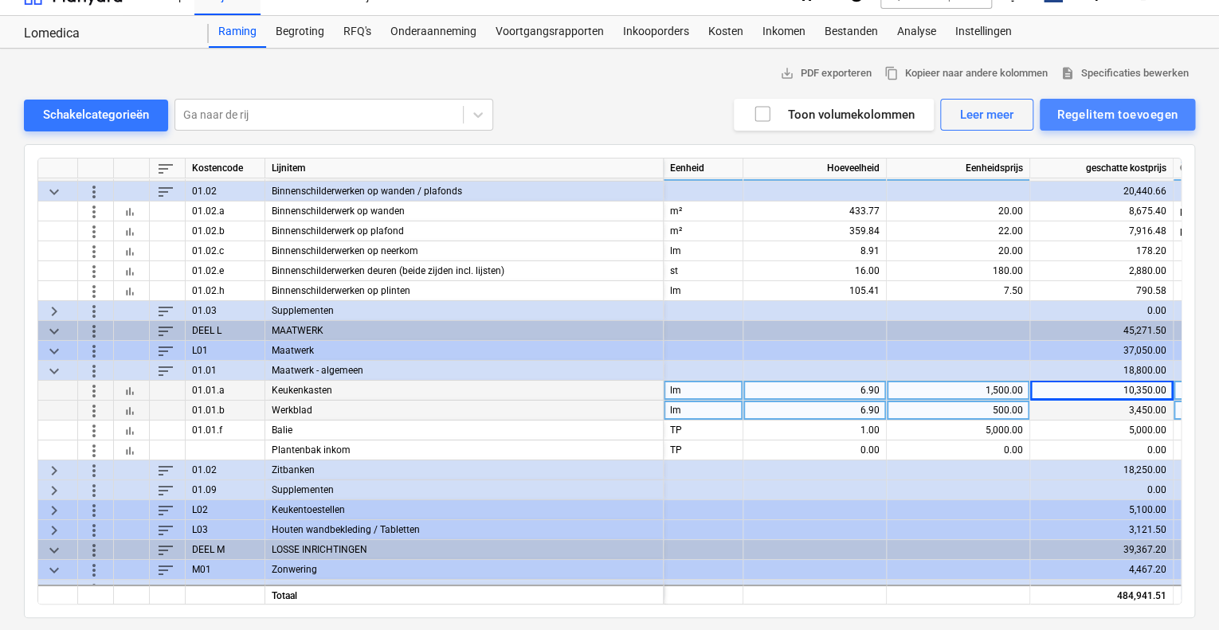
click at [1093, 112] on div "Regelitem toevoegen" at bounding box center [1117, 114] width 120 height 21
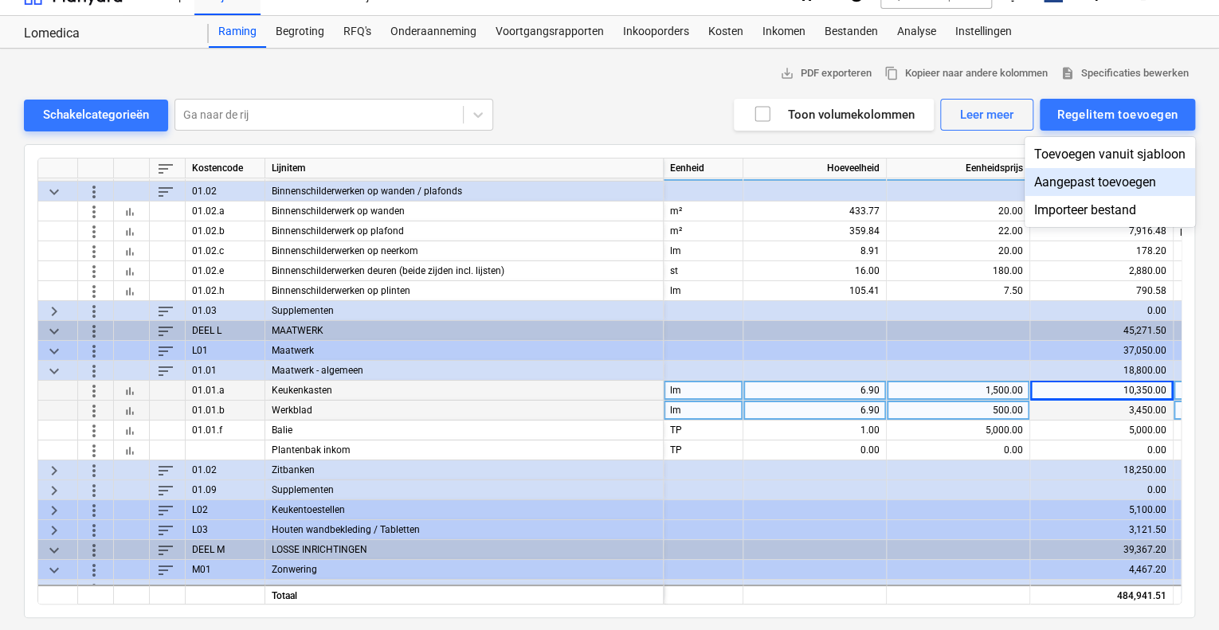
click at [1090, 177] on div "Aangepast toevoegen" at bounding box center [1110, 182] width 171 height 28
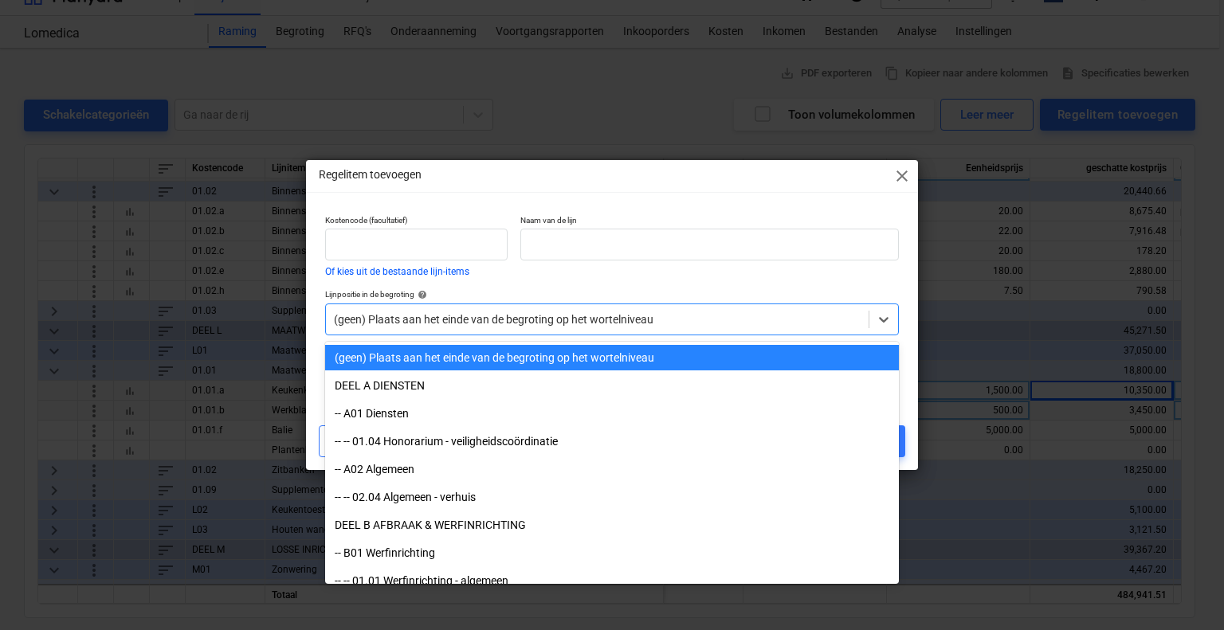
click at [615, 331] on div "(geen) Plaats aan het einde van de begroting op het wortelniveau" at bounding box center [612, 320] width 574 height 32
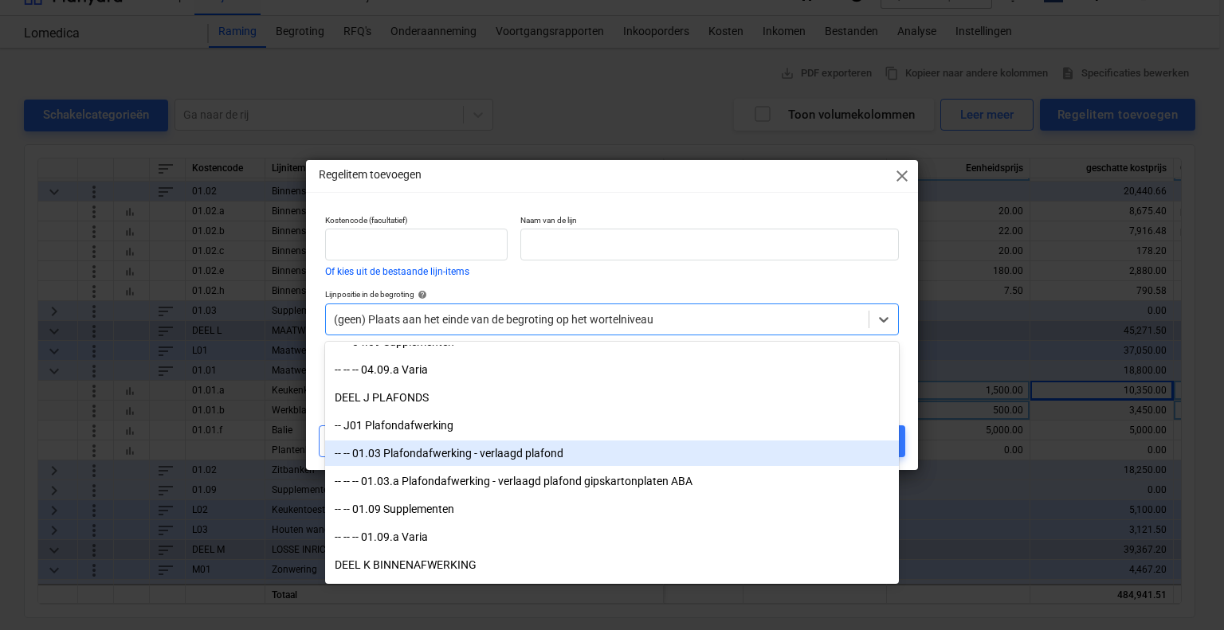
scroll to position [4542, 0]
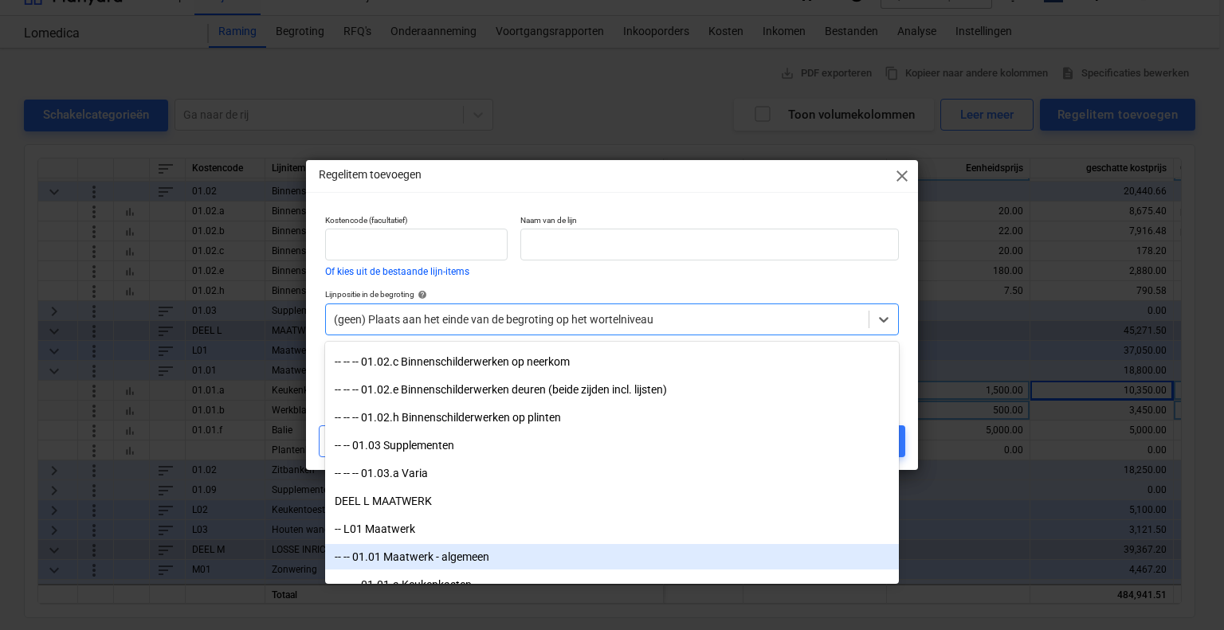
click at [519, 548] on div "-- -- 01.01 Maatwerk - algemeen" at bounding box center [612, 556] width 574 height 25
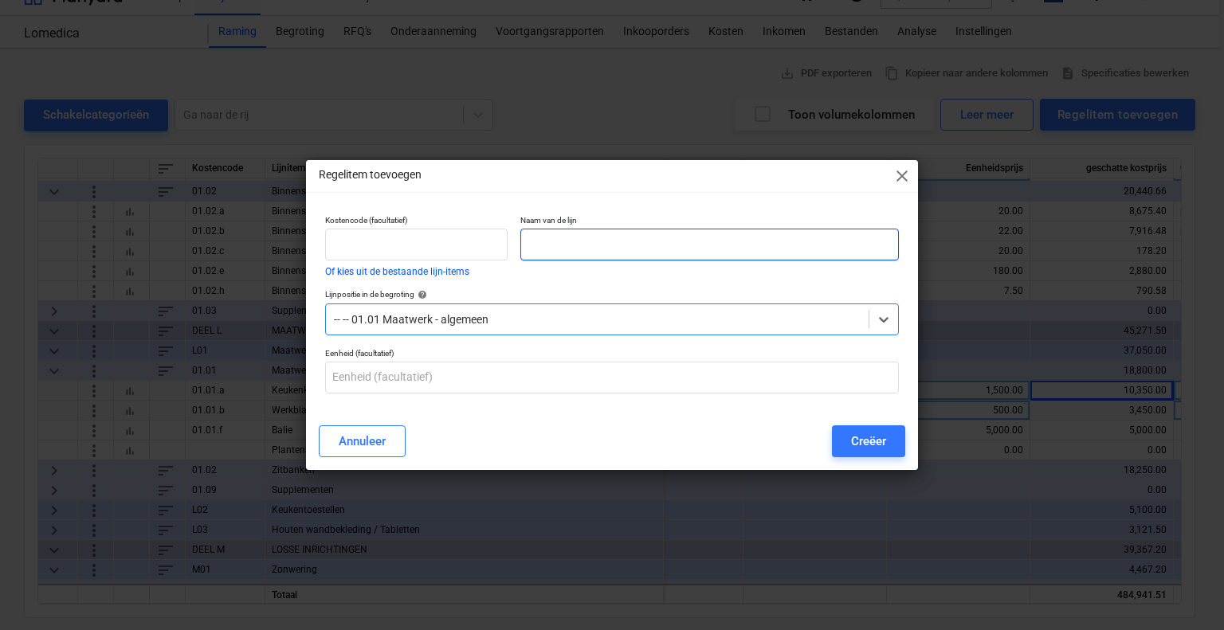
click at [546, 256] on input "text" at bounding box center [709, 245] width 379 height 32
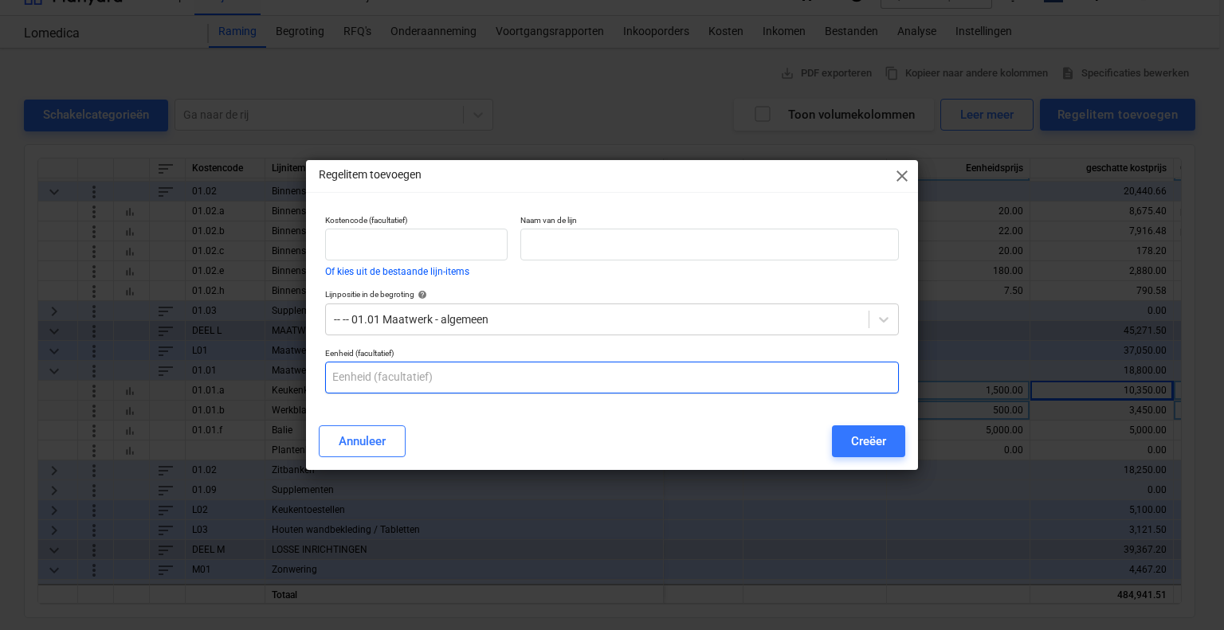
click at [421, 377] on input "text" at bounding box center [612, 378] width 574 height 32
type input "TP"
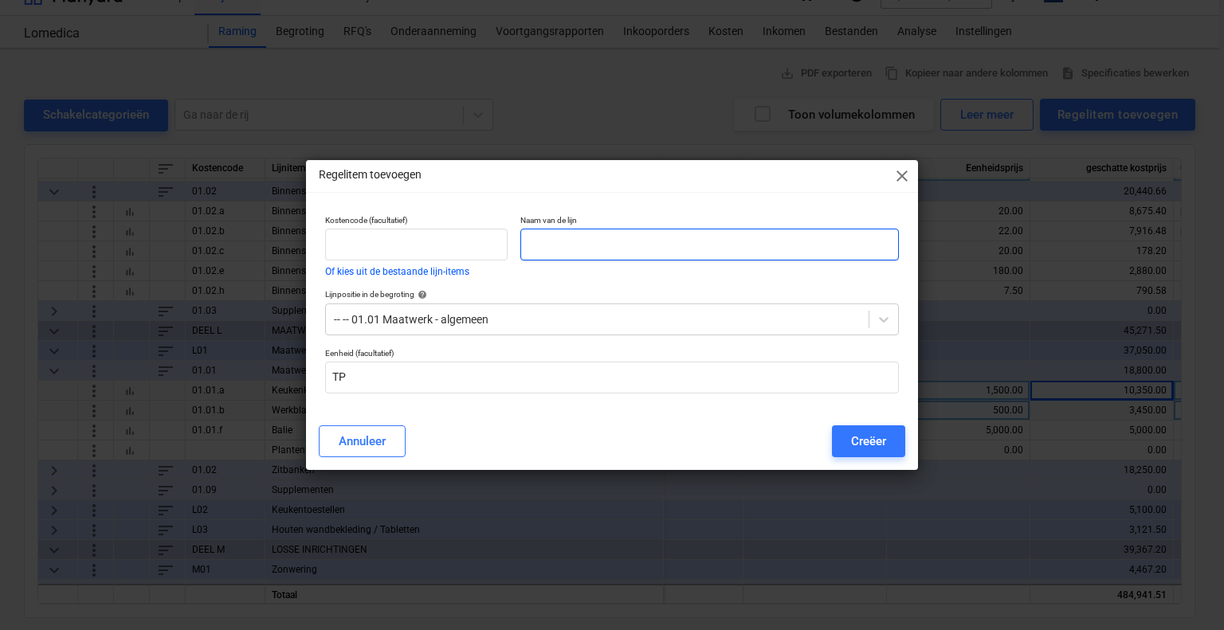
click at [559, 242] on input "text" at bounding box center [709, 245] width 379 height 32
type input "K"
type input "Lage kast wachtzaal"
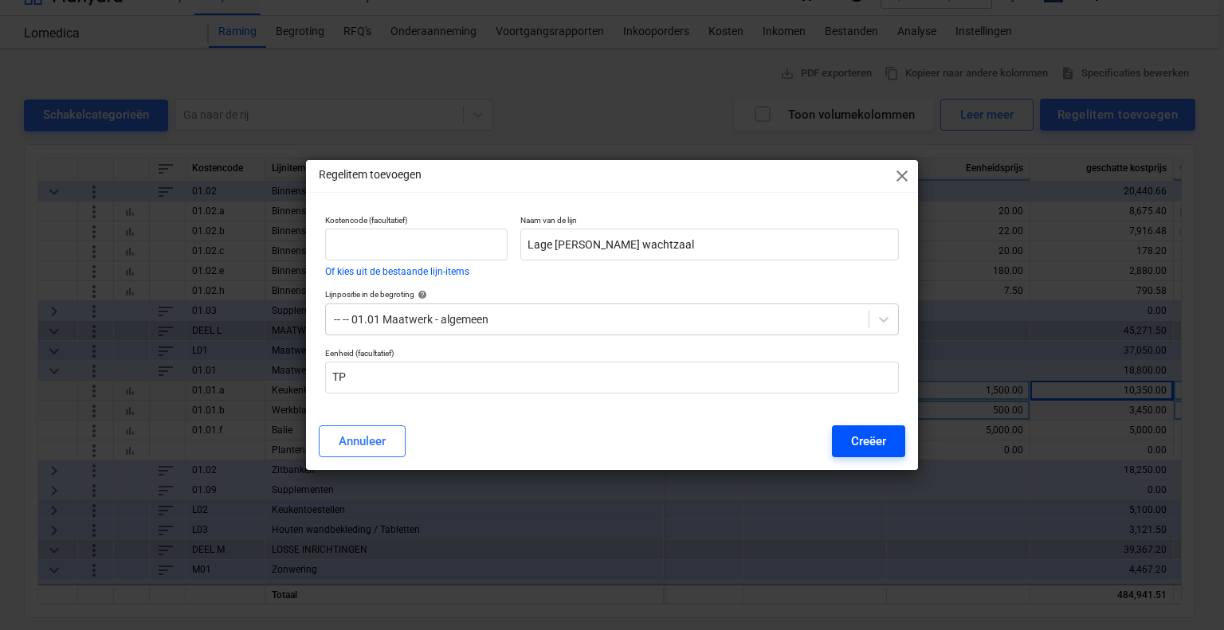
click at [842, 433] on button "Creëer" at bounding box center [868, 442] width 73 height 32
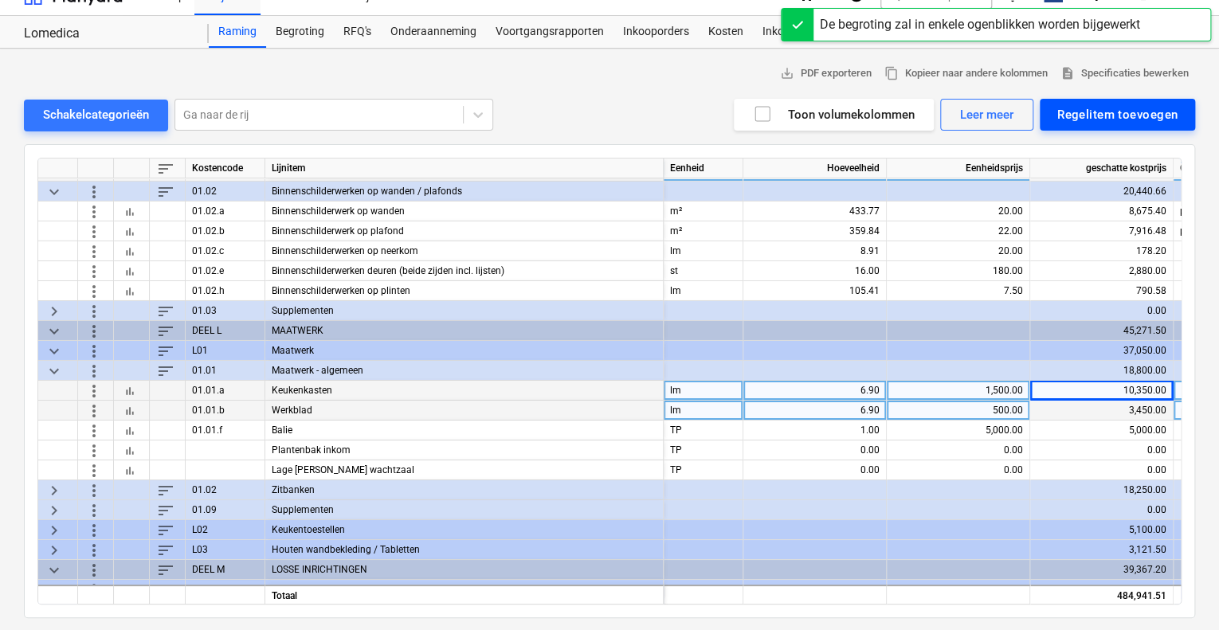
click at [1058, 129] on button "Regelitem toevoegen" at bounding box center [1117, 115] width 155 height 32
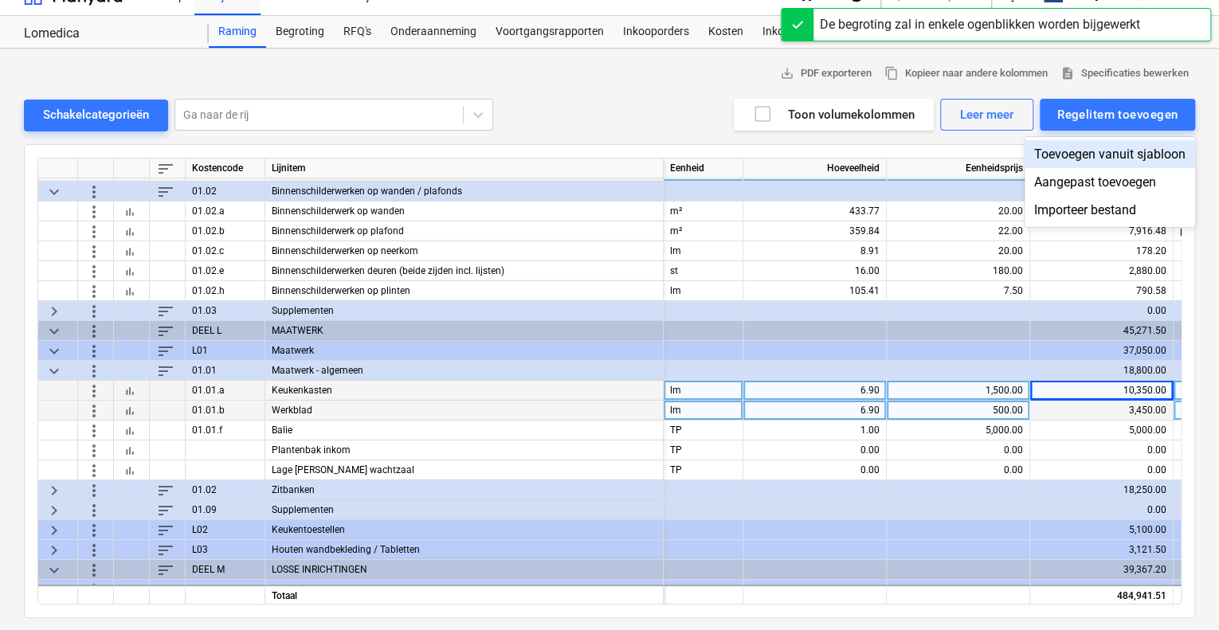
click at [1063, 157] on div "Toevoegen vanuit sjabloon" at bounding box center [1110, 154] width 171 height 28
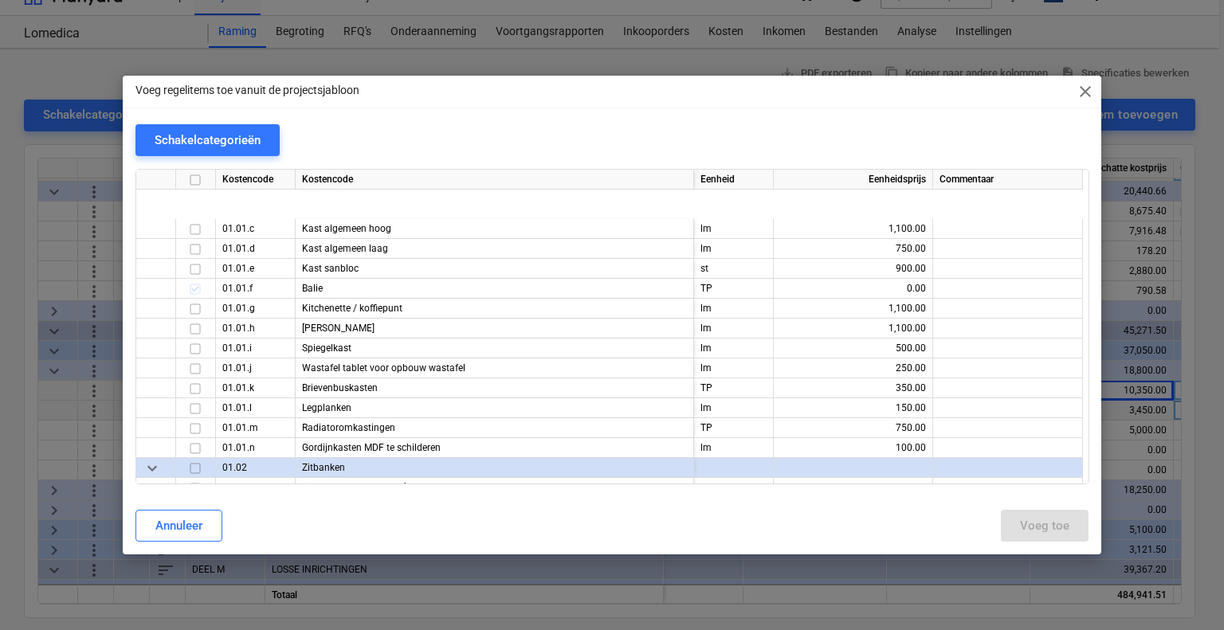
scroll to position [6455, 0]
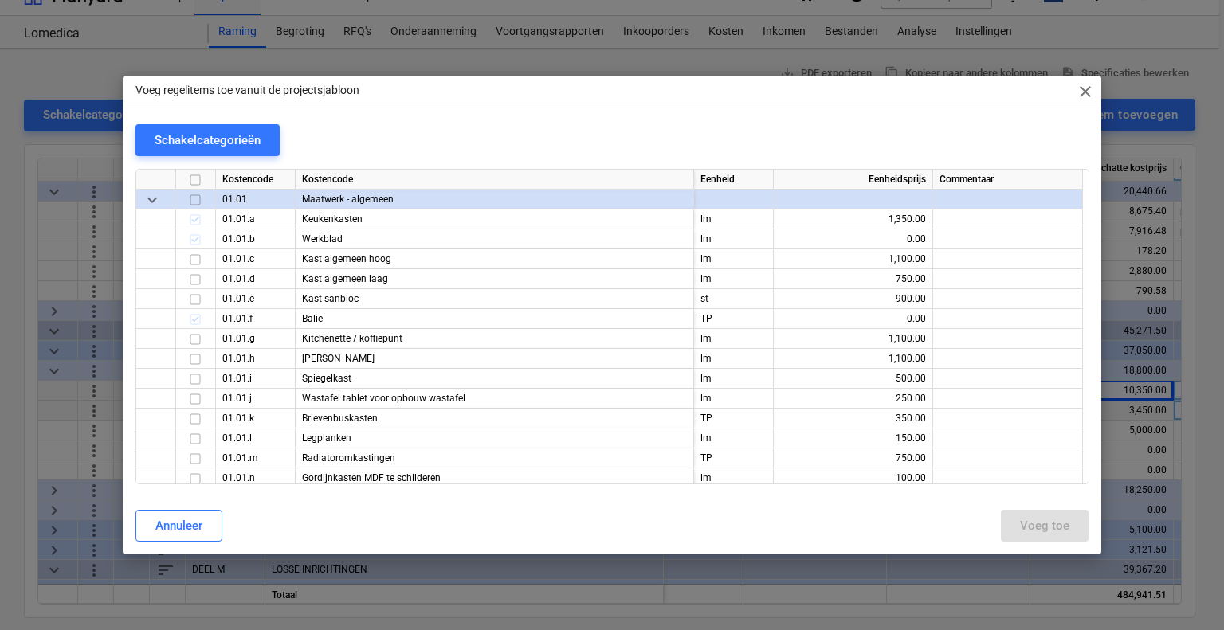
click at [1088, 86] on span "close" at bounding box center [1085, 91] width 19 height 19
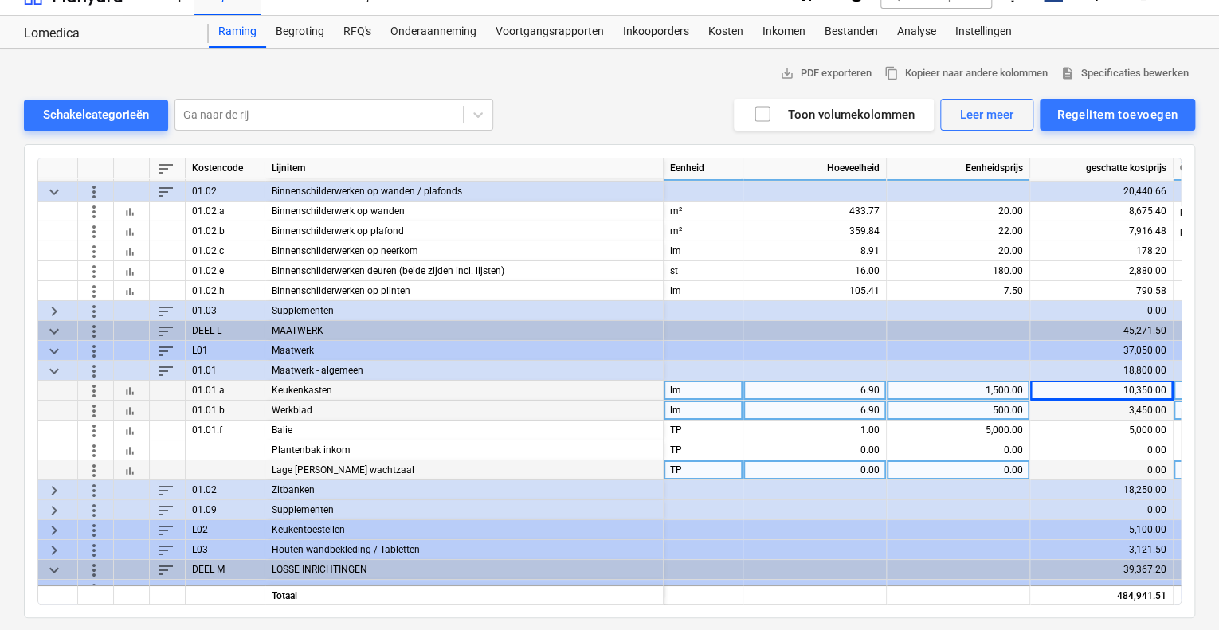
click at [88, 465] on span "more_vert" at bounding box center [93, 470] width 19 height 19
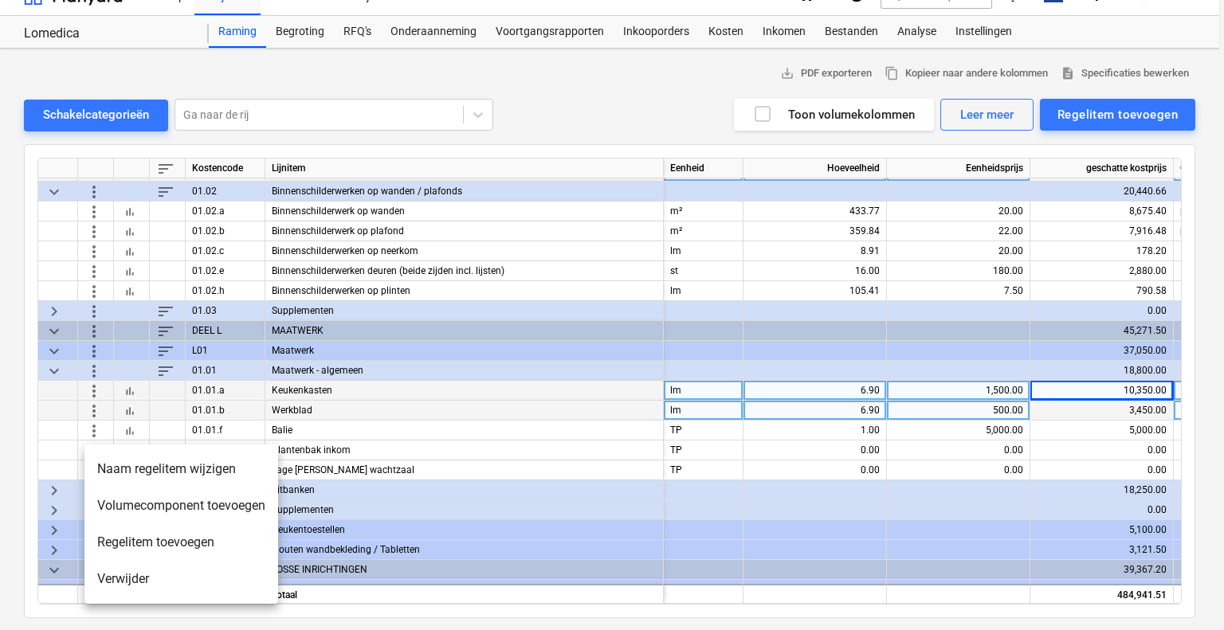
click at [983, 464] on div at bounding box center [612, 315] width 1224 height 630
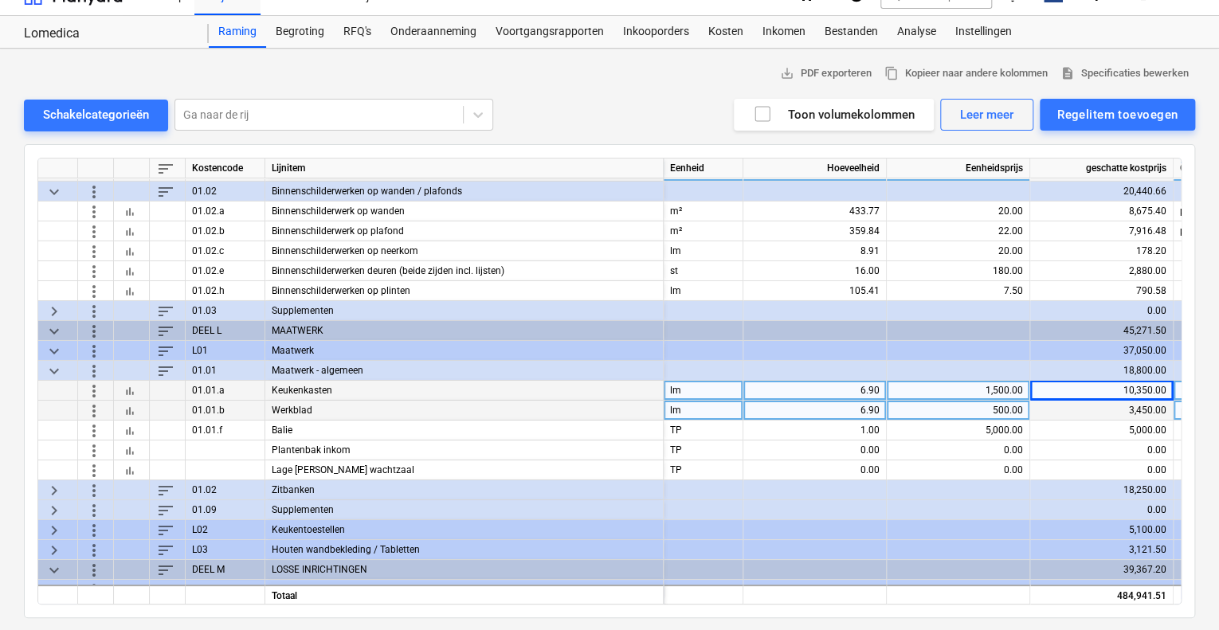
click at [976, 468] on div "0.00" at bounding box center [958, 471] width 130 height 20
type input "è"
type input "750"
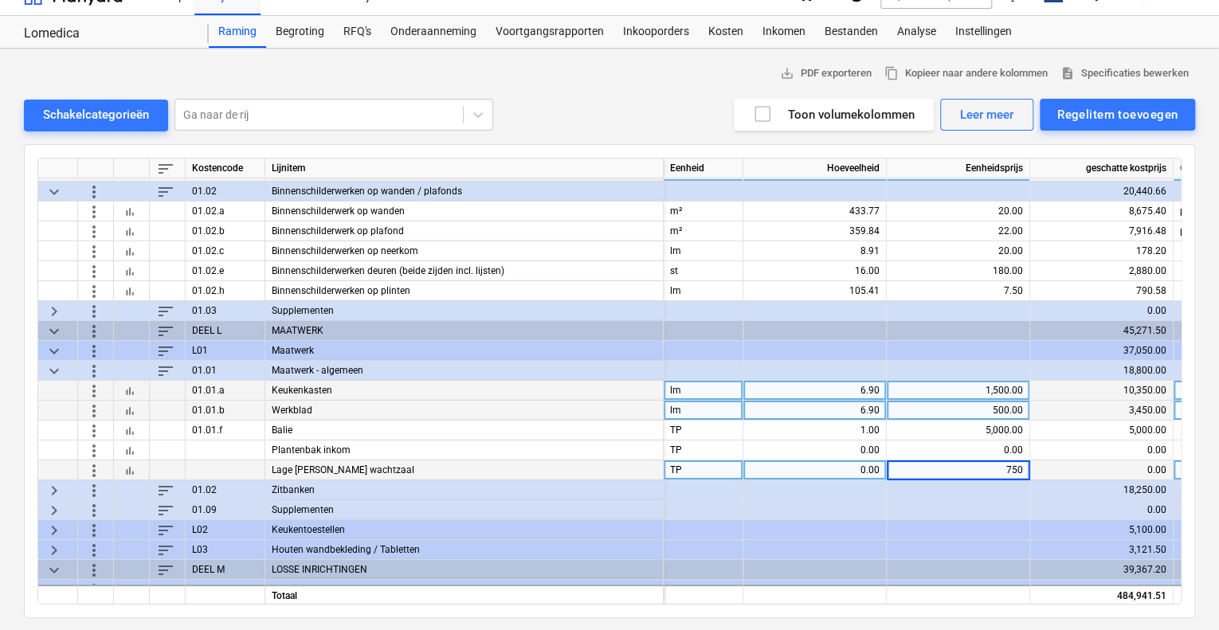
click at [692, 469] on div "TP" at bounding box center [704, 471] width 80 height 20
type input "lm"
type input "1.85"
click at [1096, 115] on div "Regelitem toevoegen" at bounding box center [1117, 114] width 120 height 21
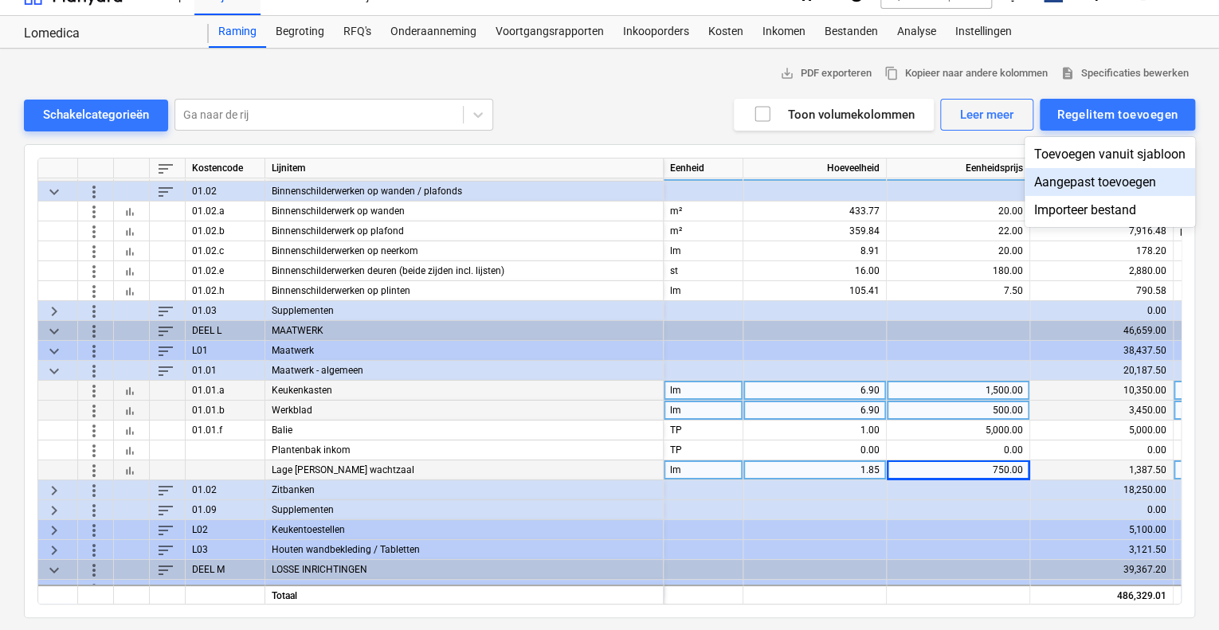
click at [1077, 184] on div "Aangepast toevoegen" at bounding box center [1110, 182] width 171 height 28
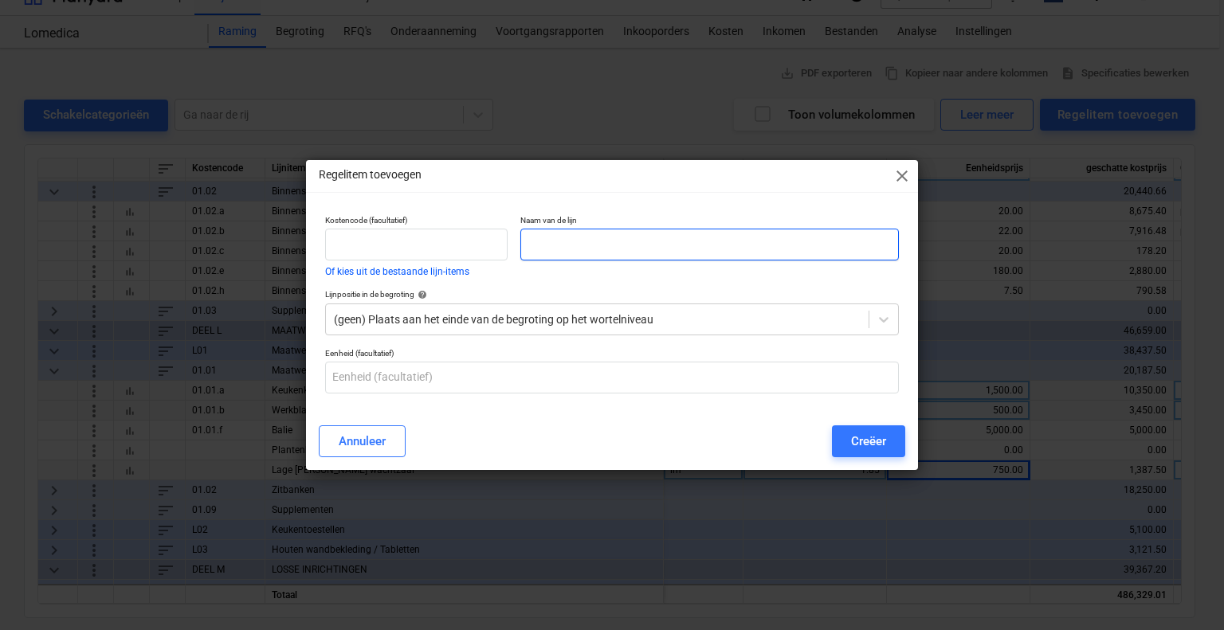
click at [574, 244] on input "text" at bounding box center [709, 245] width 379 height 32
type input "Lockers"
click at [606, 314] on div at bounding box center [597, 320] width 527 height 16
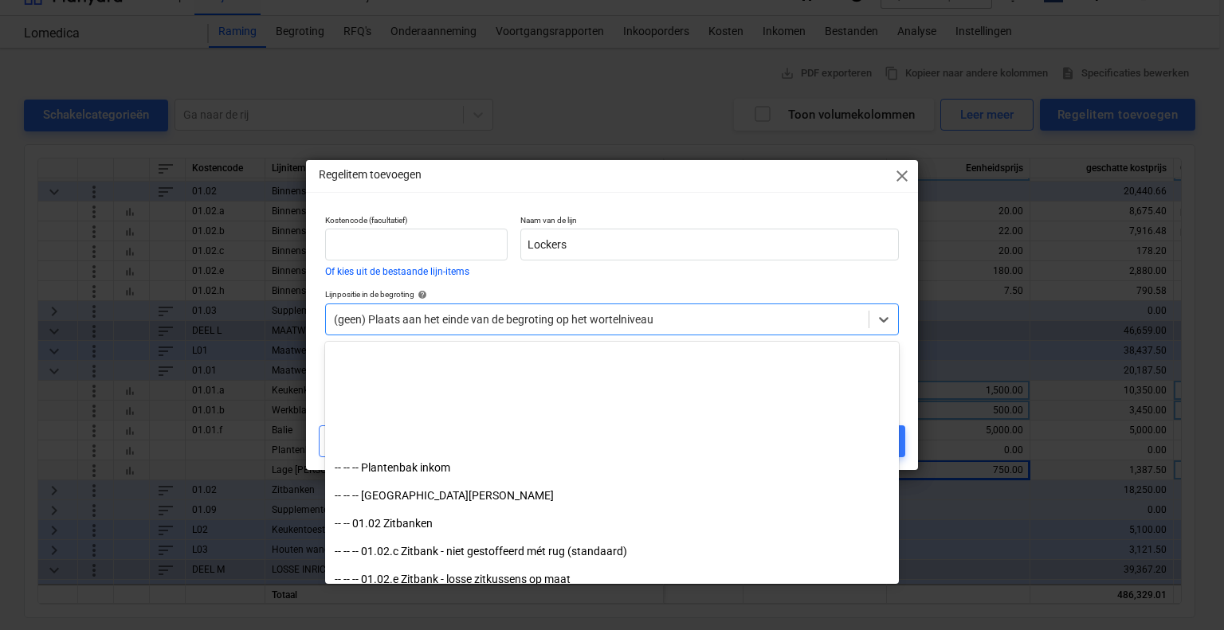
scroll to position [4702, 0]
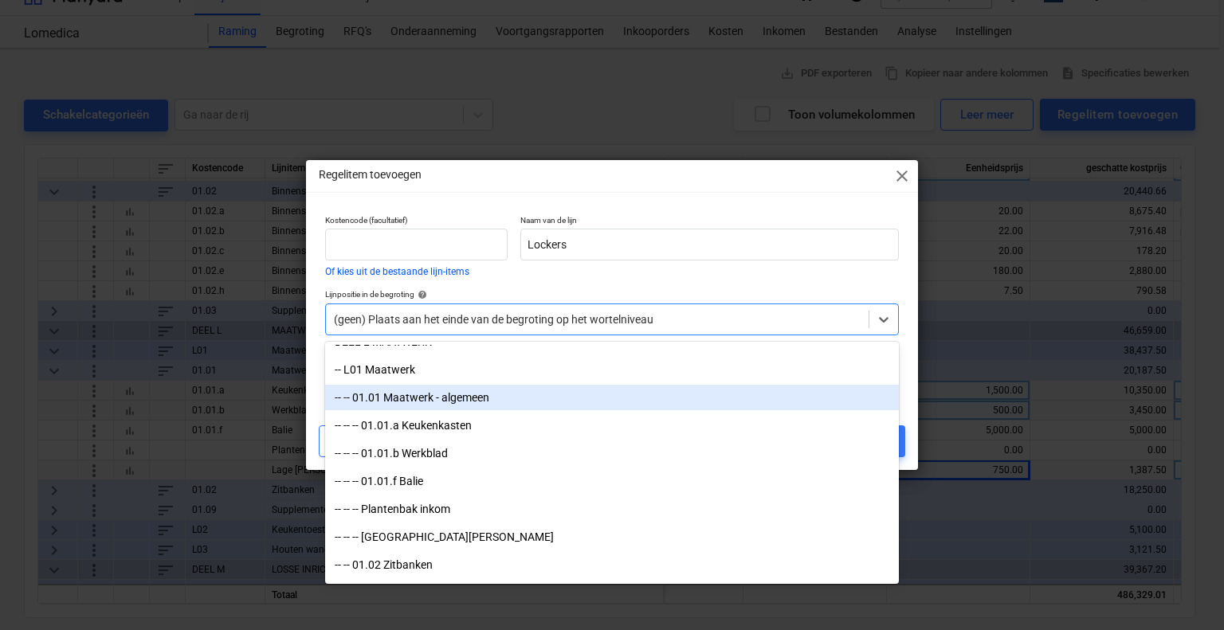
click at [520, 403] on div "-- -- 01.01 Maatwerk - algemeen" at bounding box center [612, 397] width 574 height 25
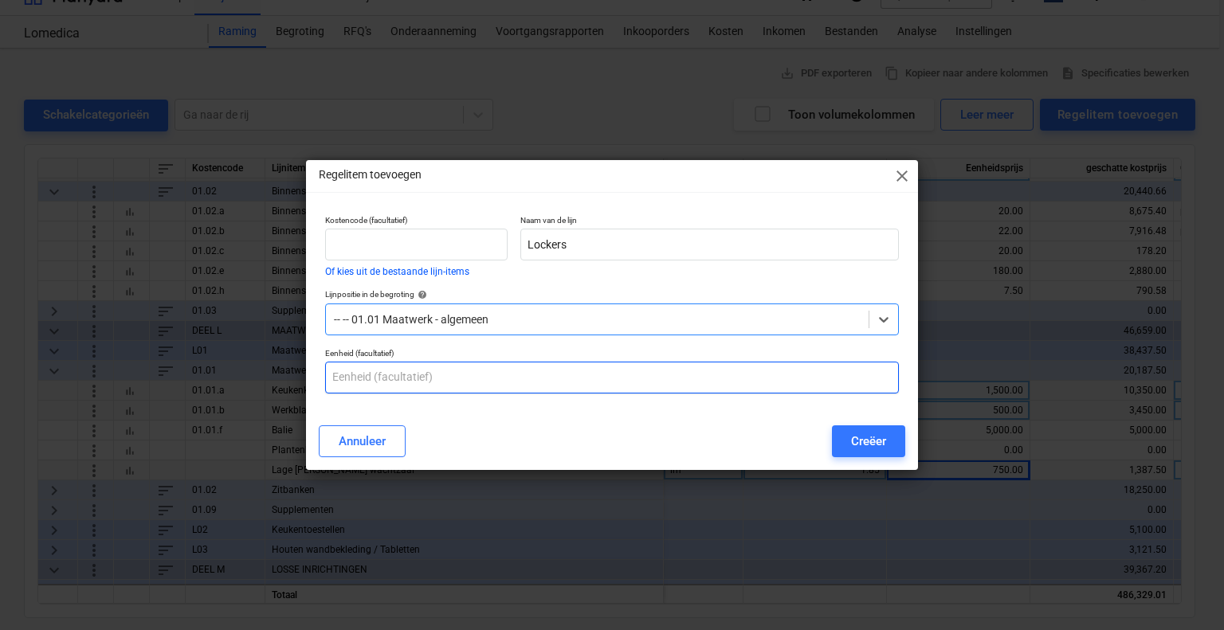
click at [398, 381] on input "text" at bounding box center [612, 378] width 574 height 32
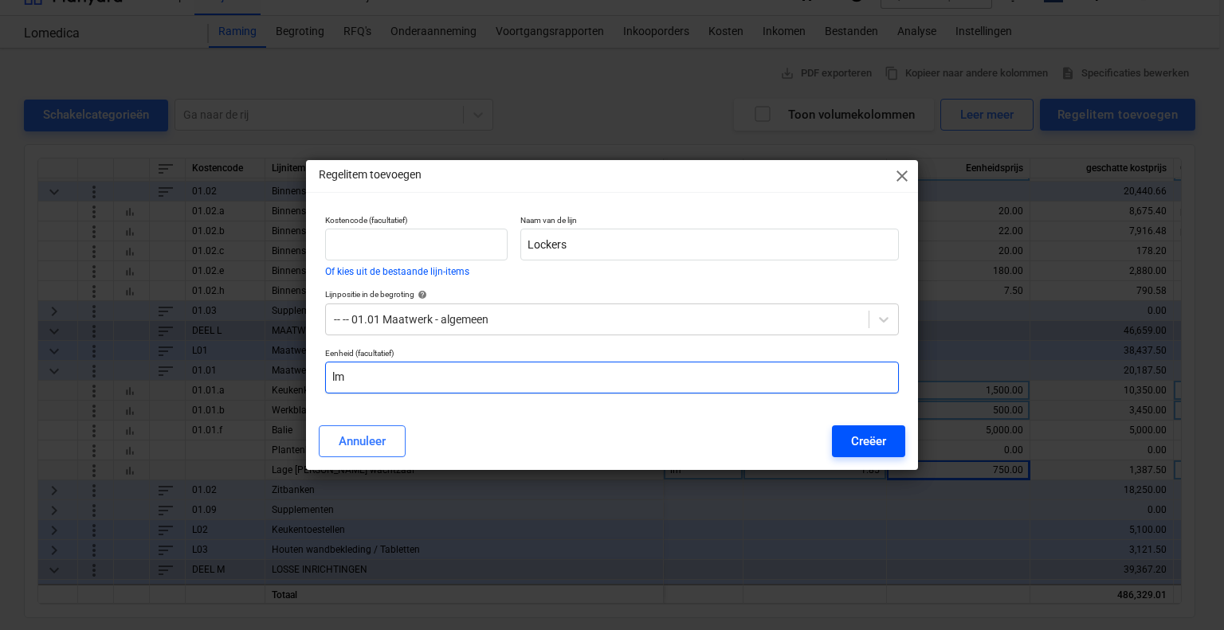
type input "lm"
click at [882, 442] on div "Creëer" at bounding box center [868, 441] width 35 height 21
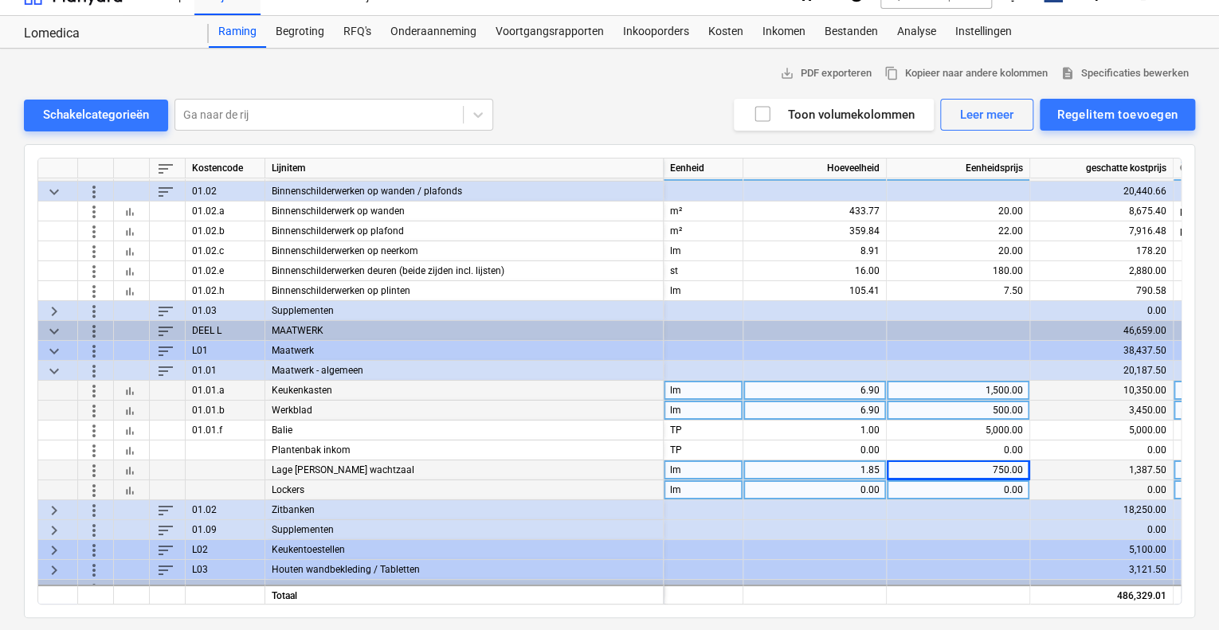
click at [92, 488] on span "more_vert" at bounding box center [93, 490] width 19 height 19
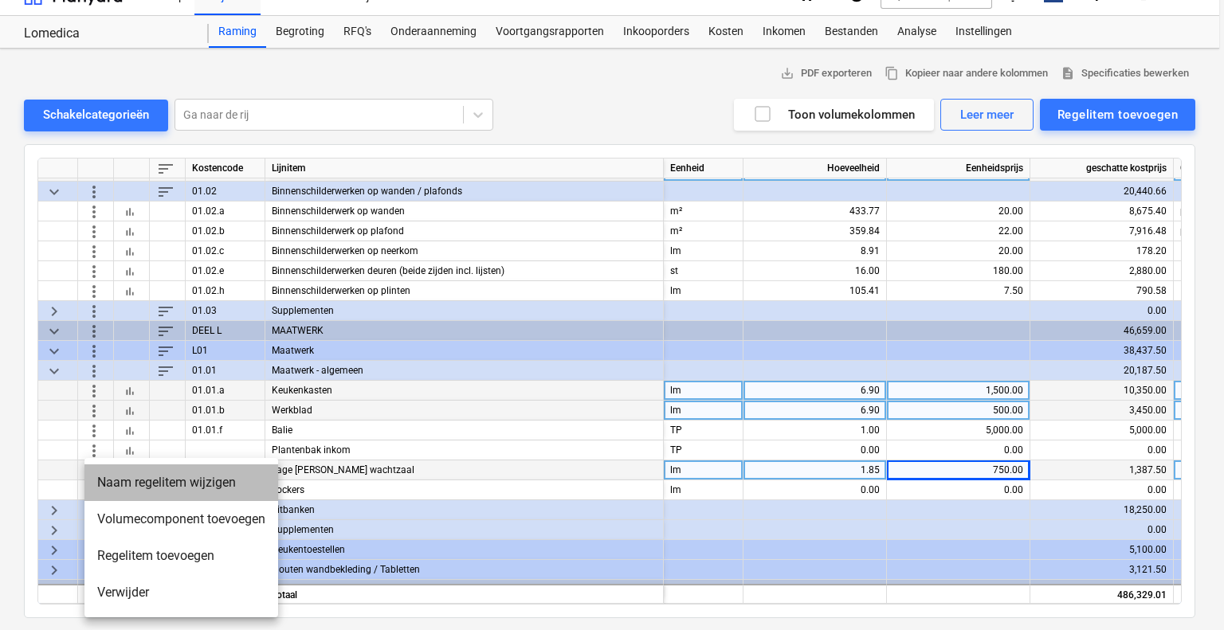
click at [138, 481] on li "Naam regelitem wijzigen" at bounding box center [181, 483] width 194 height 37
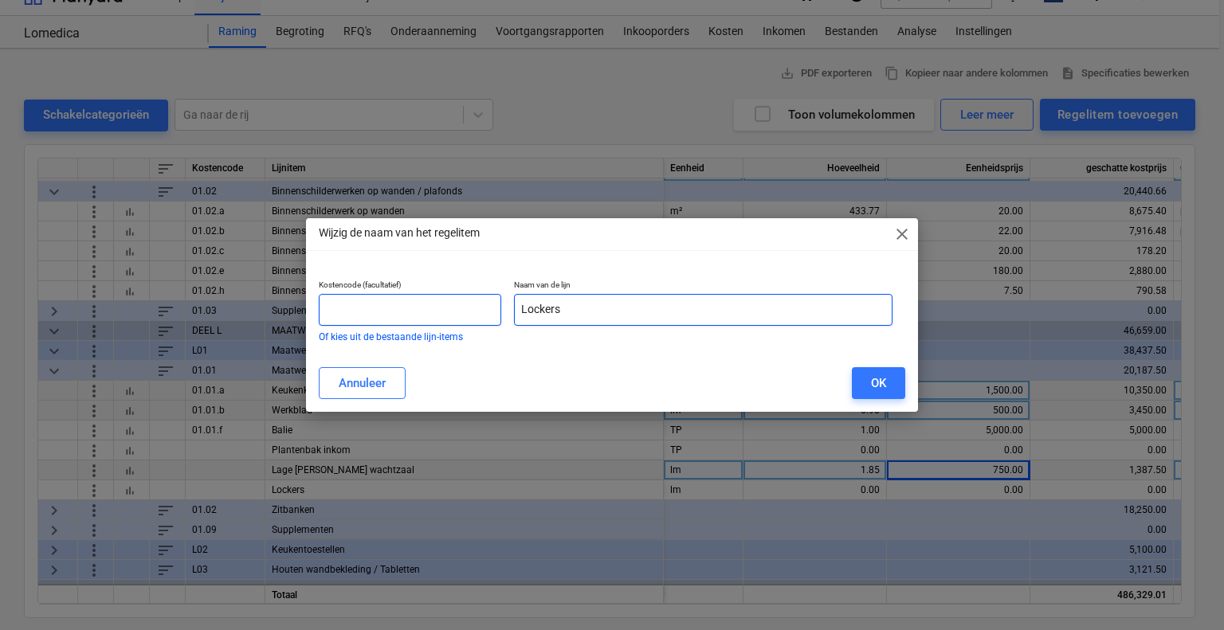
drag, startPoint x: 610, startPoint y: 308, endPoint x: 485, endPoint y: 306, distance: 124.3
click at [485, 306] on div "Kostencode (facultatief) Of kies uit de bestaande lijn-items Naam van de lijn L…" at bounding box center [605, 310] width 586 height 74
type input "Kast secretariaat"
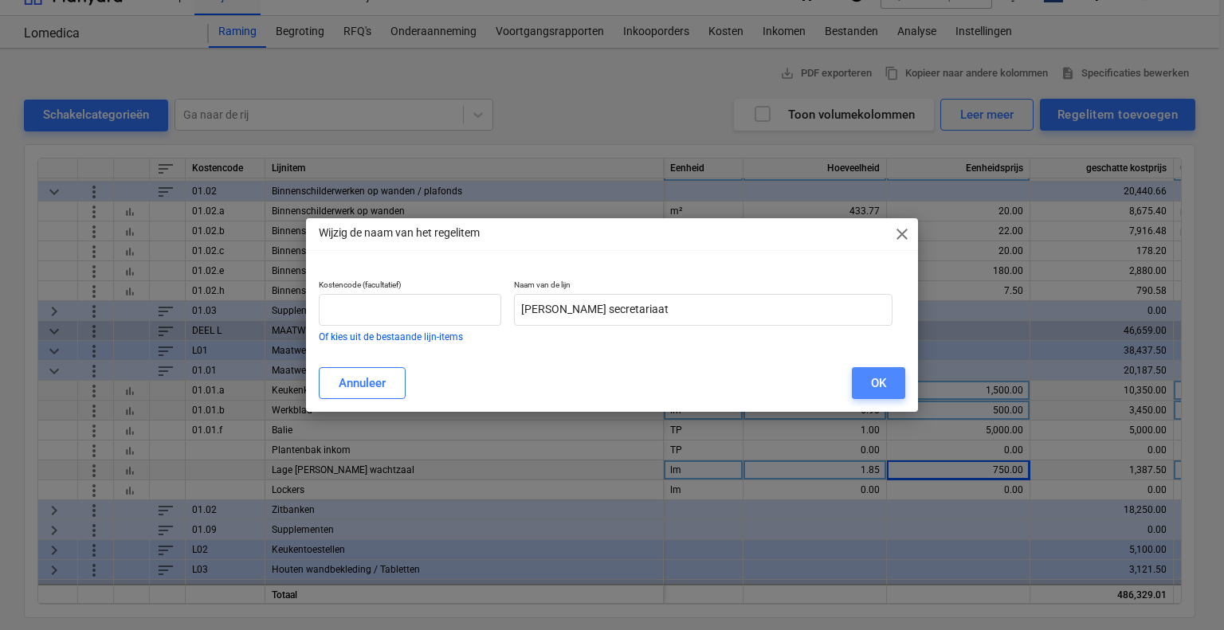
click at [865, 372] on button "OK" at bounding box center [878, 383] width 53 height 32
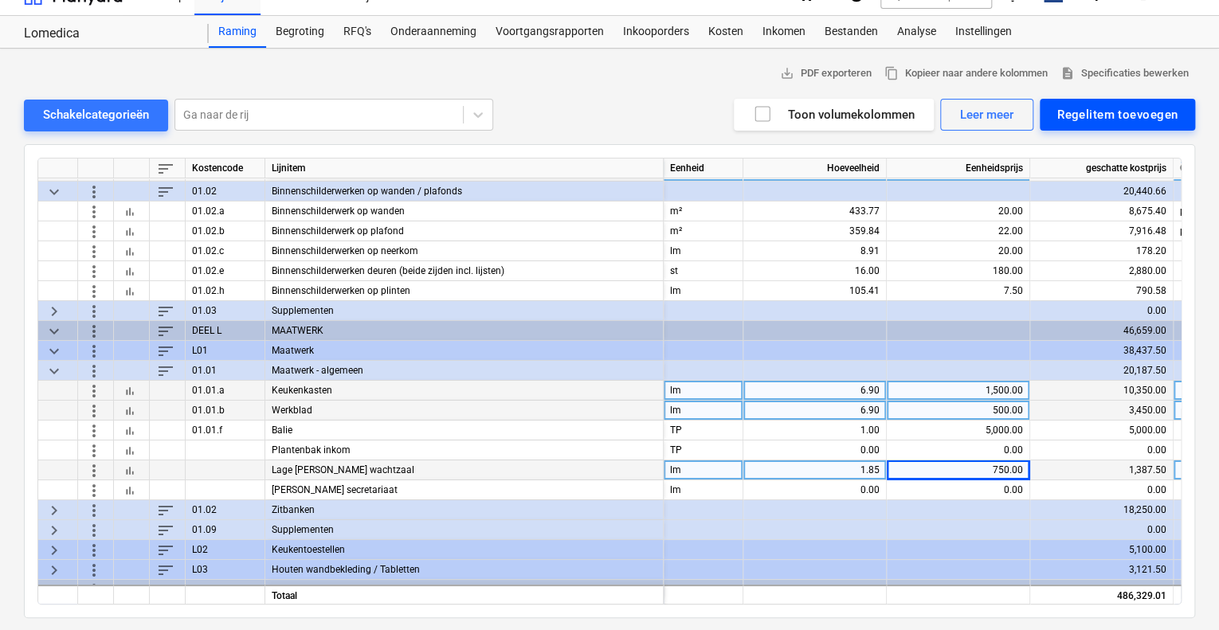
click at [1077, 115] on div "Regelitem toevoegen" at bounding box center [1117, 114] width 120 height 21
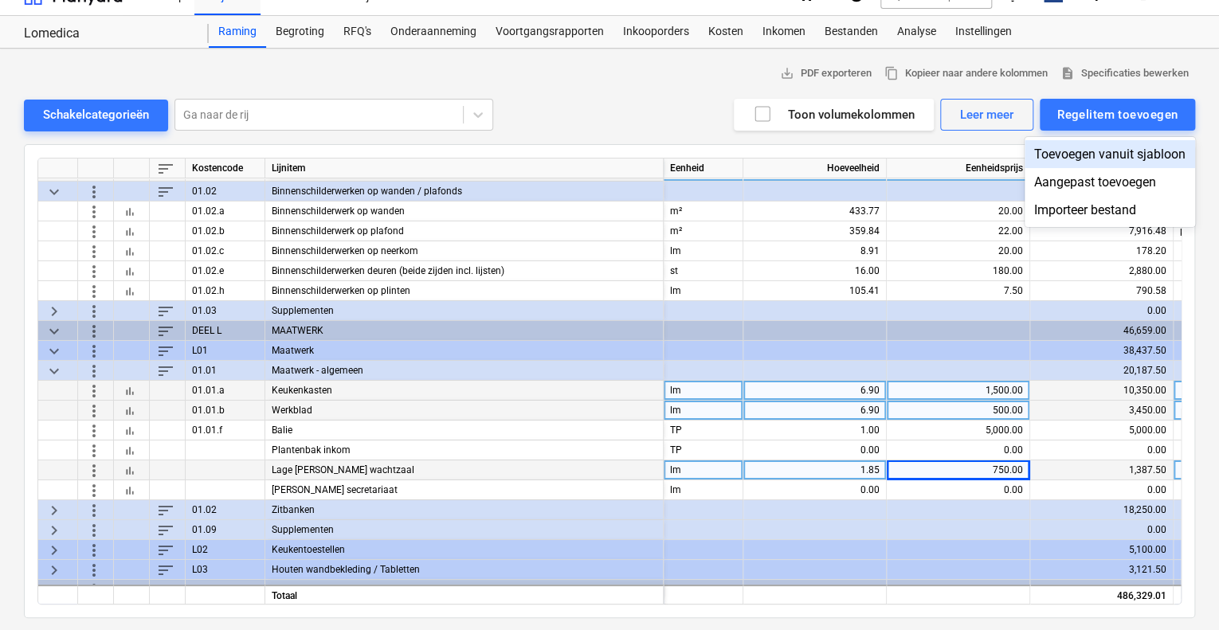
click at [1088, 153] on div "Toevoegen vanuit sjabloon" at bounding box center [1110, 154] width 171 height 28
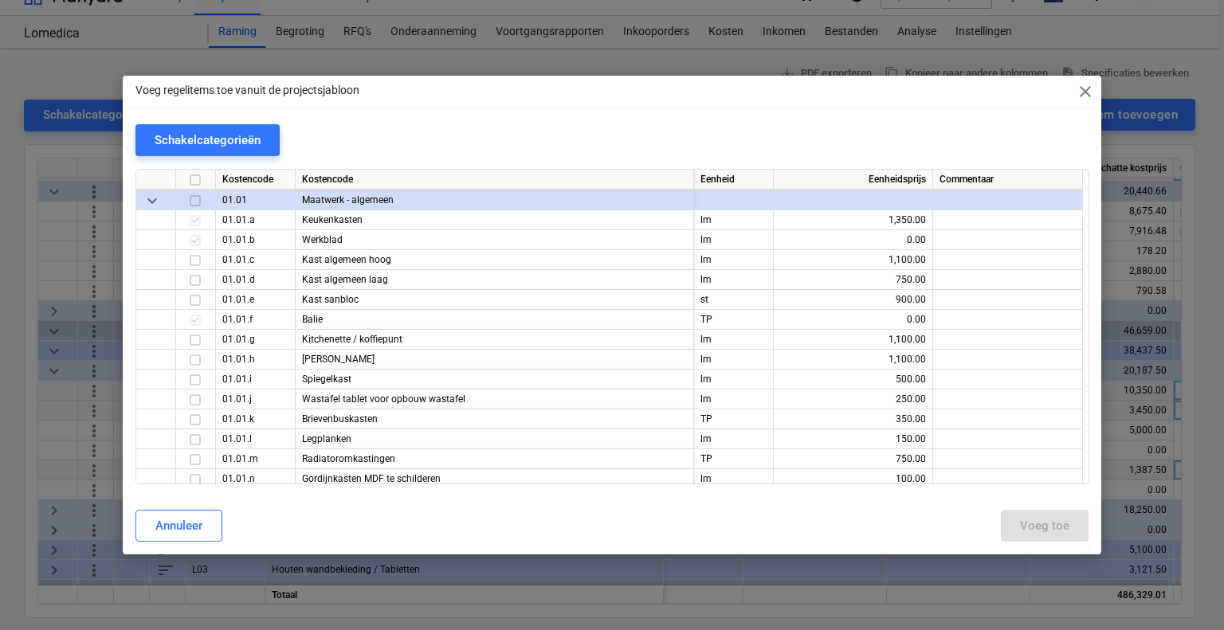
scroll to position [6455, 0]
click at [1089, 92] on span "close" at bounding box center [1085, 91] width 19 height 19
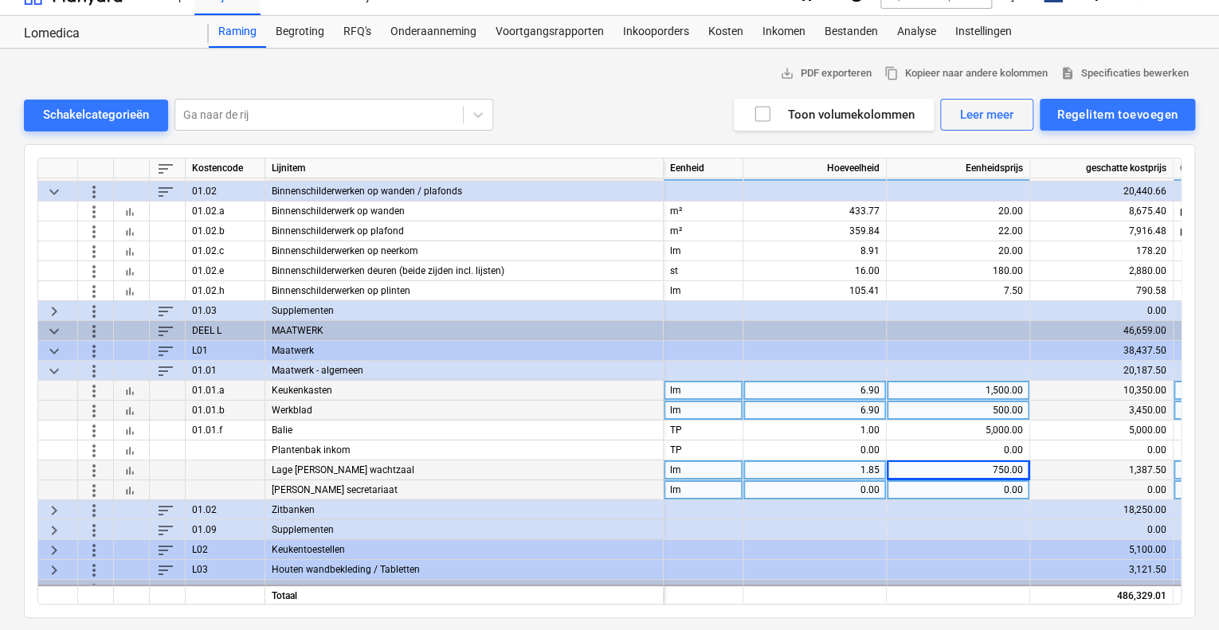
click at [928, 484] on div "0.00" at bounding box center [958, 491] width 130 height 20
type input "1100"
click at [856, 484] on div "0.00" at bounding box center [815, 491] width 130 height 20
type input "1.8"
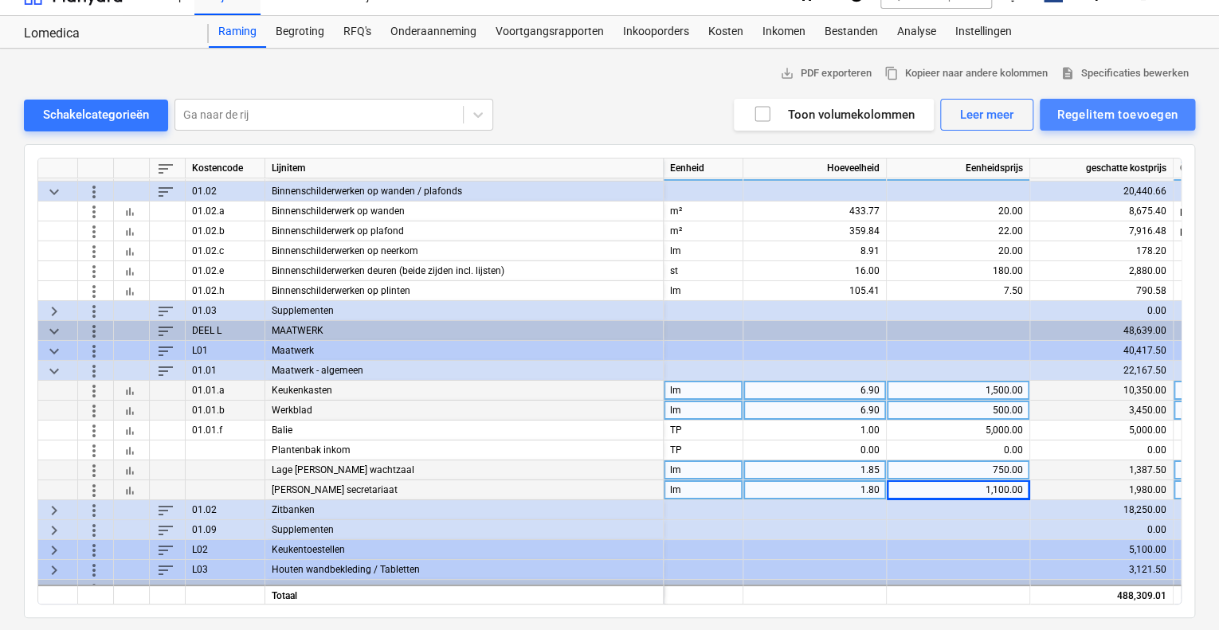
click at [1094, 112] on div "Regelitem toevoegen" at bounding box center [1117, 114] width 120 height 21
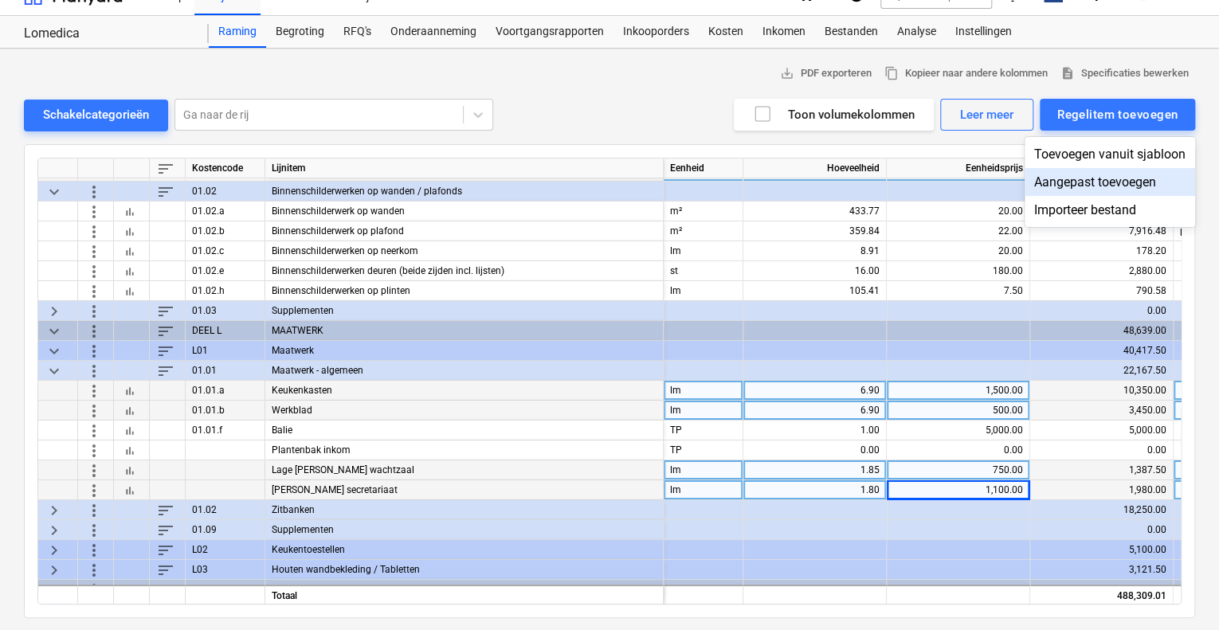
click at [1096, 174] on div "Aangepast toevoegen" at bounding box center [1110, 182] width 171 height 28
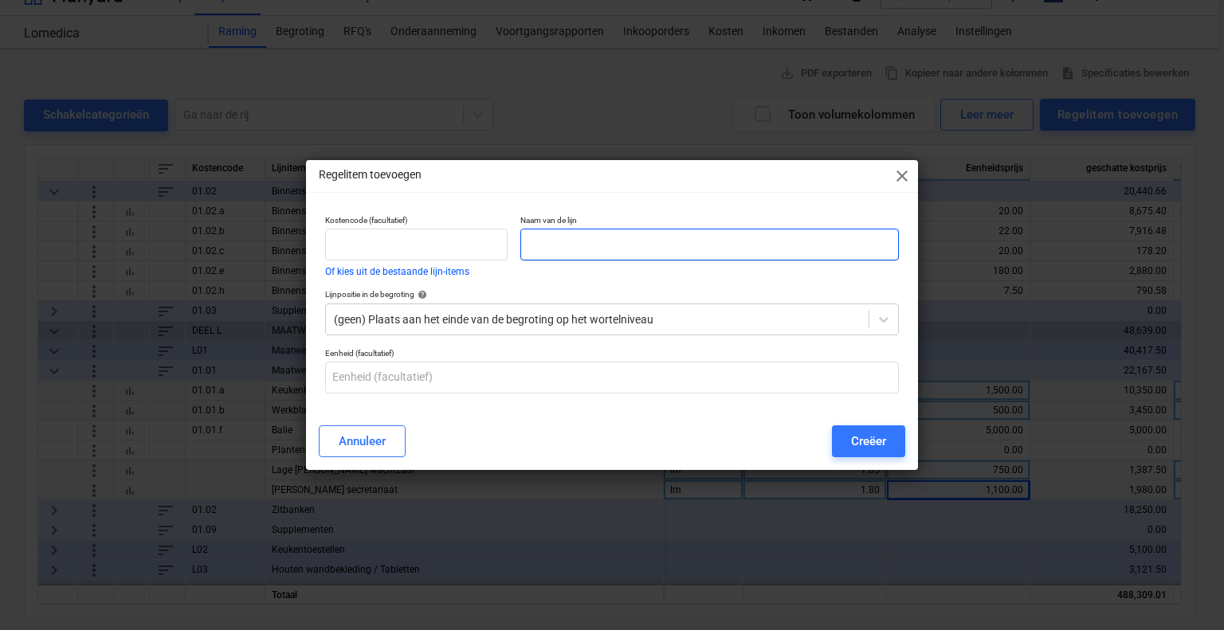
click at [615, 245] on input "text" at bounding box center [709, 245] width 379 height 32
type input "Lockers"
click at [611, 312] on div at bounding box center [597, 320] width 527 height 16
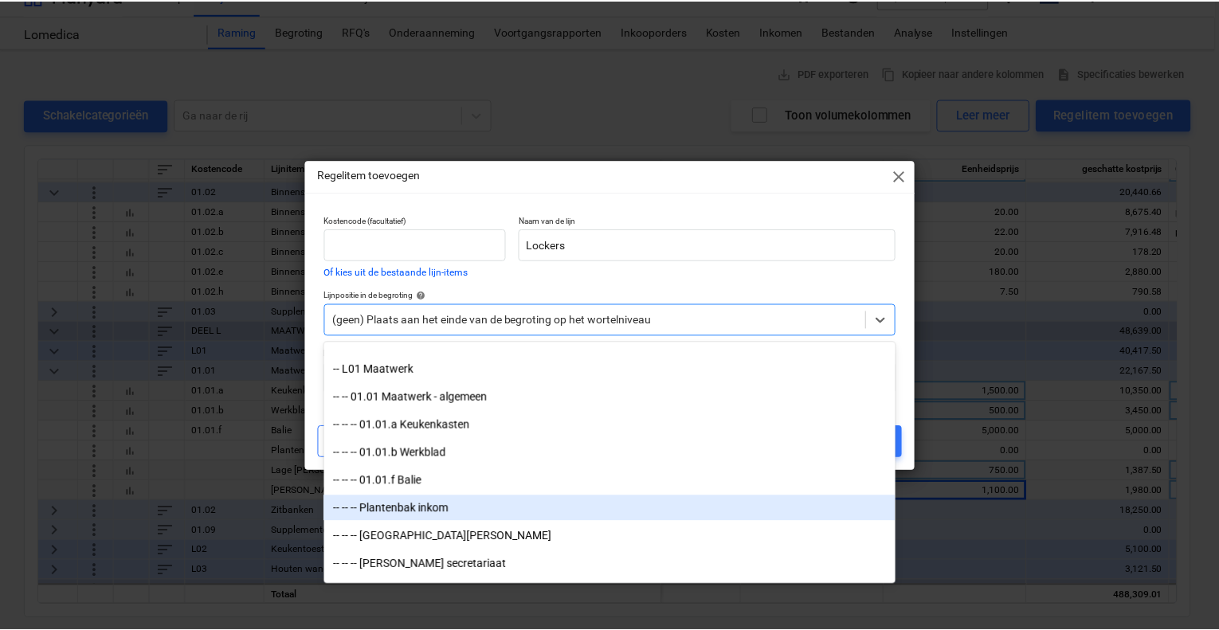
scroll to position [4702, 0]
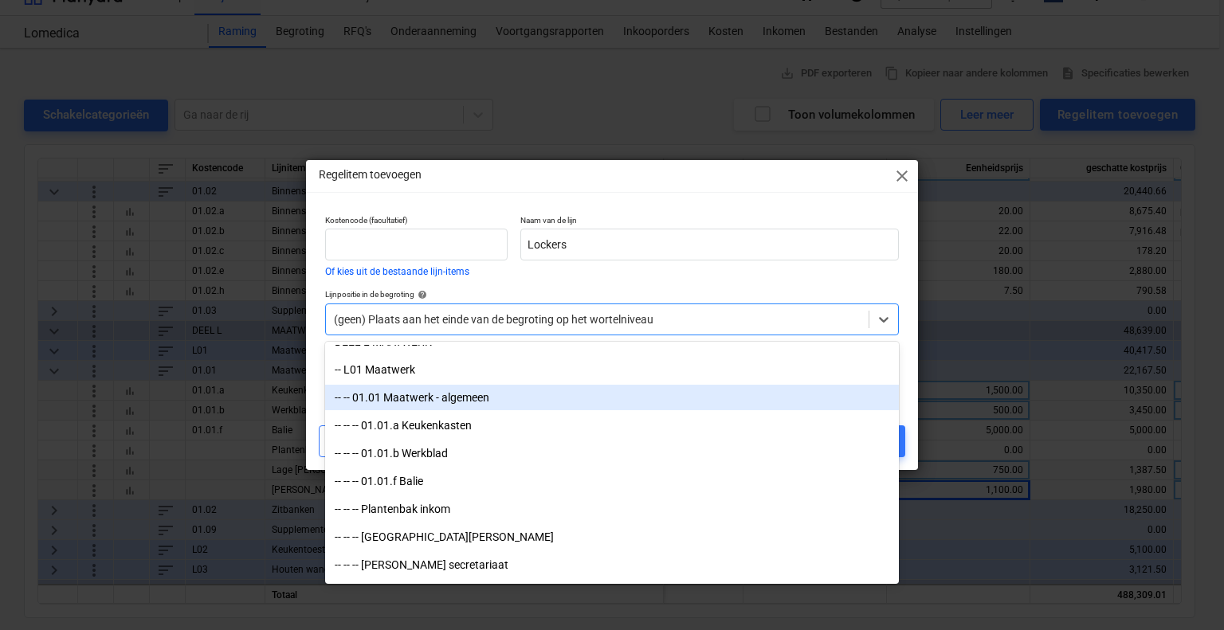
click at [517, 404] on div "-- -- 01.01 Maatwerk - algemeen" at bounding box center [612, 397] width 574 height 25
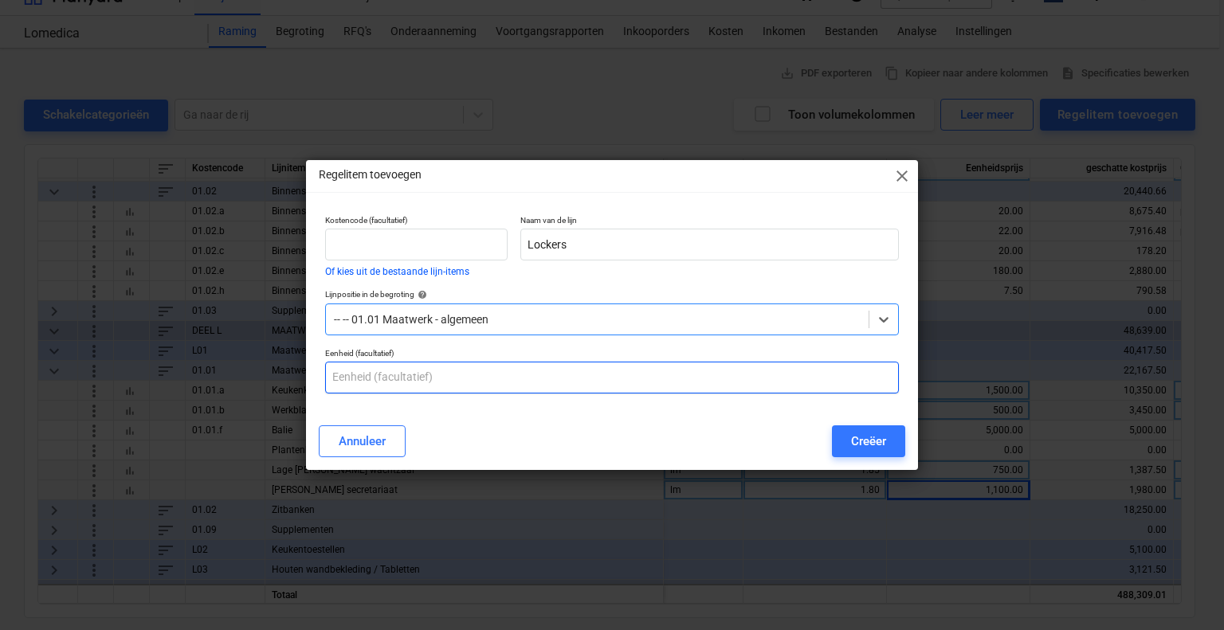
click at [467, 371] on input "text" at bounding box center [612, 378] width 574 height 32
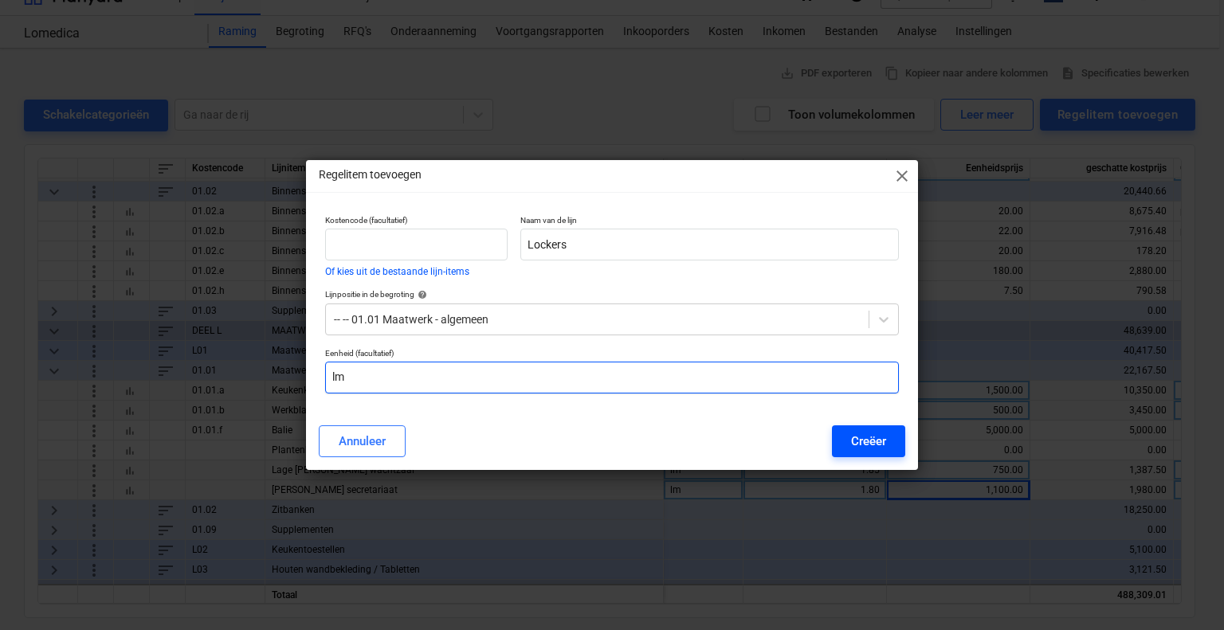
type input "lm"
click at [873, 441] on div "Creëer" at bounding box center [868, 441] width 35 height 21
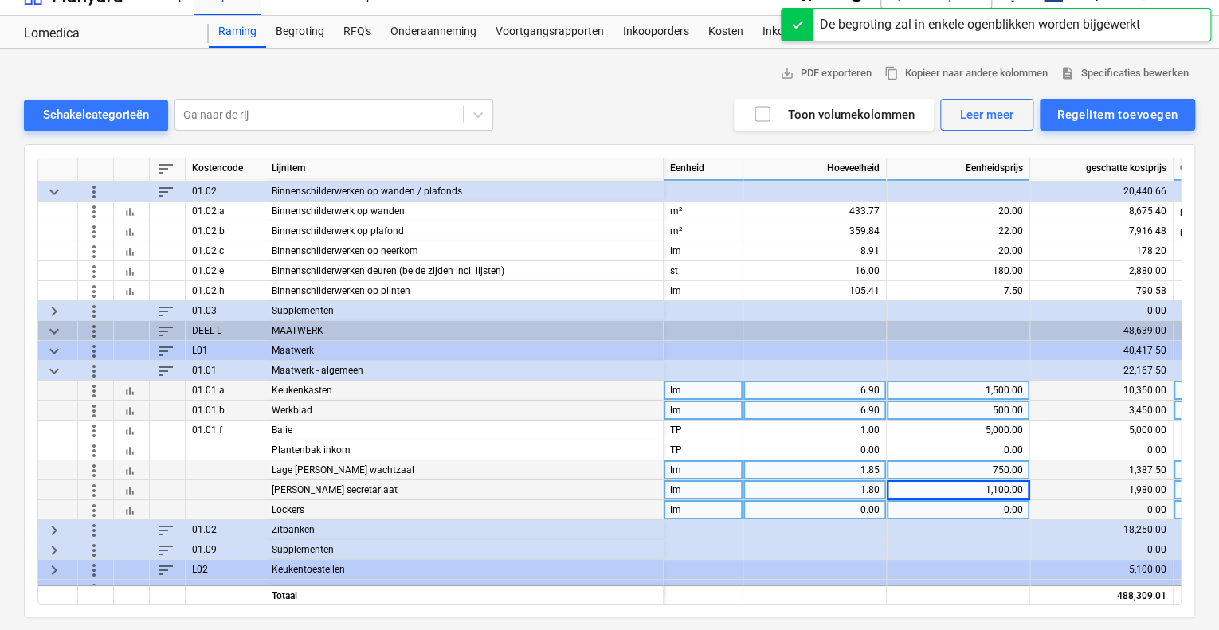
click at [844, 504] on div "0.00" at bounding box center [815, 510] width 130 height 20
type input "1.85"
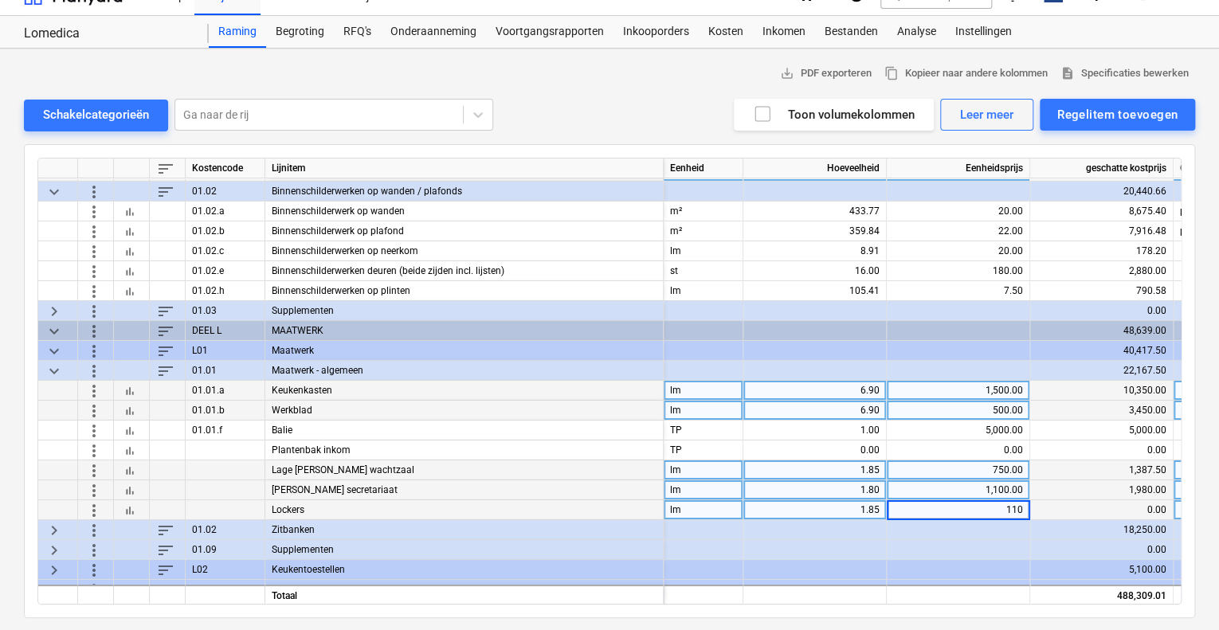
type input "1100"
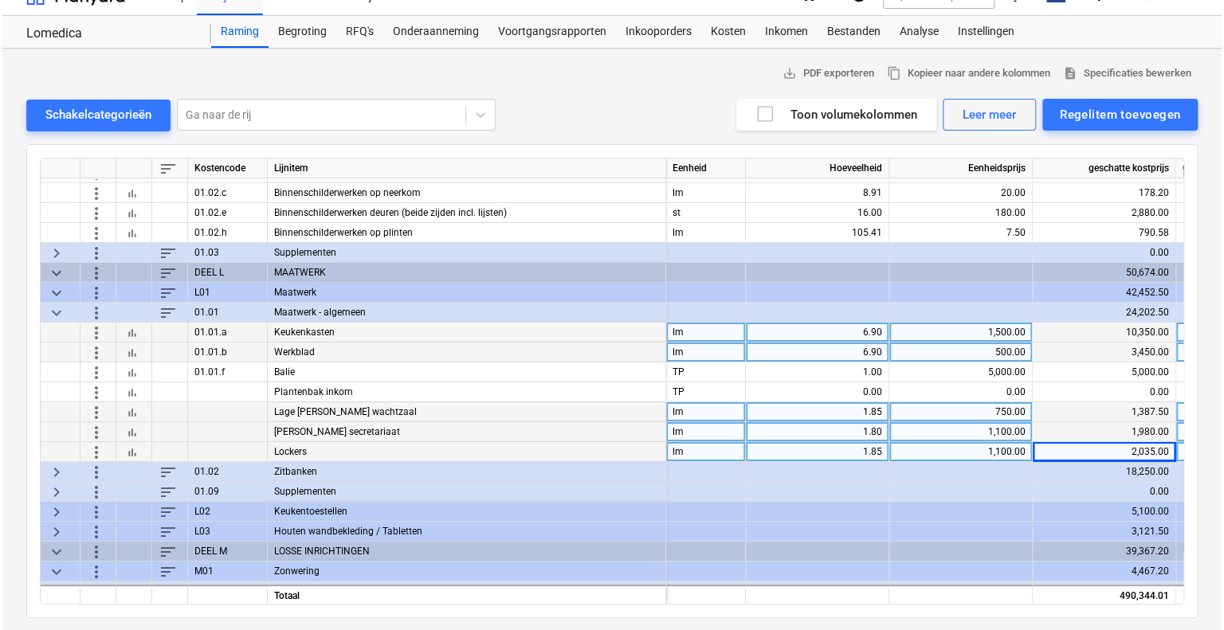
scroll to position [2866, 0]
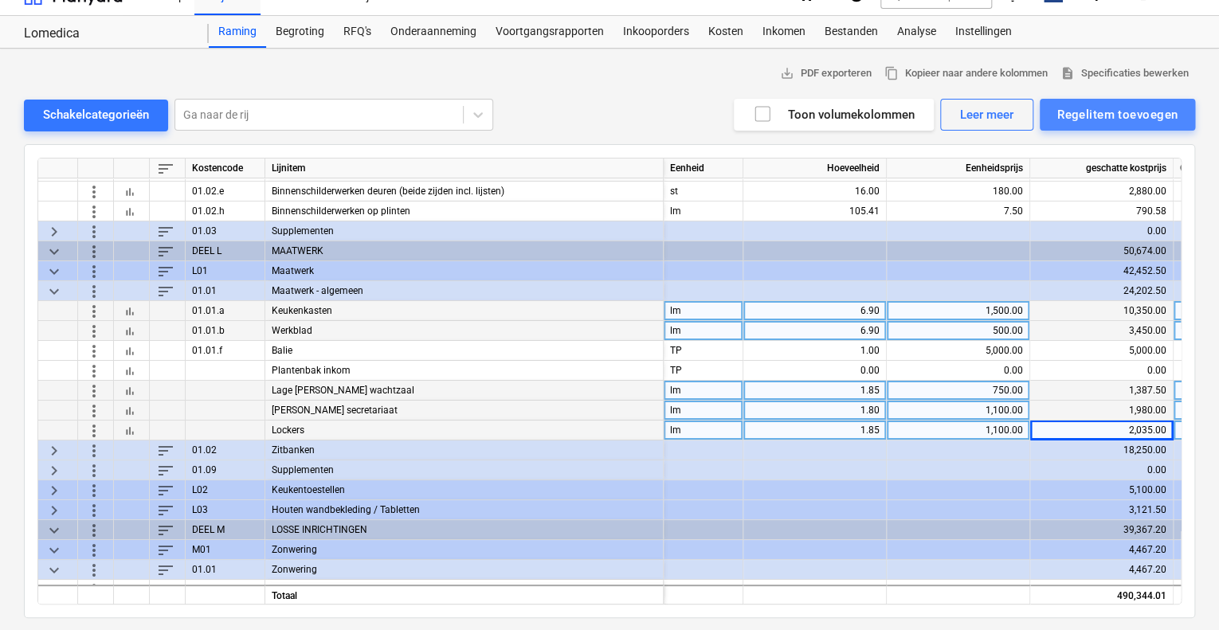
click at [1147, 114] on div "Regelitem toevoegen" at bounding box center [1117, 114] width 120 height 21
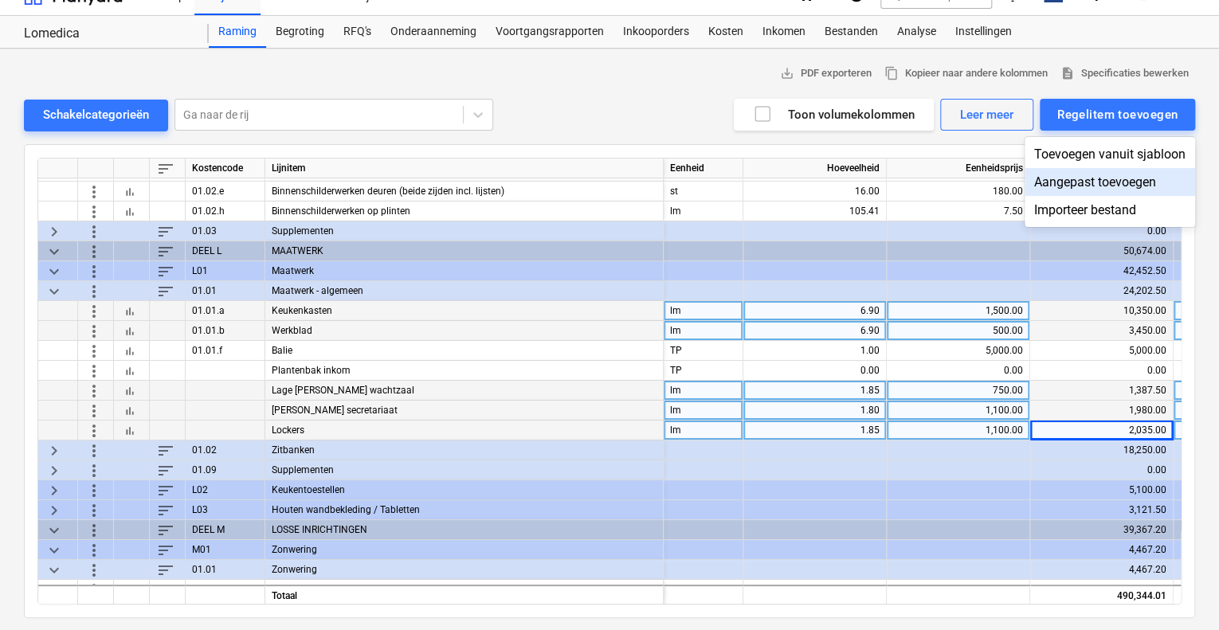
click at [1100, 172] on div "Aangepast toevoegen" at bounding box center [1110, 182] width 171 height 28
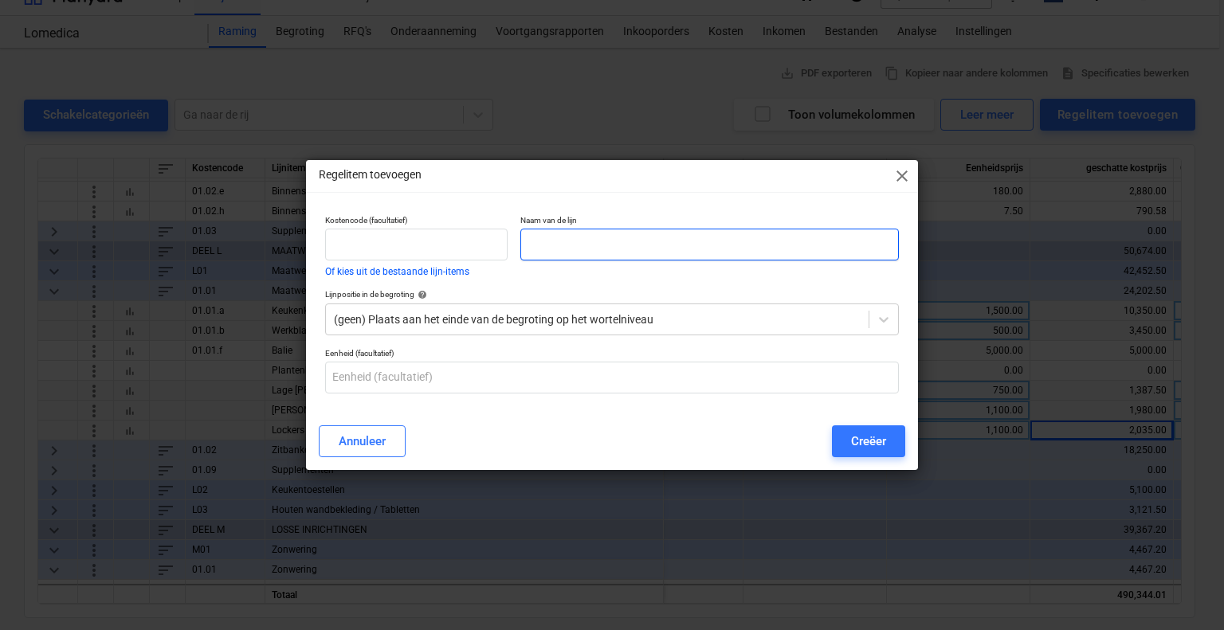
click at [544, 237] on input "text" at bounding box center [709, 245] width 379 height 32
type input "Kastenwand kabinet"
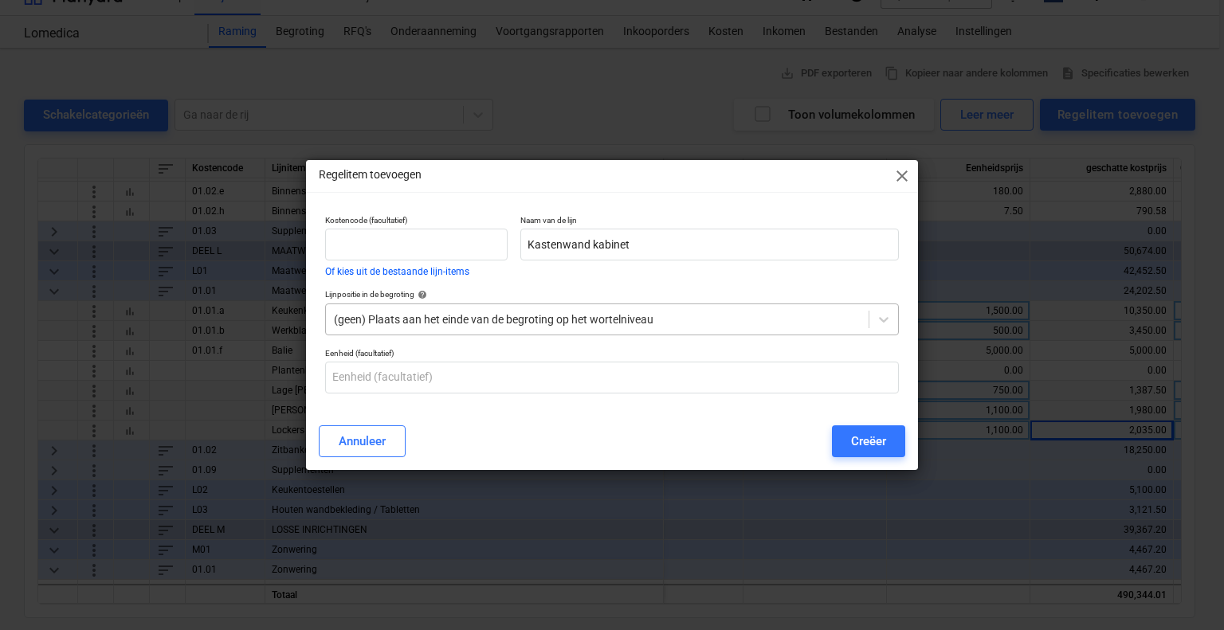
click at [440, 317] on div at bounding box center [597, 320] width 527 height 16
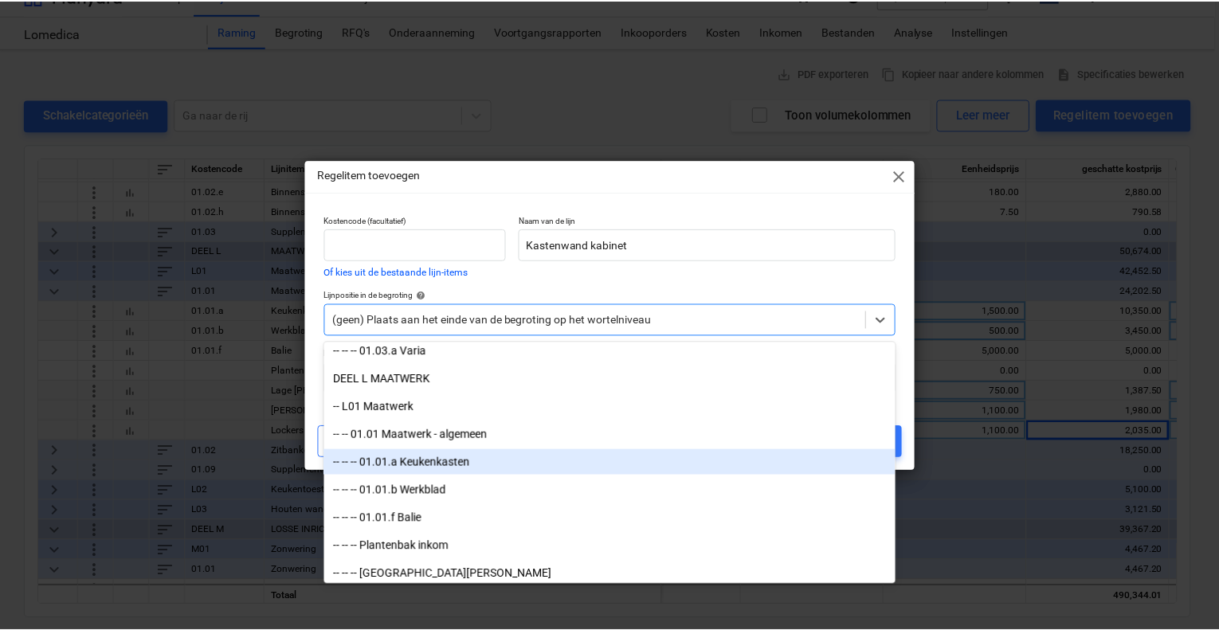
scroll to position [4622, 0]
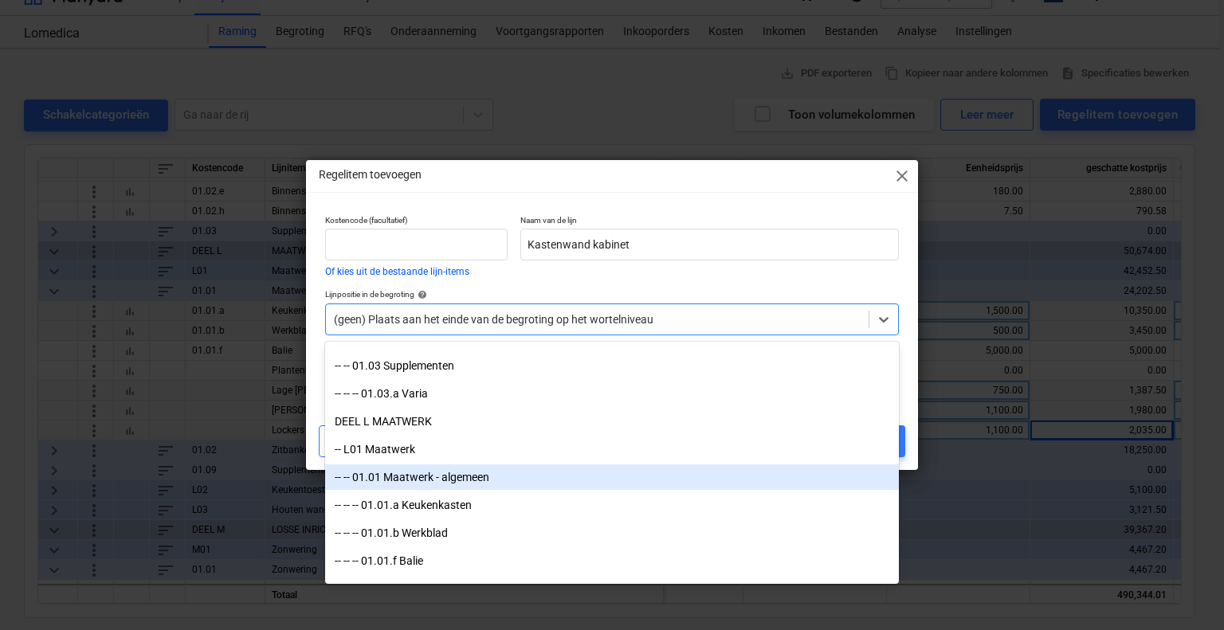
click at [463, 468] on div "-- -- 01.01 Maatwerk - algemeen" at bounding box center [612, 477] width 574 height 25
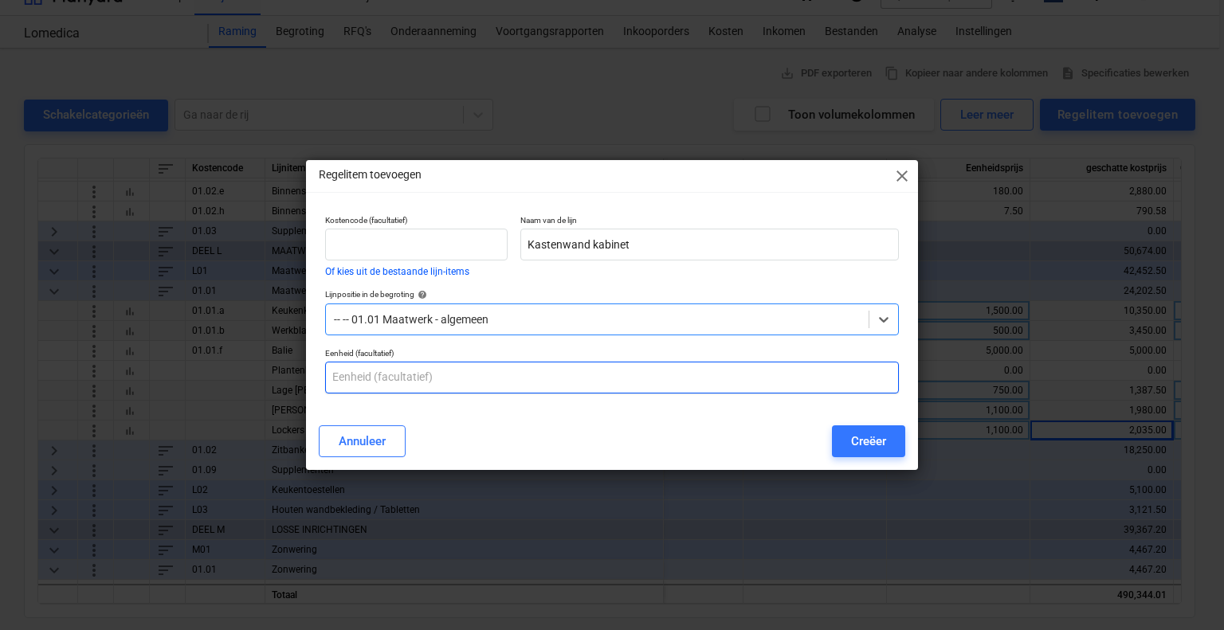
click at [382, 378] on input "text" at bounding box center [612, 378] width 574 height 32
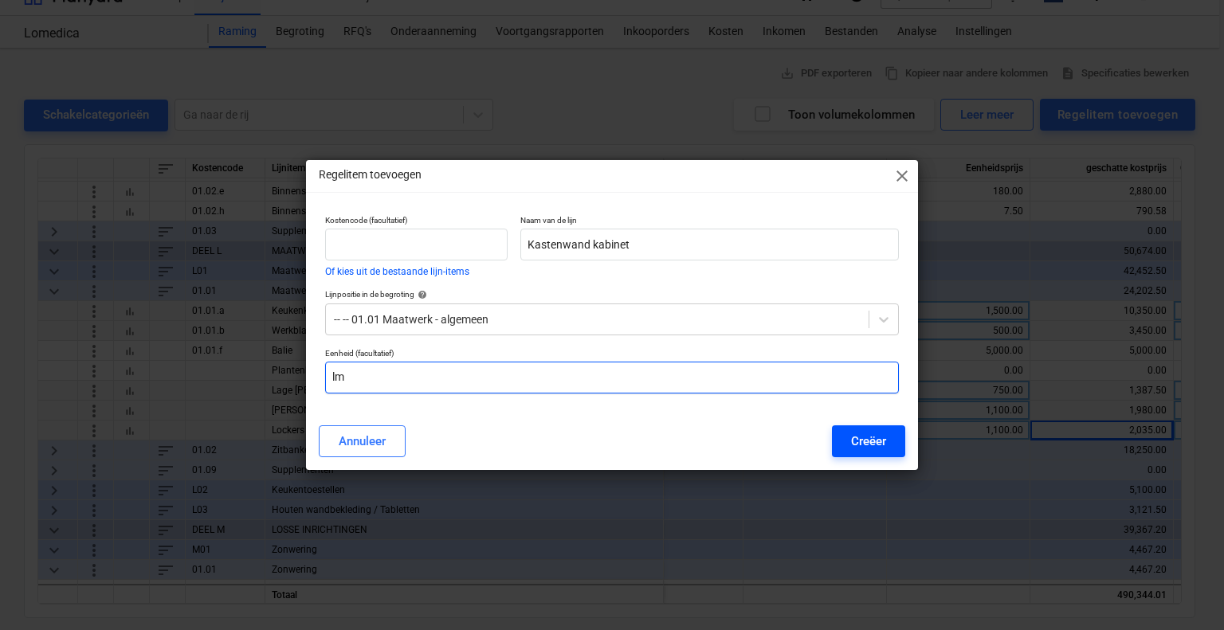
type input "lm"
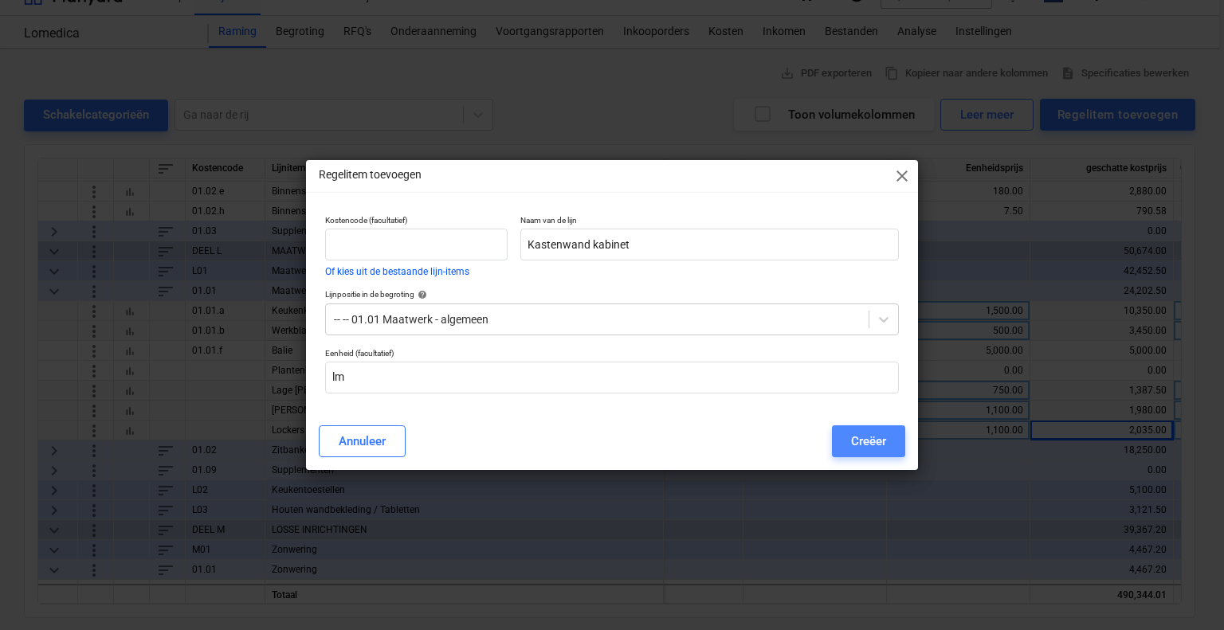
click at [887, 447] on button "Creëer" at bounding box center [868, 442] width 73 height 32
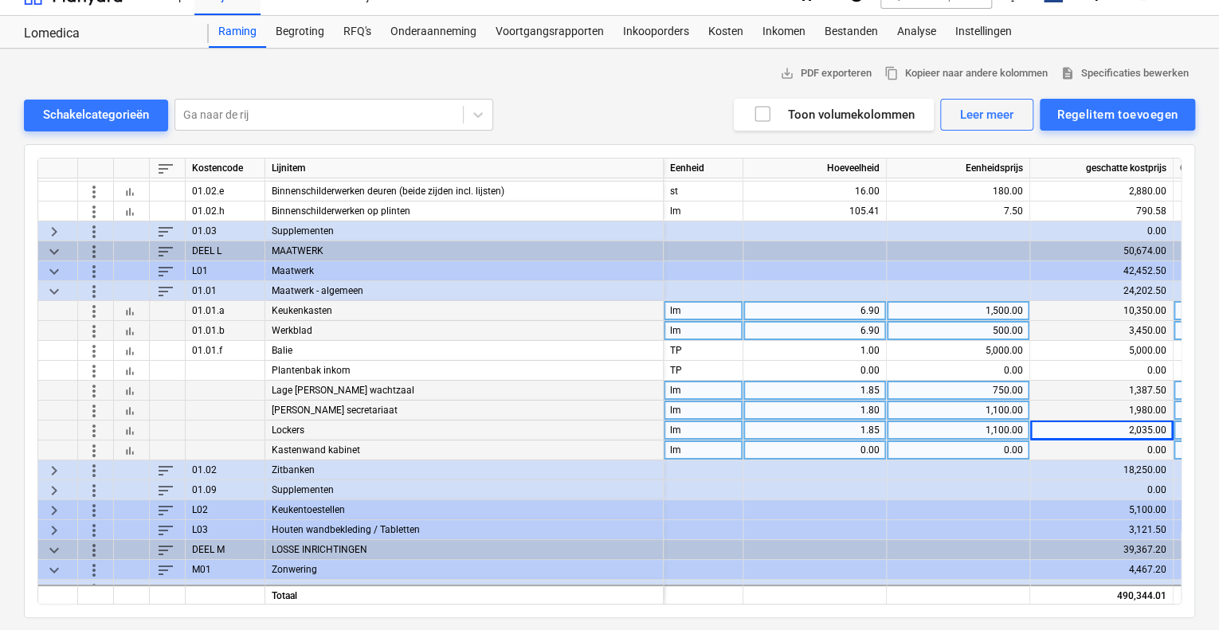
click at [828, 452] on div "0.00" at bounding box center [815, 451] width 130 height 20
type input "4.2"
type input "1100"
click at [828, 452] on div "4.20" at bounding box center [815, 451] width 130 height 20
type input "8"
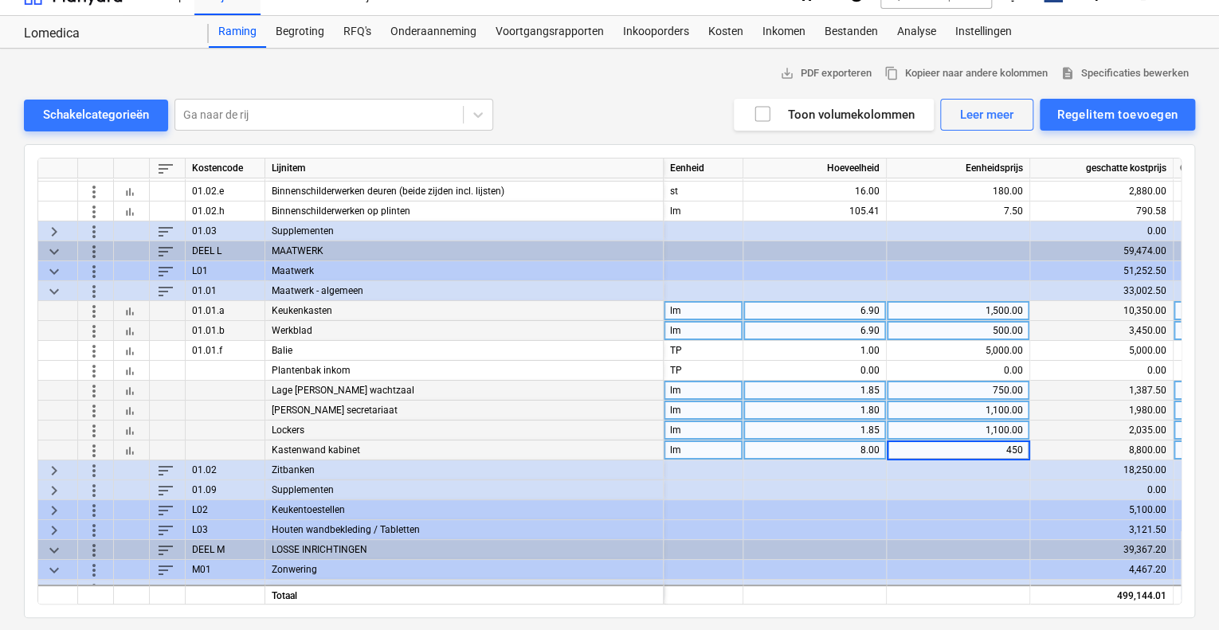
type input "4500"
click at [697, 449] on div "lm" at bounding box center [704, 451] width 80 height 20
type input "st"
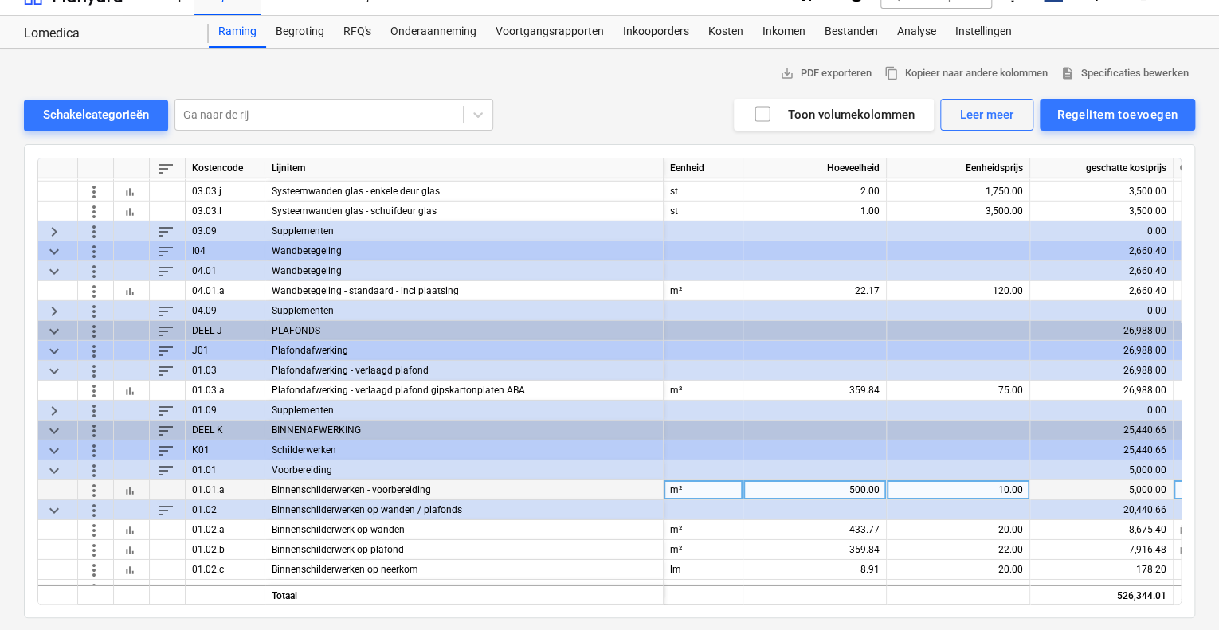
scroll to position [2387, 0]
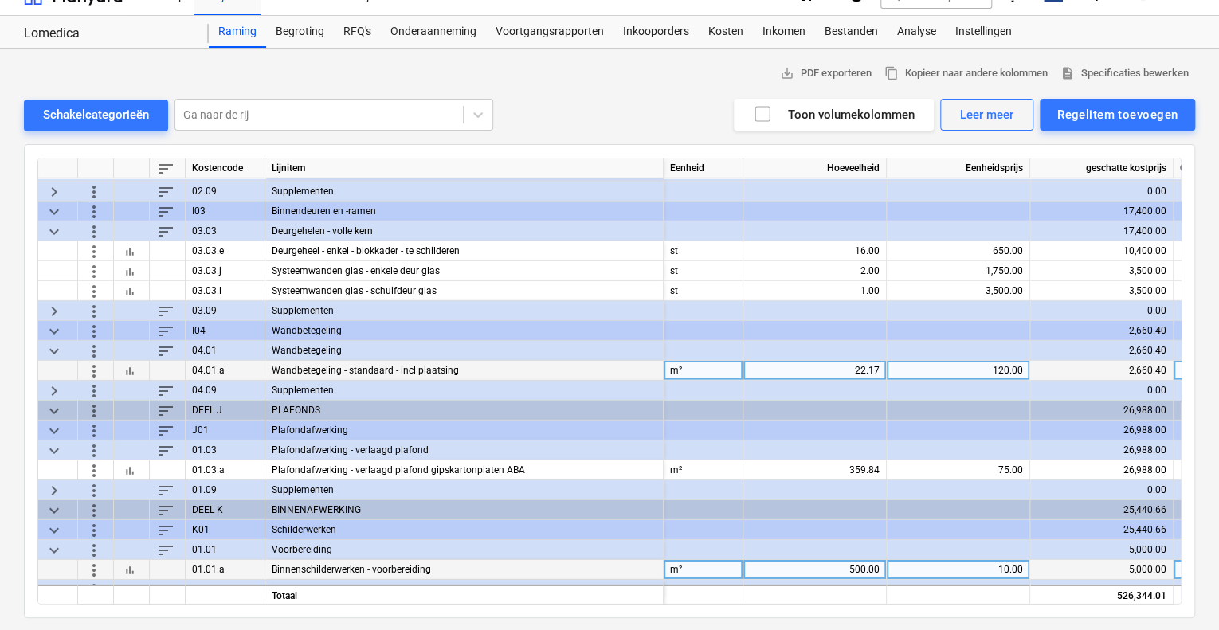
click at [97, 372] on span "more_vert" at bounding box center [93, 370] width 19 height 19
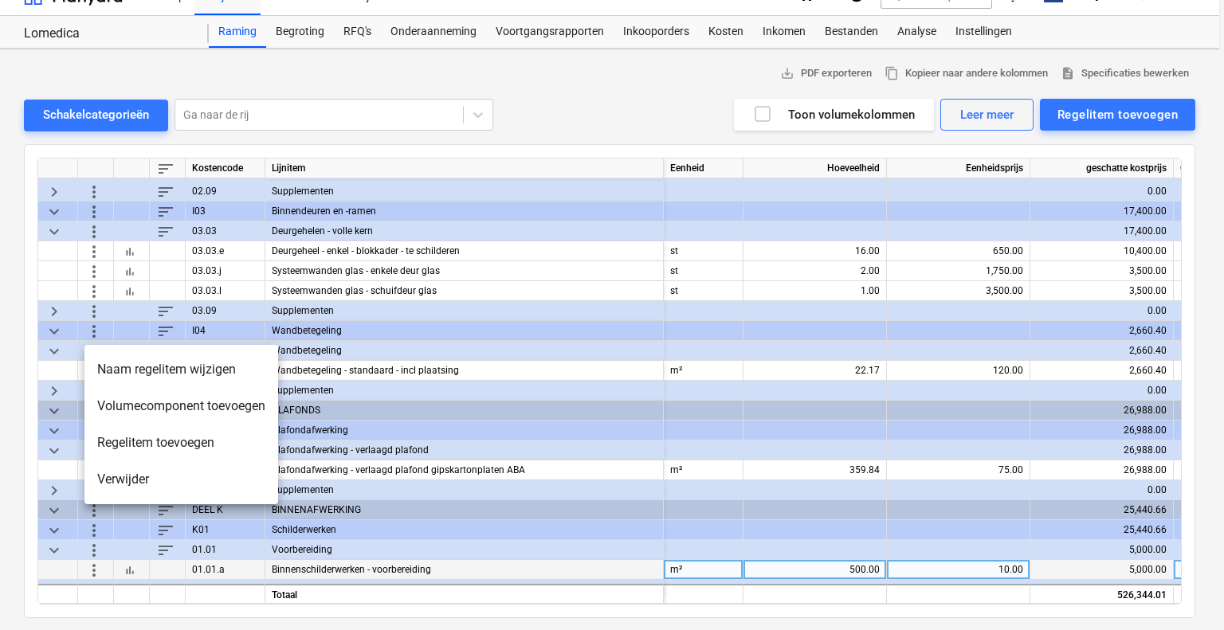
click at [31, 367] on div at bounding box center [612, 315] width 1224 height 630
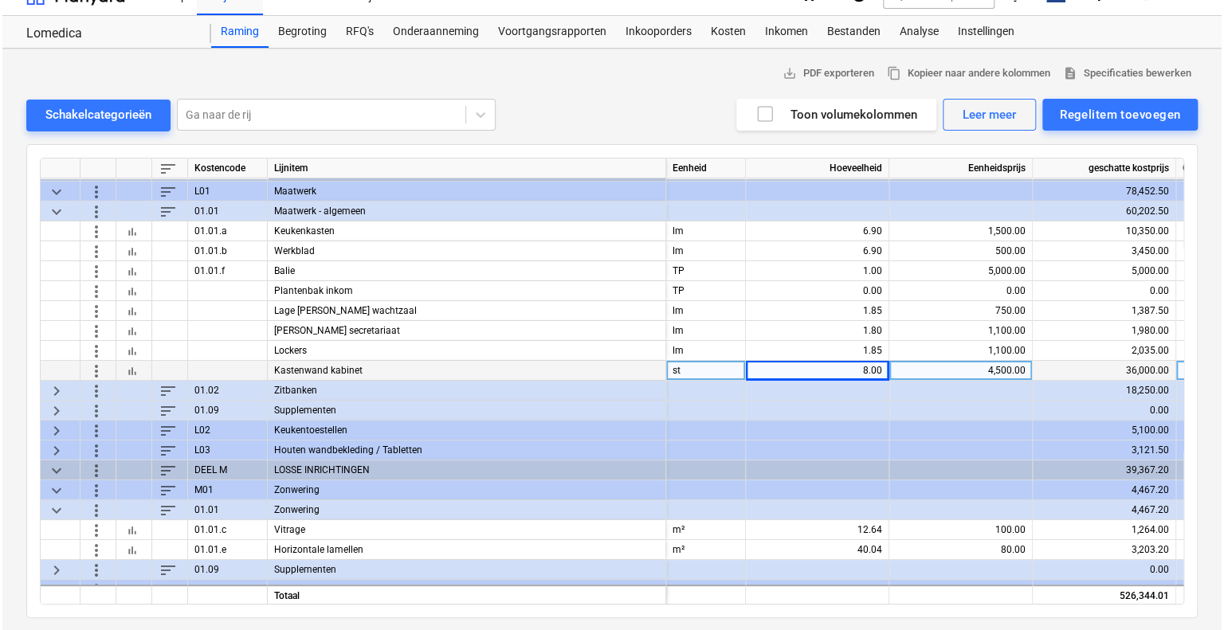
scroll to position [3025, 0]
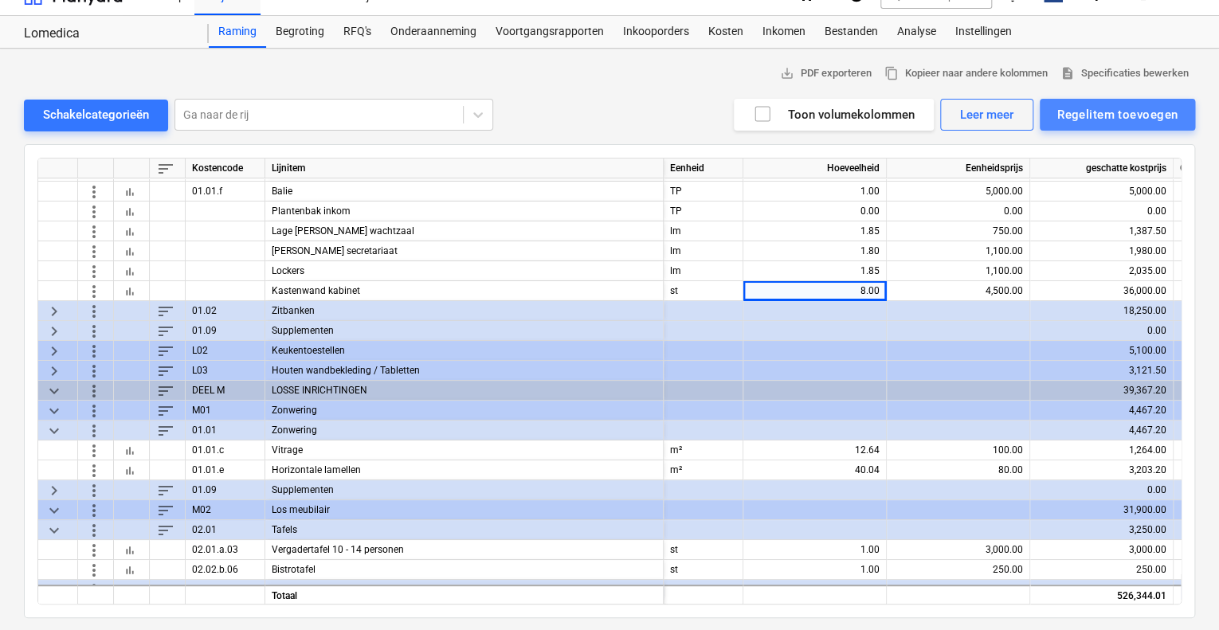
click at [1126, 111] on div "Regelitem toevoegen" at bounding box center [1117, 114] width 120 height 21
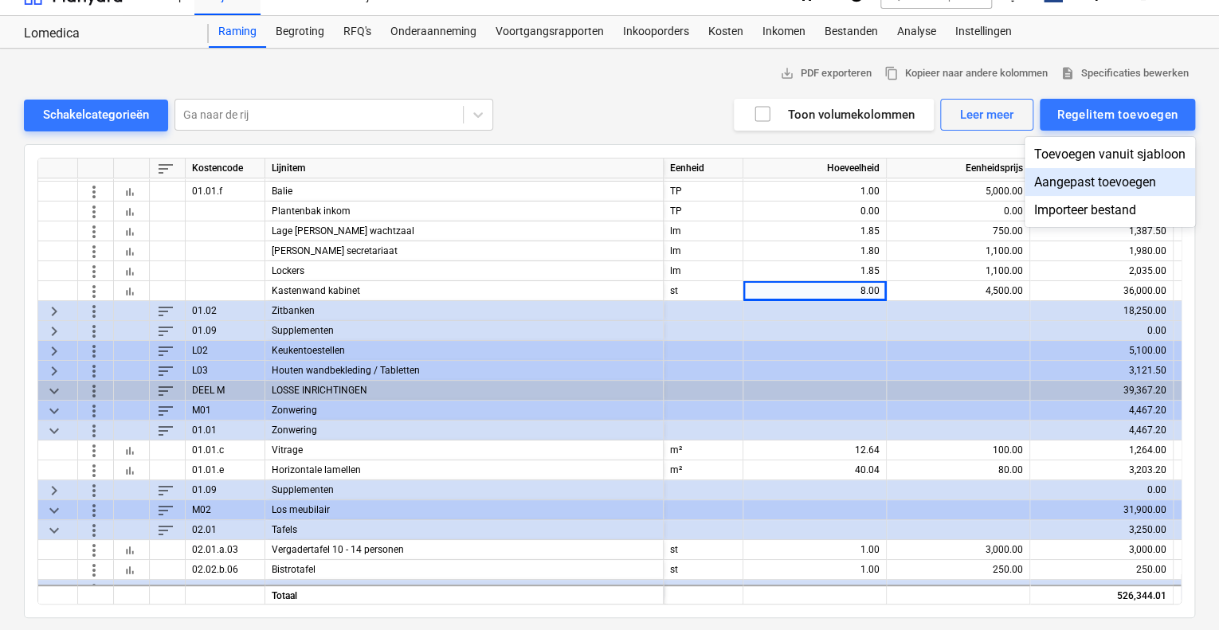
click at [1118, 178] on div "Aangepast toevoegen" at bounding box center [1110, 182] width 171 height 28
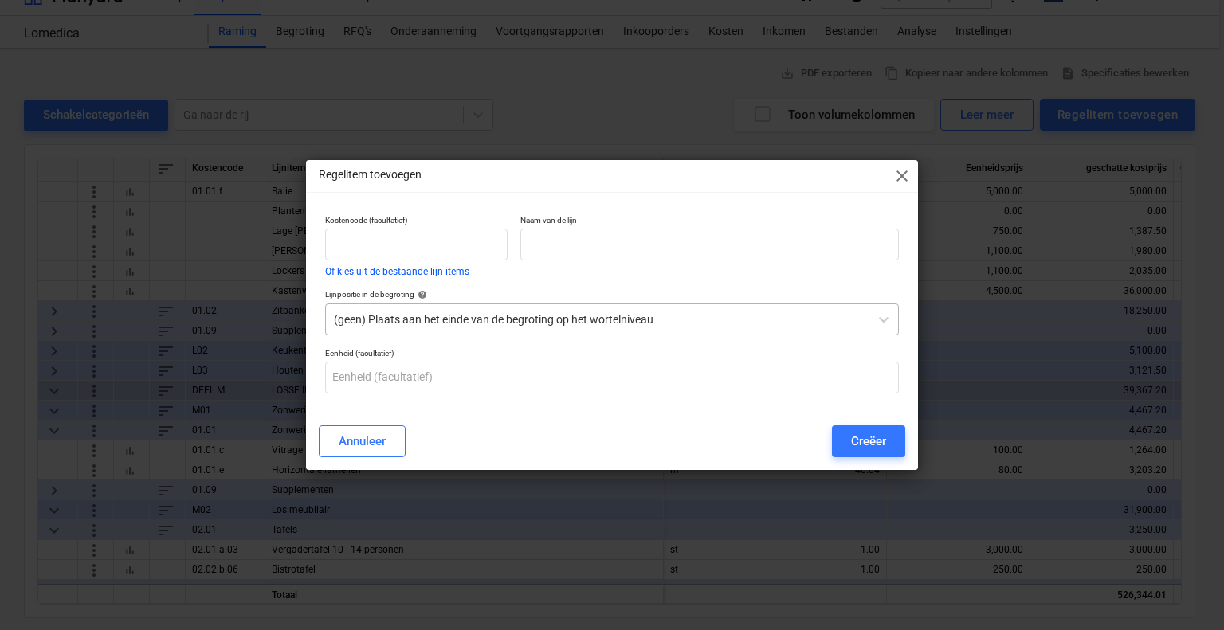
click at [478, 313] on div at bounding box center [597, 320] width 527 height 16
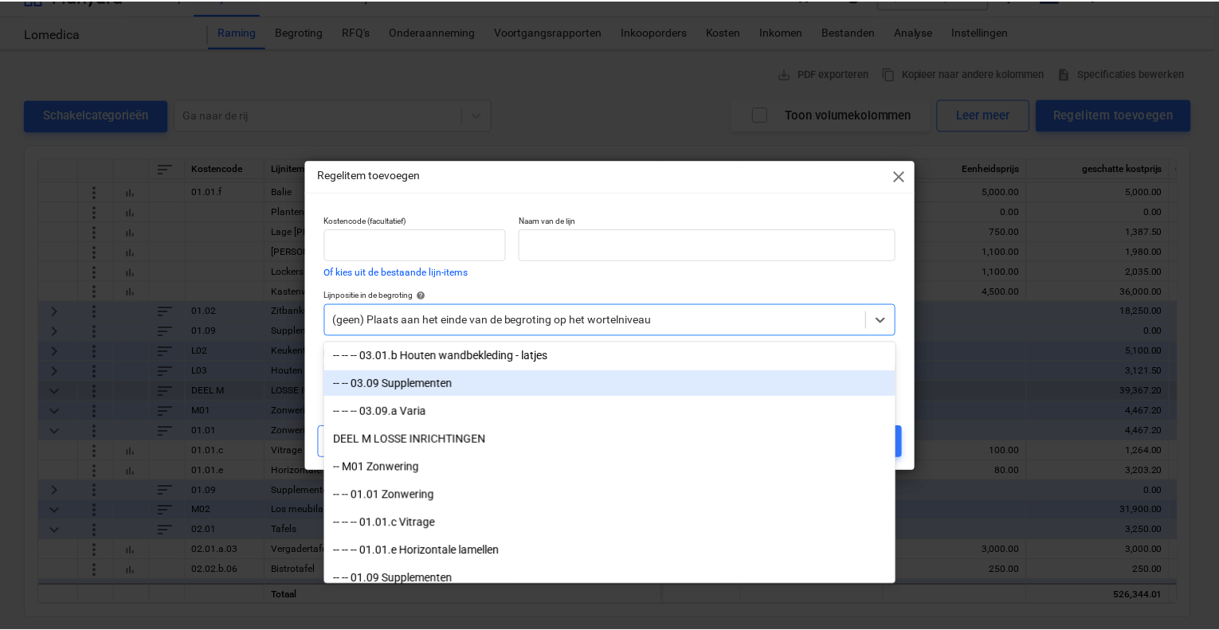
scroll to position [5498, 0]
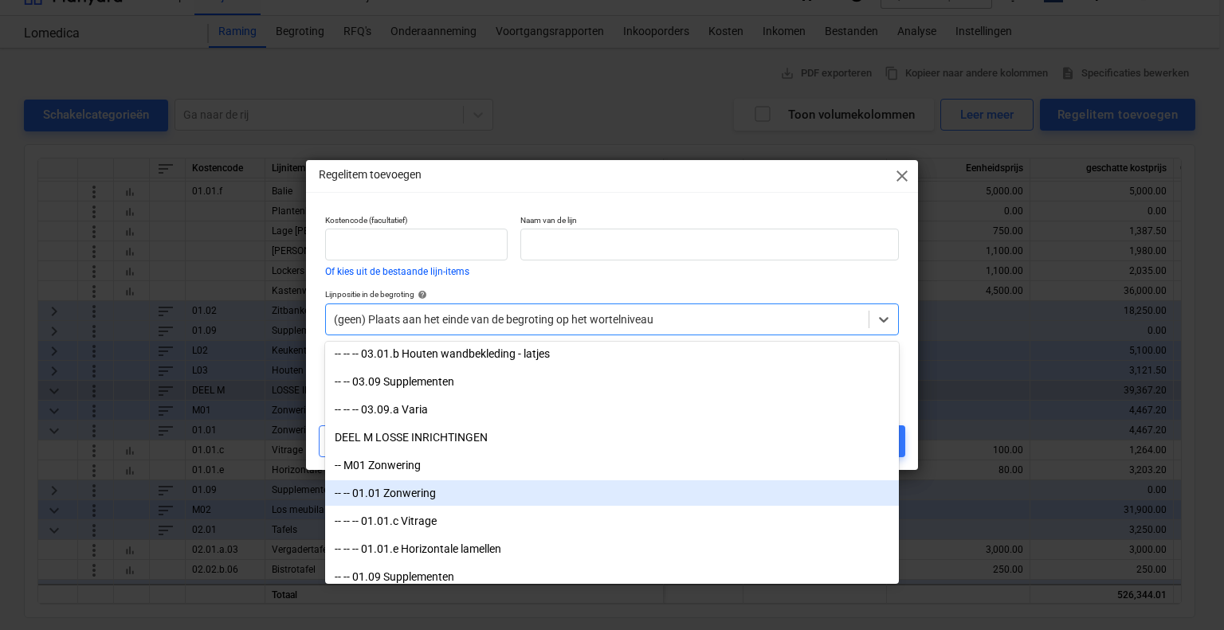
click at [478, 490] on div "-- -- 01.01 Zonwering" at bounding box center [612, 493] width 574 height 25
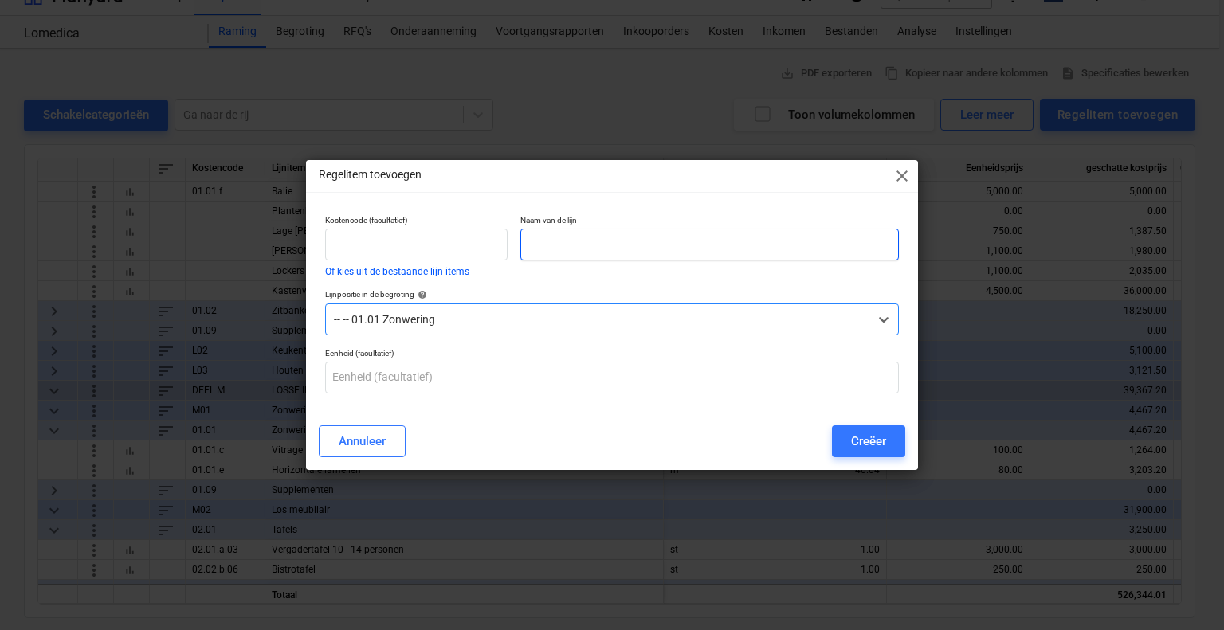
click at [567, 236] on input "text" at bounding box center [709, 245] width 379 height 32
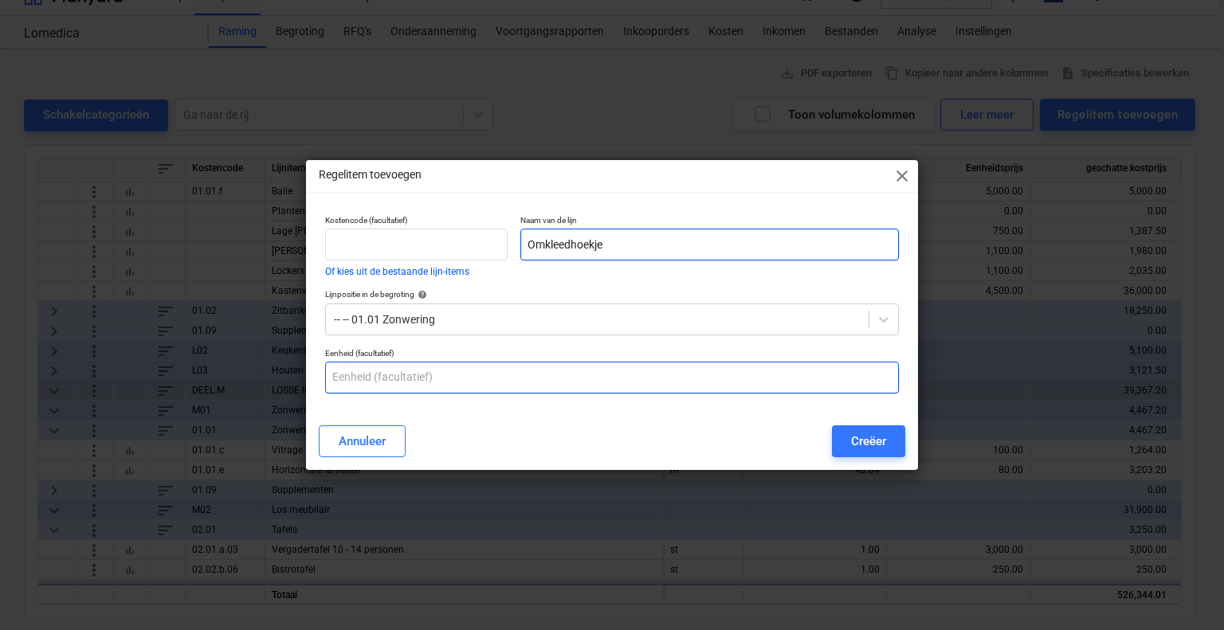
type input "Omkleedhoekje"
click at [455, 387] on input "text" at bounding box center [612, 378] width 574 height 32
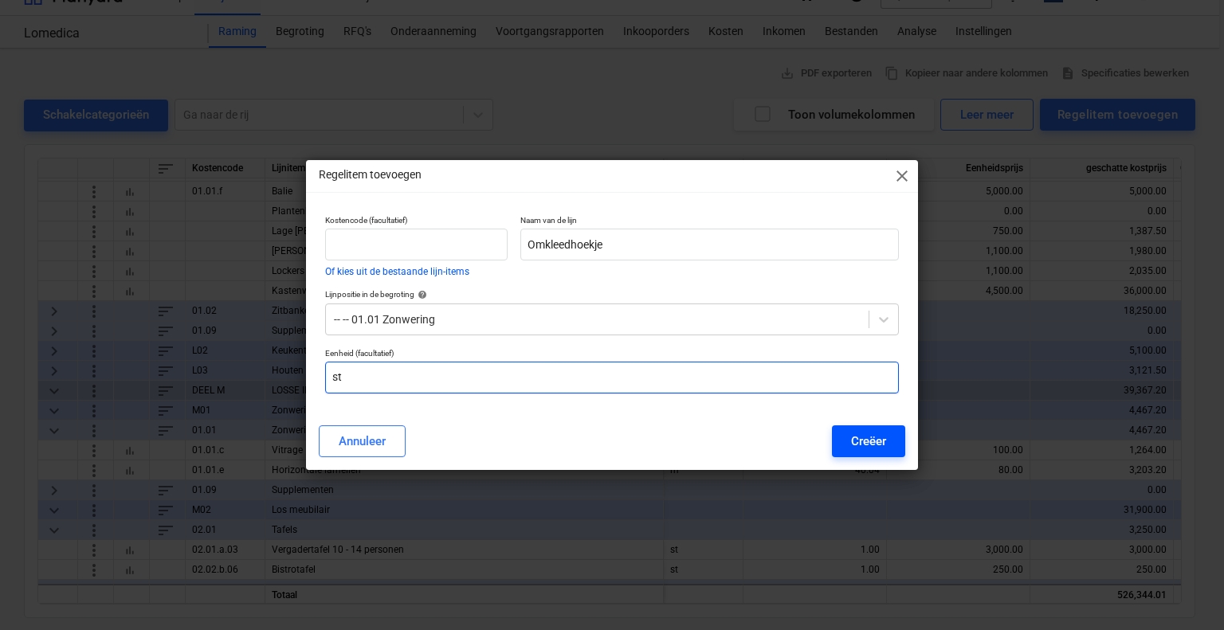
type input "st"
click at [852, 439] on div "Creëer" at bounding box center [868, 441] width 35 height 21
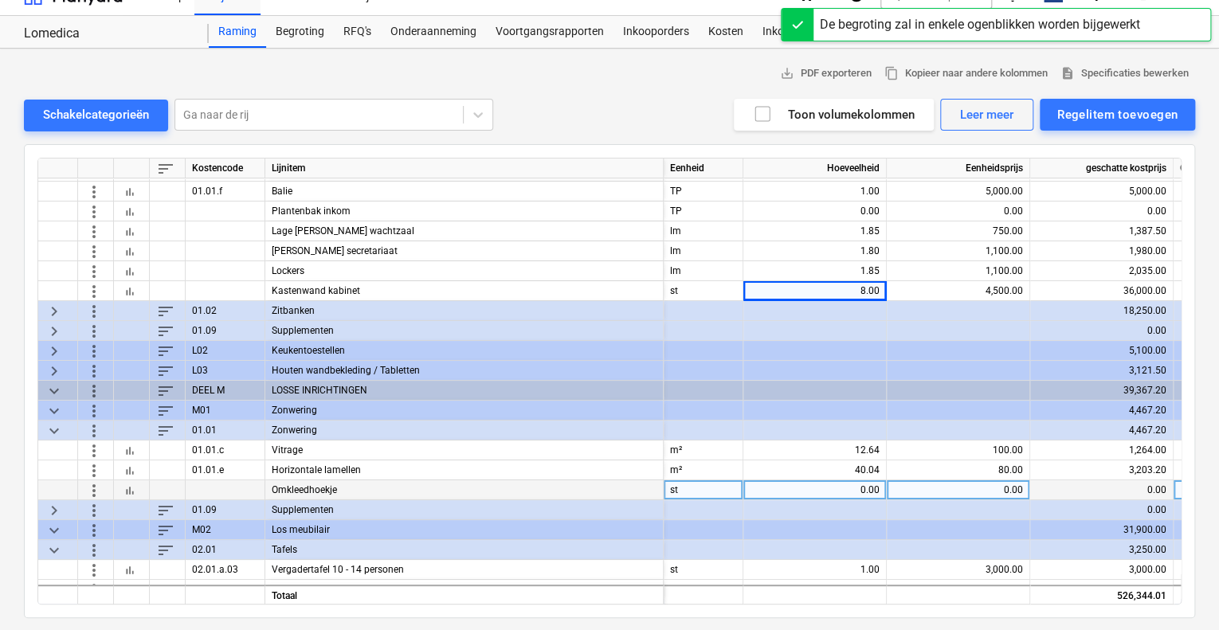
click at [952, 485] on div "0.00" at bounding box center [958, 491] width 130 height 20
type input "100"
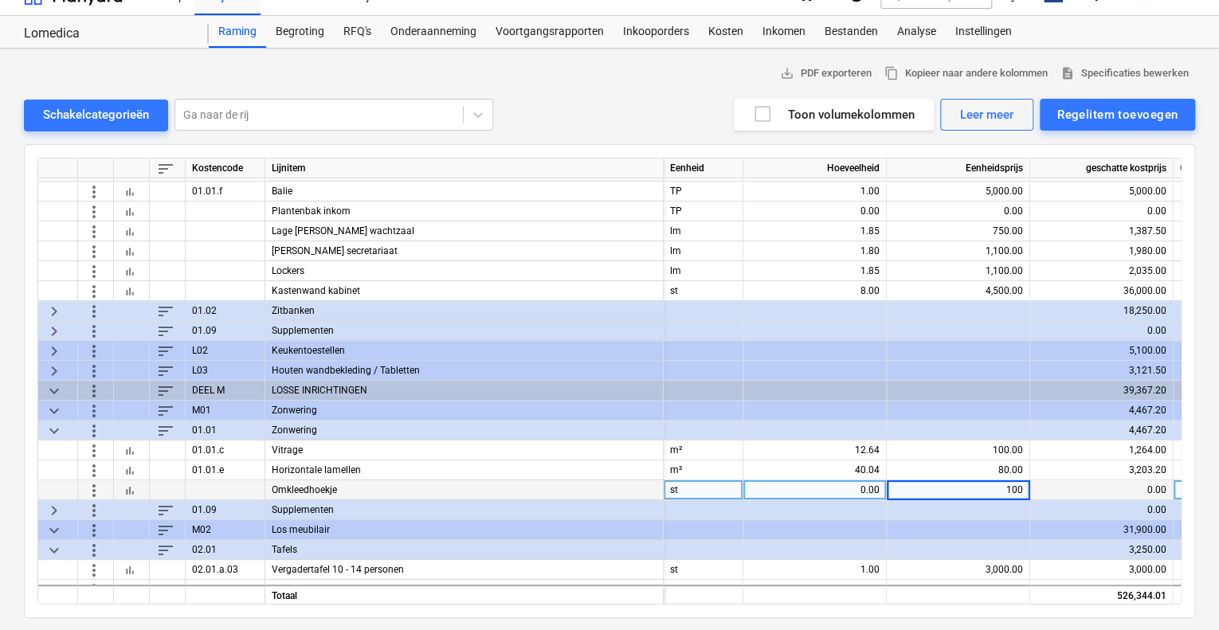
click at [857, 489] on div "0.00" at bounding box center [815, 491] width 130 height 20
click at [870, 484] on div "0.00" at bounding box center [815, 491] width 130 height 20
type input "8"
click at [870, 484] on div "8.00" at bounding box center [815, 491] width 130 height 20
type input "3"
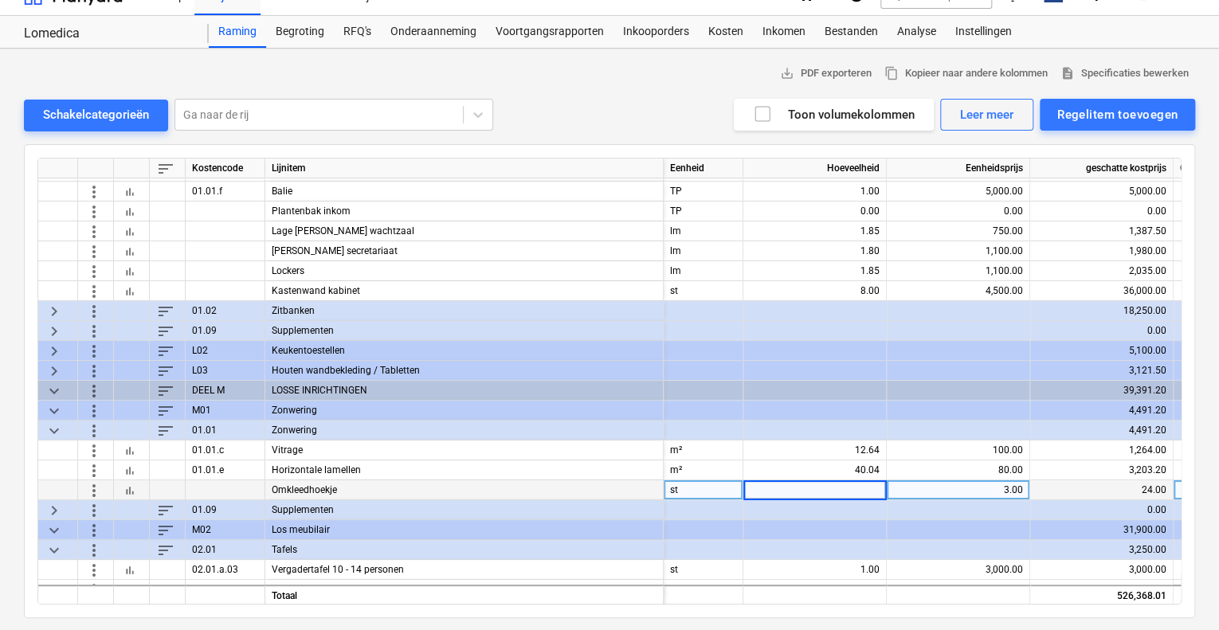
type input "4"
type input "100"
click at [870, 484] on div "4.00" at bounding box center [815, 491] width 130 height 20
type input "8"
type input "400"
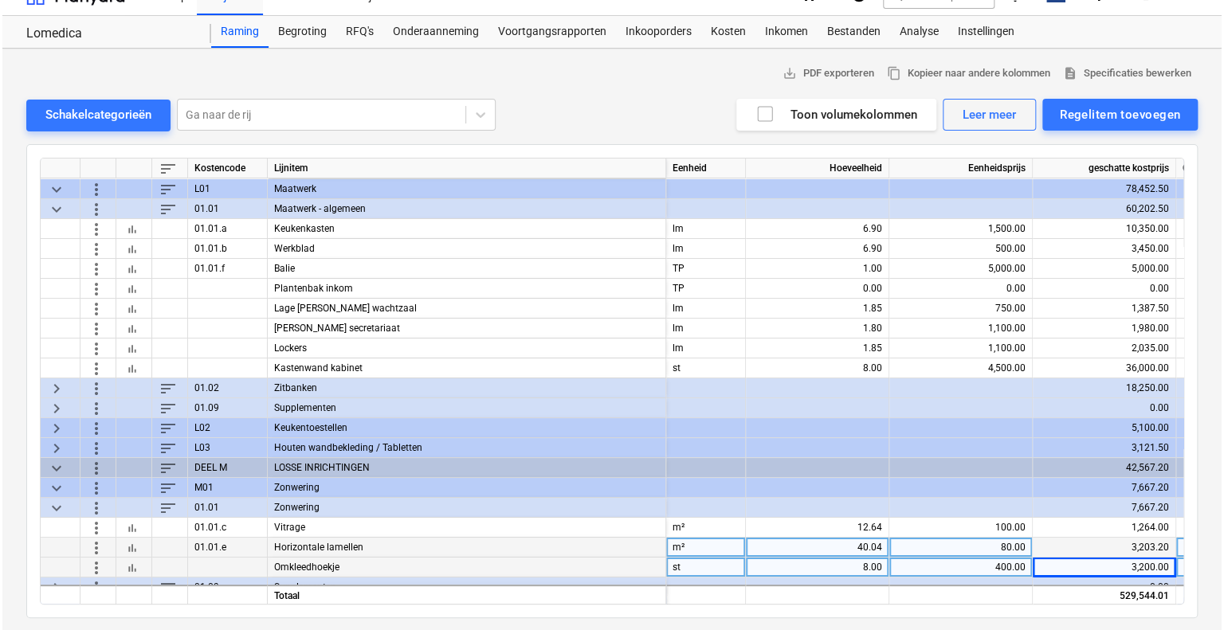
scroll to position [2945, 0]
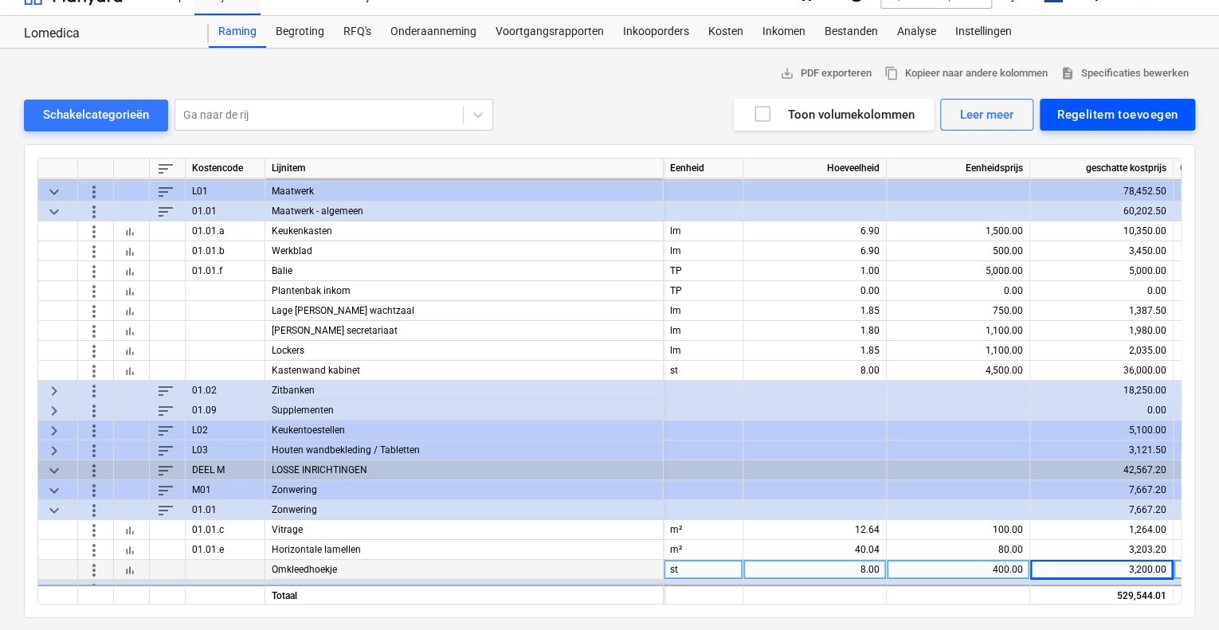
click at [1097, 108] on div "Regelitem toevoegen" at bounding box center [1117, 114] width 120 height 21
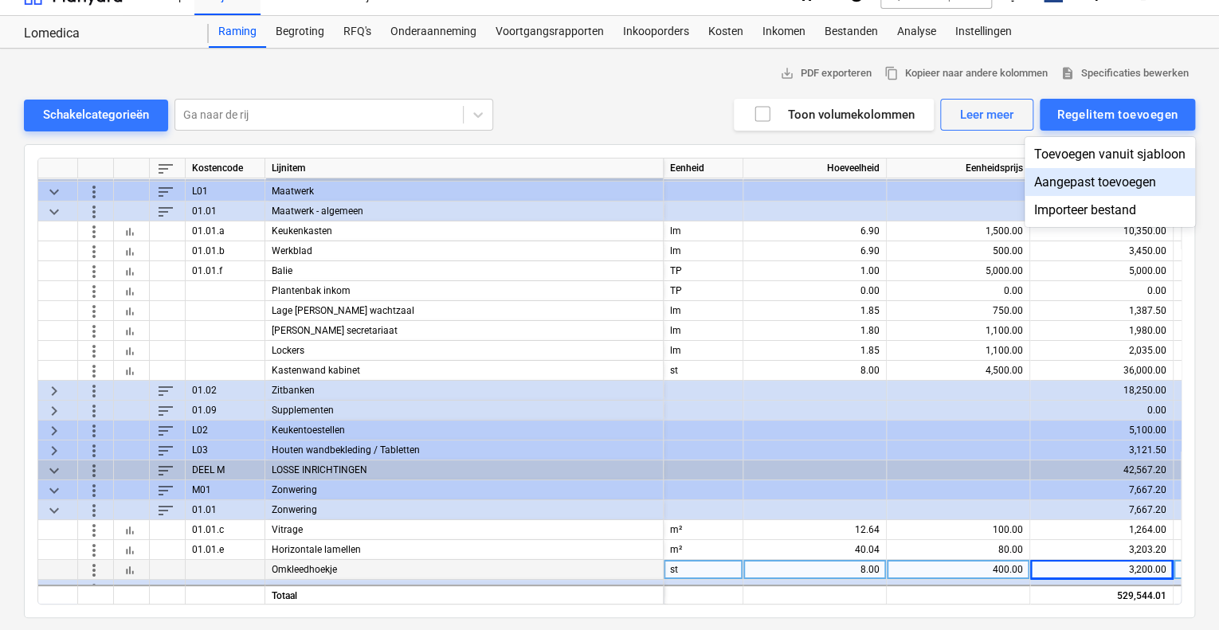
click at [1096, 171] on div "Aangepast toevoegen" at bounding box center [1110, 182] width 171 height 28
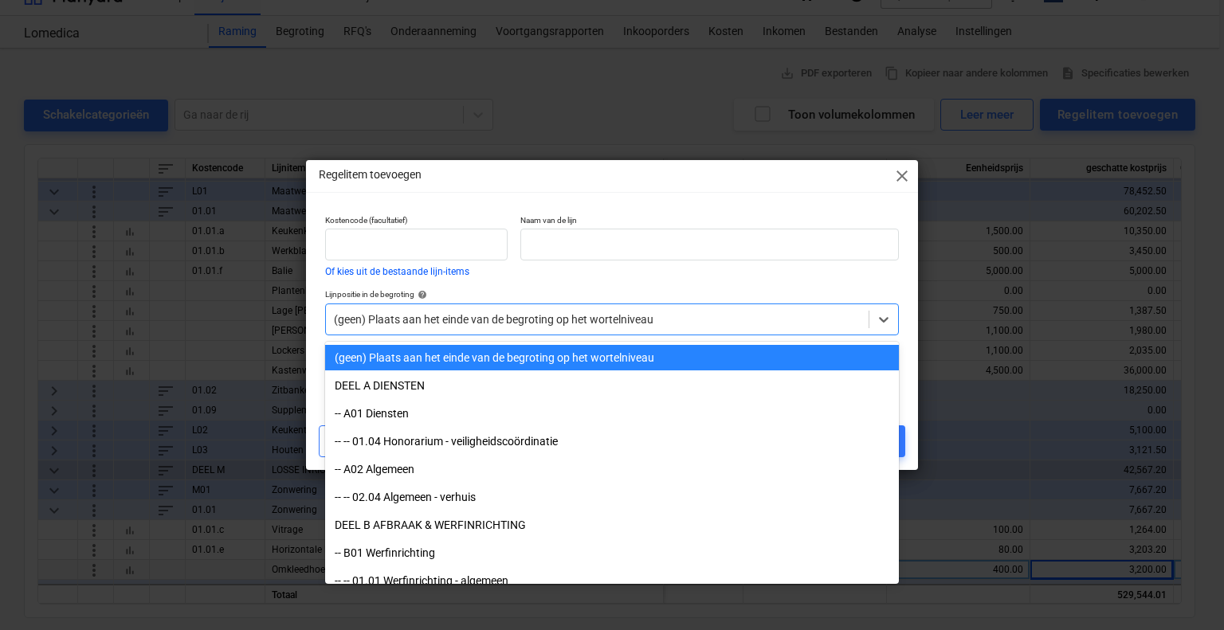
click at [469, 319] on div at bounding box center [597, 320] width 527 height 16
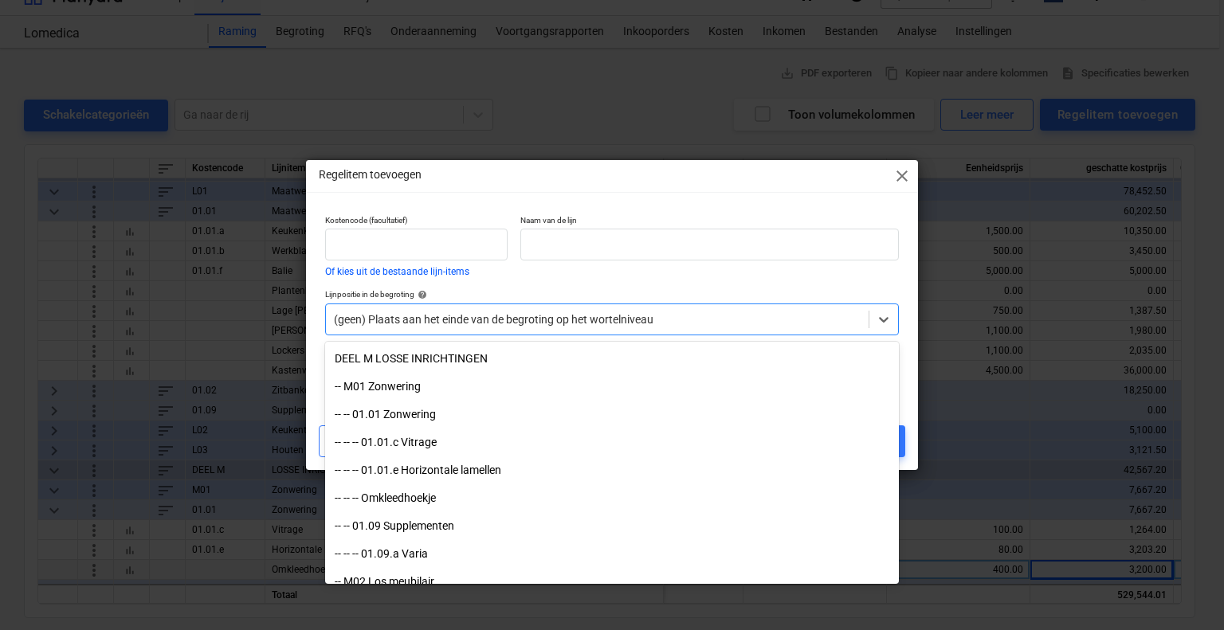
scroll to position [5578, 0]
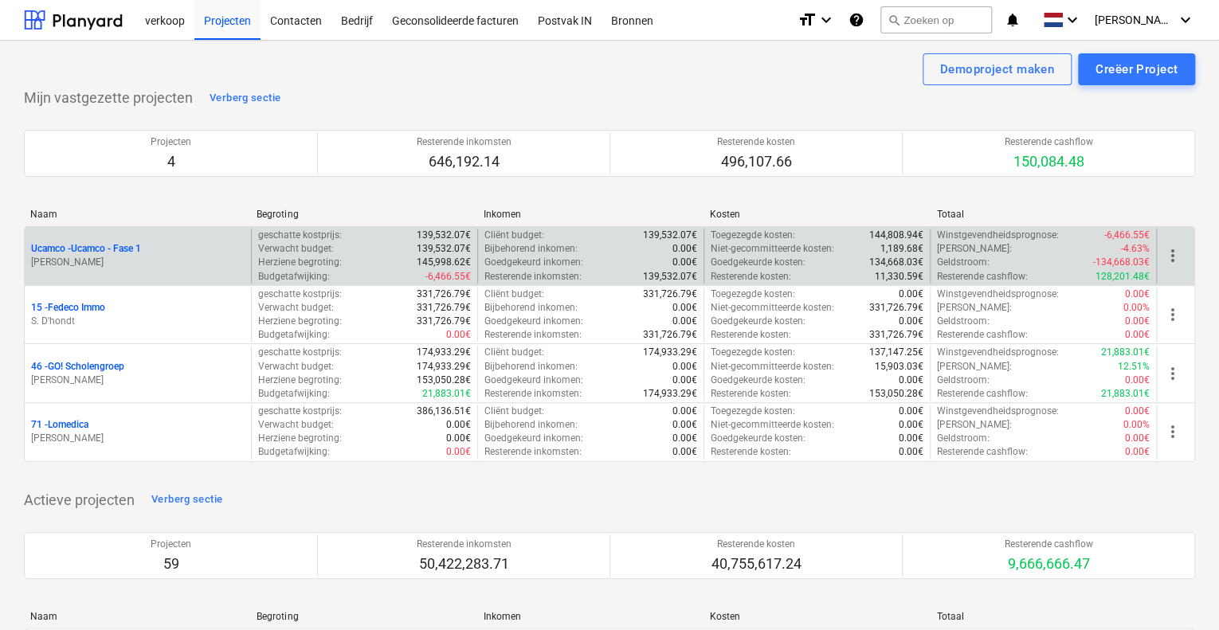
scroll to position [80, 0]
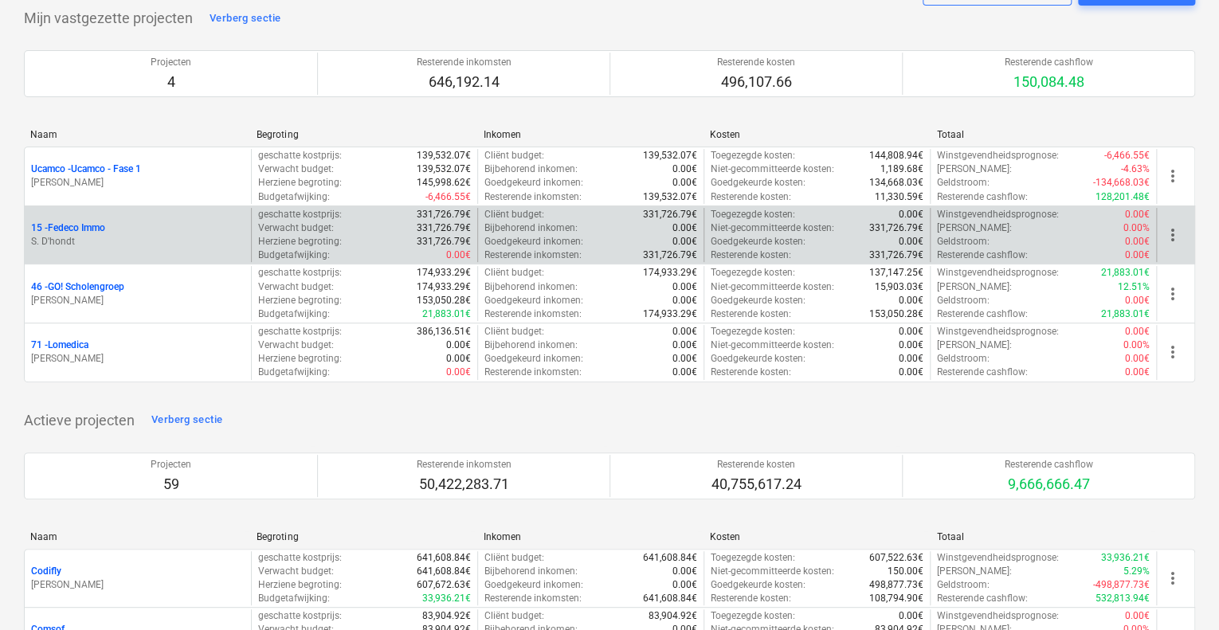
click at [96, 222] on p "15 - Fedeco Immo" at bounding box center [68, 229] width 74 height 14
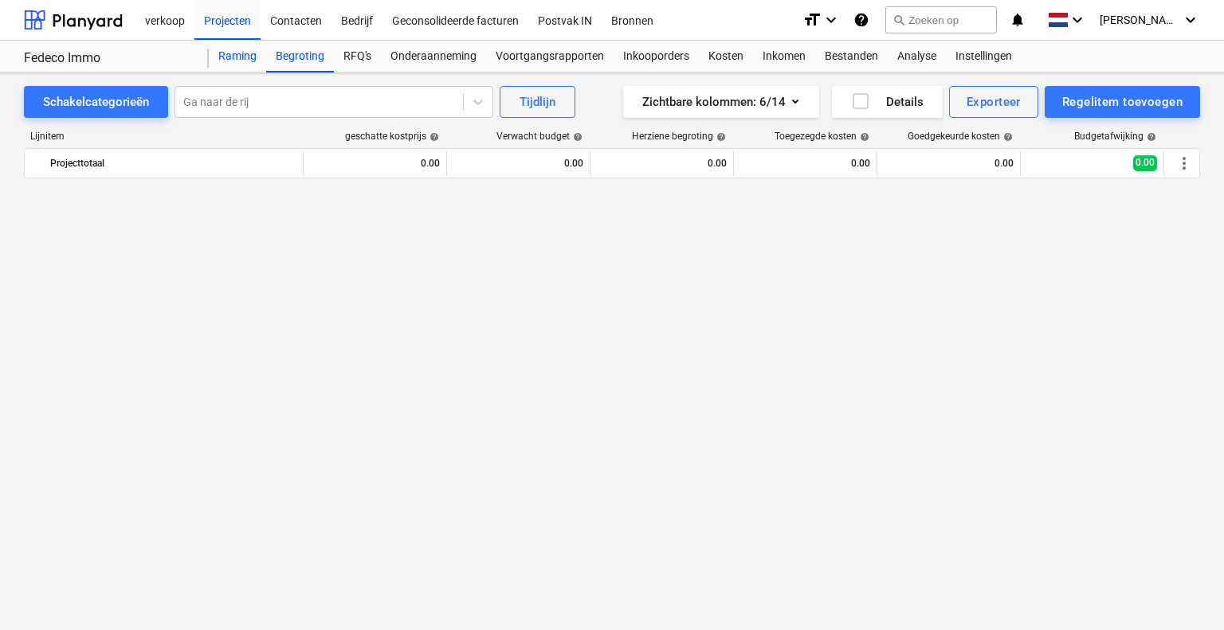
click at [219, 44] on div "Raming" at bounding box center [237, 57] width 57 height 32
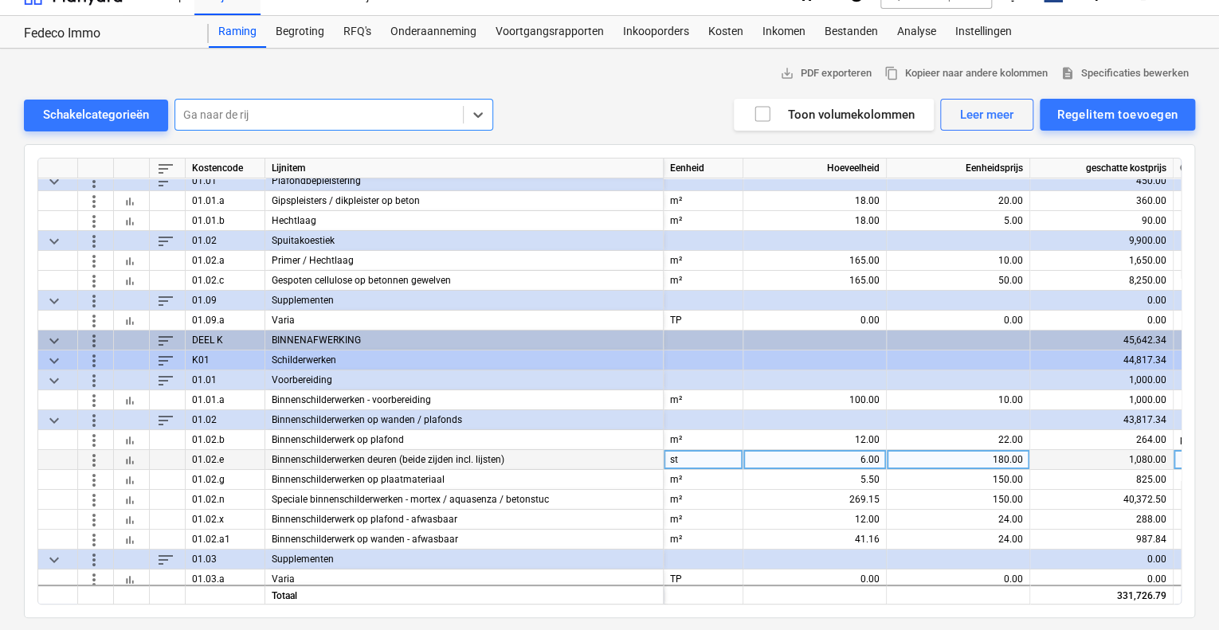
scroll to position [2948, 0]
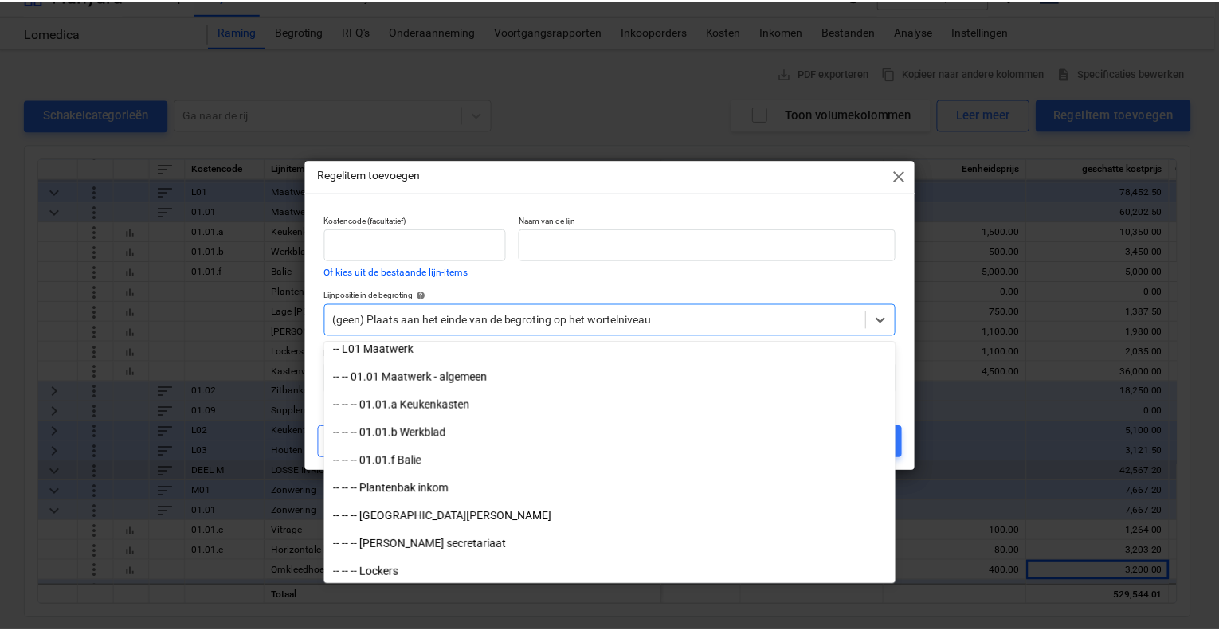
scroll to position [4702, 0]
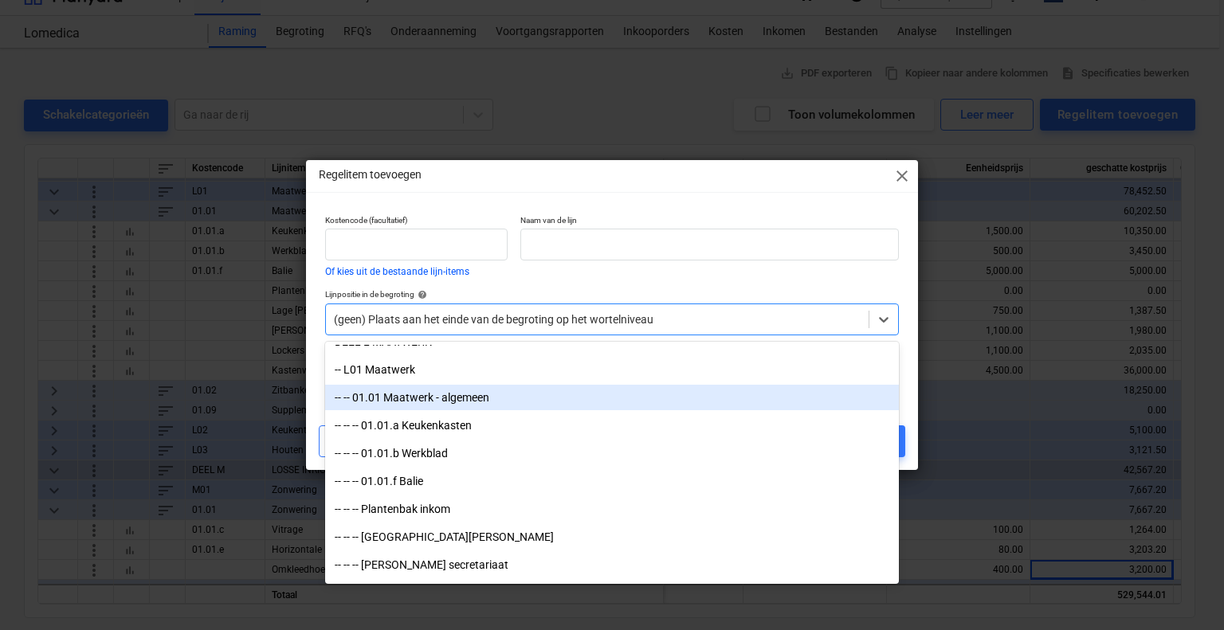
click at [533, 402] on div "-- -- 01.01 Maatwerk - algemeen" at bounding box center [612, 397] width 574 height 25
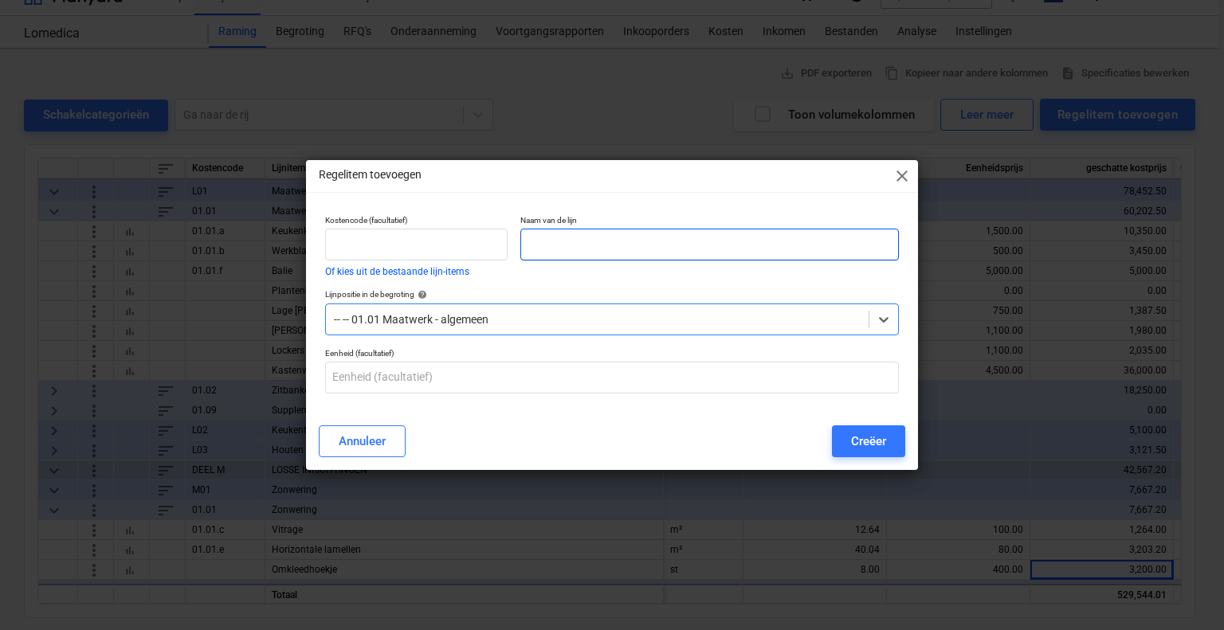
click at [576, 243] on input "text" at bounding box center [709, 245] width 379 height 32
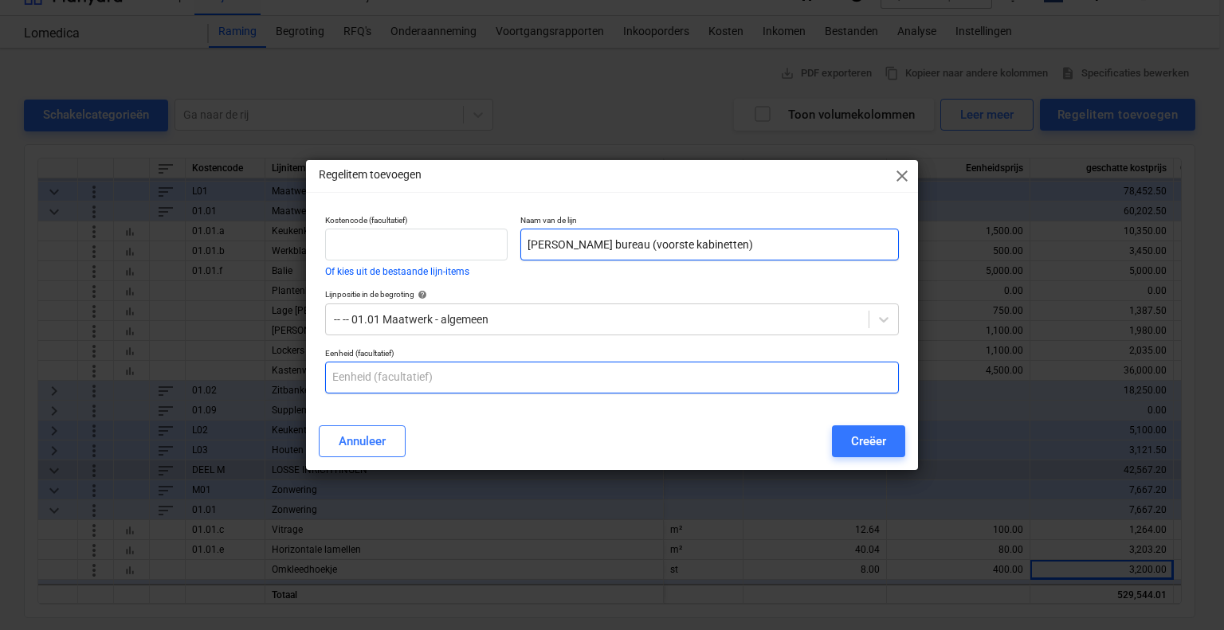
type input "Kasten bureau (voorste kabinetten)"
click at [435, 380] on input "text" at bounding box center [612, 378] width 574 height 32
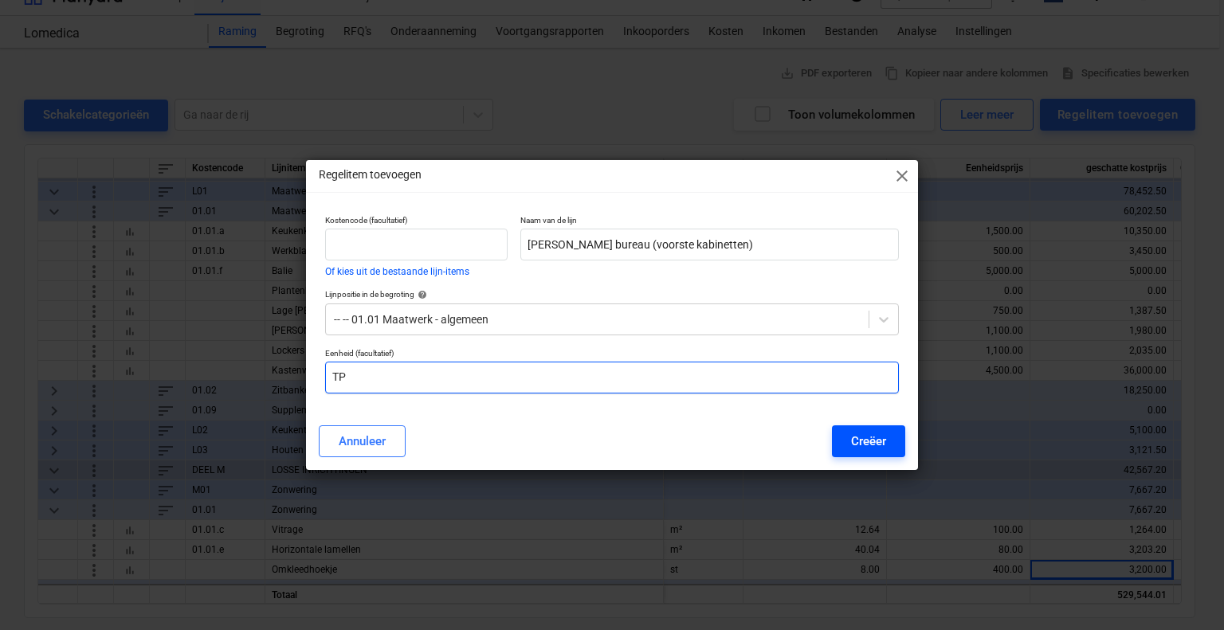
type input "TP"
click at [881, 442] on div "Creëer" at bounding box center [868, 441] width 35 height 21
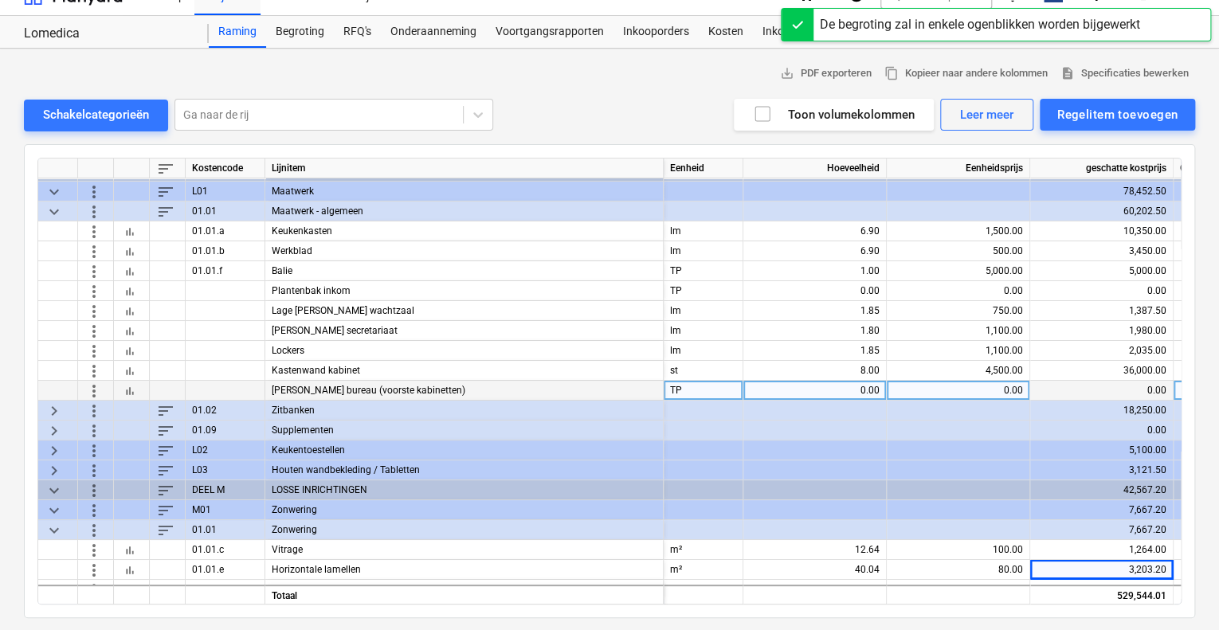
click at [869, 383] on div "0.00" at bounding box center [815, 391] width 130 height 20
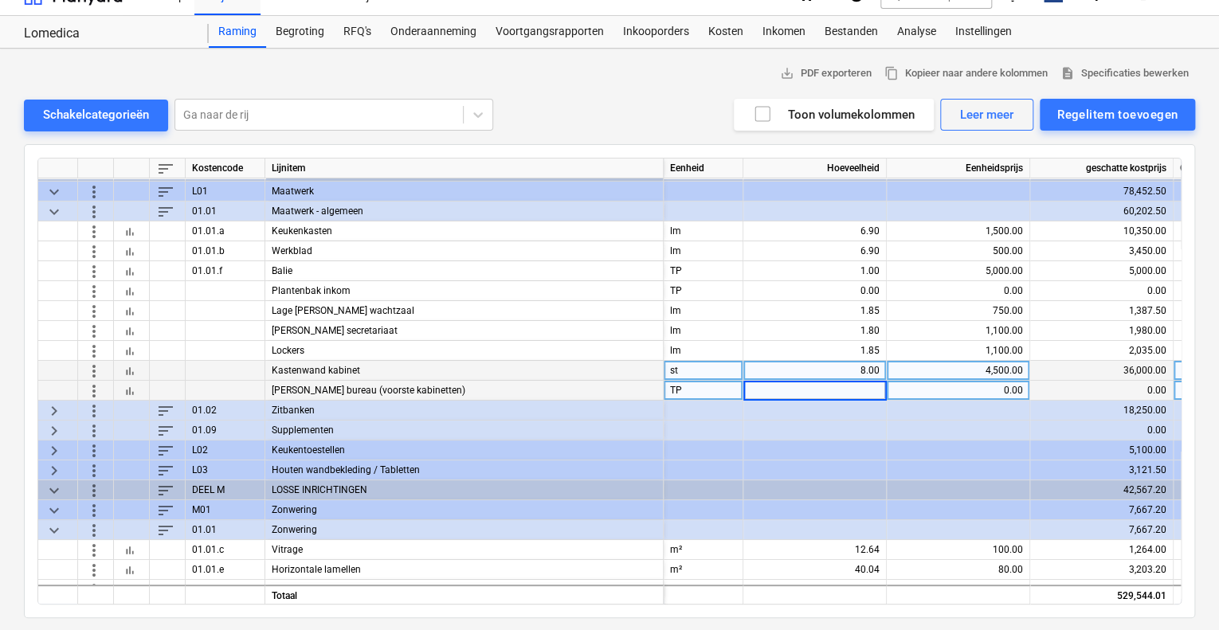
type input "4"
type input "1"
type input "1000"
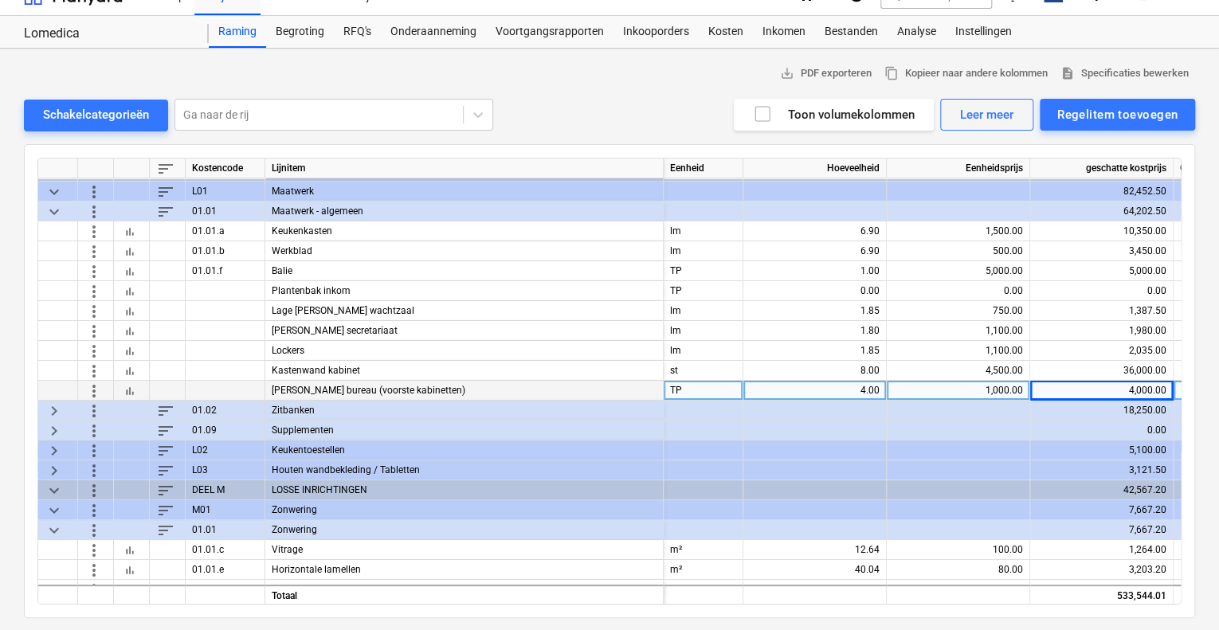
click at [311, 390] on div "Kasten bureau (voorste kabinetten)" at bounding box center [464, 391] width 398 height 20
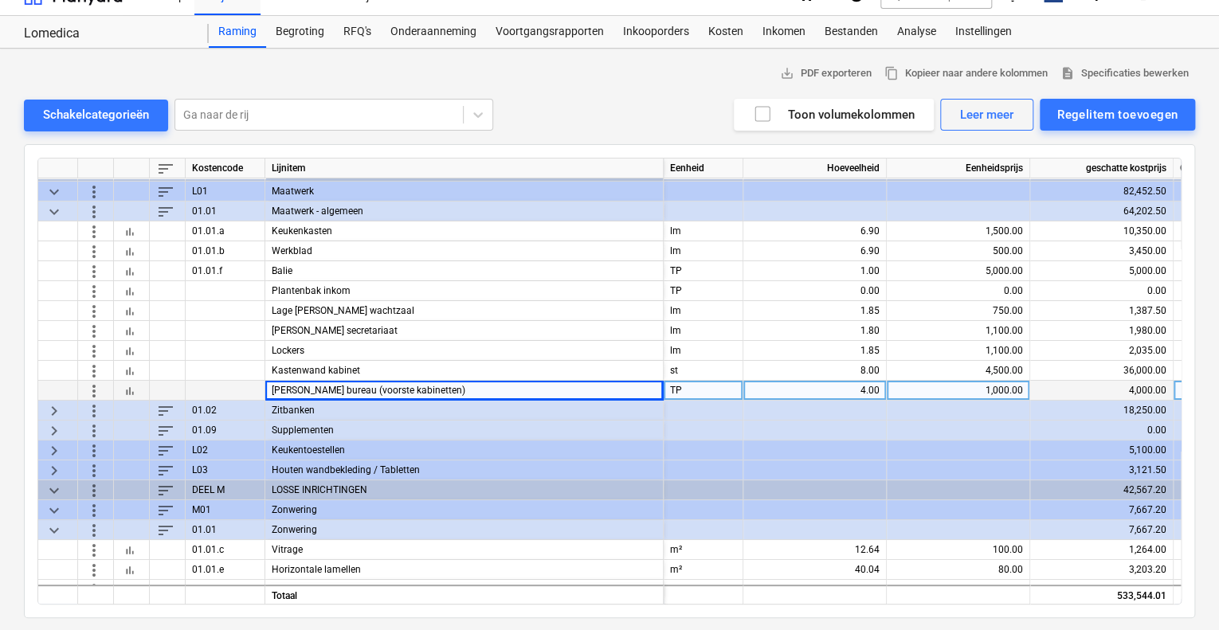
click at [303, 388] on div "Kasten bureau (voorste kabinetten)" at bounding box center [464, 391] width 398 height 20
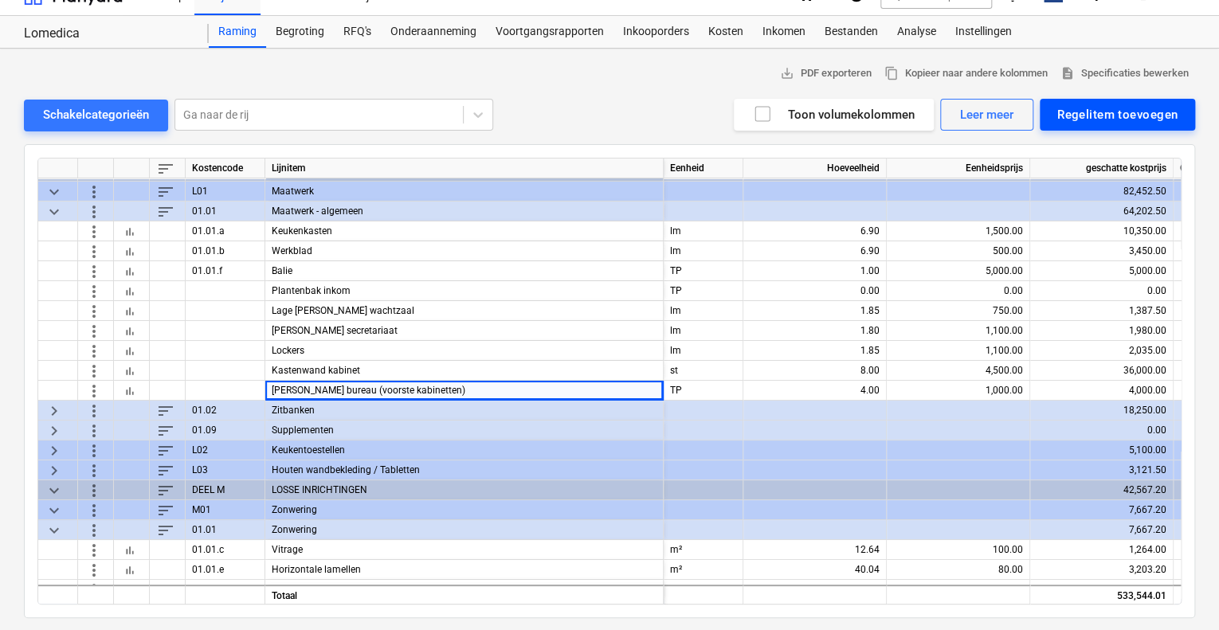
click at [1136, 113] on div "Regelitem toevoegen" at bounding box center [1117, 114] width 120 height 21
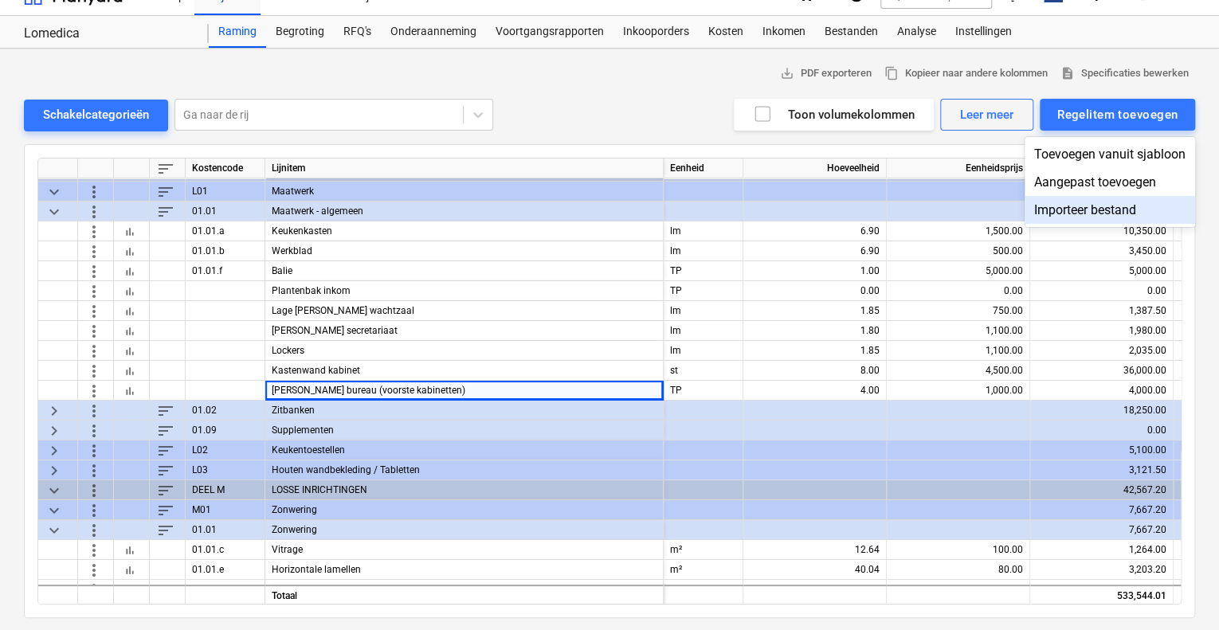
click at [319, 347] on div at bounding box center [609, 315] width 1219 height 630
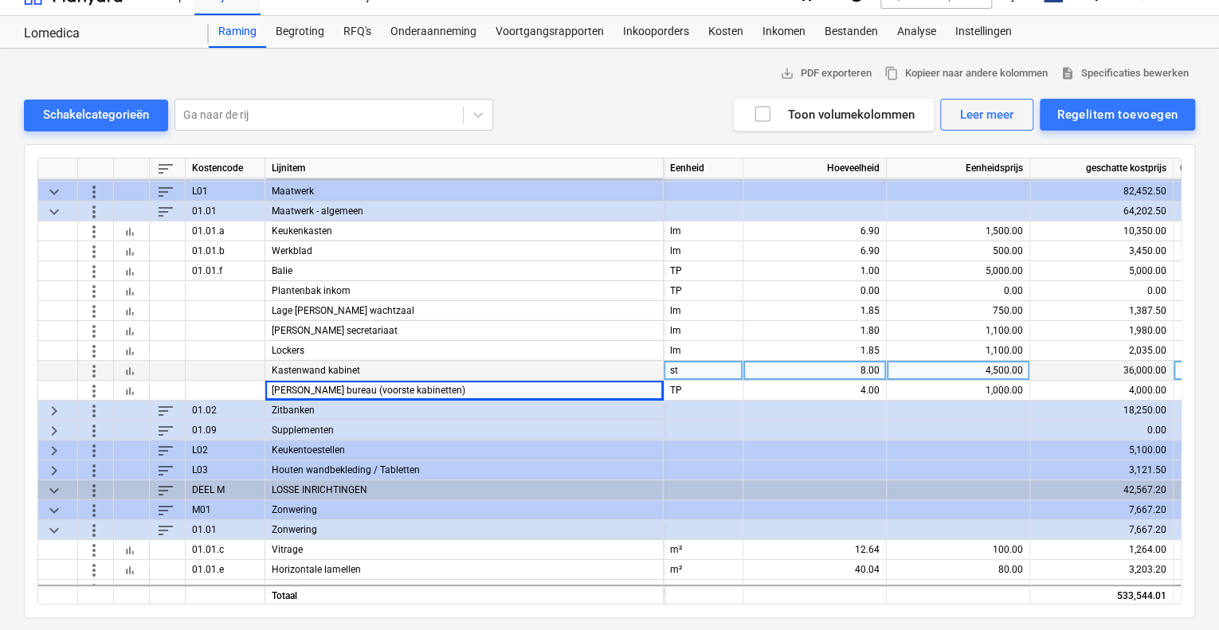
click at [409, 365] on div "Kastenwand kabinet" at bounding box center [464, 371] width 398 height 20
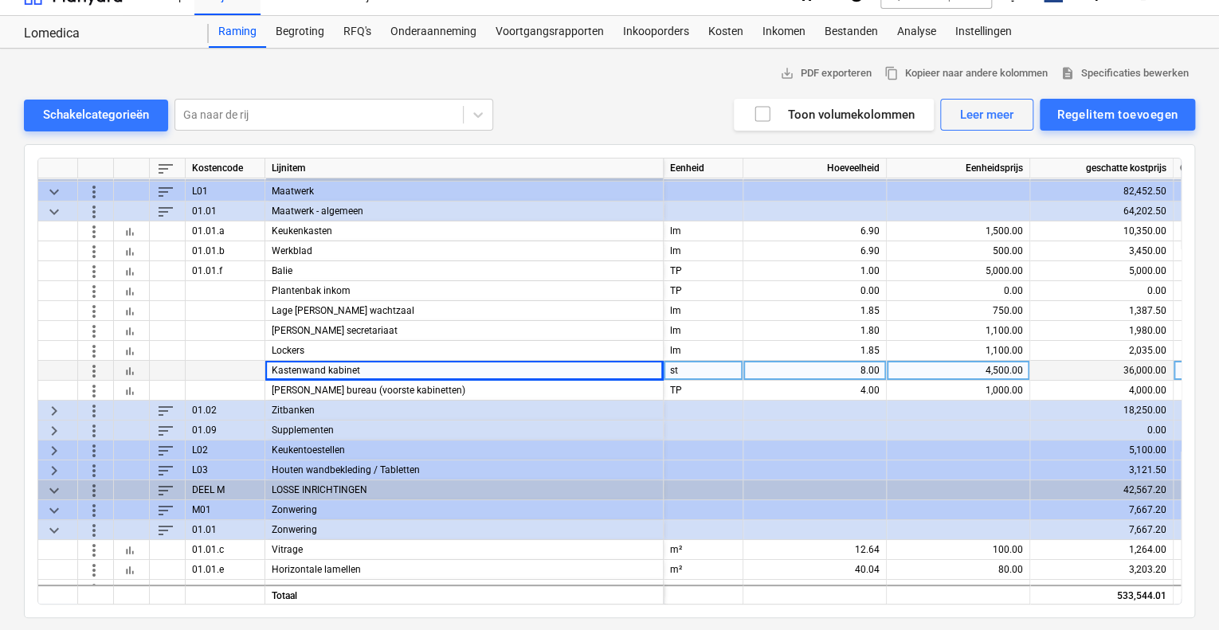
click at [416, 367] on div "Kastenwand kabinet" at bounding box center [464, 371] width 398 height 20
click at [994, 367] on div "4,500.00" at bounding box center [958, 371] width 130 height 20
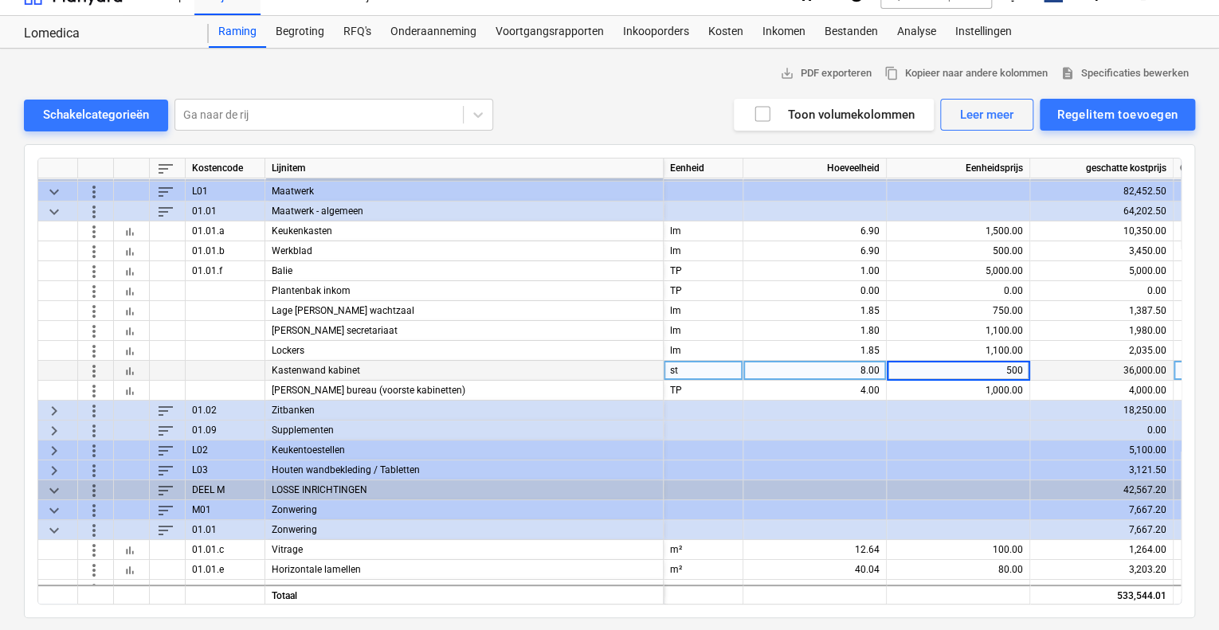
type input "5000"
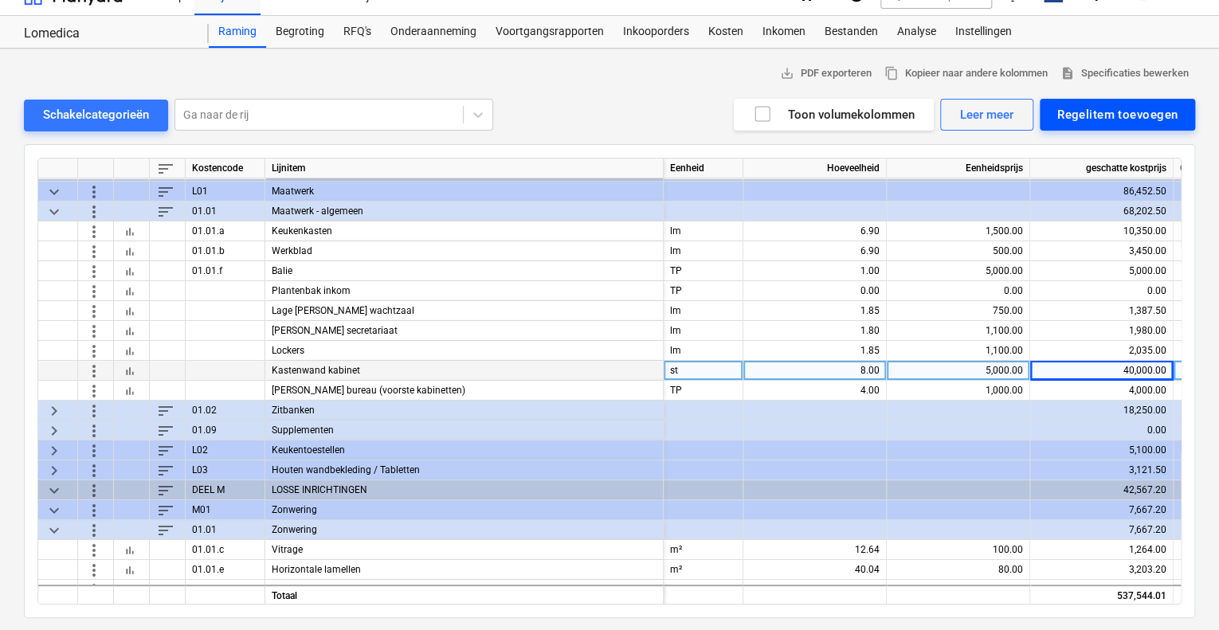
click at [1097, 110] on div "Regelitem toevoegen" at bounding box center [1117, 114] width 120 height 21
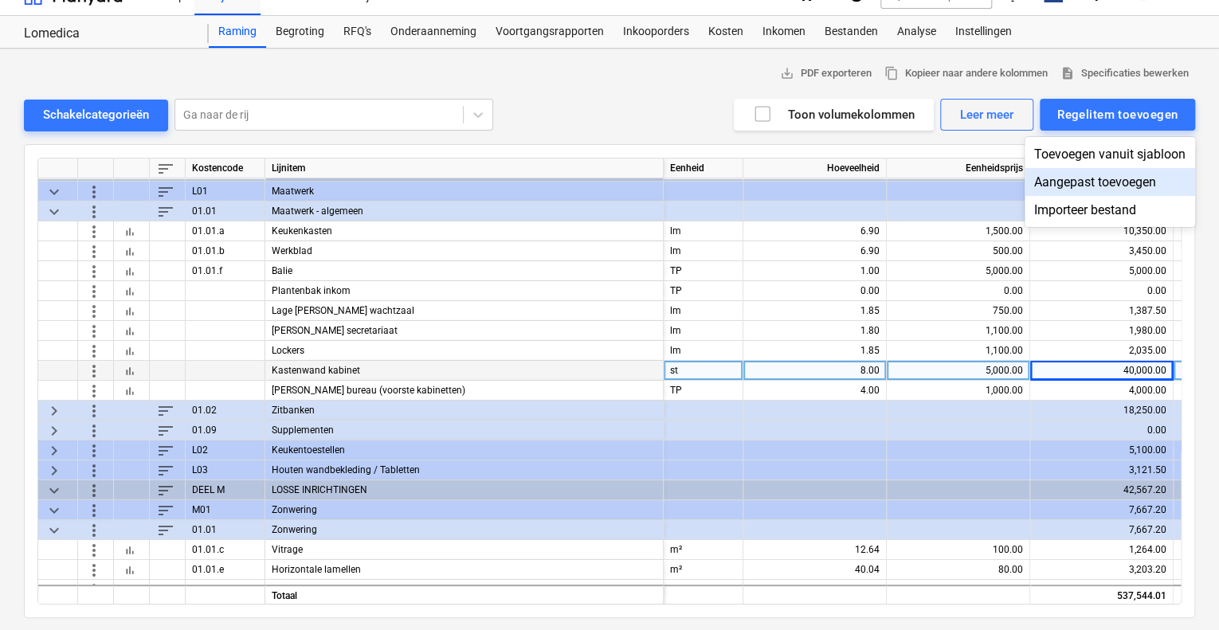
click at [1085, 174] on div "Aangepast toevoegen" at bounding box center [1110, 182] width 171 height 28
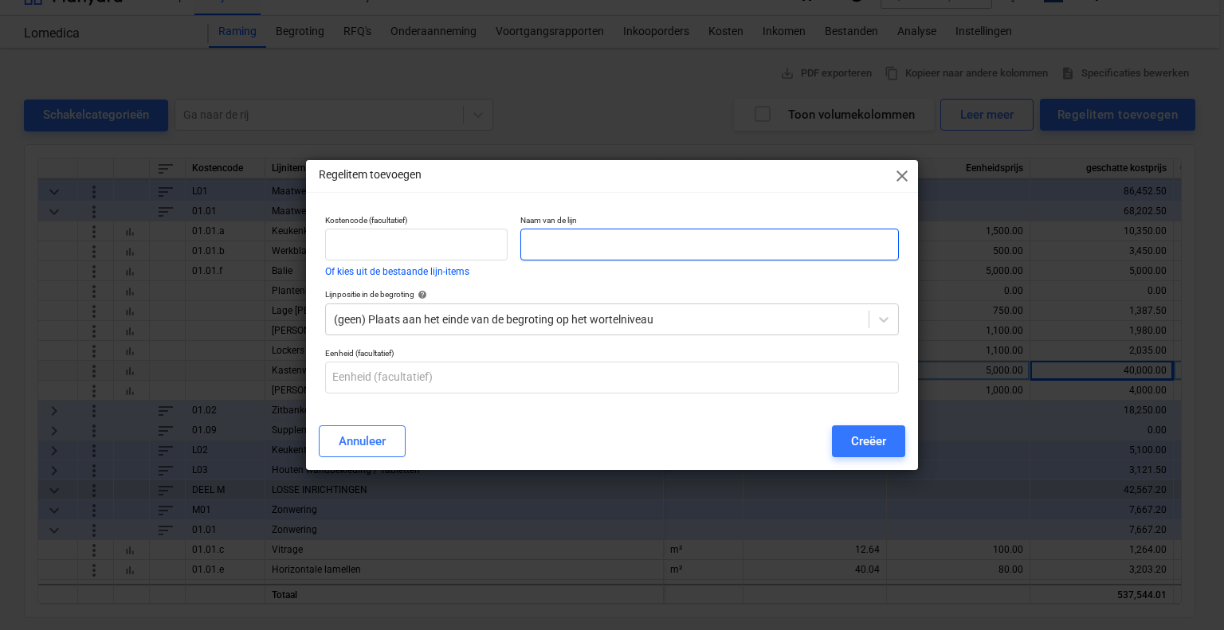
drag, startPoint x: 651, startPoint y: 224, endPoint x: 643, endPoint y: 233, distance: 11.8
click at [647, 229] on div "Naam van de lijn" at bounding box center [709, 237] width 379 height 45
click at [634, 240] on input "text" at bounding box center [709, 245] width 379 height 32
type input "Bureau kabinet"
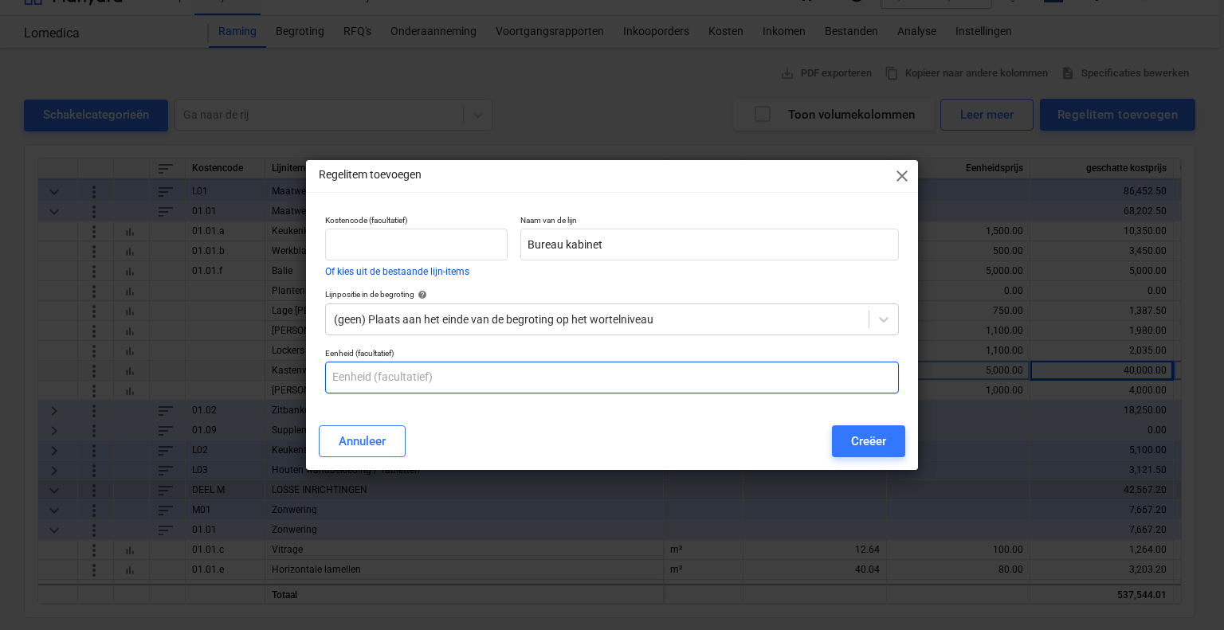
click at [440, 387] on input "text" at bounding box center [612, 378] width 574 height 32
type input "TP"
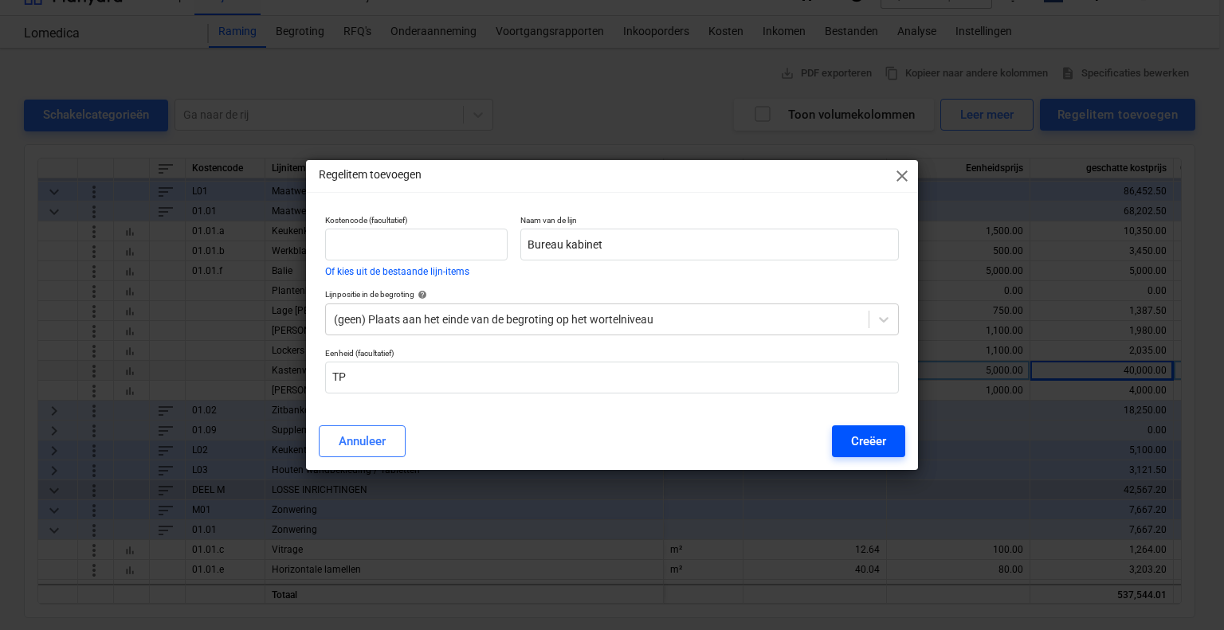
click at [880, 434] on div "Creëer" at bounding box center [868, 441] width 35 height 21
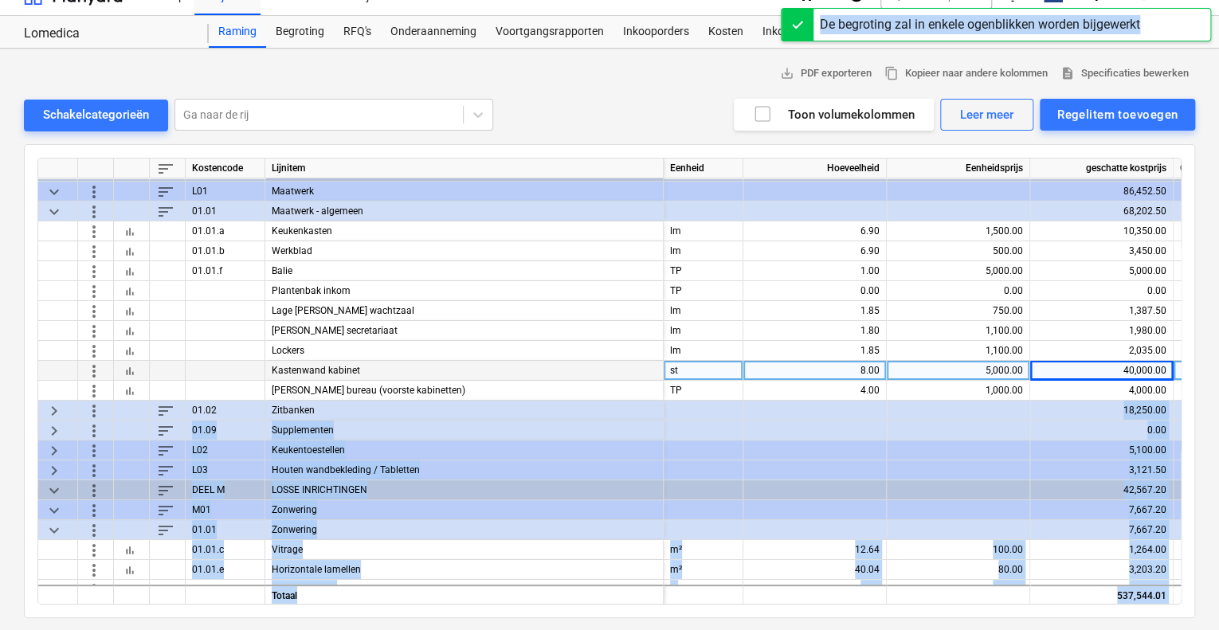
drag, startPoint x: 880, startPoint y: 434, endPoint x: 707, endPoint y: 411, distance: 174.5
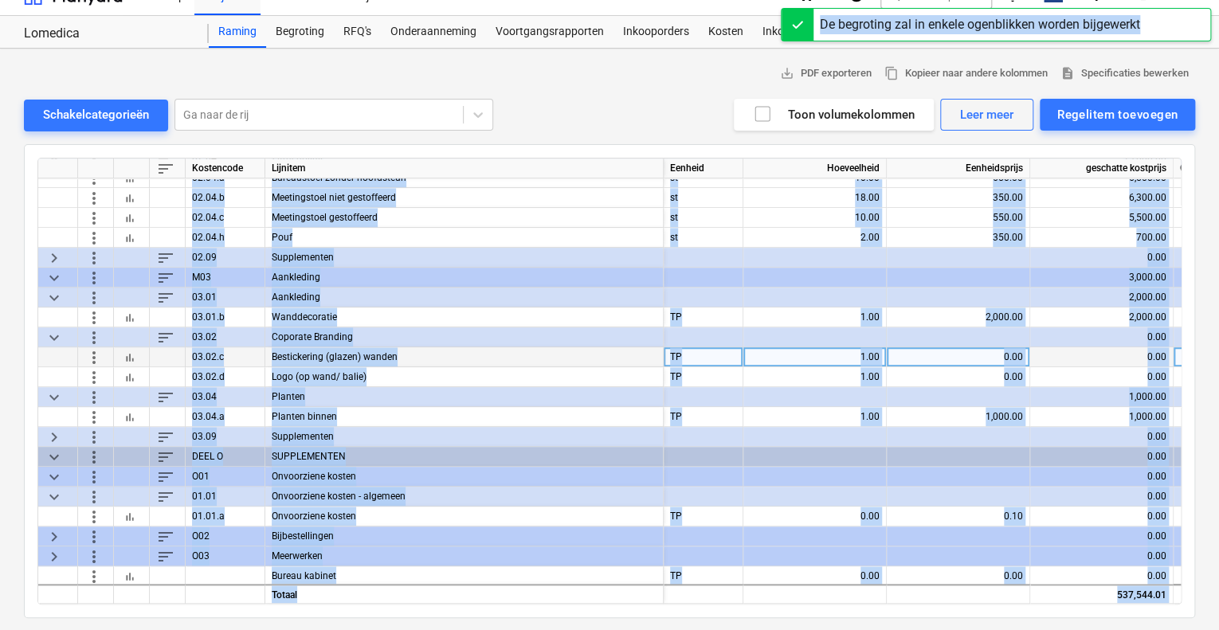
scroll to position [3603, 0]
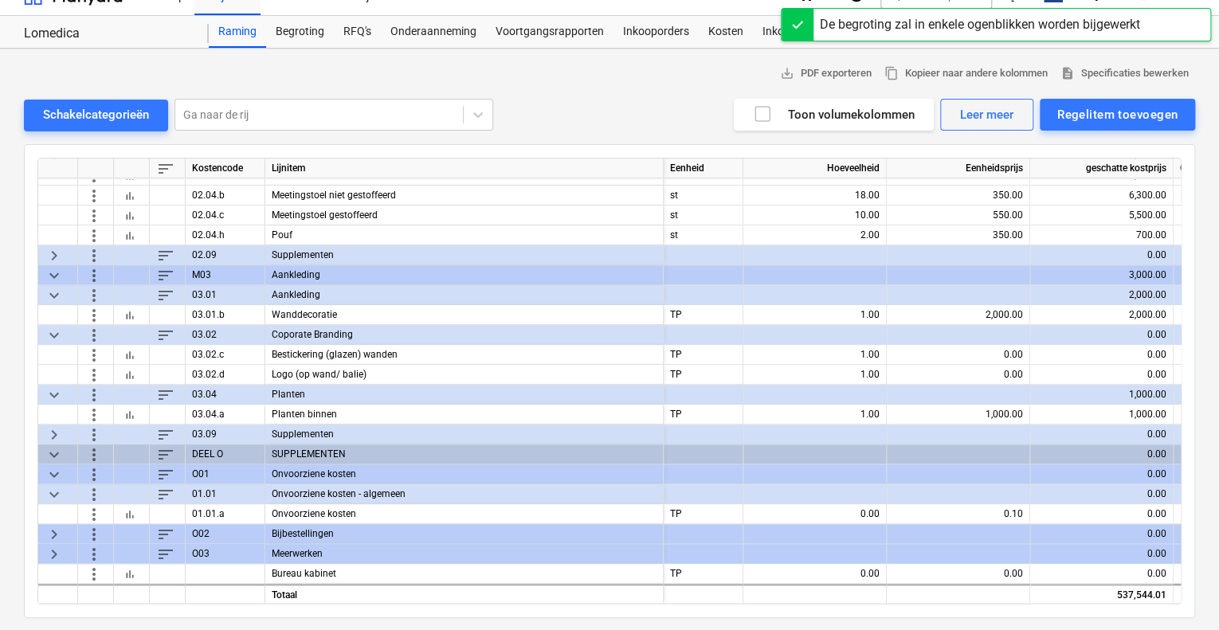
click at [1208, 452] on div "save_alt PDF exporteren content_copy Kopieer naar andere kolommen description S…" at bounding box center [609, 340] width 1219 height 583
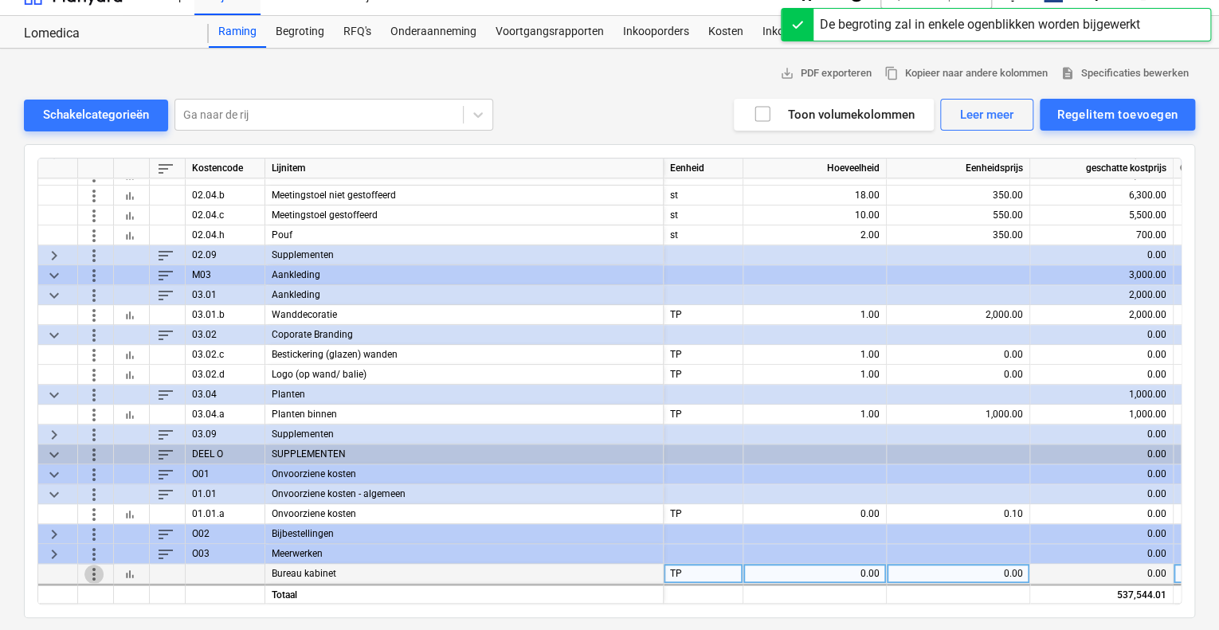
click at [96, 565] on span "more_vert" at bounding box center [93, 573] width 19 height 19
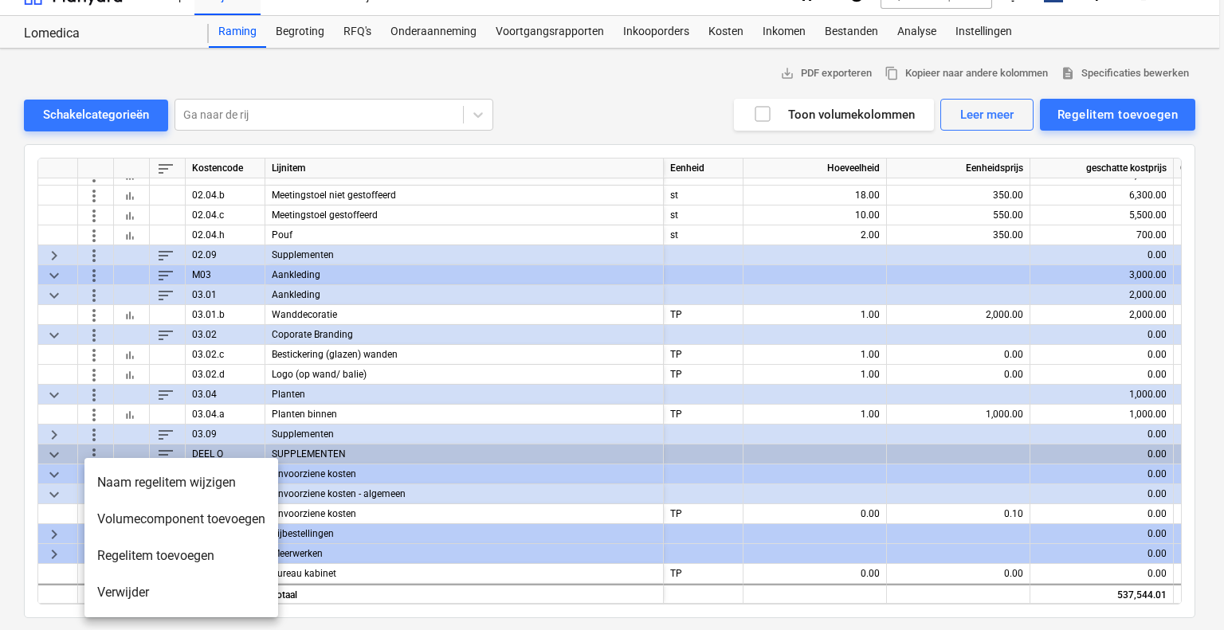
click at [153, 594] on li "Verwijder" at bounding box center [181, 593] width 194 height 37
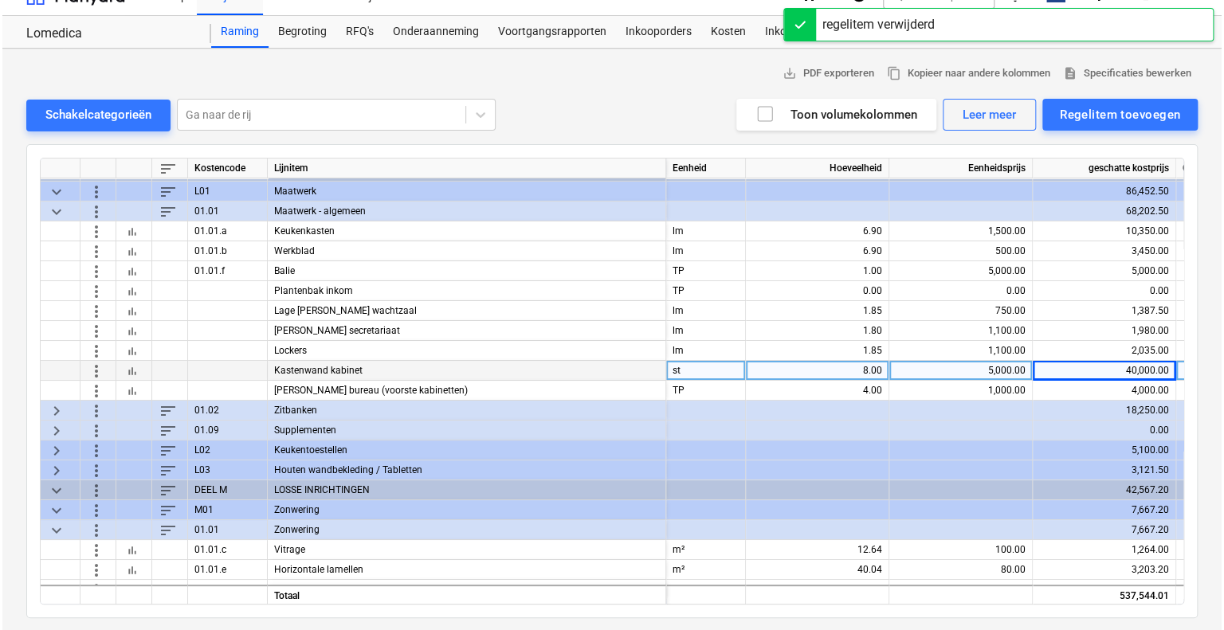
scroll to position [2866, 0]
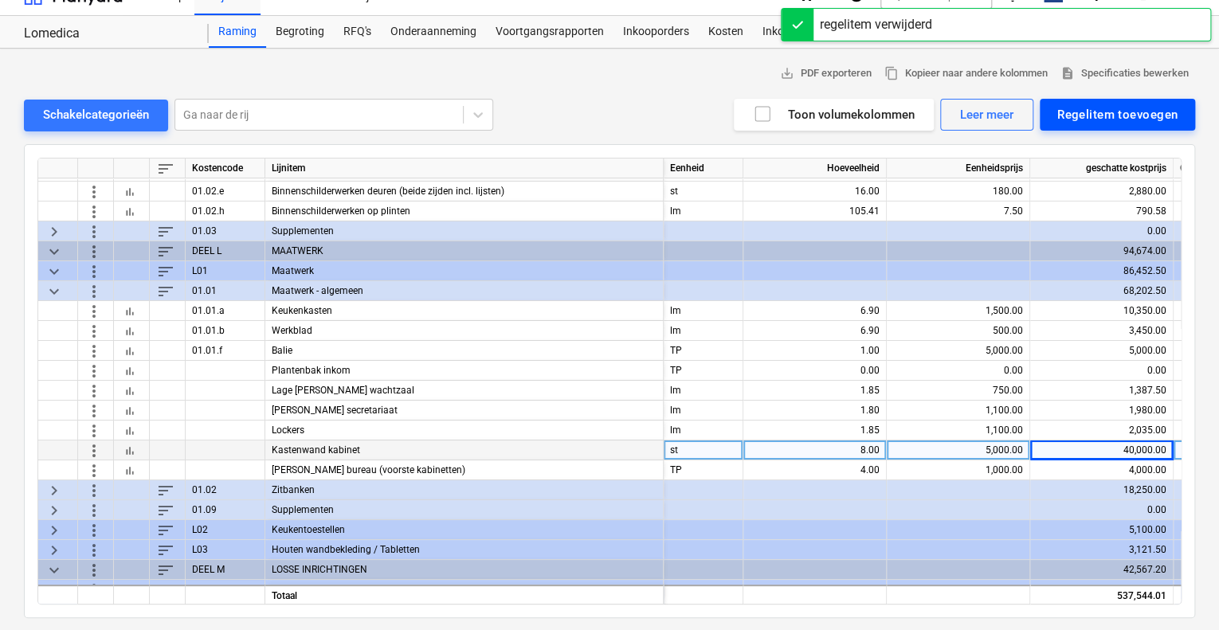
click at [1074, 100] on button "Regelitem toevoegen" at bounding box center [1117, 115] width 155 height 32
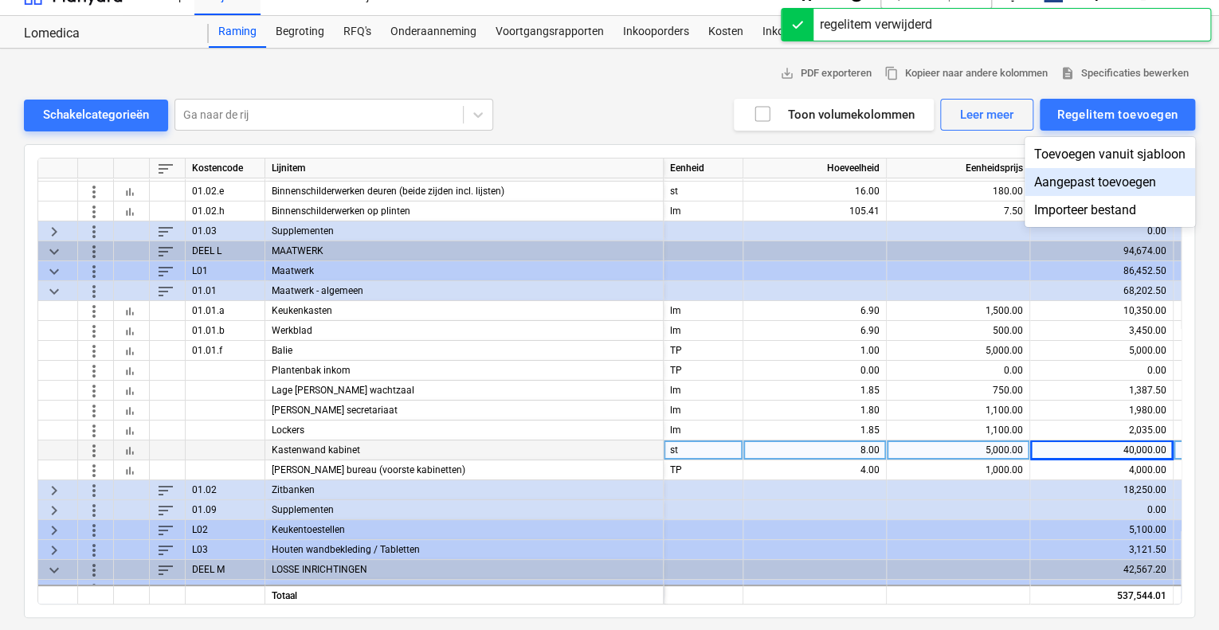
click at [1094, 178] on div "Aangepast toevoegen" at bounding box center [1110, 182] width 171 height 28
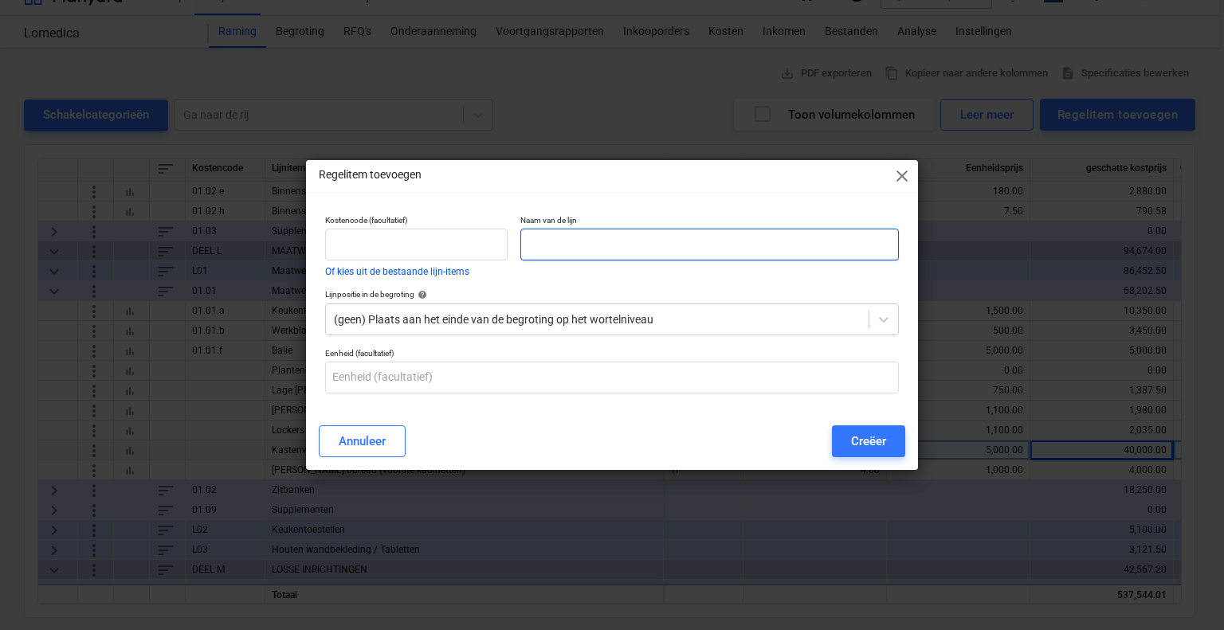
click at [540, 245] on input "text" at bounding box center [709, 245] width 379 height 32
type input "Bureau kabinet"
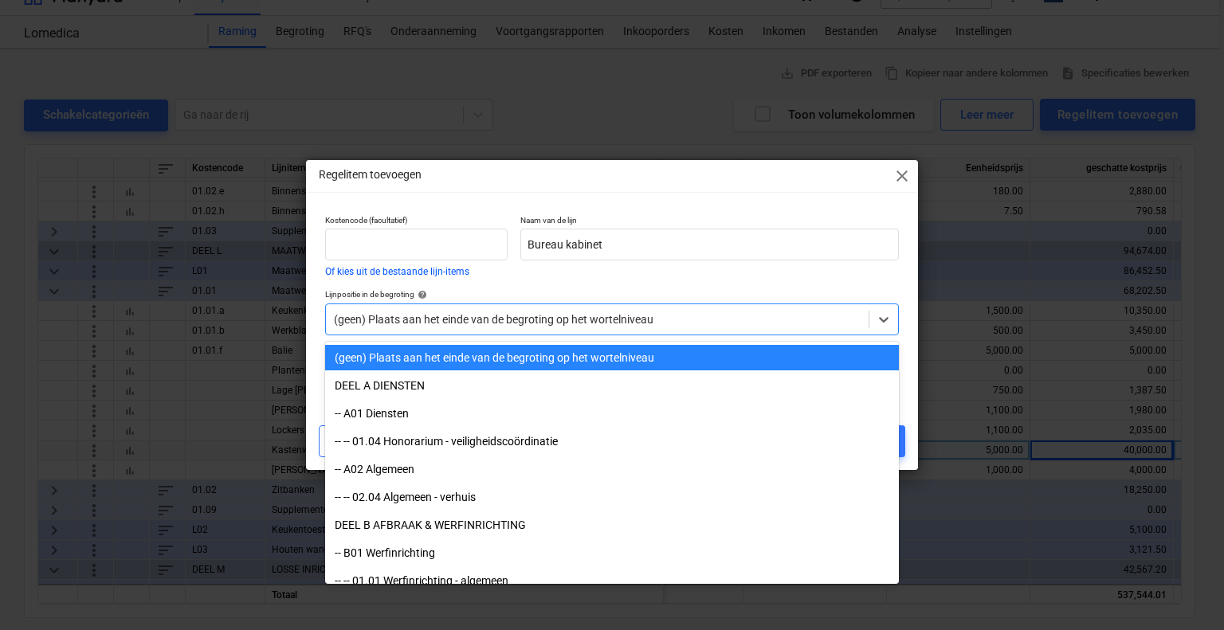
click at [605, 324] on div at bounding box center [597, 320] width 527 height 16
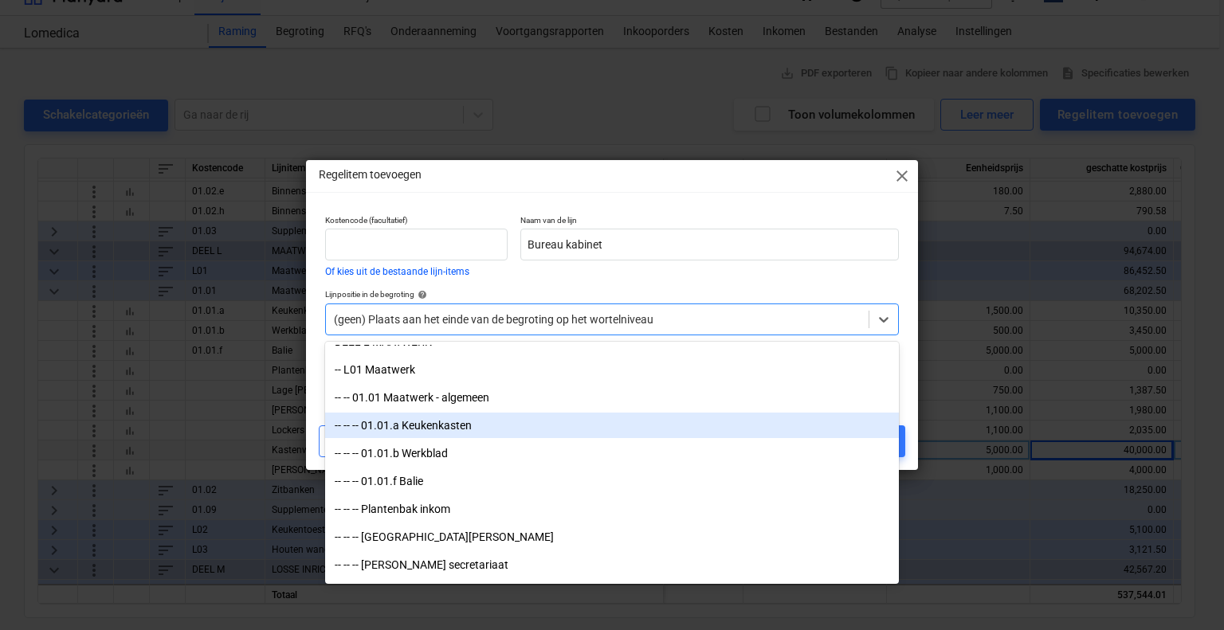
scroll to position [4622, 0]
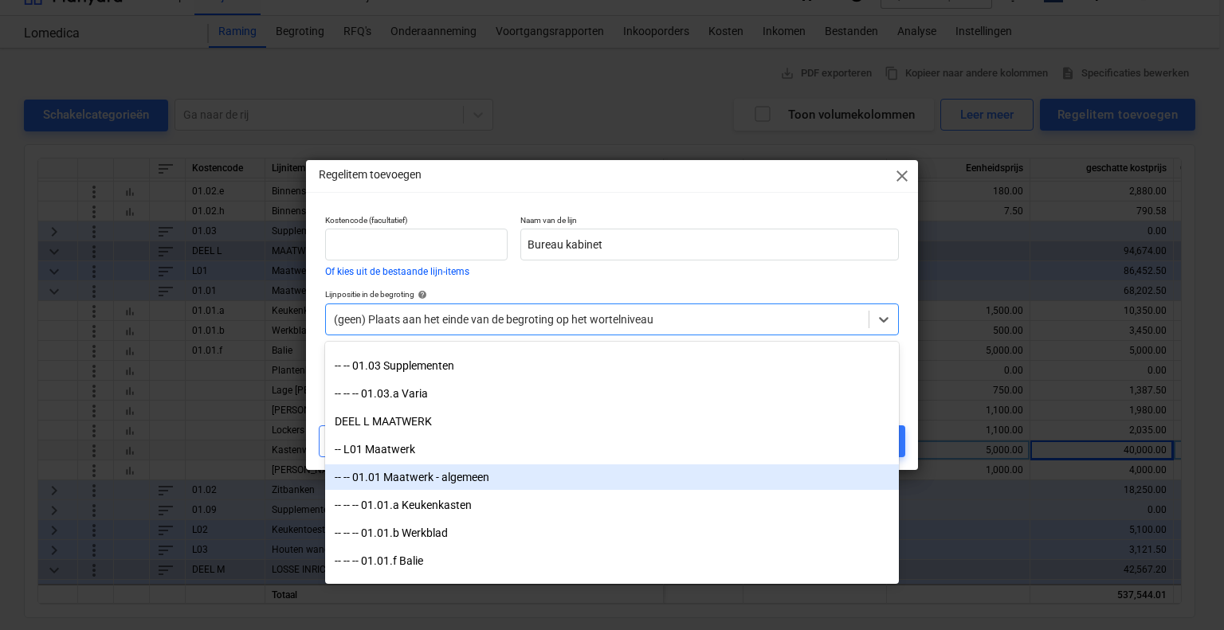
click at [534, 470] on div "-- -- 01.01 Maatwerk - algemeen" at bounding box center [612, 477] width 574 height 25
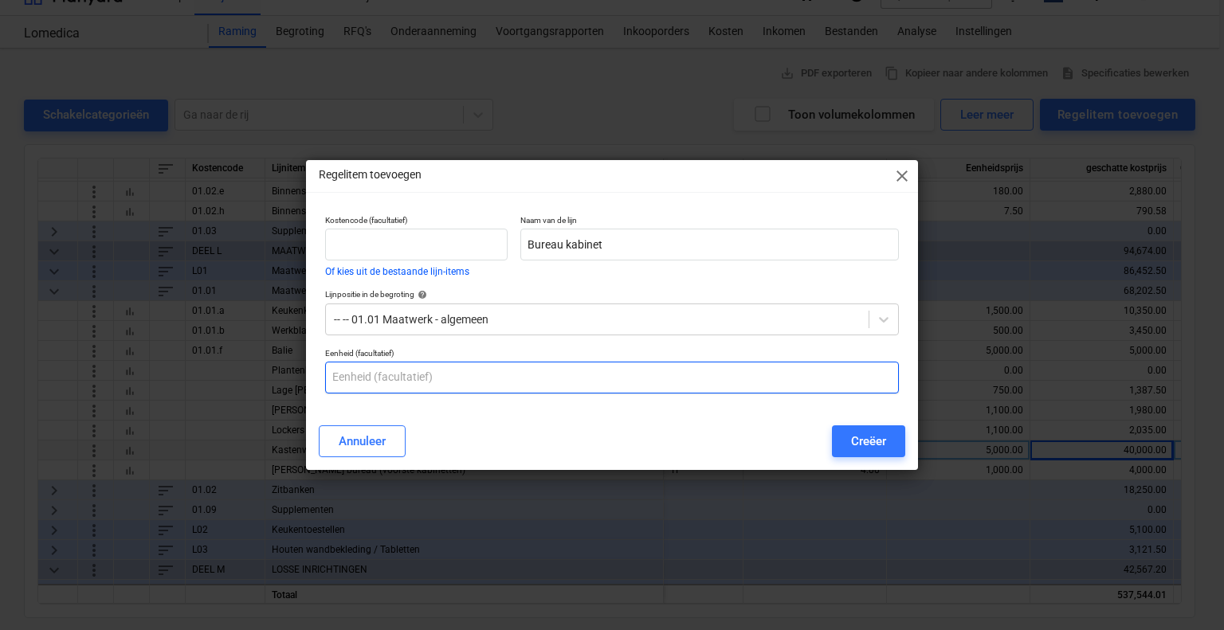
click at [444, 380] on input "text" at bounding box center [612, 378] width 574 height 32
type input "TP"
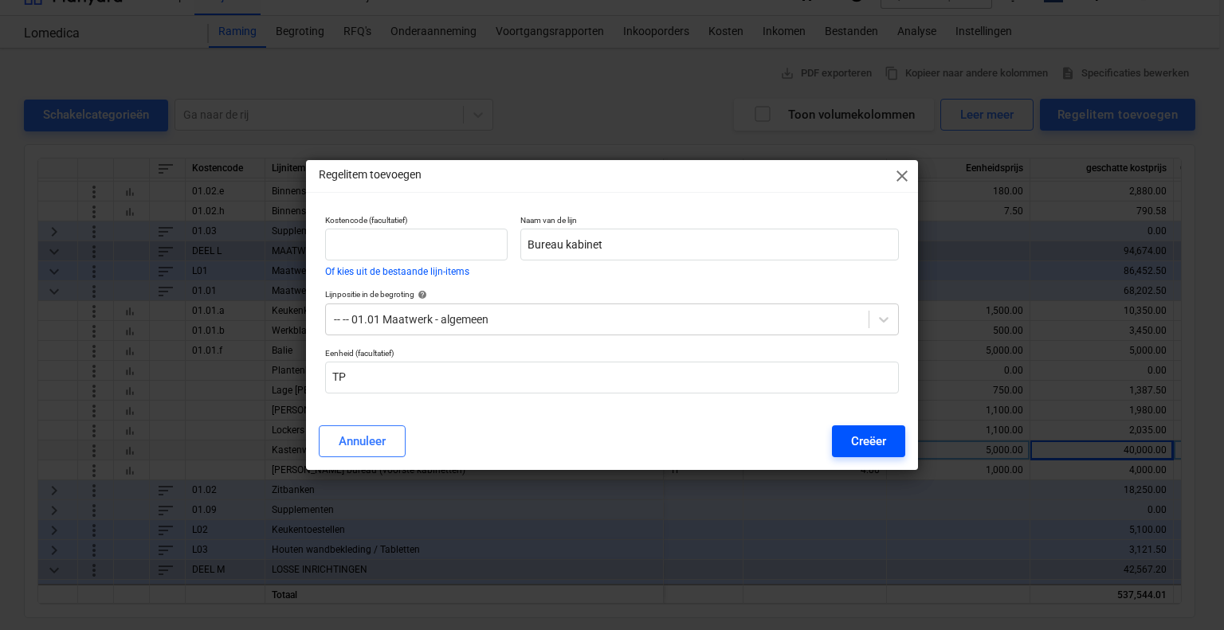
click at [853, 427] on button "Creëer" at bounding box center [868, 442] width 73 height 32
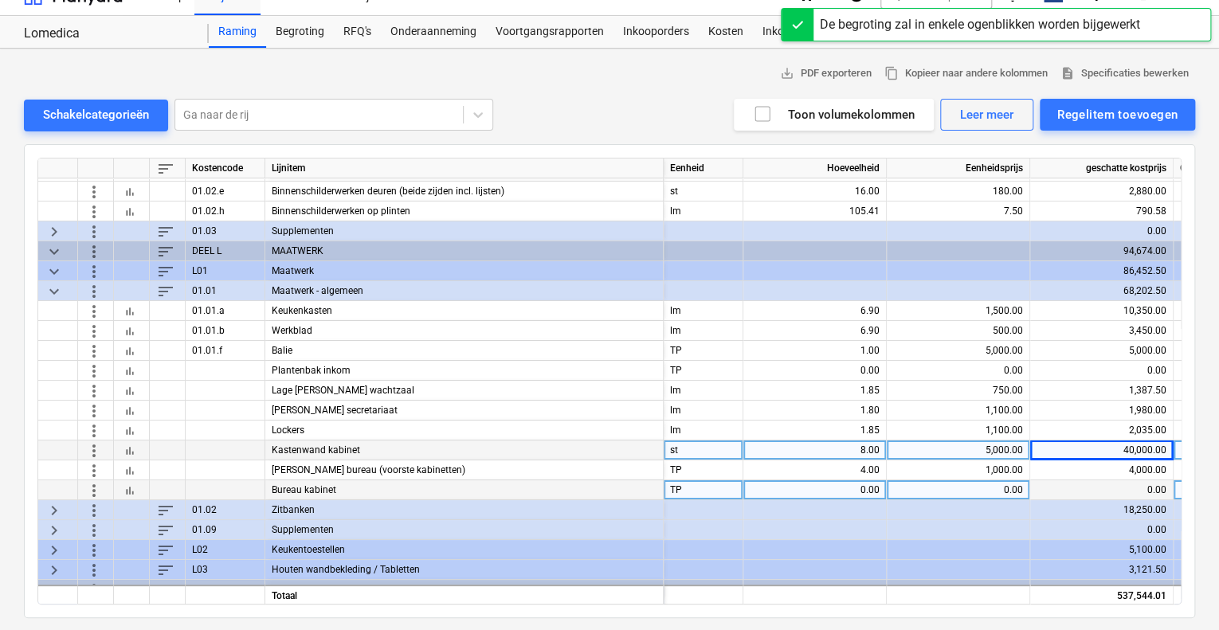
click at [806, 488] on div "0.00" at bounding box center [815, 491] width 130 height 20
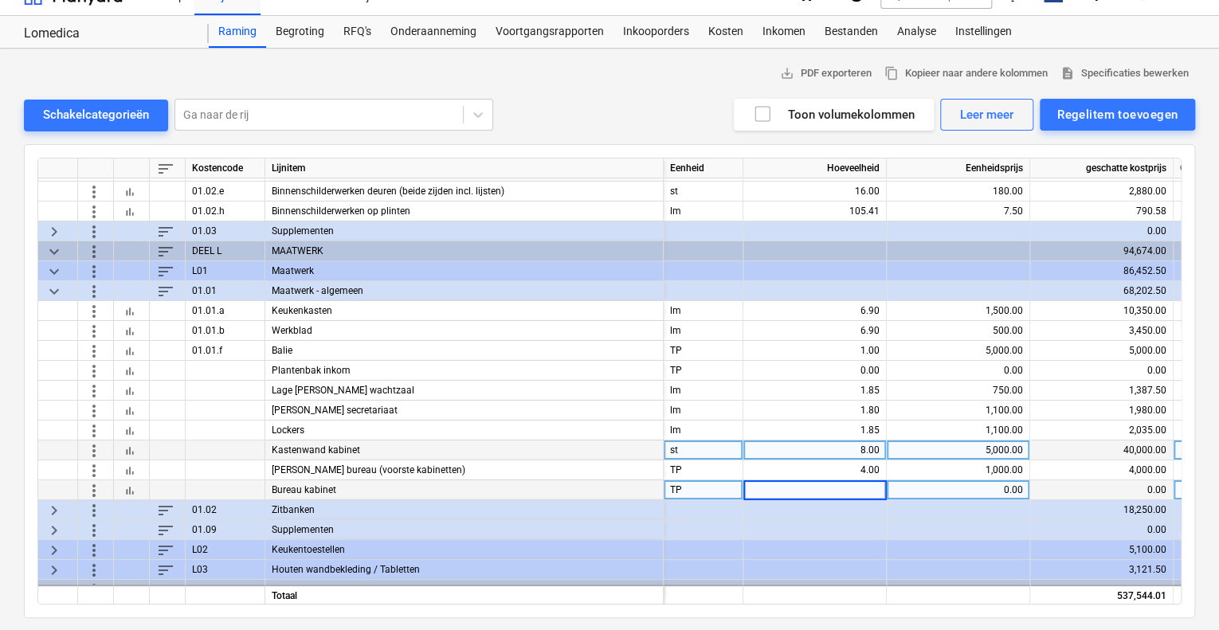
type input "8"
type input "10"
type input "1750"
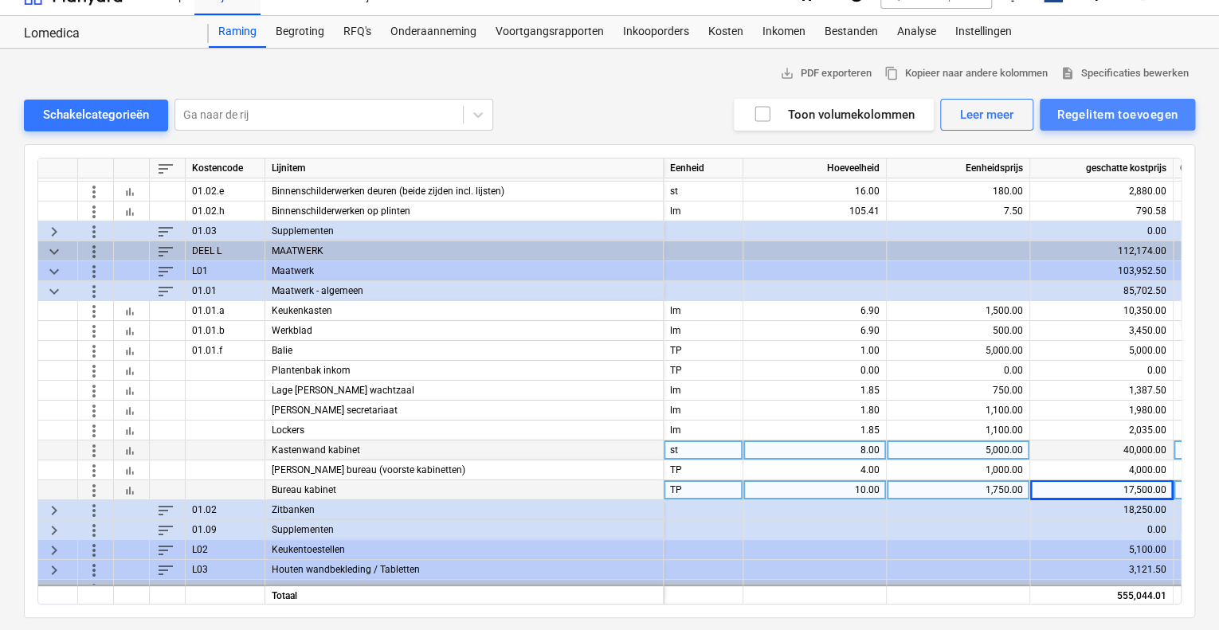
click at [1125, 120] on div "Regelitem toevoegen" at bounding box center [1117, 114] width 120 height 21
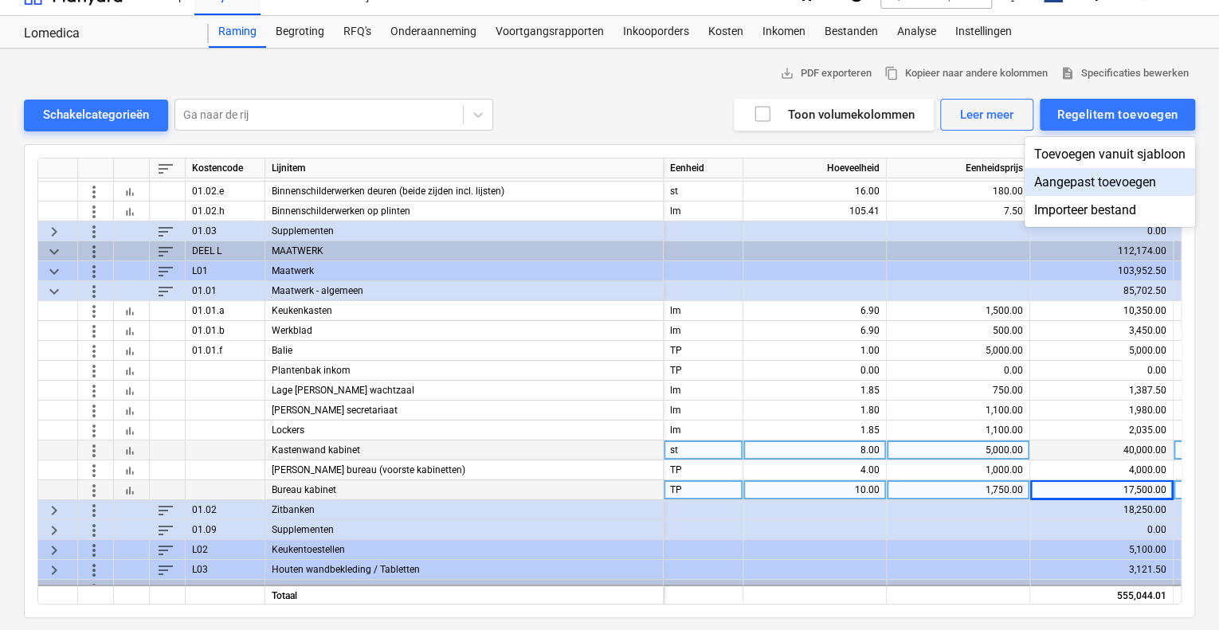
click at [1109, 178] on div "Aangepast toevoegen" at bounding box center [1110, 182] width 171 height 28
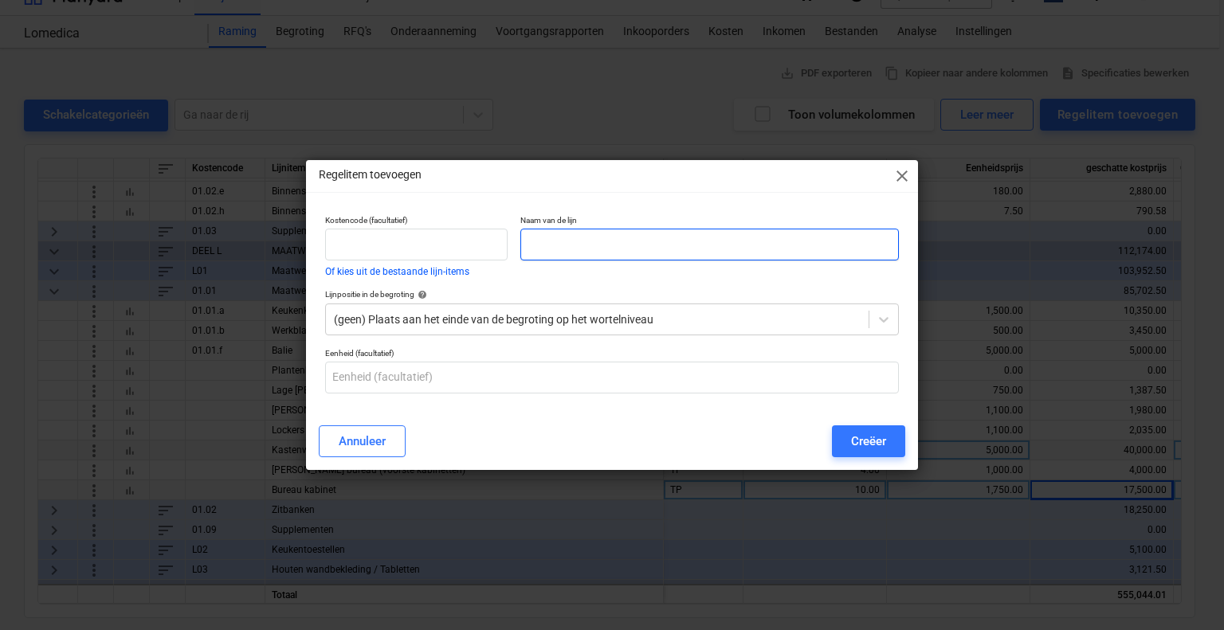
click at [622, 241] on input "text" at bounding box center [709, 245] width 379 height 32
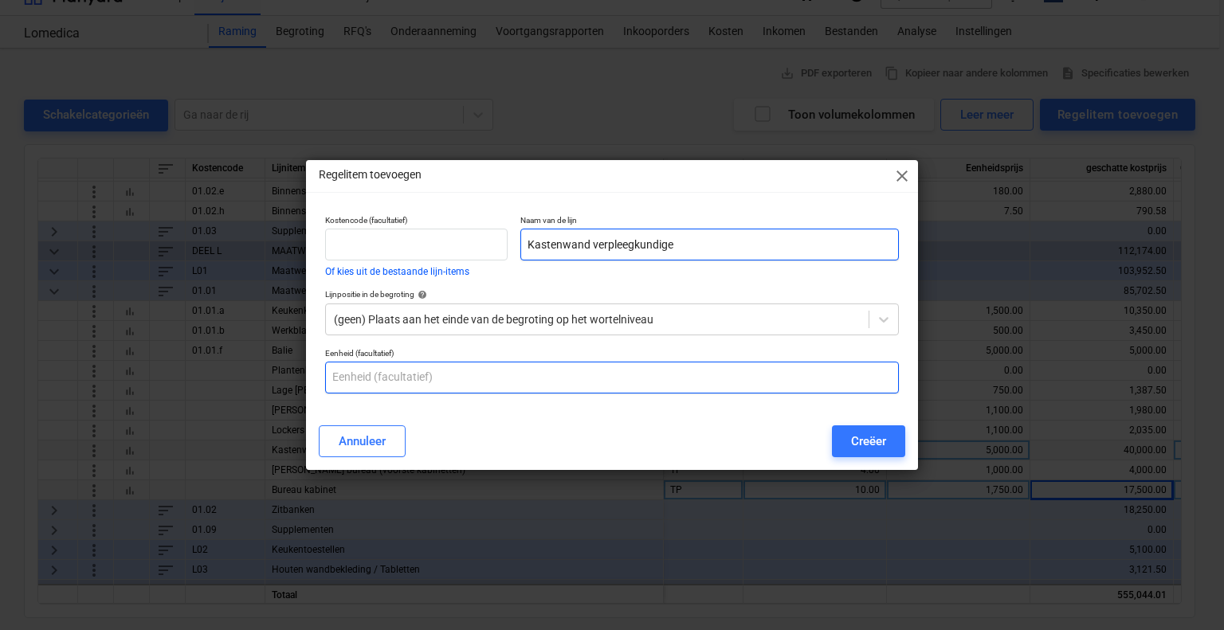
type input "Kastenwand verpleegkundige"
click at [492, 387] on input "text" at bounding box center [612, 378] width 574 height 32
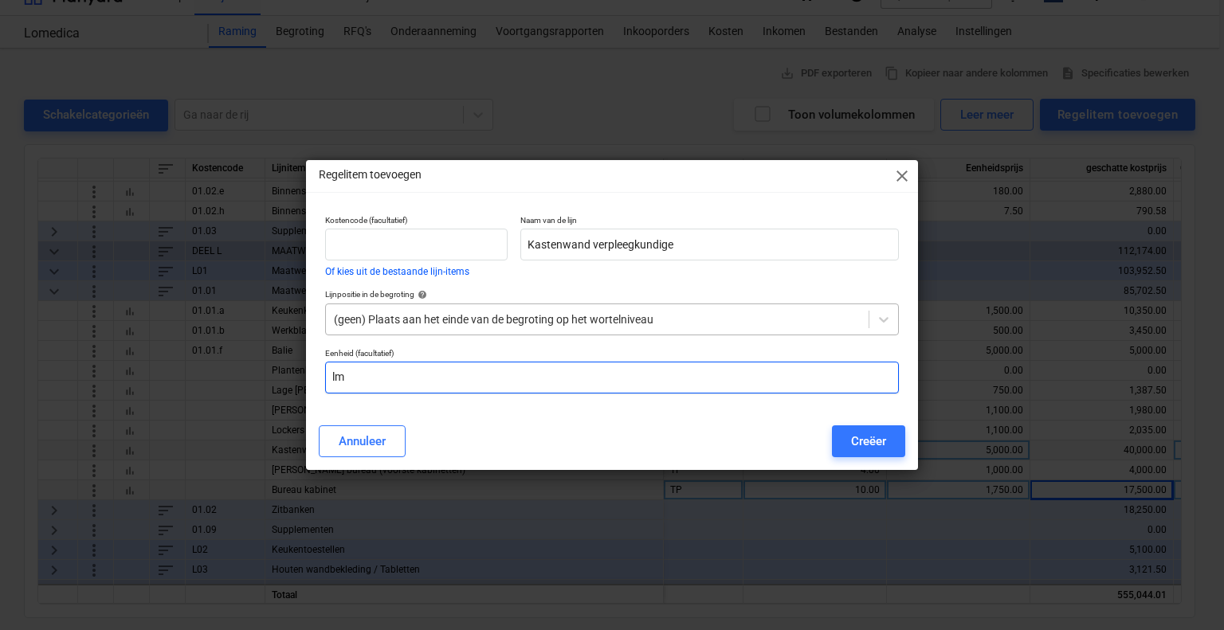
type input "lm"
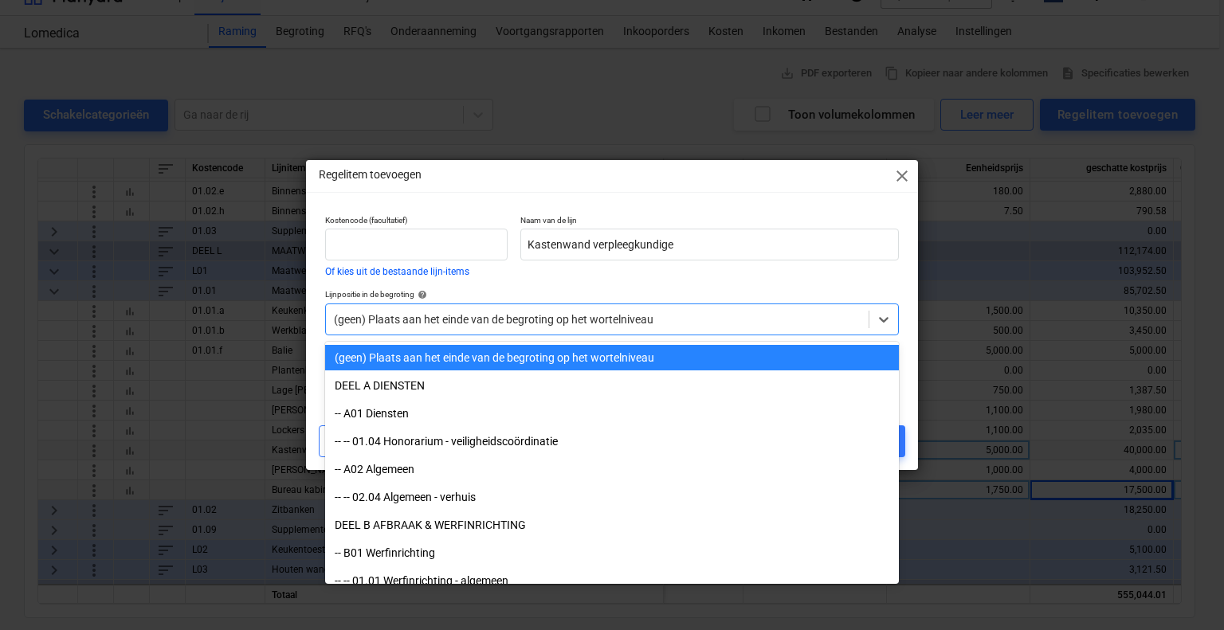
click at [533, 331] on div "(geen) Plaats aan het einde van de begroting op het wortelniveau" at bounding box center [597, 319] width 543 height 22
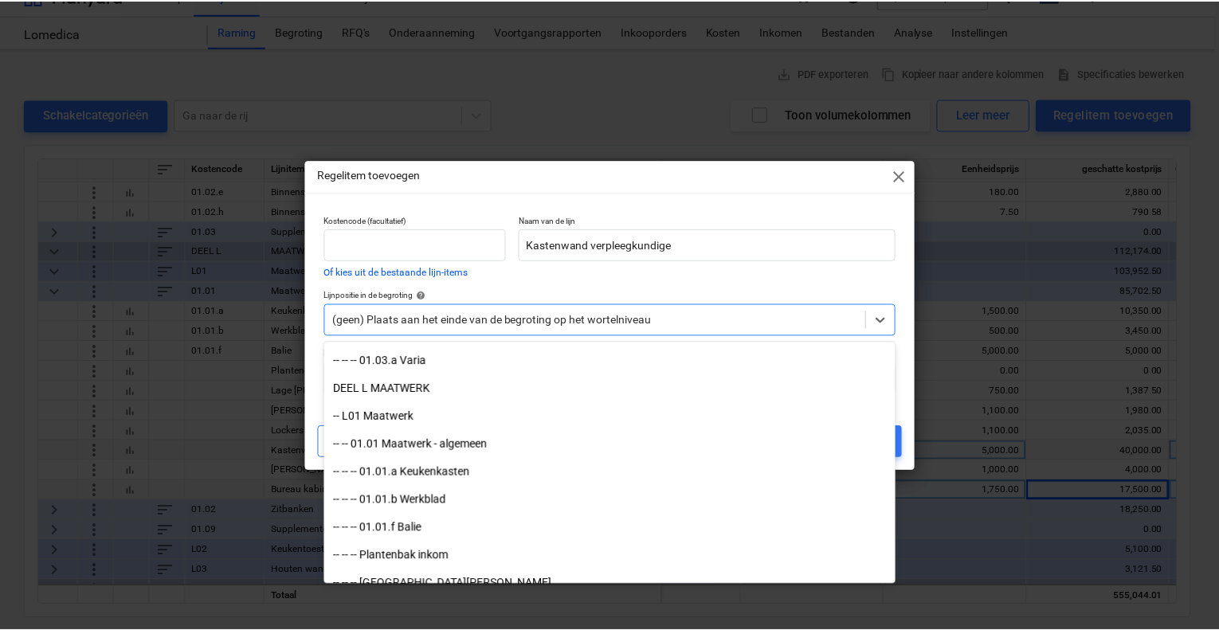
scroll to position [4702, 0]
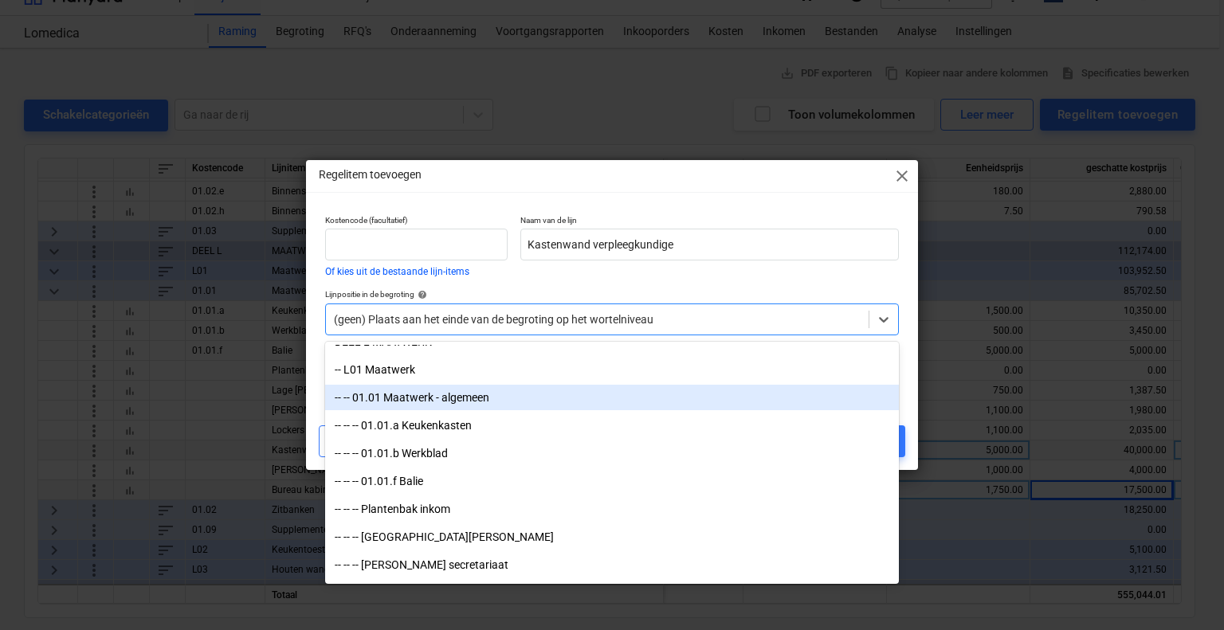
click at [532, 390] on div "-- -- 01.01 Maatwerk - algemeen" at bounding box center [612, 397] width 574 height 25
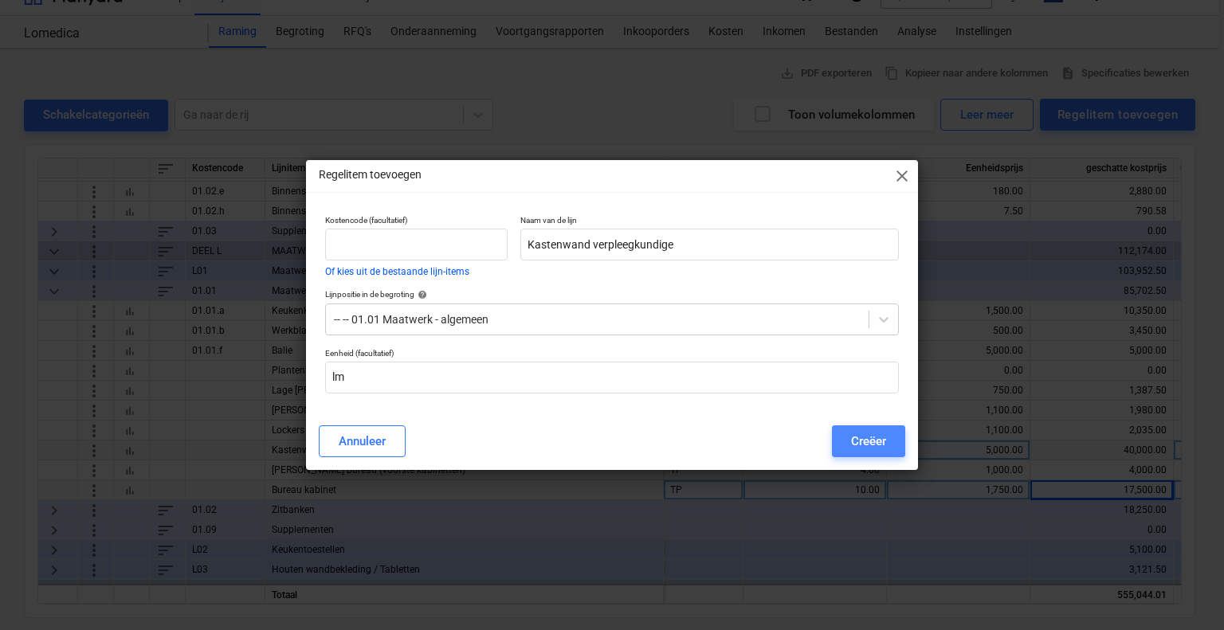
click at [851, 435] on div "Creëer" at bounding box center [868, 441] width 35 height 21
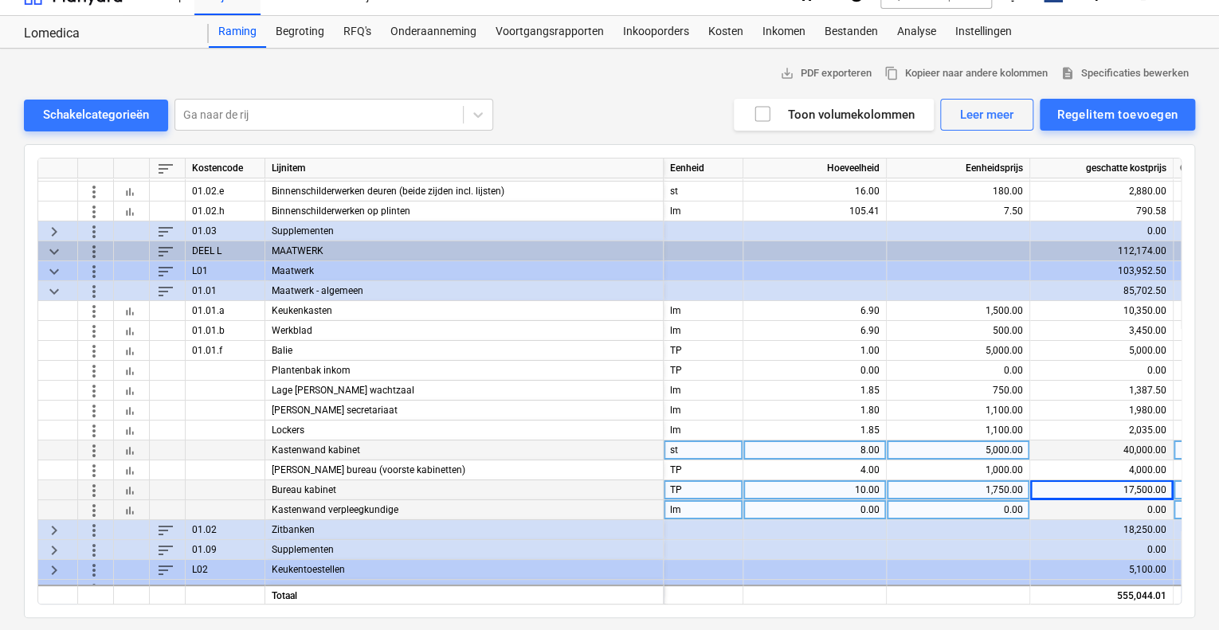
click at [853, 509] on div "0.00" at bounding box center [815, 510] width 130 height 20
type input "2.4"
type input "750"
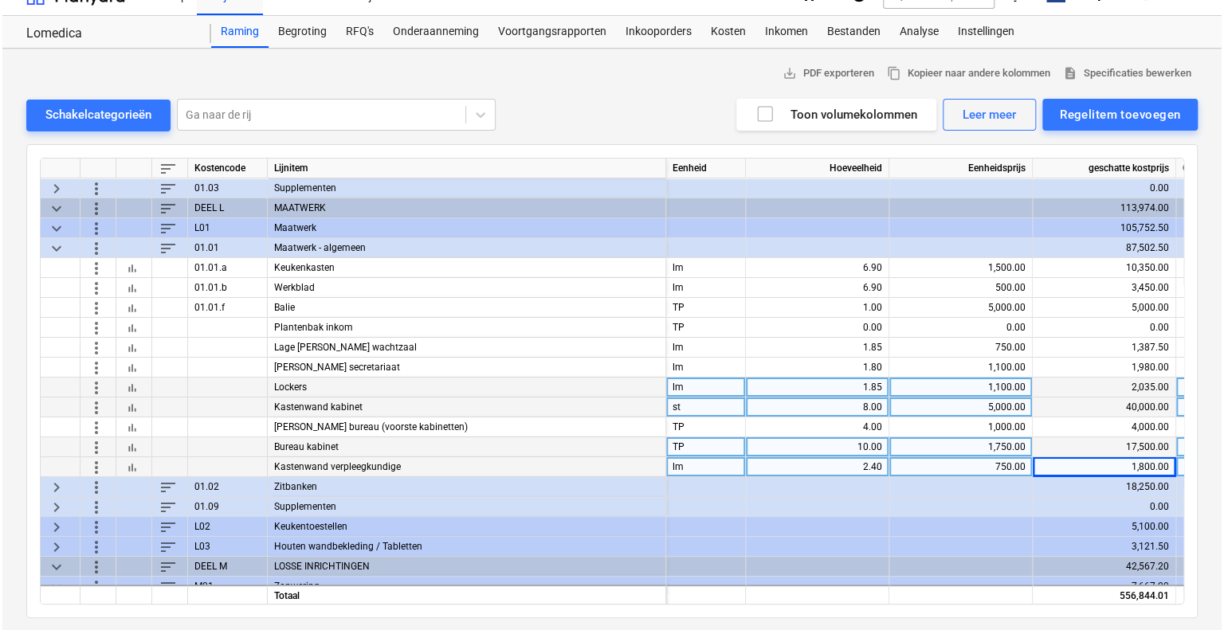
scroll to position [2945, 0]
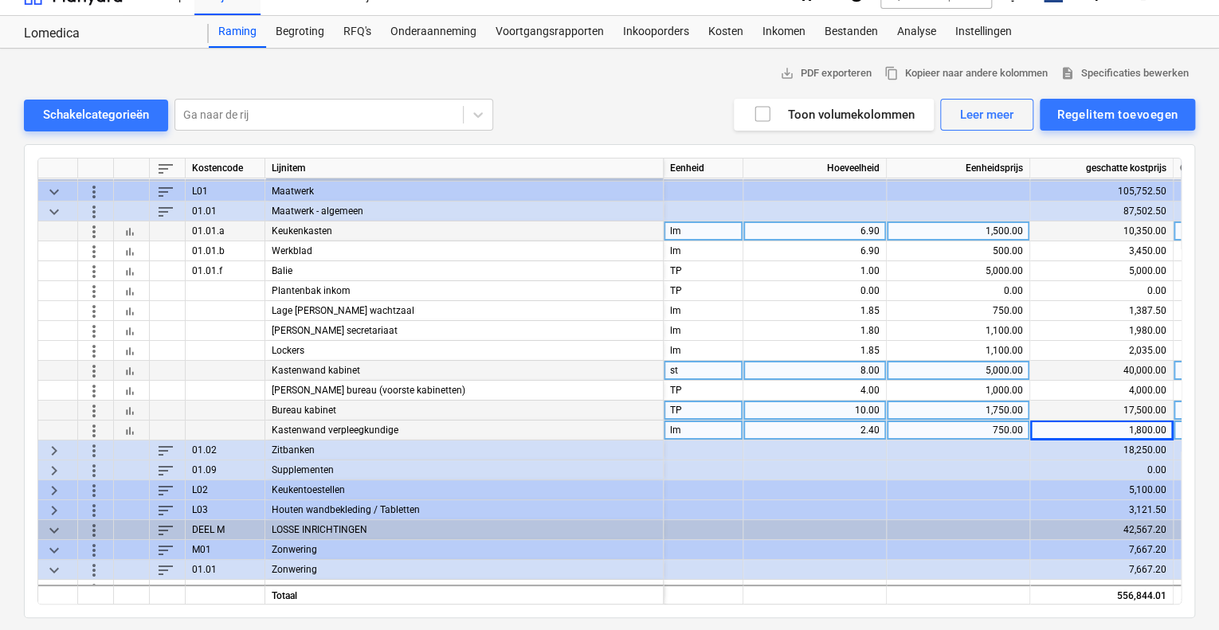
click at [981, 224] on div "1,500.00" at bounding box center [958, 232] width 130 height 20
type input "1700"
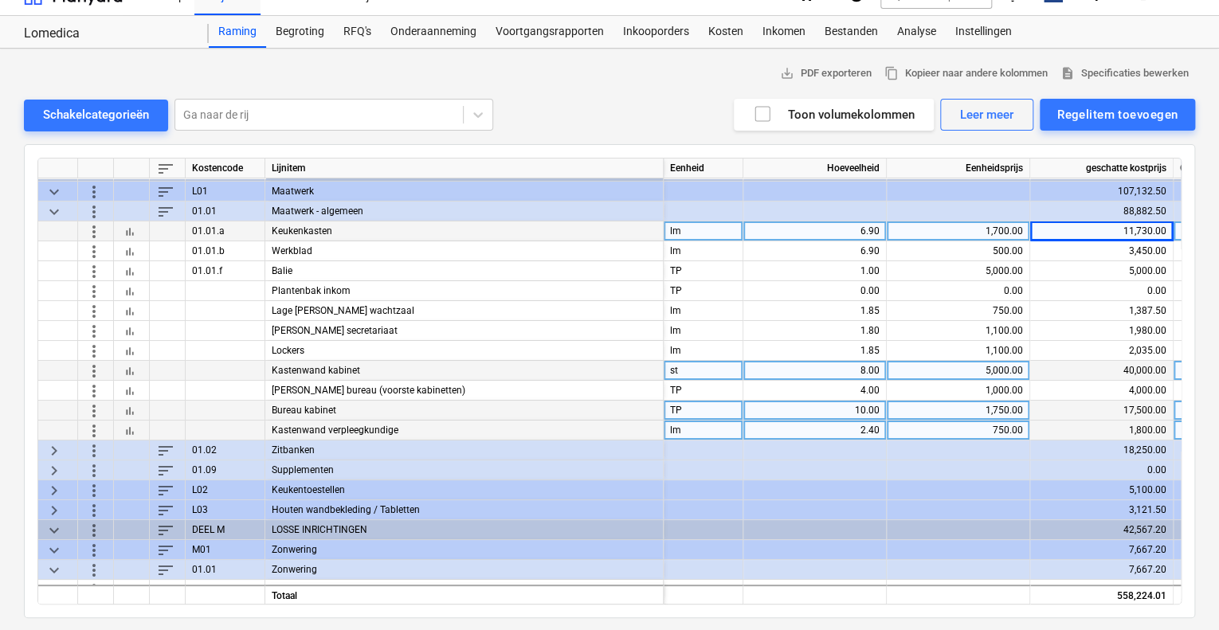
click at [981, 224] on div "1,700.00" at bounding box center [958, 232] width 130 height 20
type input "1750"
click at [1010, 227] on div "1,750.00" at bounding box center [958, 232] width 130 height 20
type input "1800"
click at [1117, 127] on button "Regelitem toevoegen" at bounding box center [1117, 115] width 155 height 32
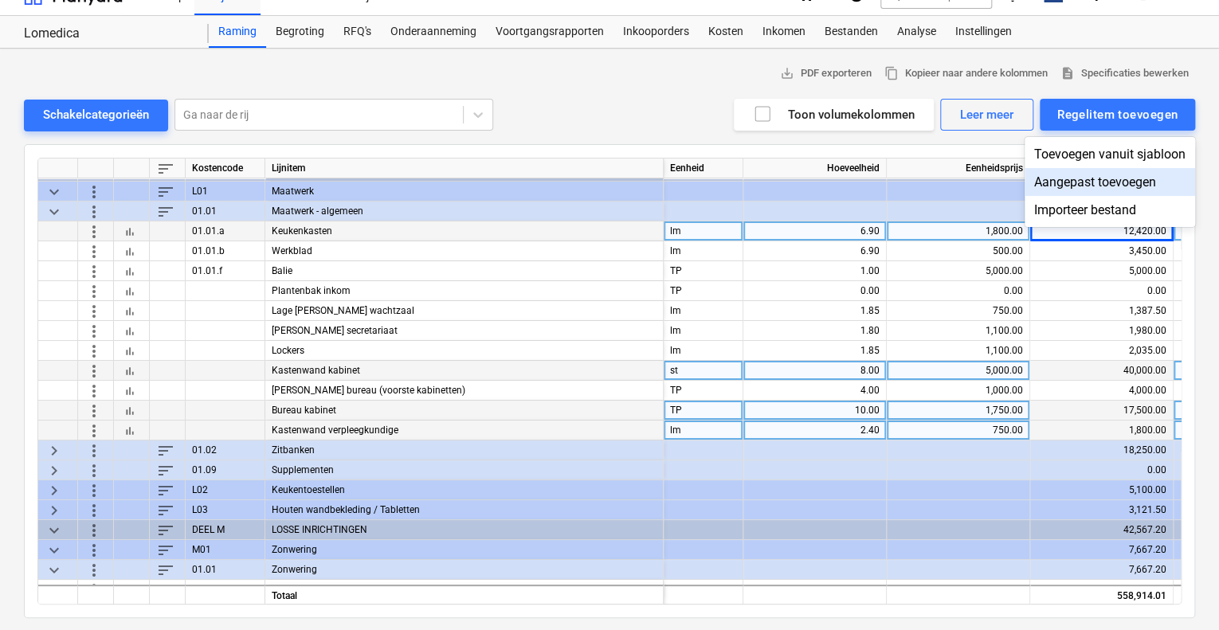
click at [1113, 176] on div "Aangepast toevoegen" at bounding box center [1110, 182] width 171 height 28
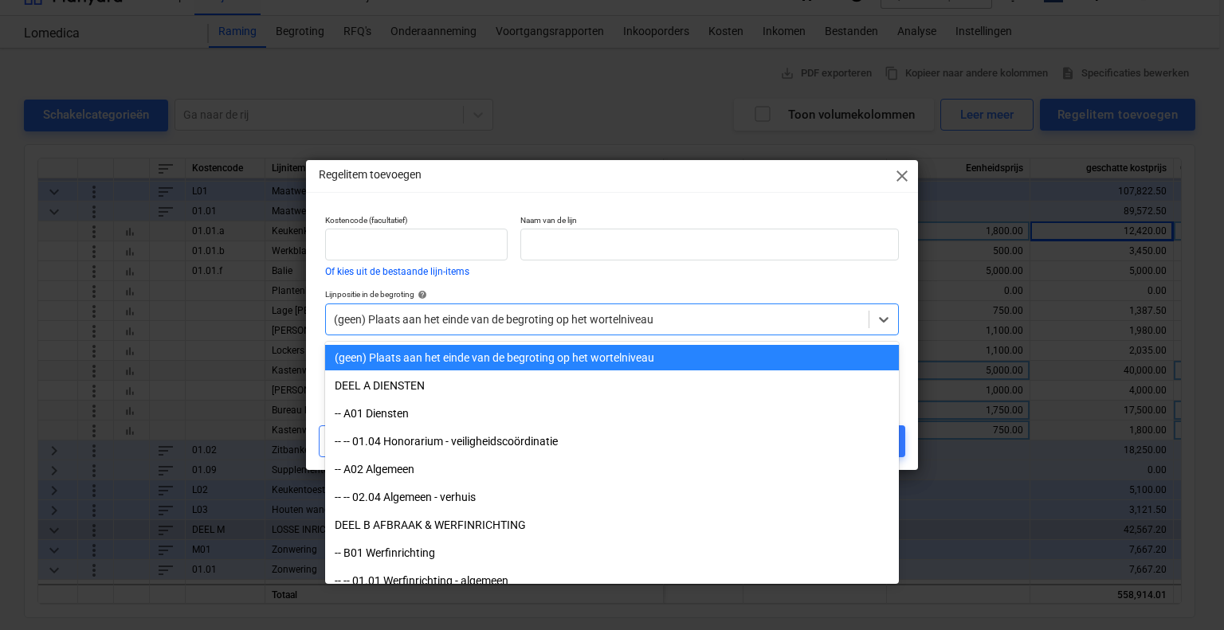
click at [543, 318] on div at bounding box center [597, 320] width 527 height 16
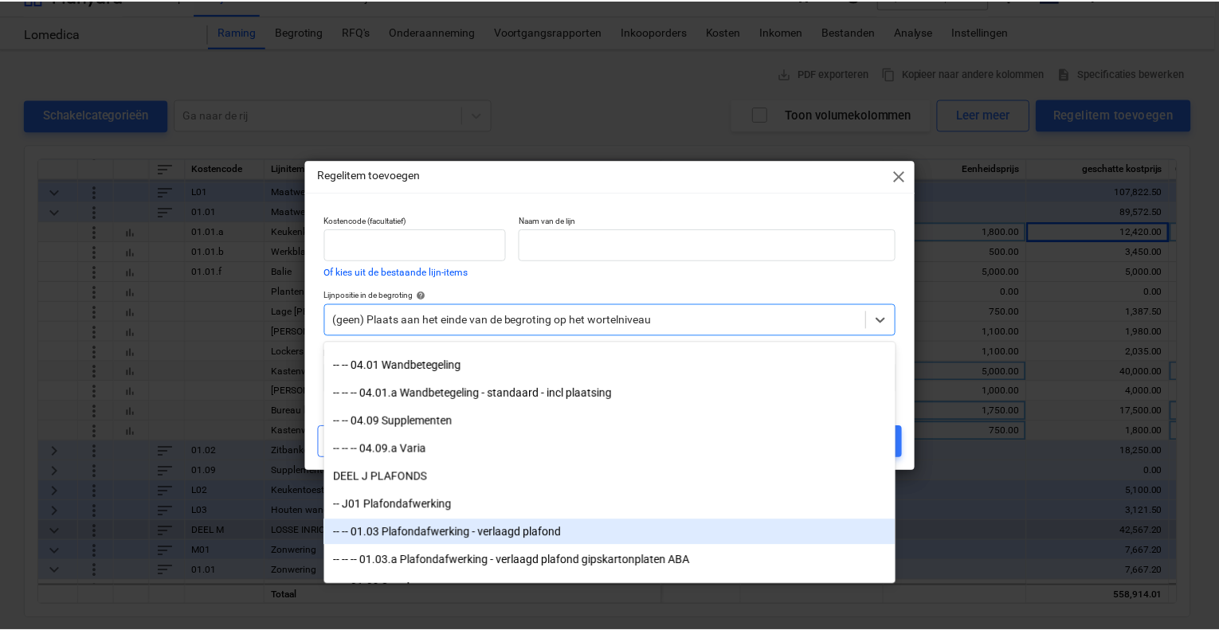
scroll to position [4064, 0]
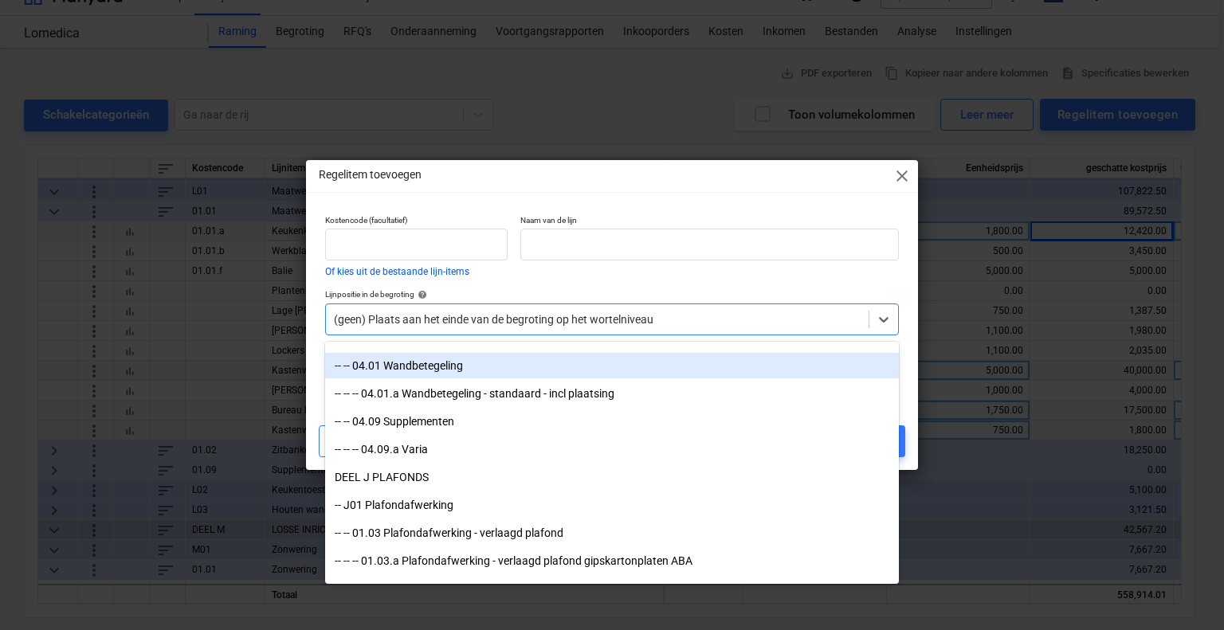
click at [532, 369] on div "-- -- 04.01 Wandbetegeling" at bounding box center [612, 365] width 574 height 25
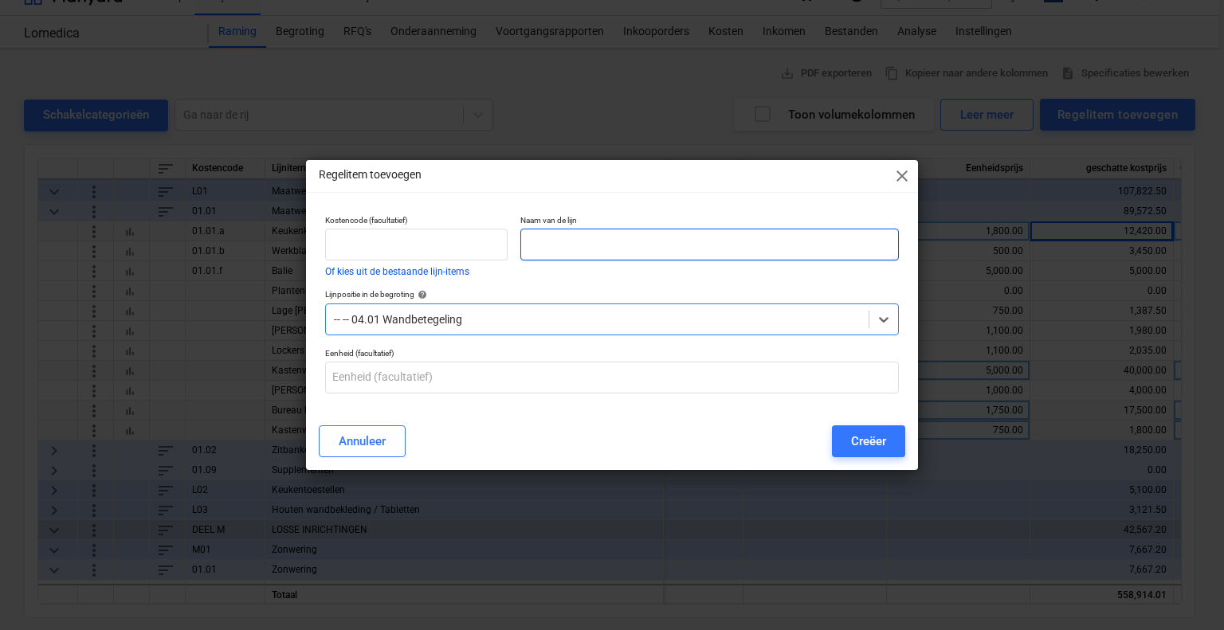
click at [548, 241] on input "text" at bounding box center [709, 245] width 379 height 32
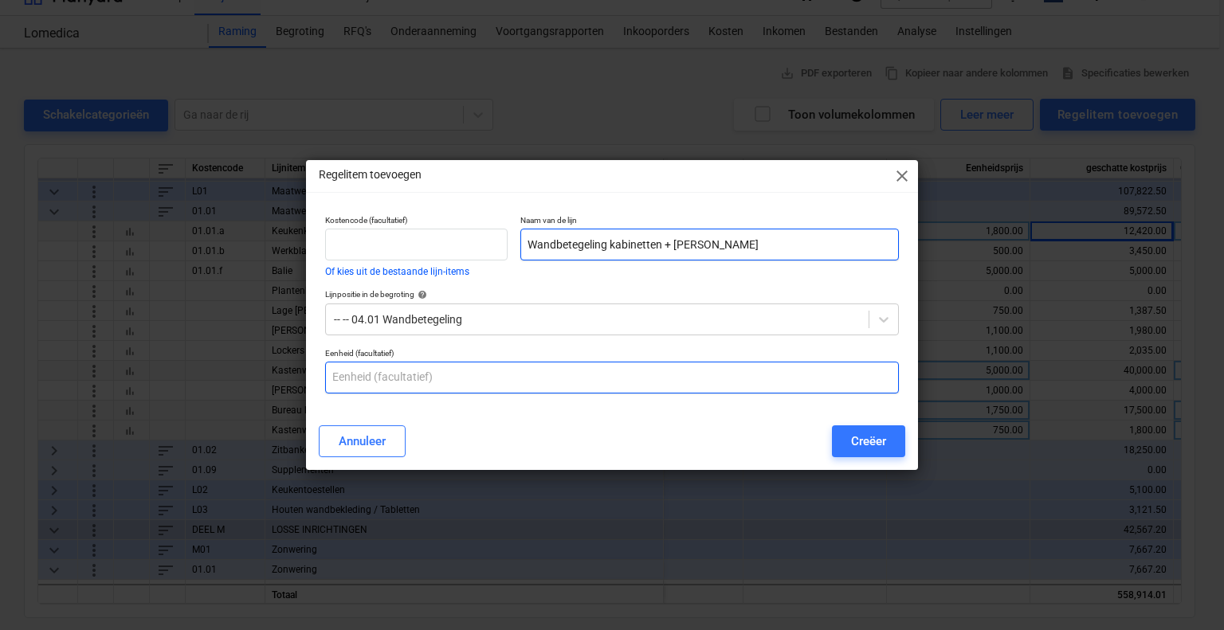
type input "Wandbetegeling kabinetten + keuken"
click at [655, 372] on input "text" at bounding box center [612, 378] width 574 height 32
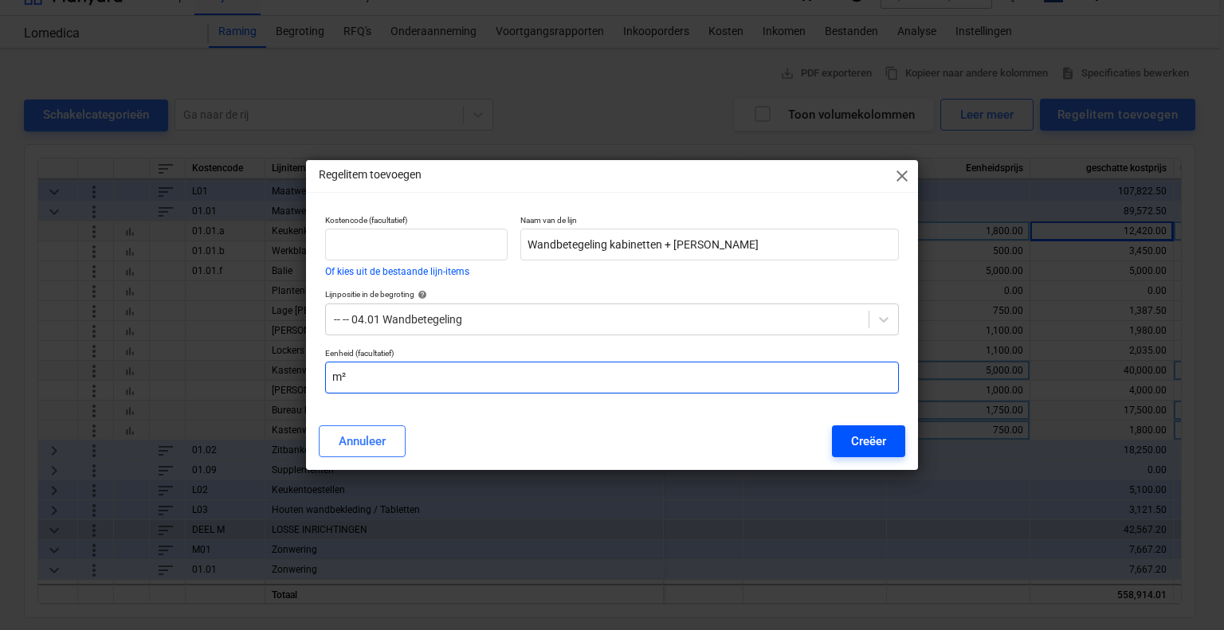
type input "m²"
click at [867, 439] on div "Creëer" at bounding box center [868, 441] width 35 height 21
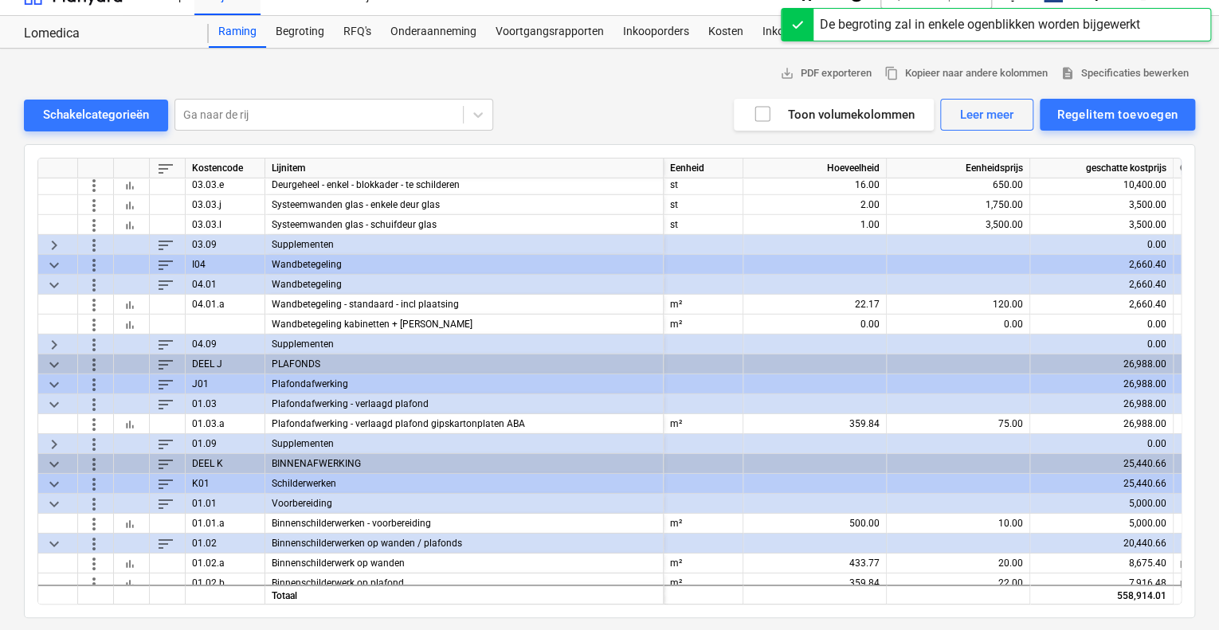
scroll to position [2387, 0]
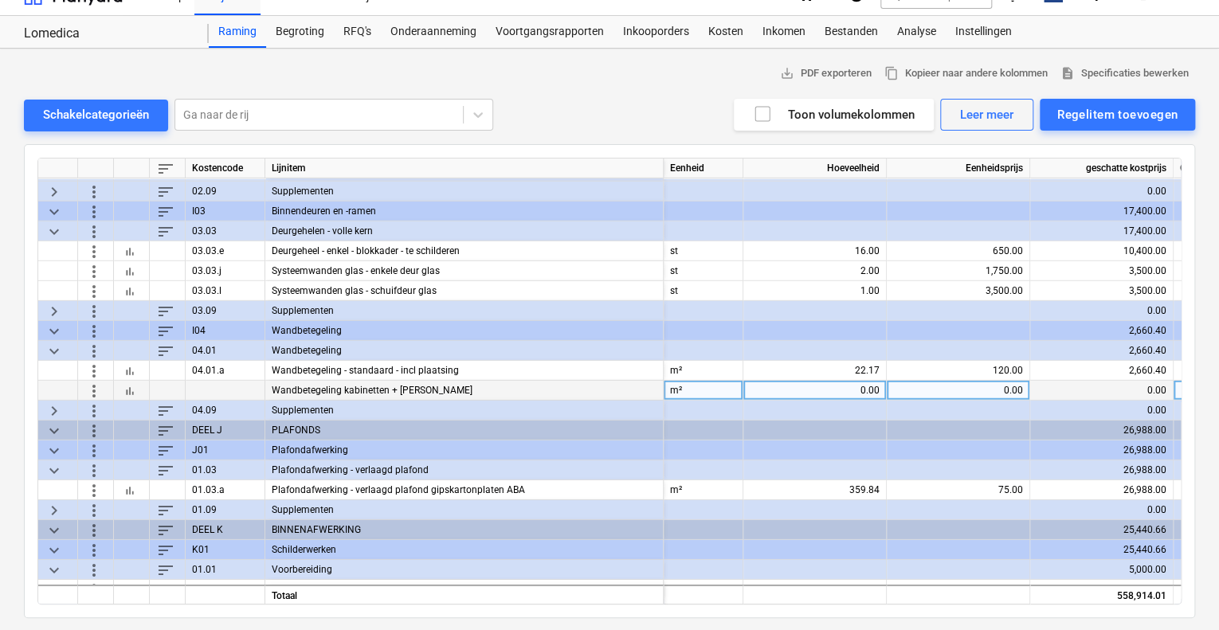
click at [824, 393] on div "0.00" at bounding box center [815, 391] width 130 height 20
type input "32"
type input "120"
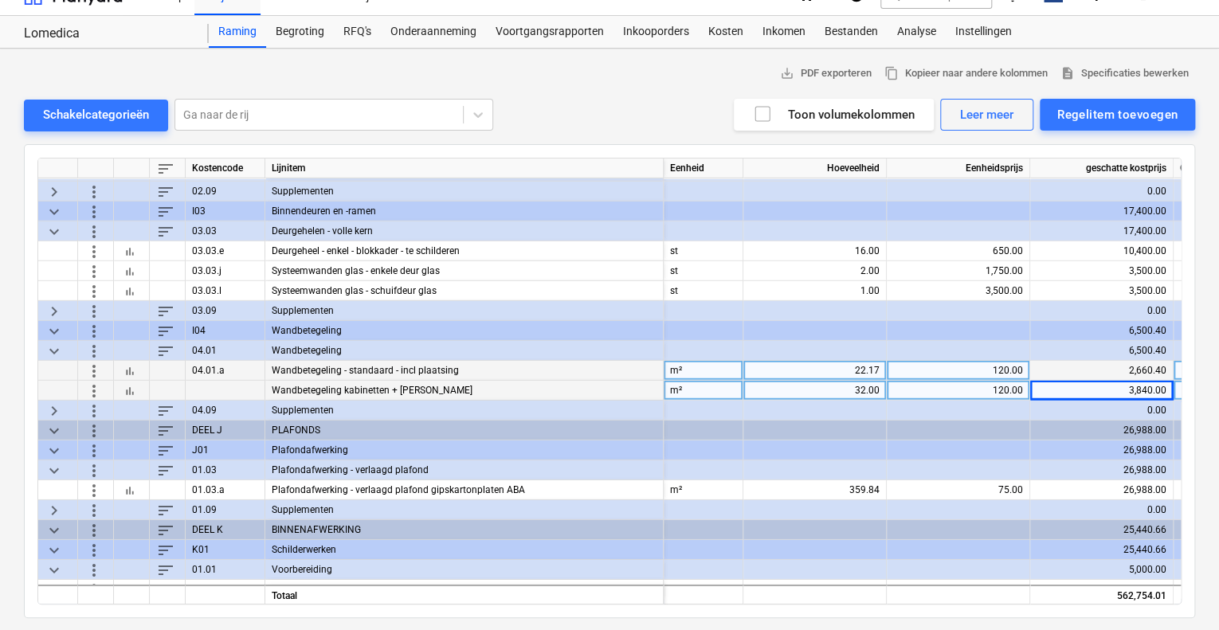
click at [835, 371] on div "22.17" at bounding box center [815, 371] width 130 height 20
type input "55"
click at [89, 389] on span "more_vert" at bounding box center [93, 390] width 19 height 19
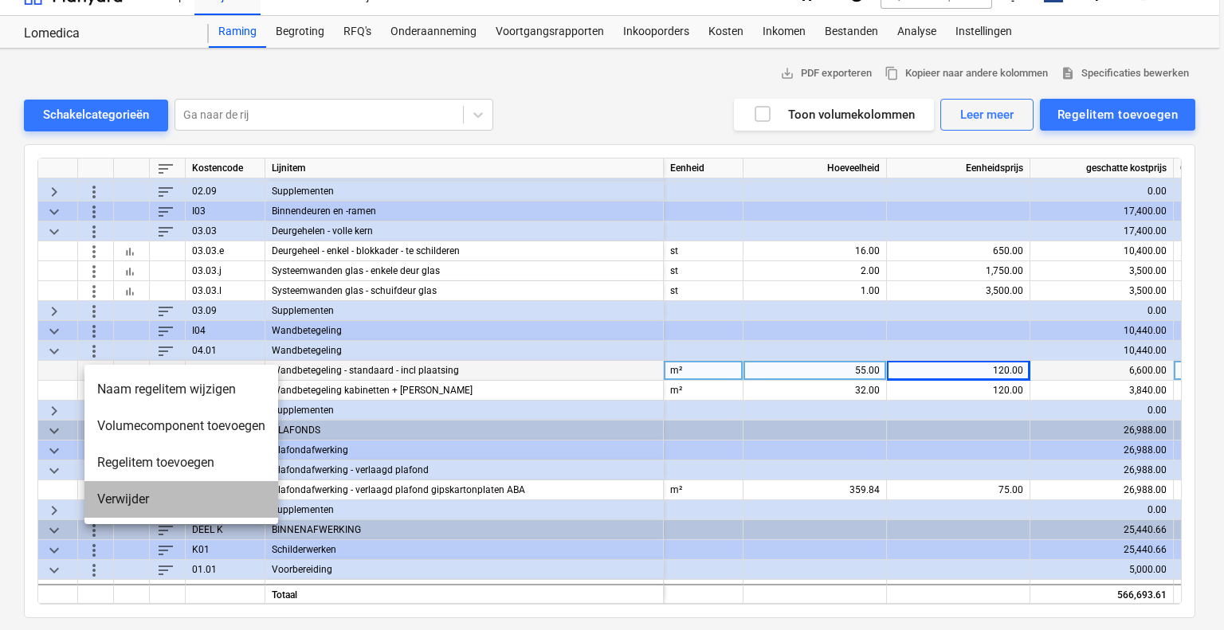
click at [127, 506] on li "Verwijder" at bounding box center [181, 499] width 194 height 37
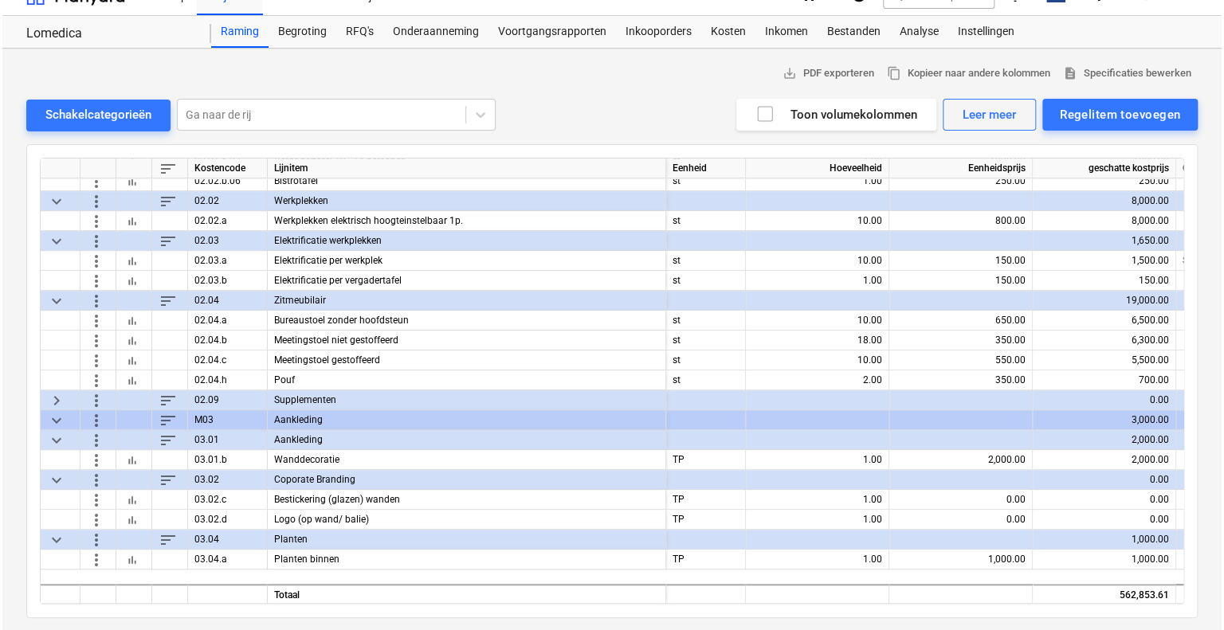
scroll to position [3503, 0]
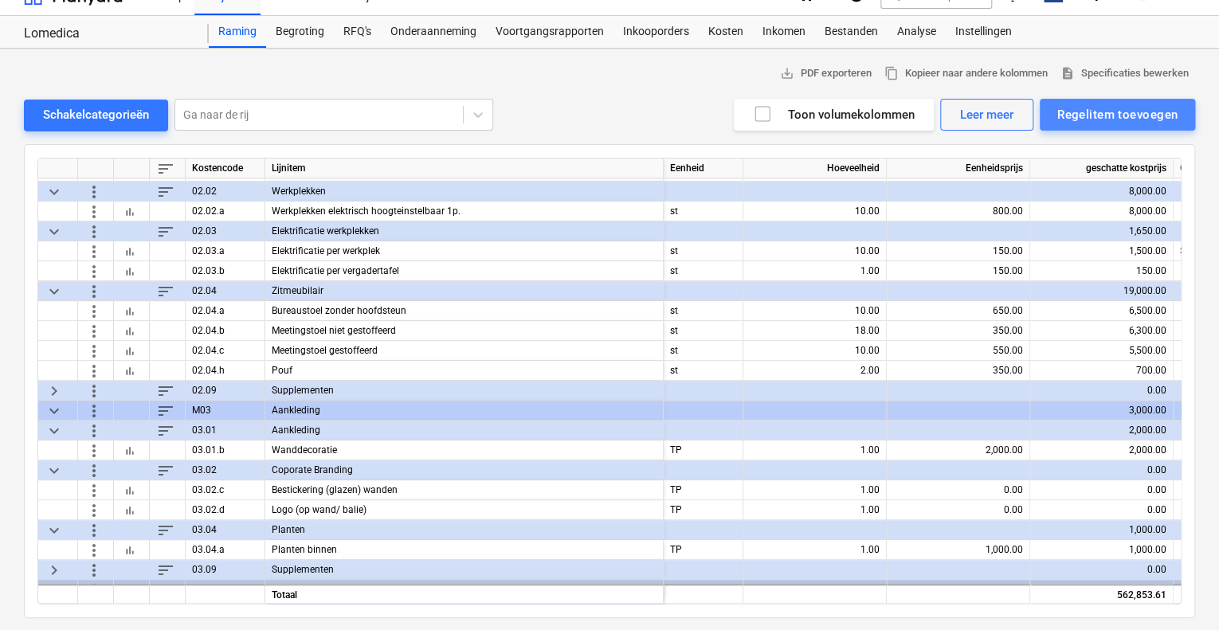
click at [1102, 117] on div "Regelitem toevoegen" at bounding box center [1117, 114] width 120 height 21
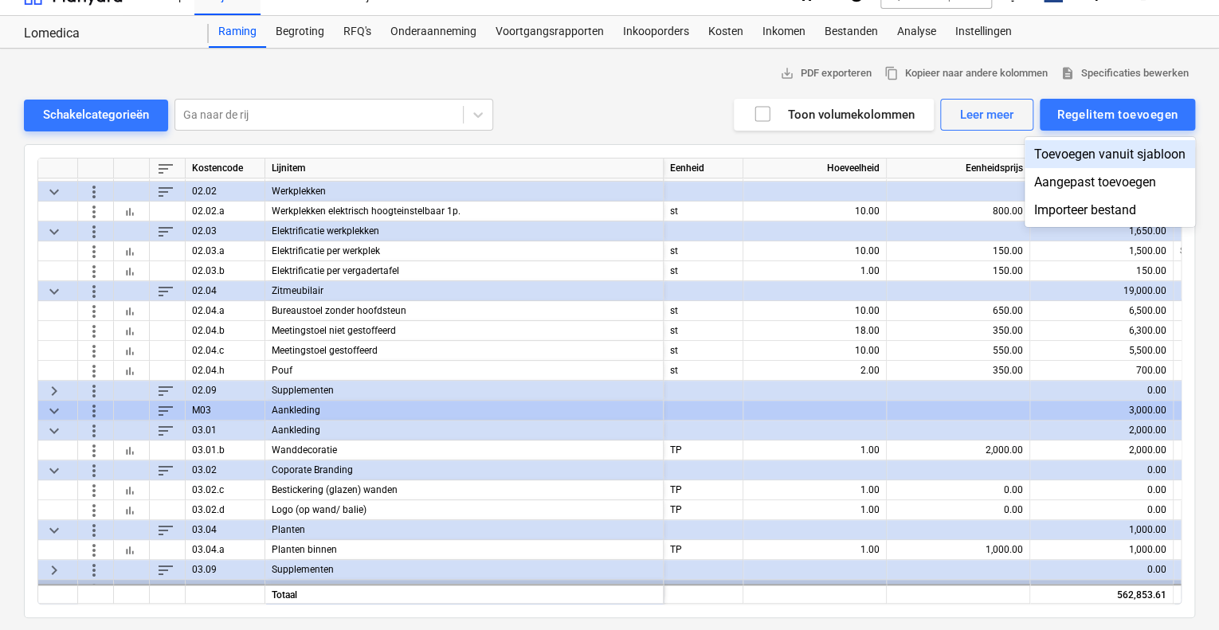
click at [1093, 159] on div "Toevoegen vanuit sjabloon" at bounding box center [1110, 154] width 171 height 28
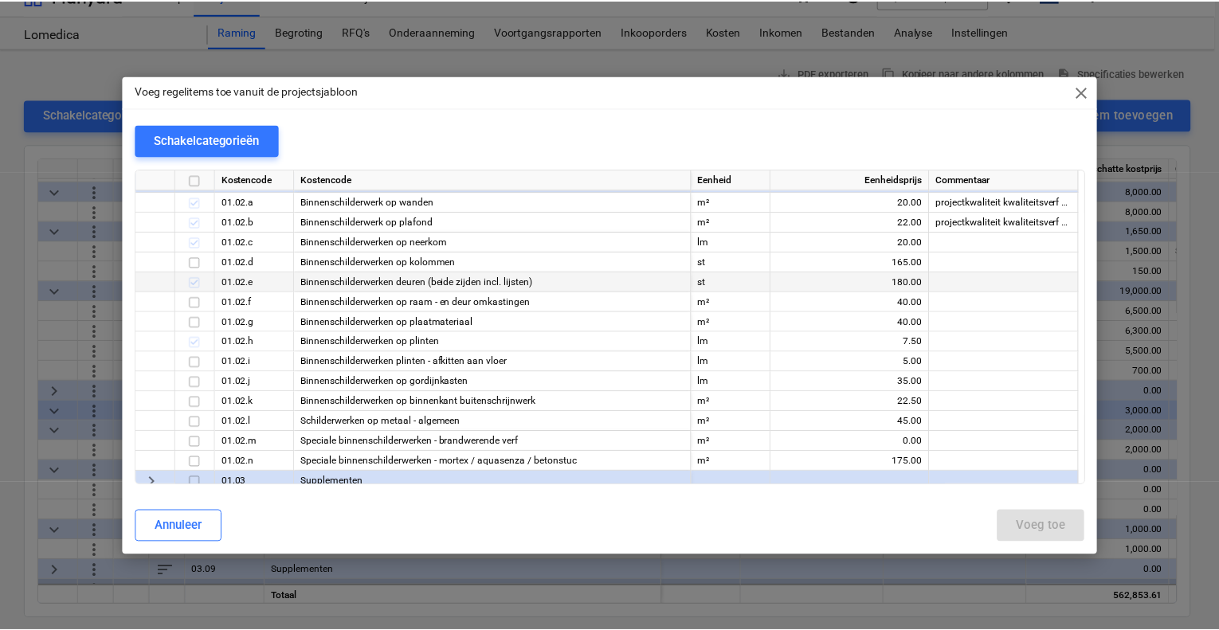
scroll to position [6056, 0]
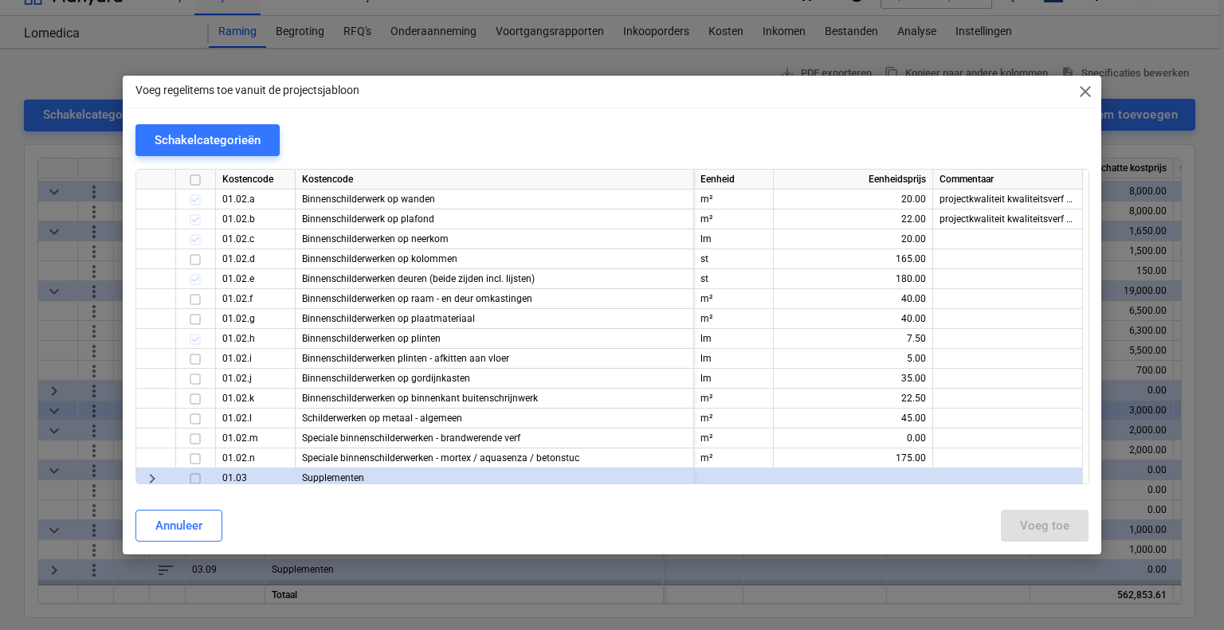
click at [1084, 89] on span "close" at bounding box center [1085, 91] width 19 height 19
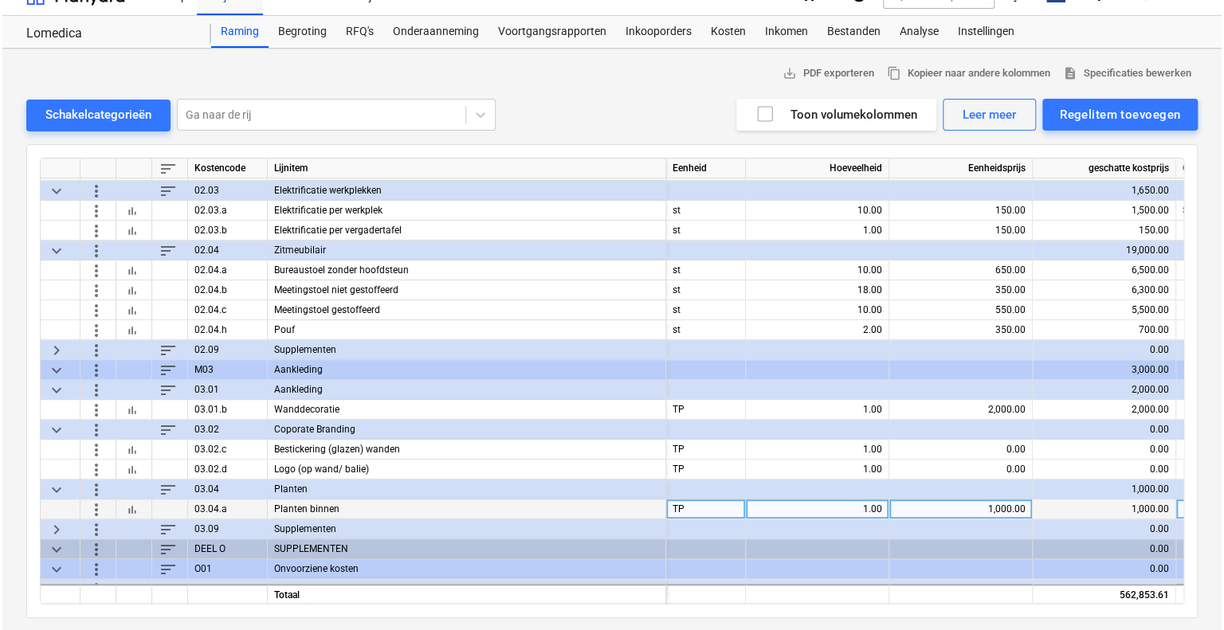
scroll to position [3543, 0]
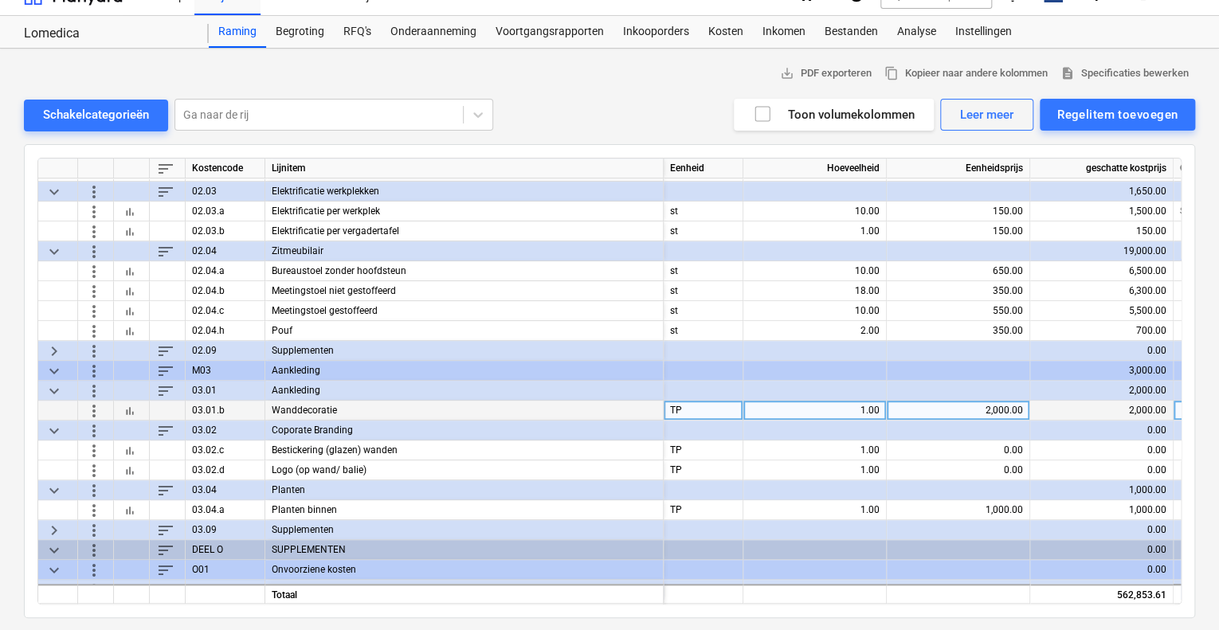
click at [998, 408] on div "2,000.00" at bounding box center [958, 411] width 130 height 20
type input "3000"
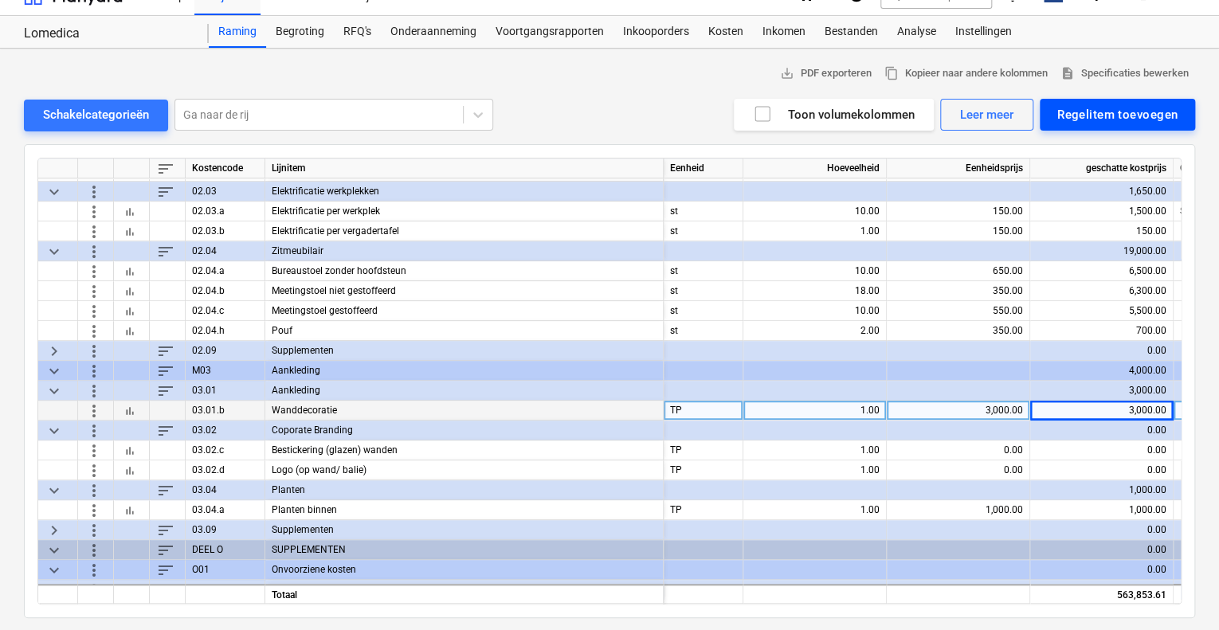
click at [1088, 112] on div "Regelitem toevoegen" at bounding box center [1117, 114] width 120 height 21
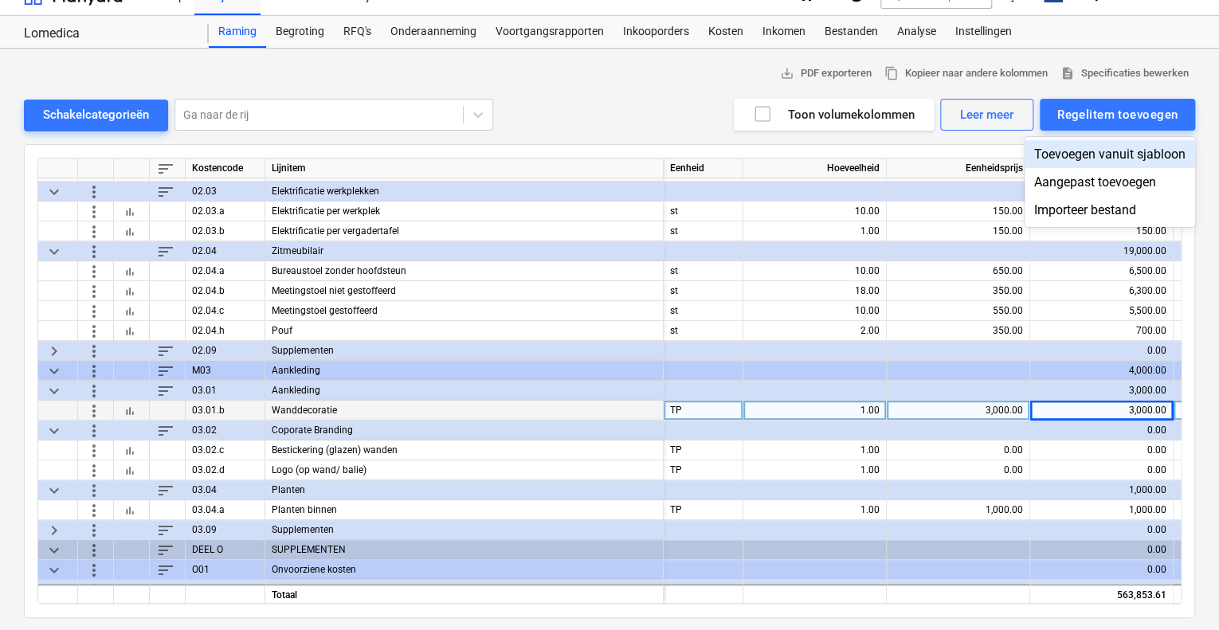
click at [1103, 161] on div "Toevoegen vanuit sjabloon" at bounding box center [1110, 154] width 171 height 28
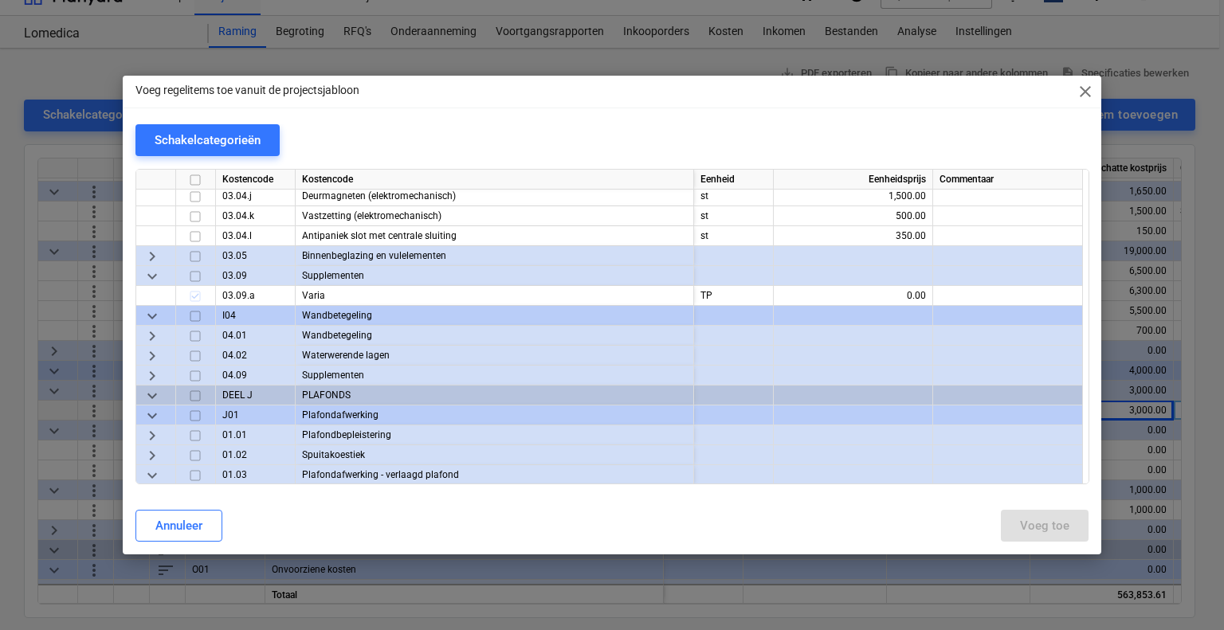
scroll to position [5419, 0]
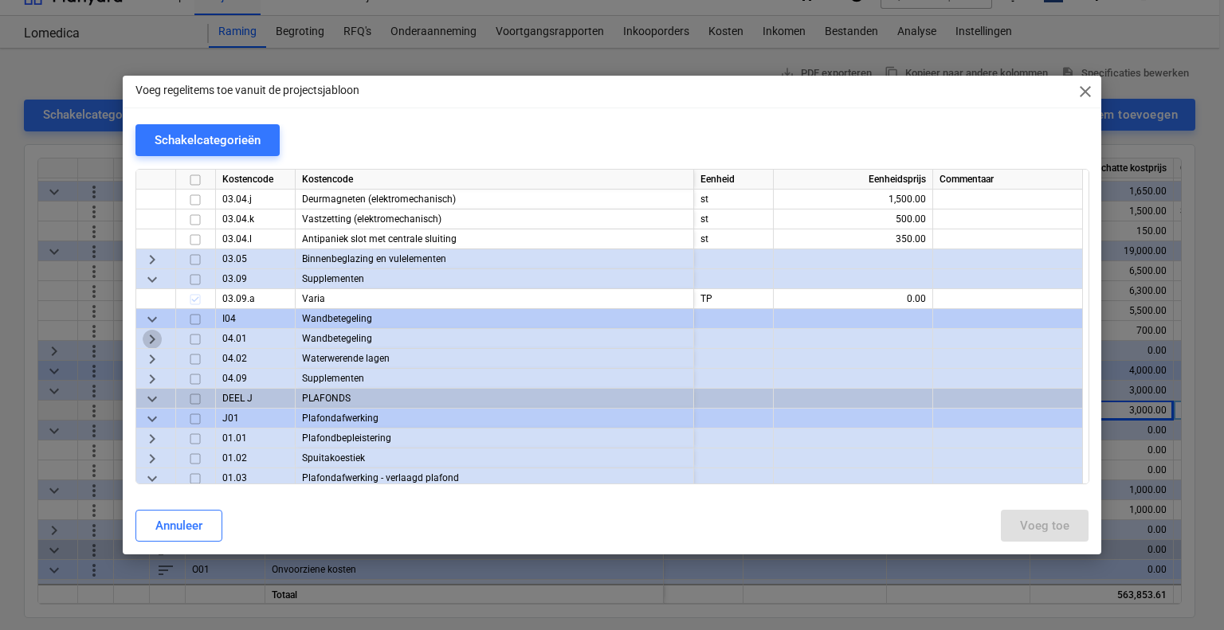
click at [156, 336] on span "keyboard_arrow_right" at bounding box center [152, 339] width 19 height 19
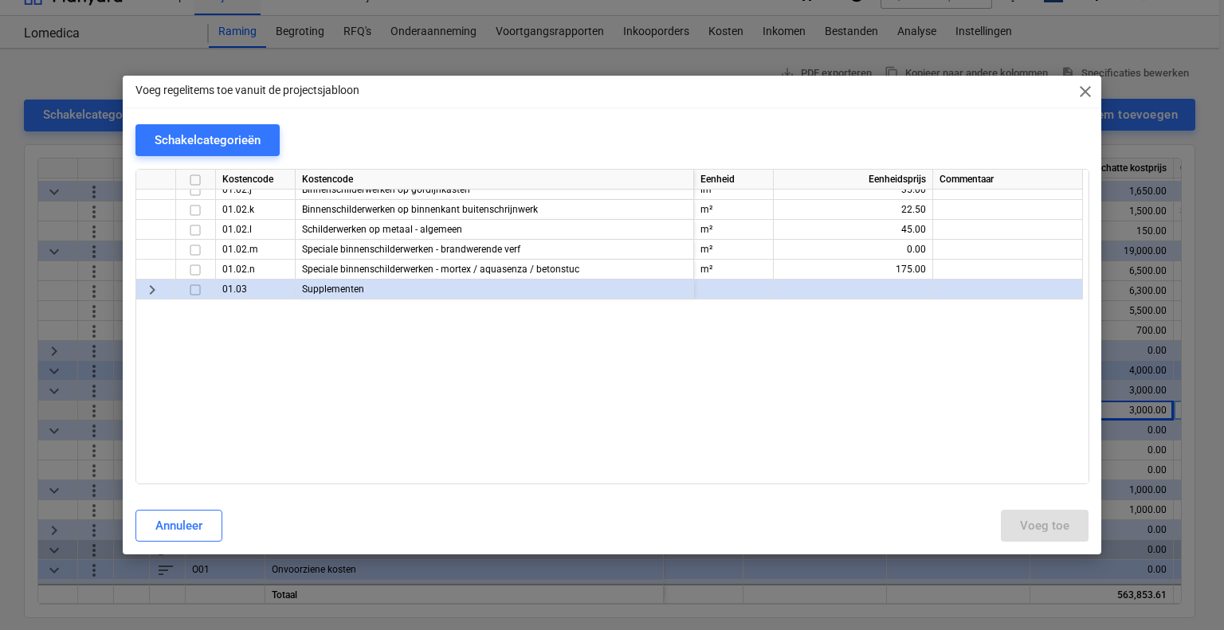
scroll to position [6455, 0]
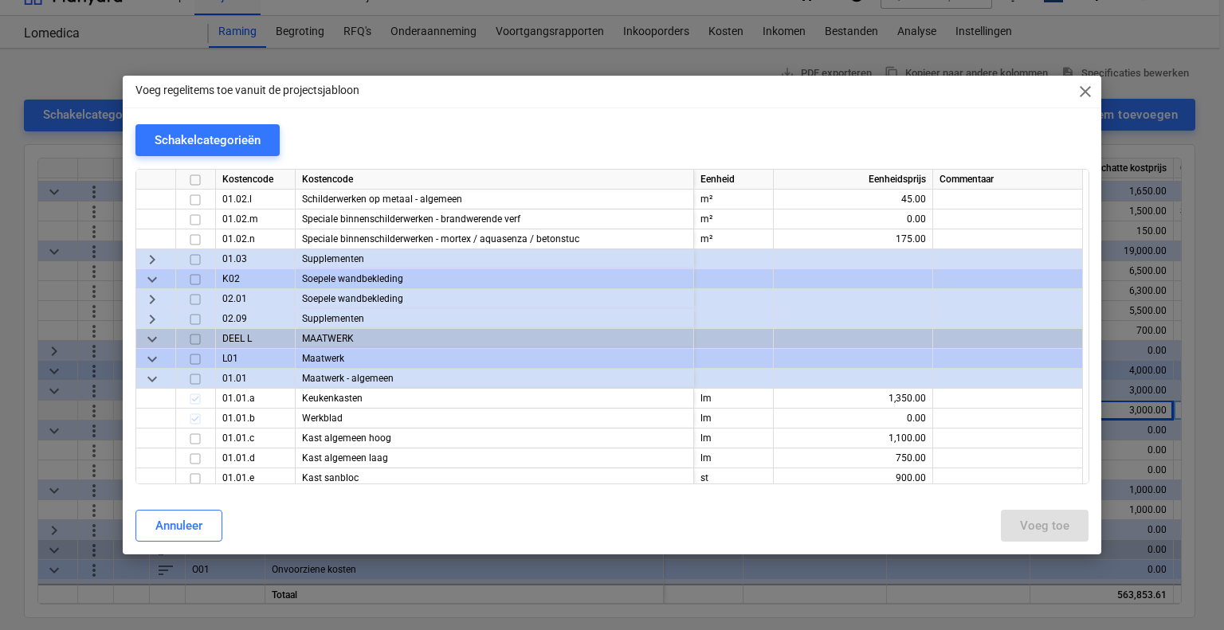
click at [156, 300] on span "keyboard_arrow_right" at bounding box center [152, 299] width 19 height 19
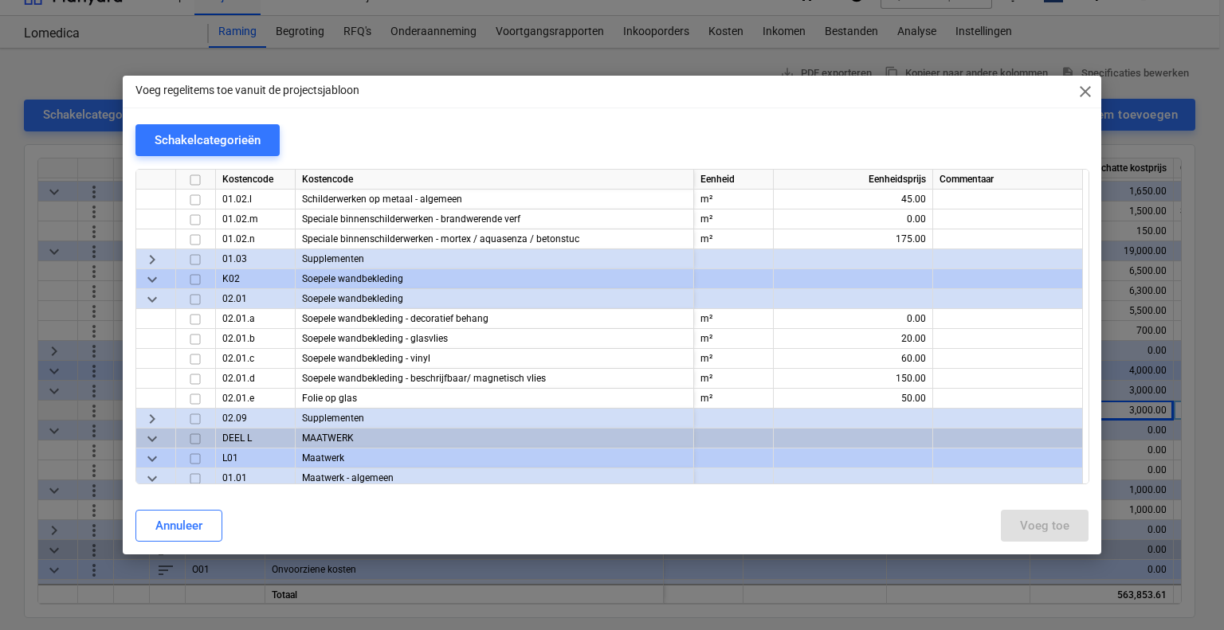
click at [156, 300] on span "keyboard_arrow_down" at bounding box center [152, 299] width 19 height 19
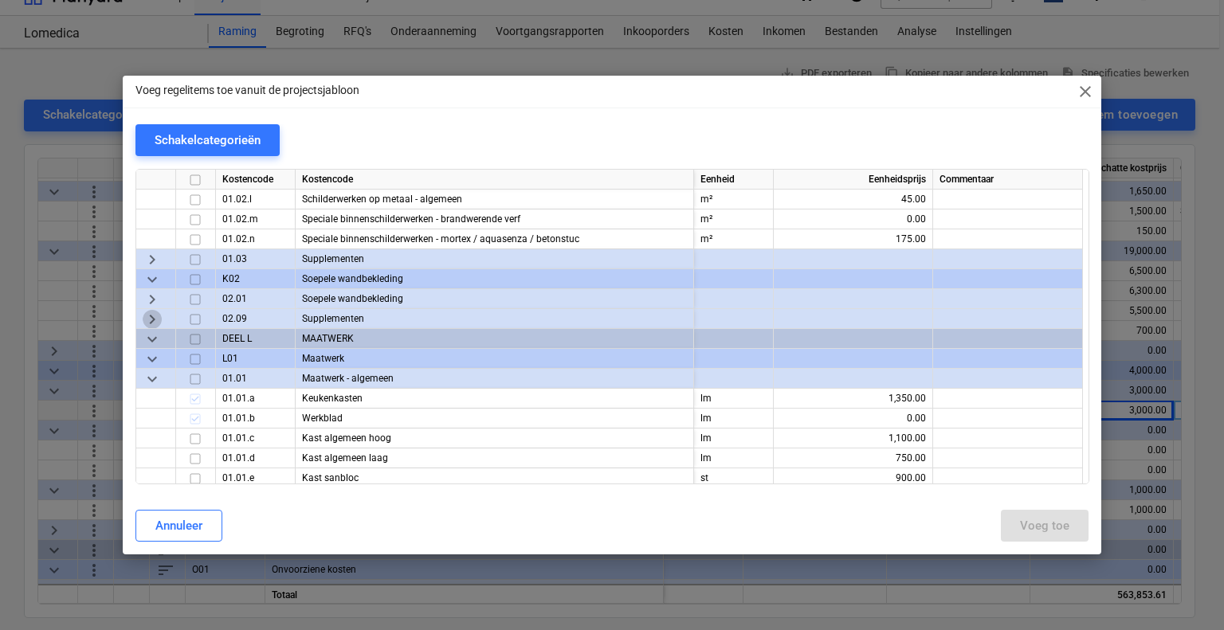
click at [156, 316] on span "keyboard_arrow_right" at bounding box center [152, 319] width 19 height 19
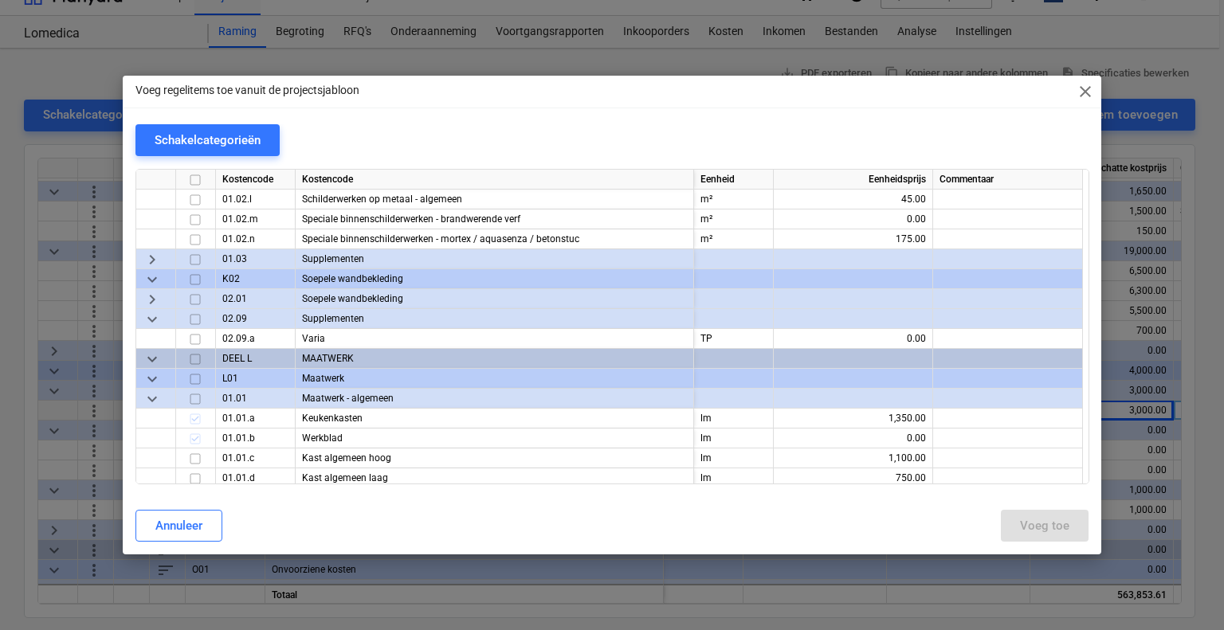
click at [156, 316] on span "keyboard_arrow_down" at bounding box center [152, 319] width 19 height 19
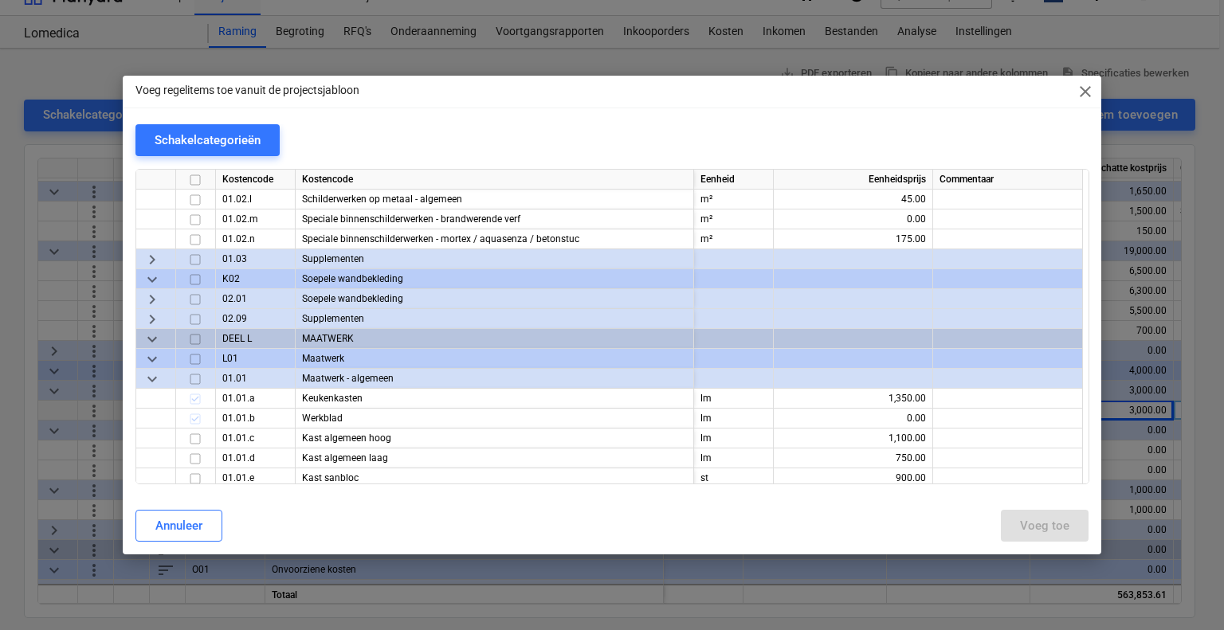
click at [156, 297] on span "keyboard_arrow_right" at bounding box center [152, 299] width 19 height 19
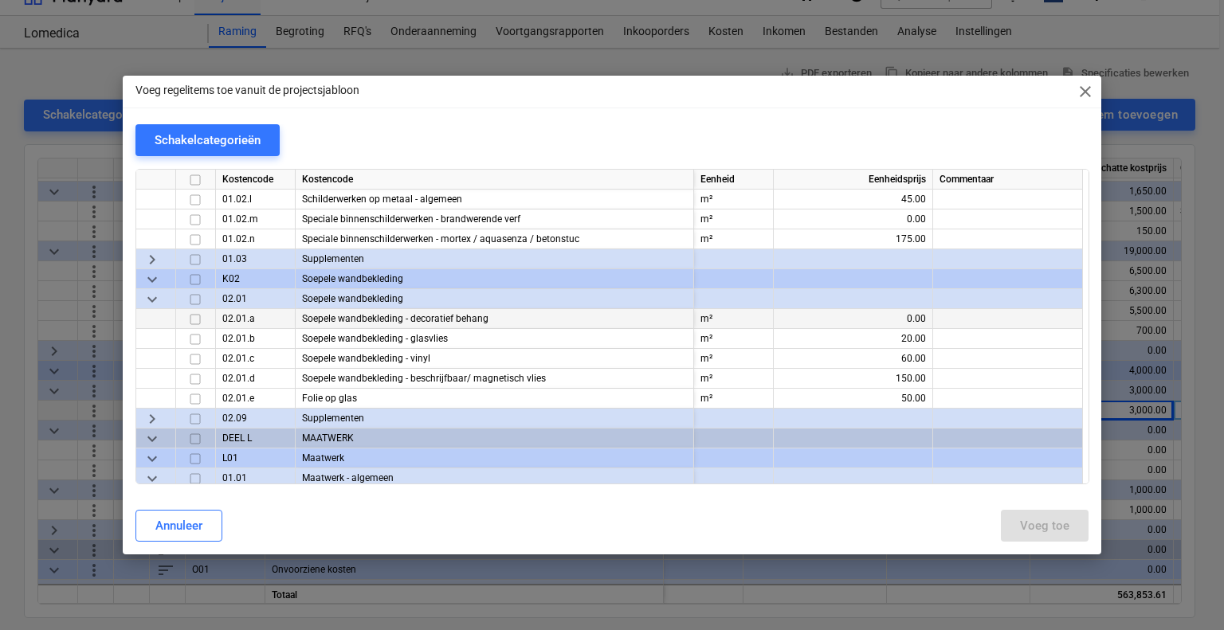
click at [155, 297] on span "keyboard_arrow_down" at bounding box center [152, 299] width 19 height 19
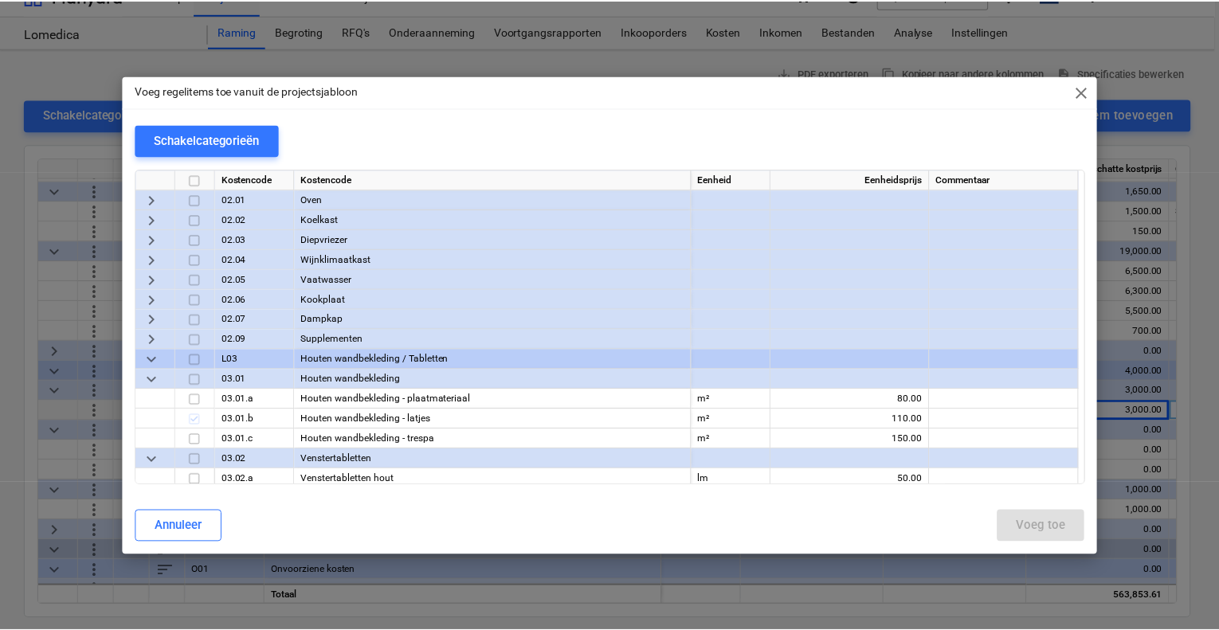
scroll to position [7172, 0]
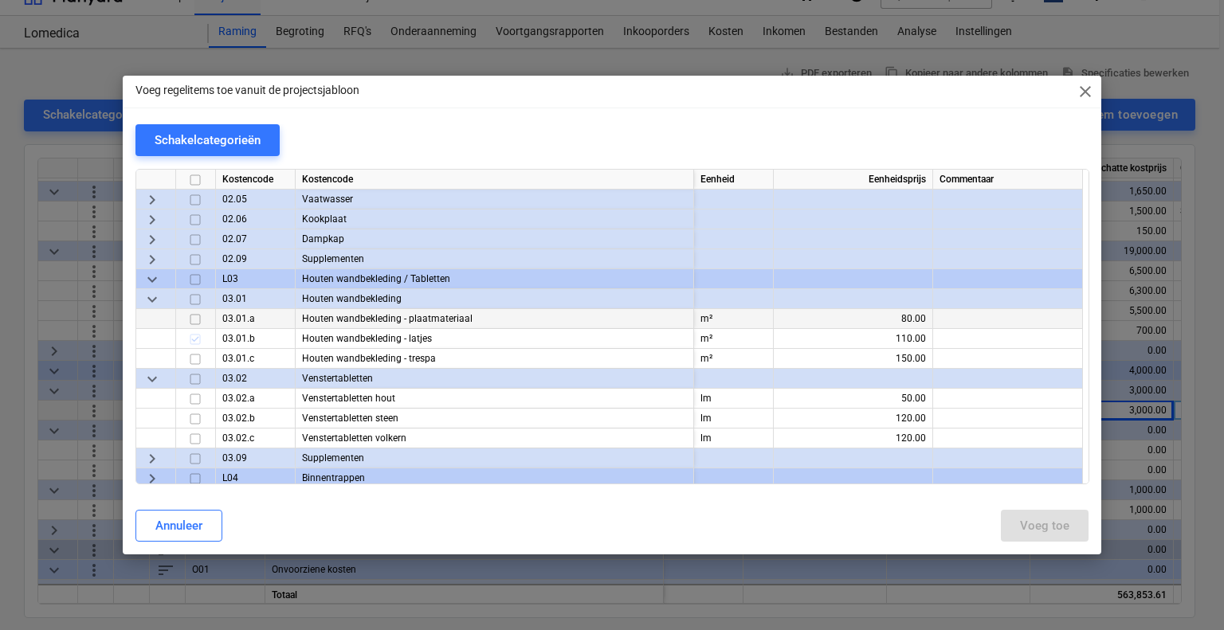
click at [196, 318] on input "checkbox" at bounding box center [195, 319] width 19 height 19
click at [1062, 526] on div "Voeg toe" at bounding box center [1044, 526] width 49 height 21
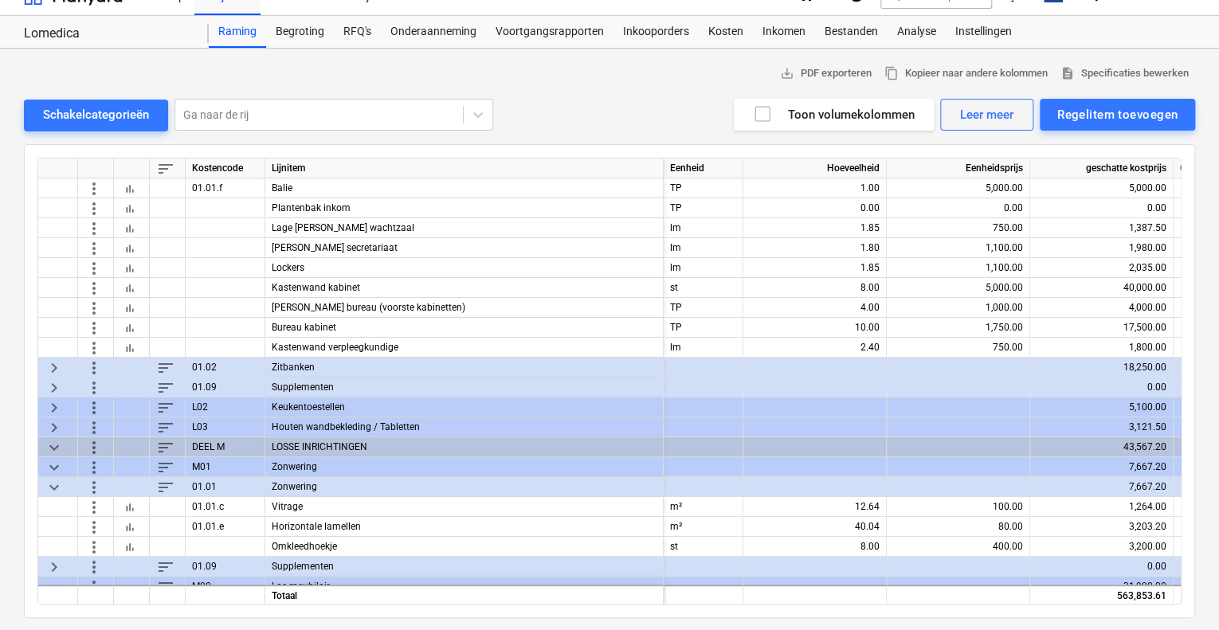
scroll to position [3065, 0]
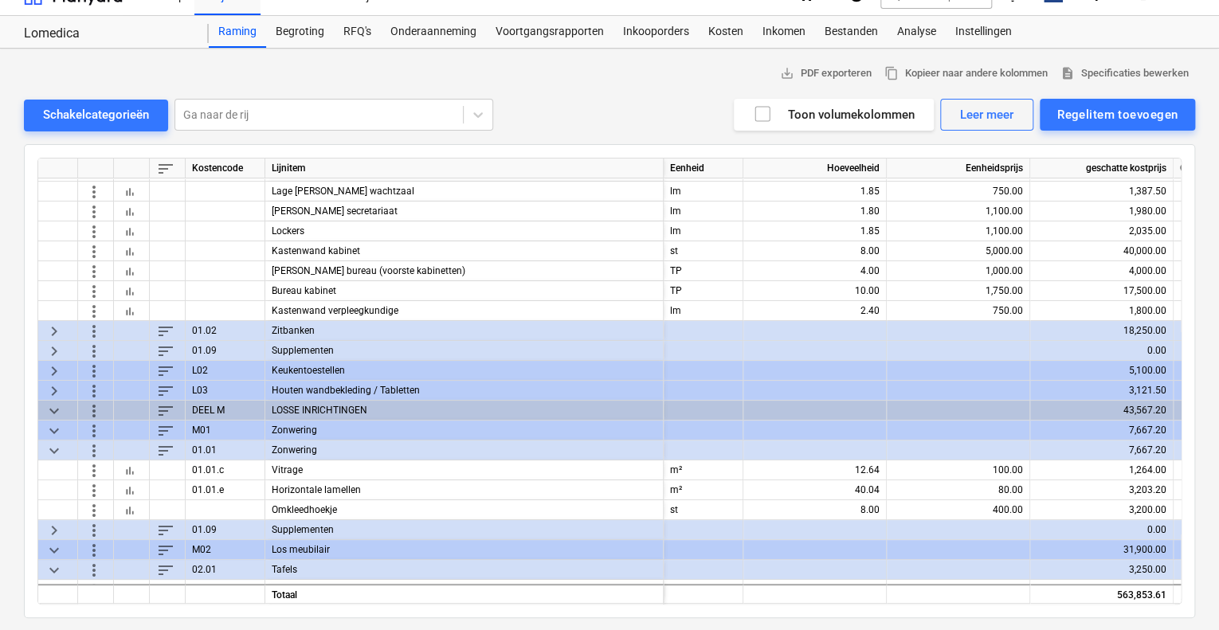
click at [54, 390] on span "keyboard_arrow_right" at bounding box center [54, 390] width 19 height 19
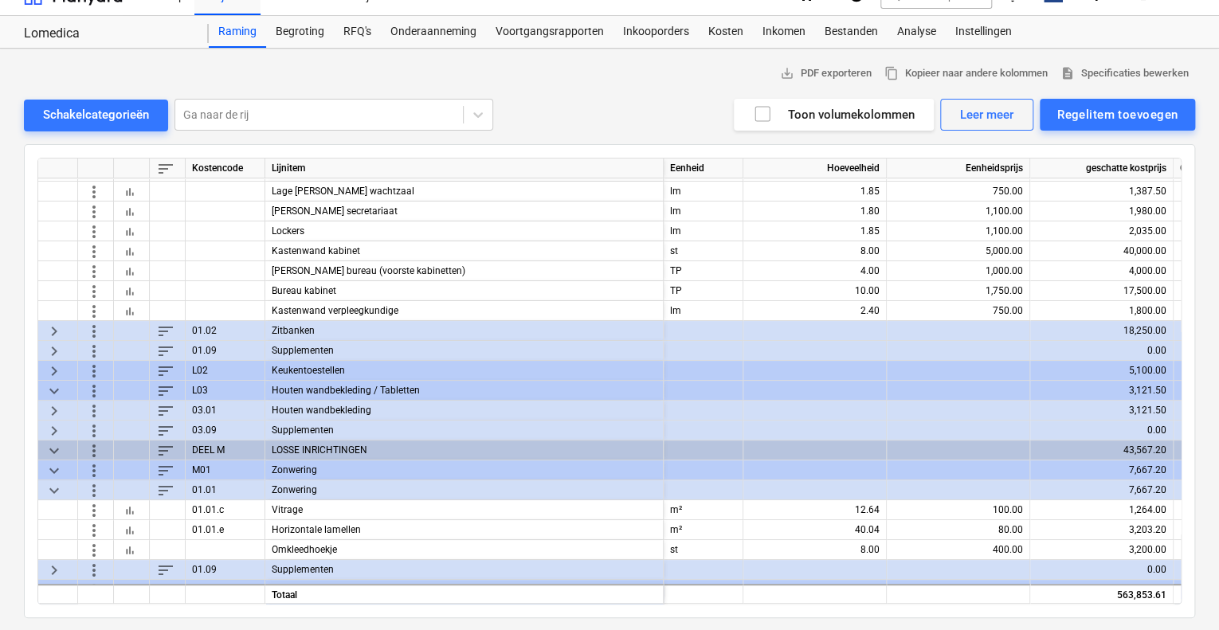
click at [51, 410] on span "keyboard_arrow_right" at bounding box center [54, 410] width 19 height 19
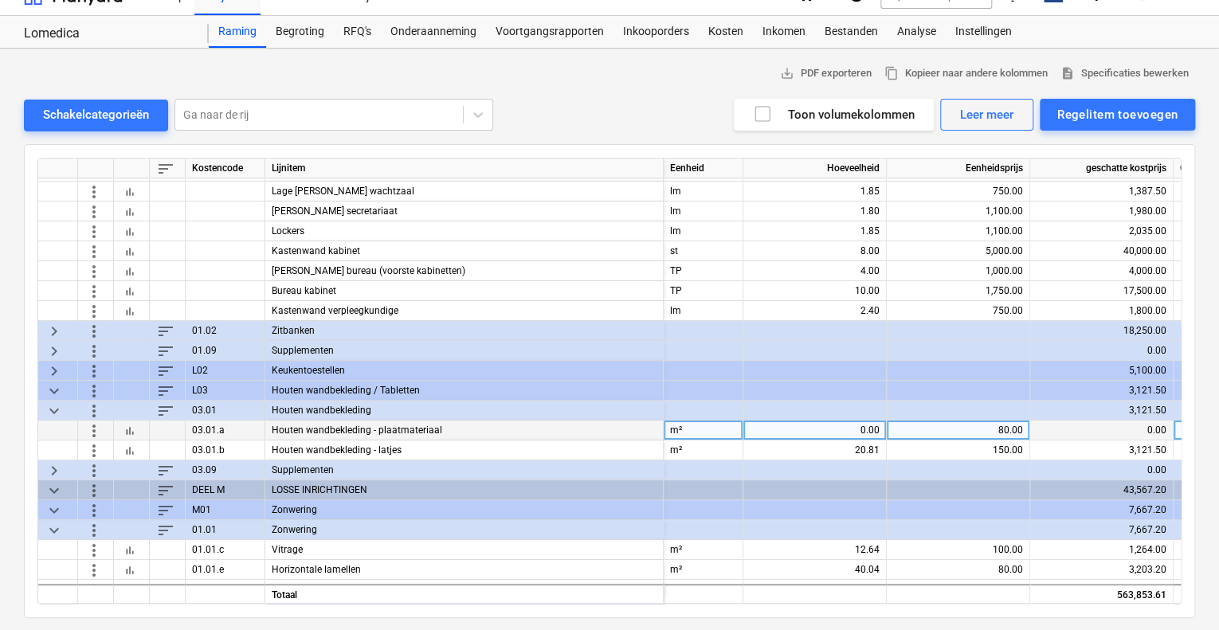
click at [866, 426] on div "0.00" at bounding box center [815, 431] width 130 height 20
type input "5.4"
click at [985, 426] on div "80.00" at bounding box center [958, 431] width 130 height 20
type input "100"
click at [831, 423] on div "5.40" at bounding box center [815, 431] width 130 height 20
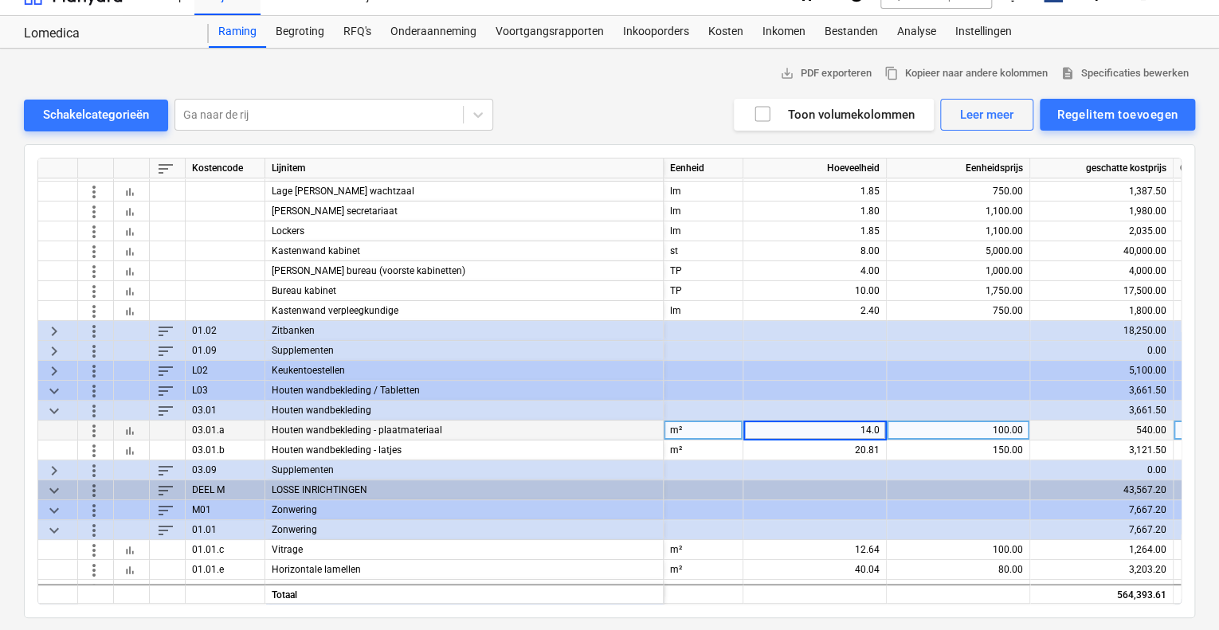
type input "14.04"
click at [948, 421] on div "100.00" at bounding box center [958, 431] width 130 height 20
type input "90"
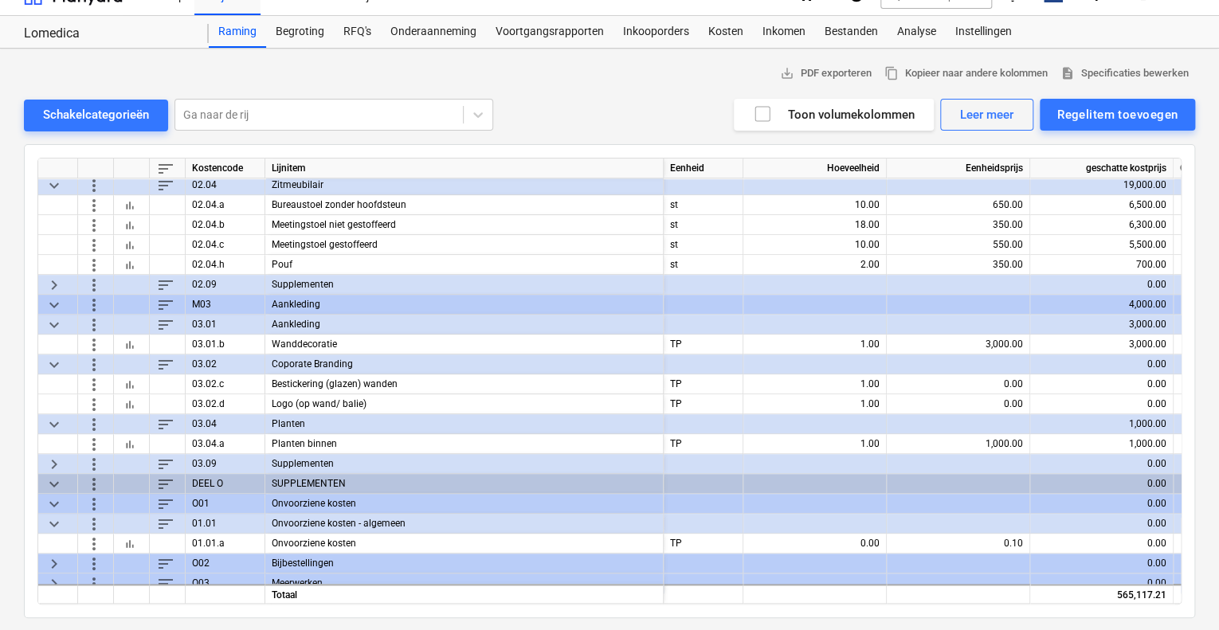
scroll to position [3702, 0]
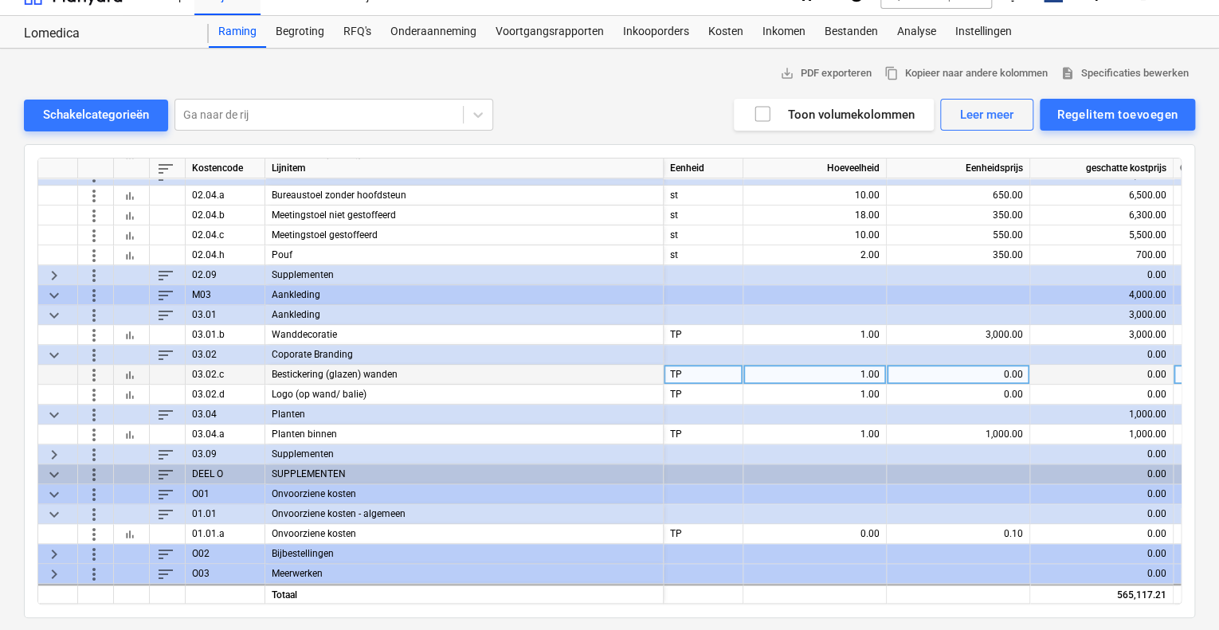
click at [968, 378] on div "0.00" at bounding box center [958, 375] width 130 height 20
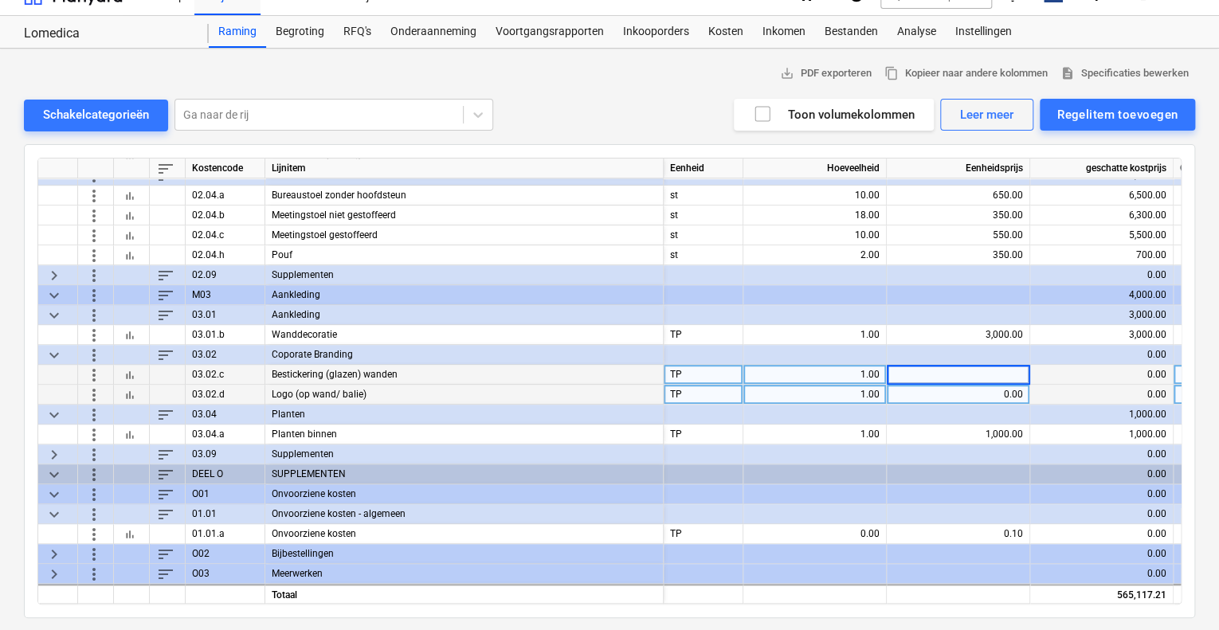
click at [967, 390] on div "0.00" at bounding box center [958, 395] width 130 height 20
type input "750"
click at [1007, 368] on div "0.00" at bounding box center [958, 375] width 130 height 20
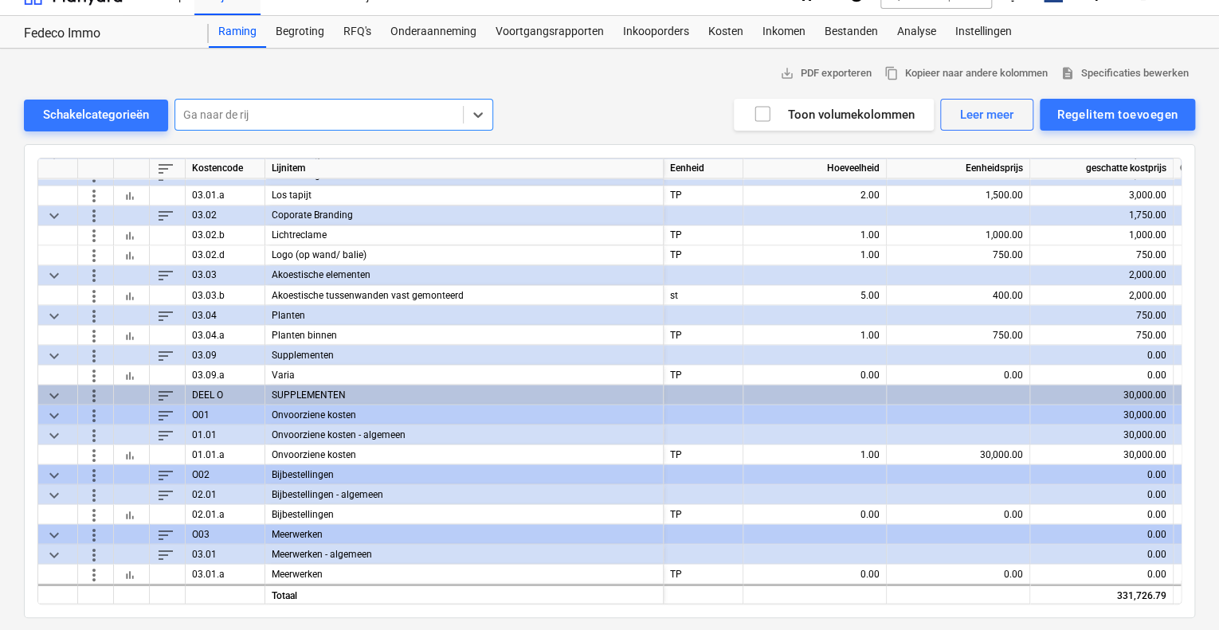
scroll to position [4439, 0]
